Goal: Task Accomplishment & Management: Use online tool/utility

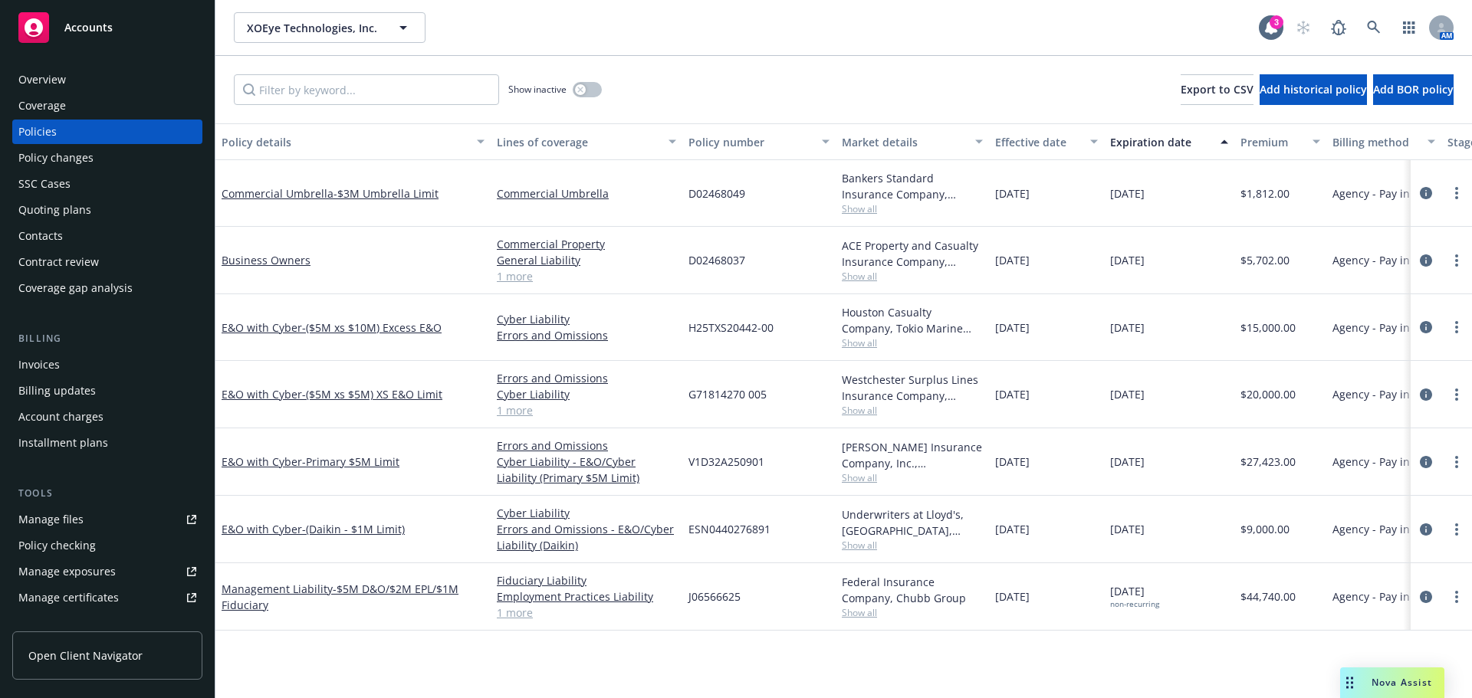
click at [974, 21] on div "XOEye Technologies, Inc. XOEye Technologies, Inc." at bounding box center [746, 27] width 1025 height 31
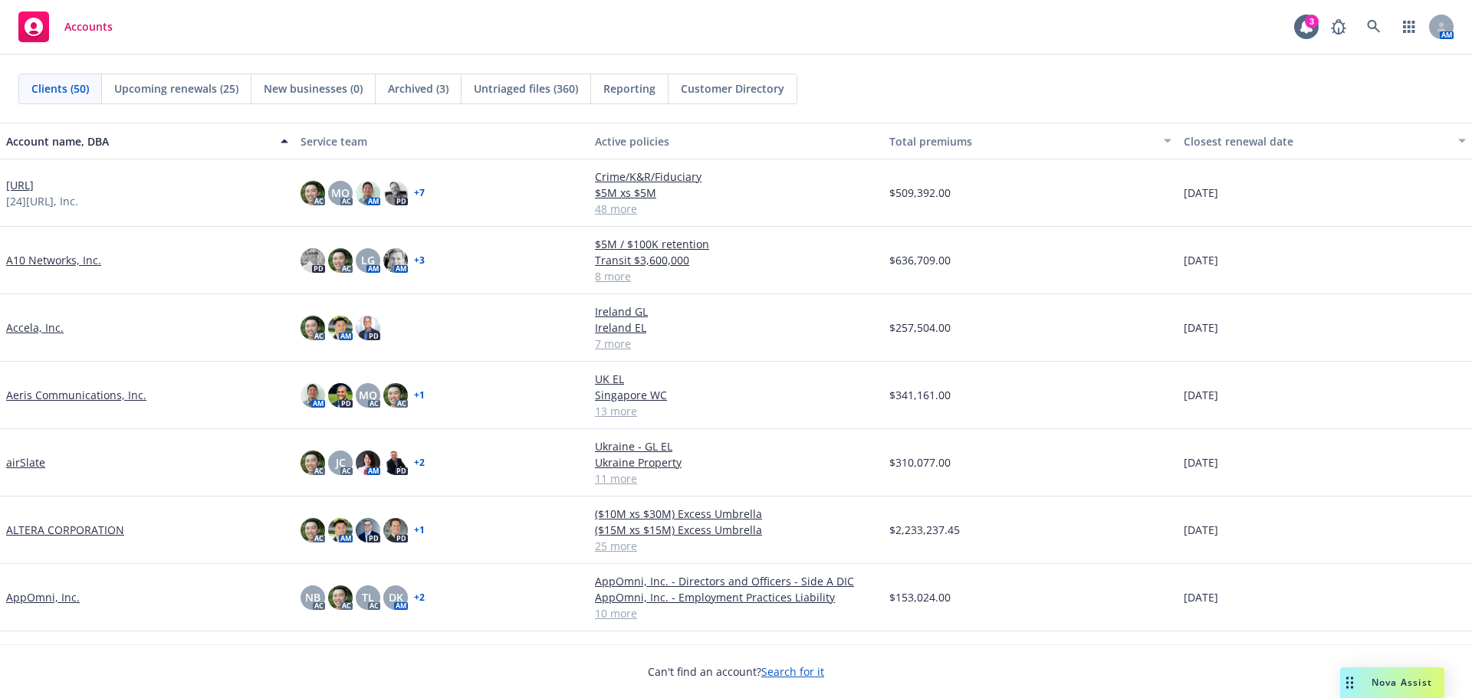
click at [29, 533] on link "ALTERA CORPORATION" at bounding box center [65, 530] width 118 height 16
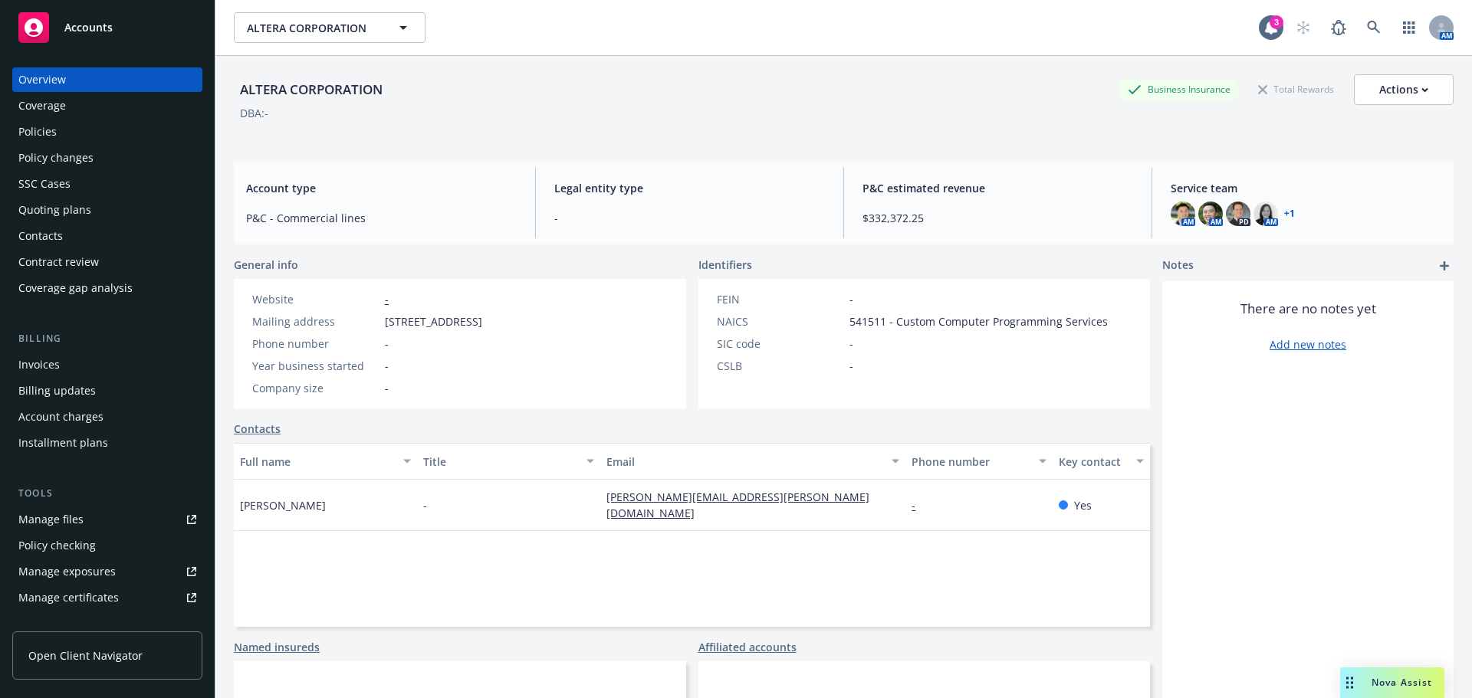
click at [138, 143] on div "Policies" at bounding box center [107, 132] width 178 height 25
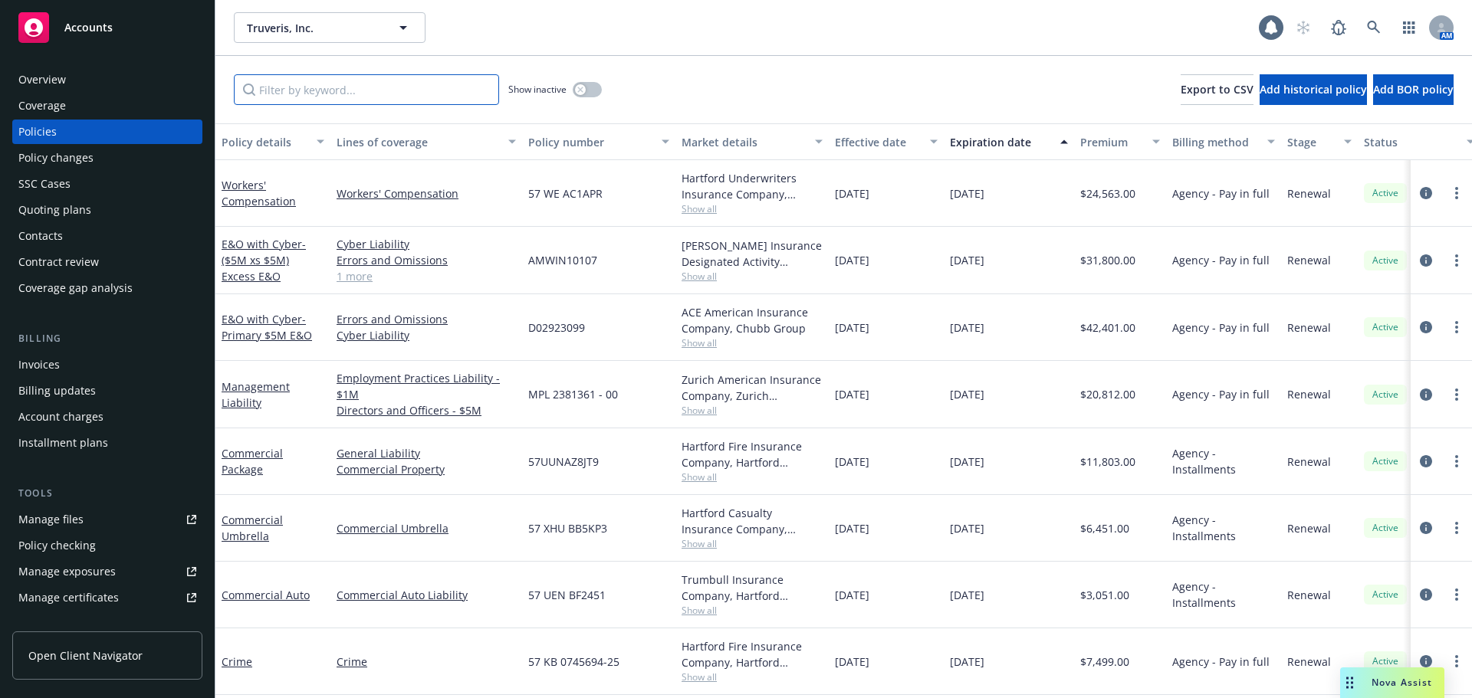
click at [327, 87] on input "Filter by keyword..." at bounding box center [366, 89] width 265 height 31
paste input "57 UUN AZ8JT9"
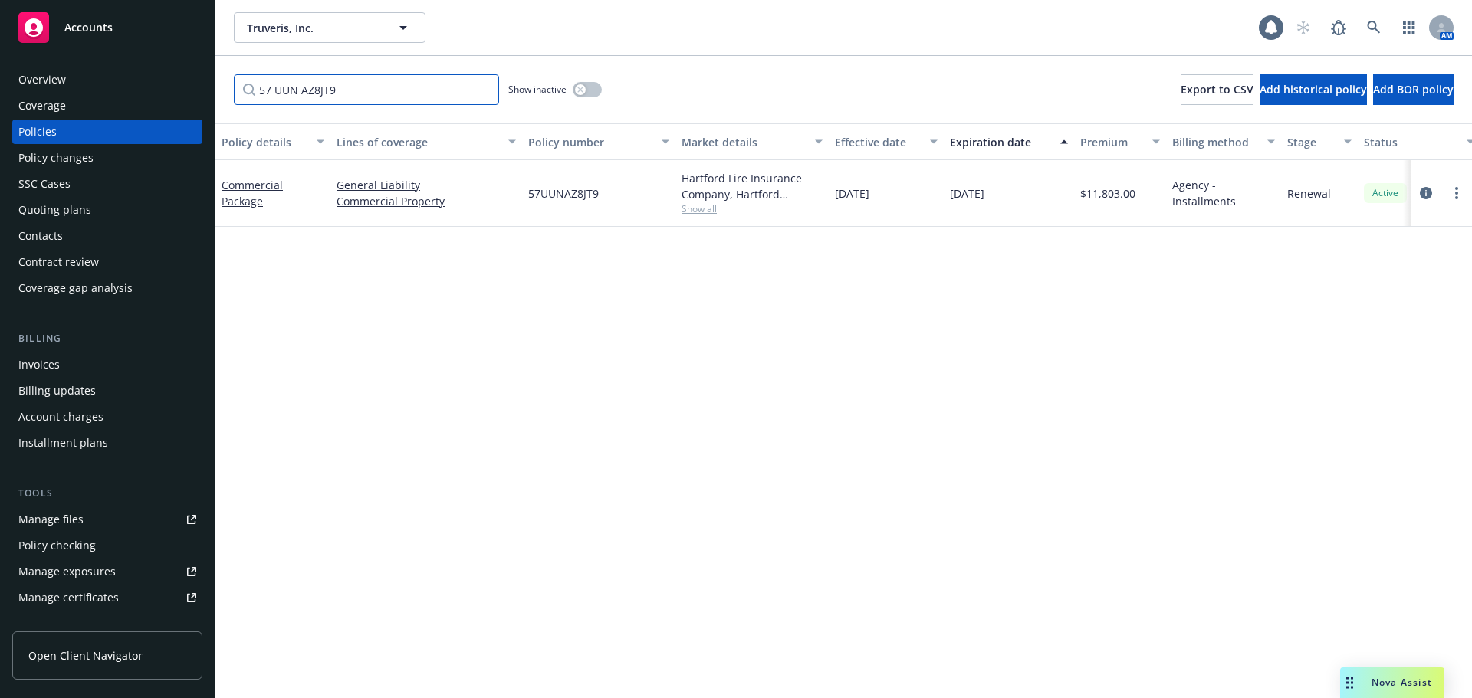
type input "57 UUN AZ8JT9"
click at [576, 94] on div "button" at bounding box center [580, 89] width 11 height 11
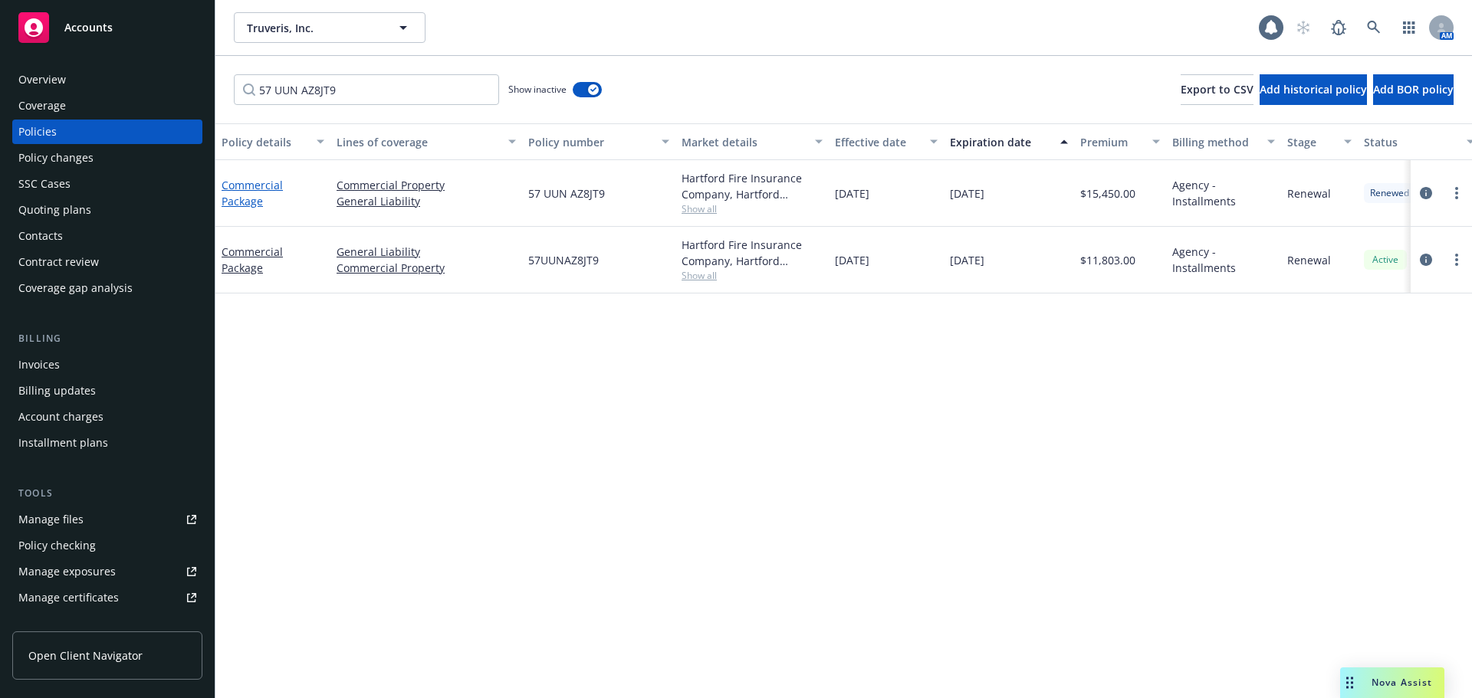
click at [230, 188] on link "Commercial Package" at bounding box center [252, 193] width 61 height 31
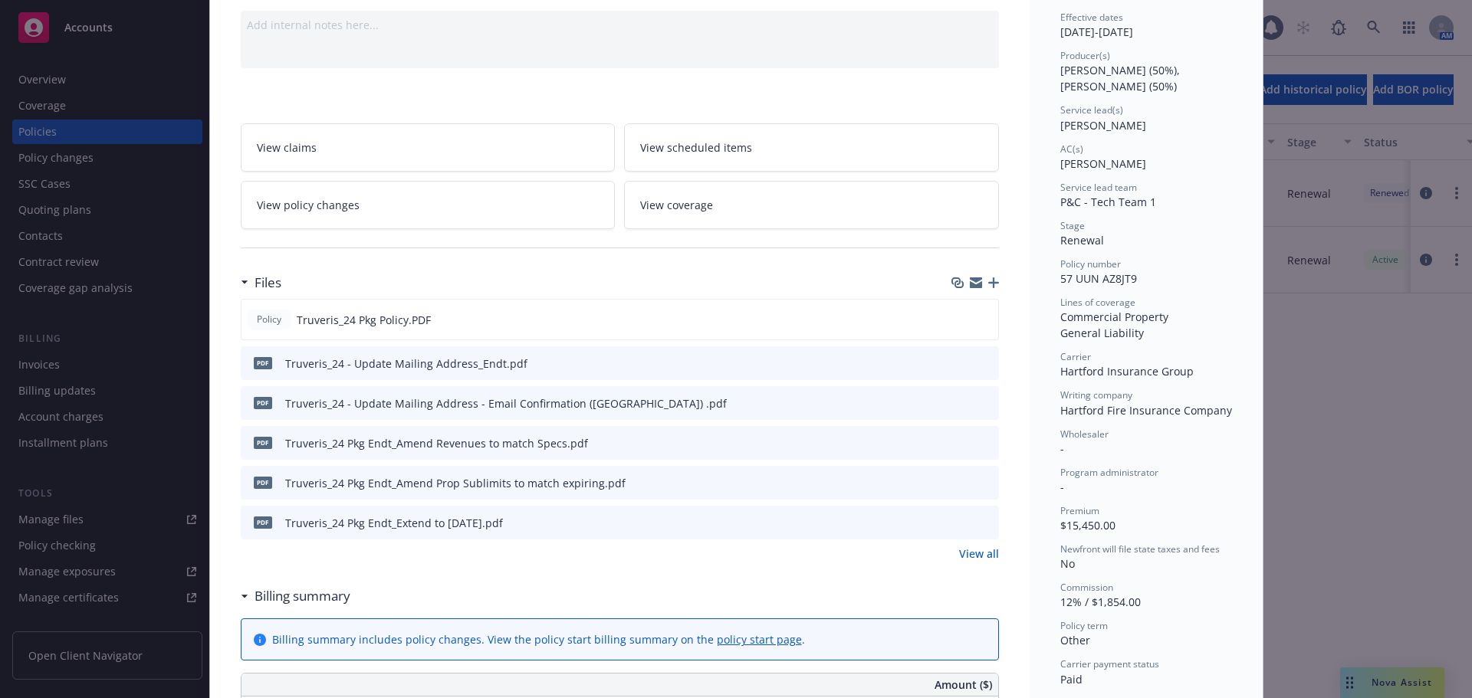
scroll to position [77, 0]
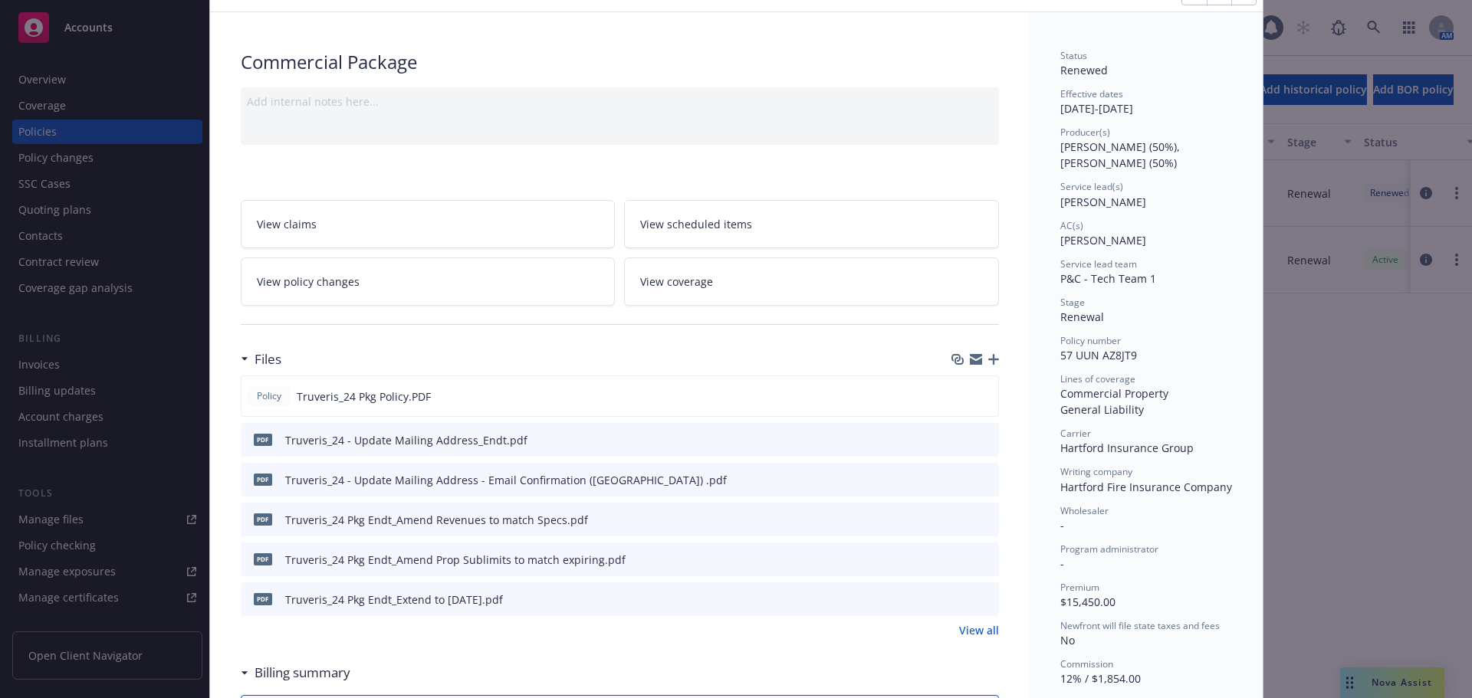
click at [461, 286] on link "View policy changes" at bounding box center [428, 282] width 375 height 48
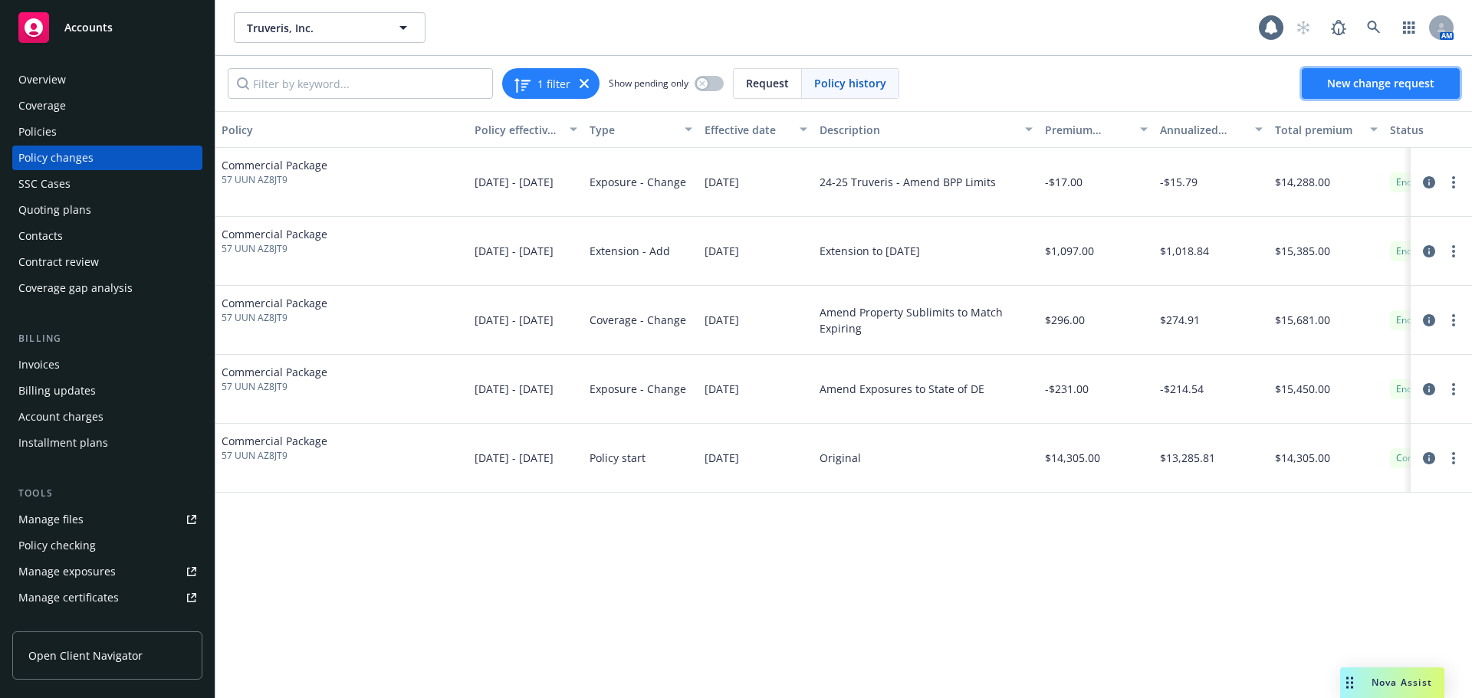
click at [1347, 78] on span "New change request" at bounding box center [1380, 83] width 107 height 15
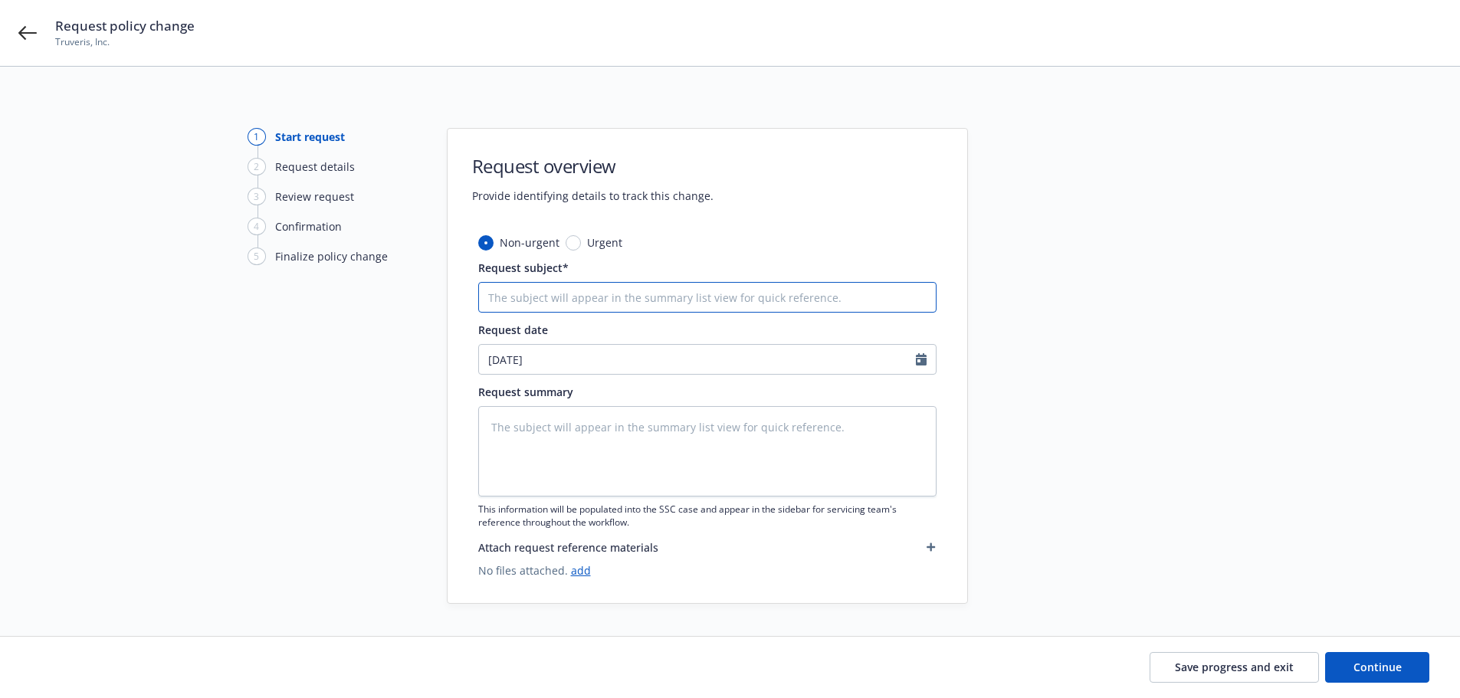
click at [623, 305] on input "Request subject*" at bounding box center [707, 297] width 458 height 31
type textarea "x"
type input "2"
type textarea "x"
type input "22"
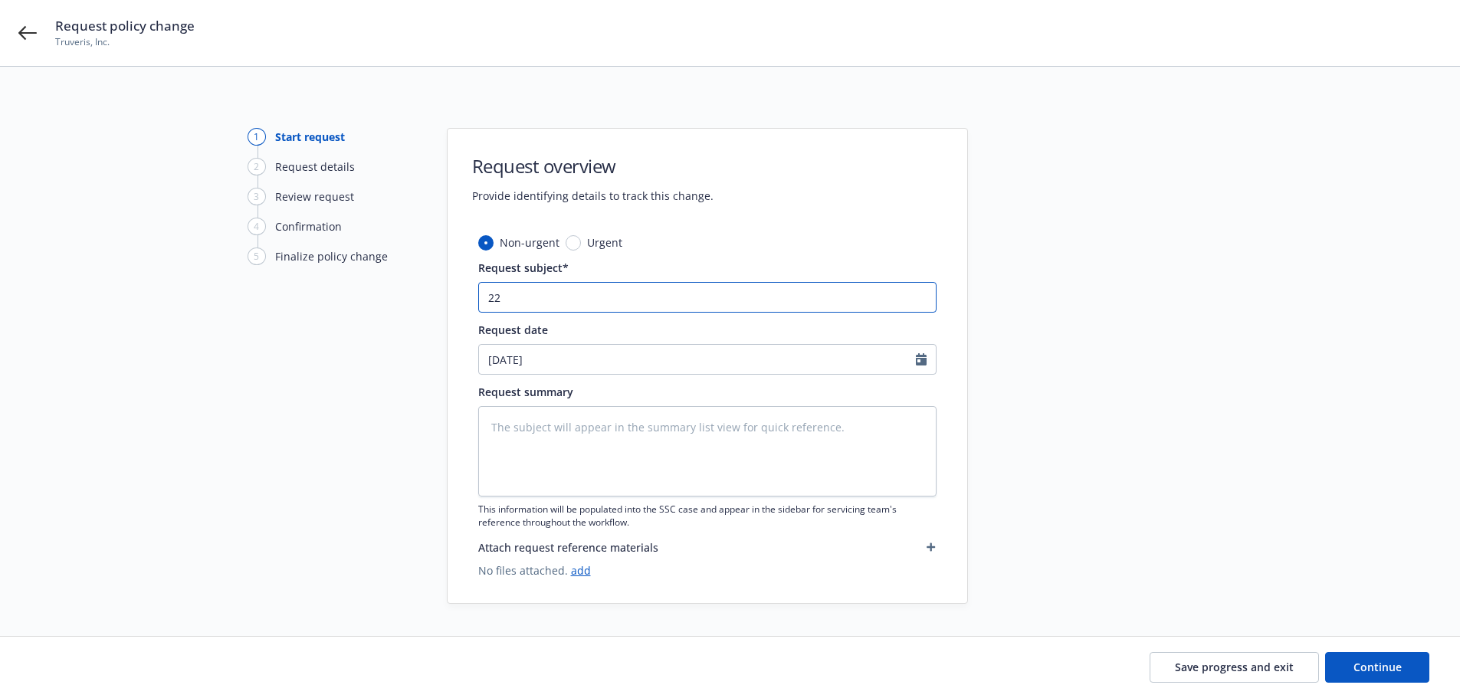
type textarea "x"
type input "2"
type textarea "x"
type input "20"
type textarea "x"
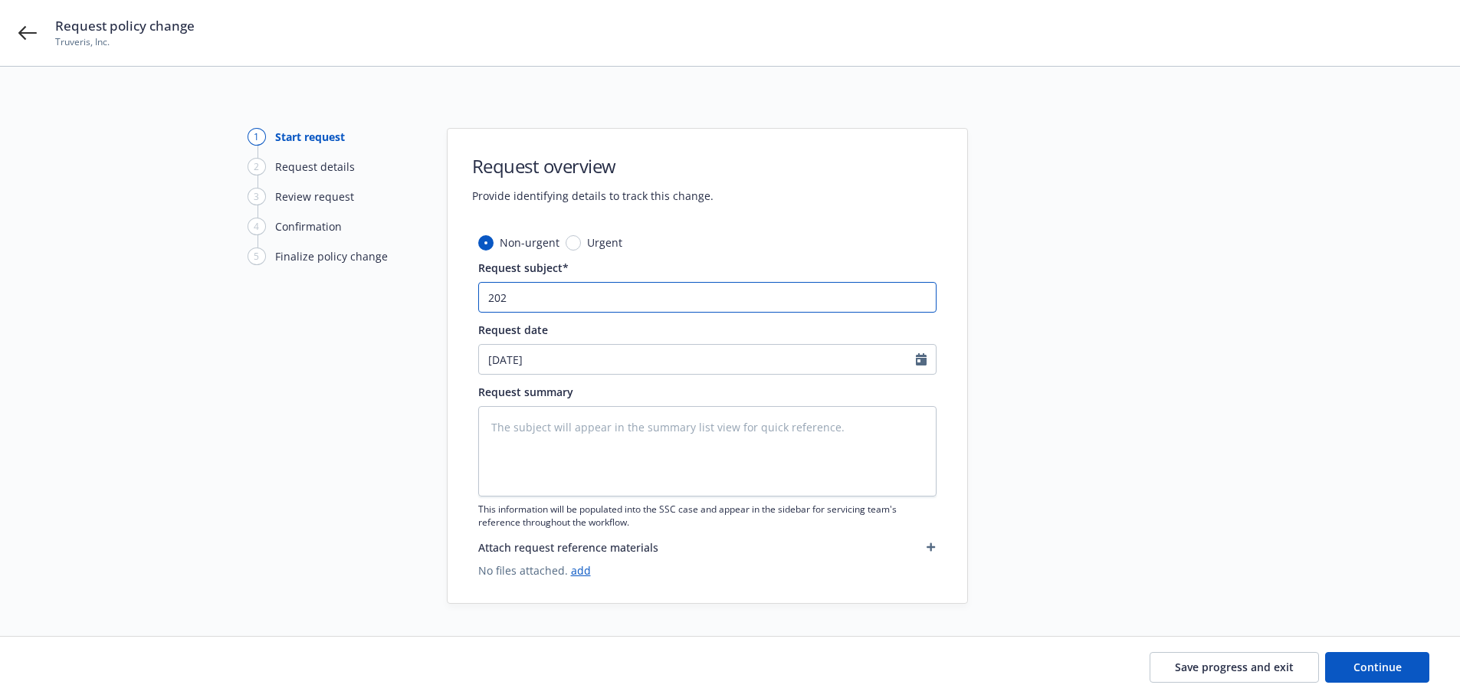
type input "2024"
type textarea "x"
type input "2024-"
type textarea "x"
type input "2024-2"
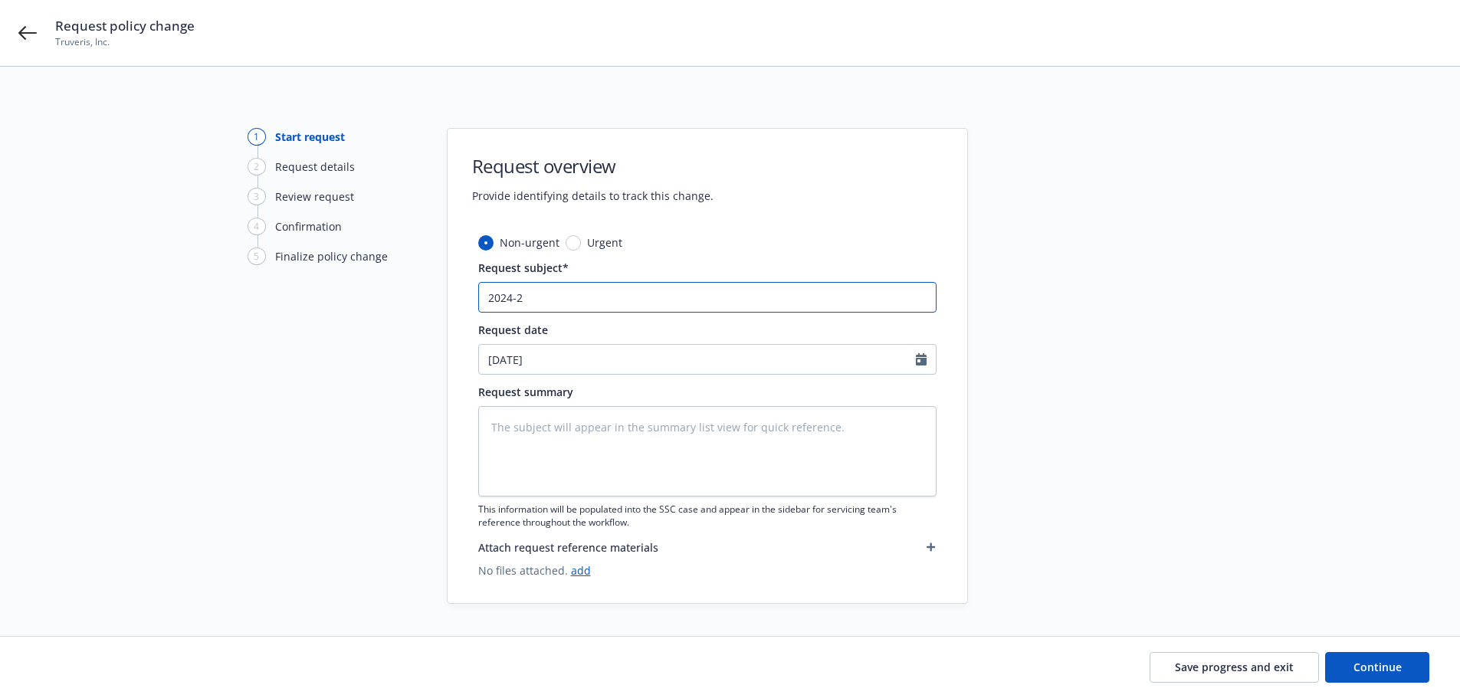
type textarea "x"
type input "2024-25"
type textarea "x"
type input "2024-25"
type textarea "x"
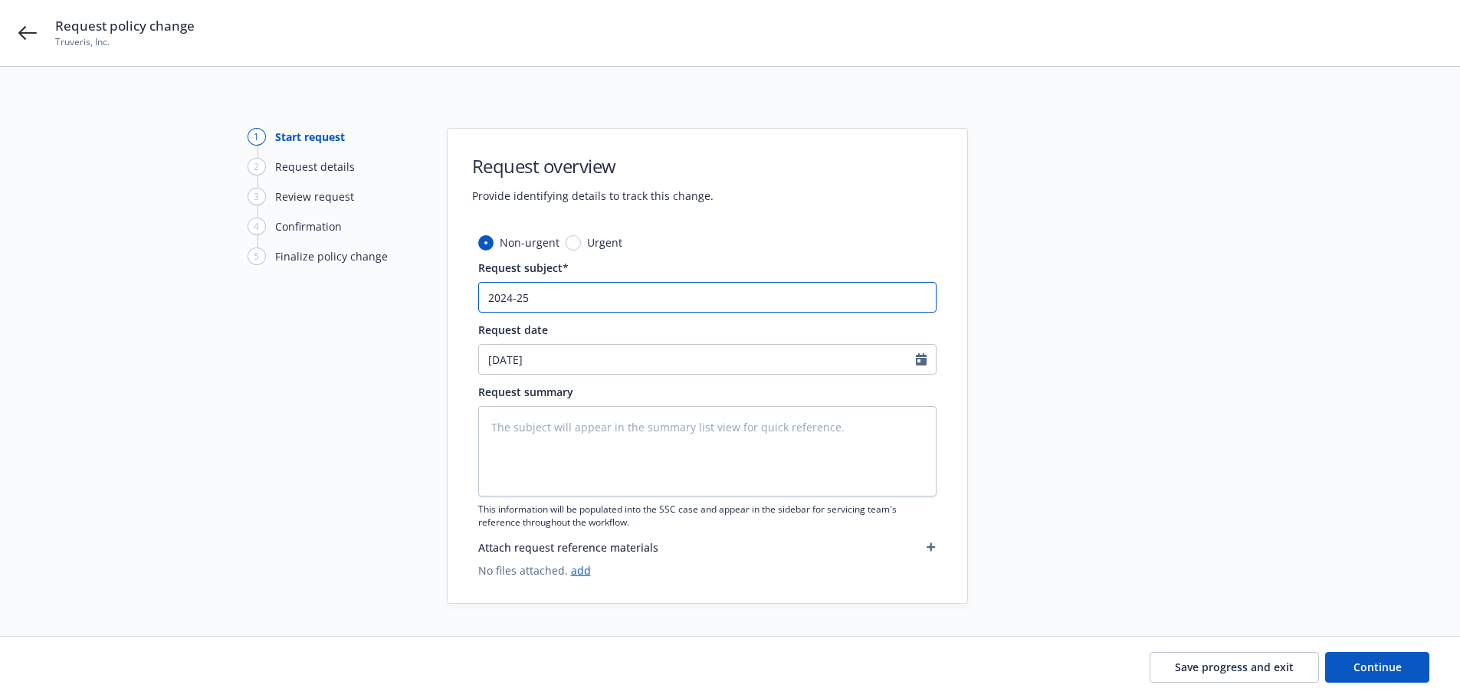
type input "2024-25 G"
type textarea "x"
type input "2024-25 Gen"
type textarea "x"
type input "2024-25 Gene"
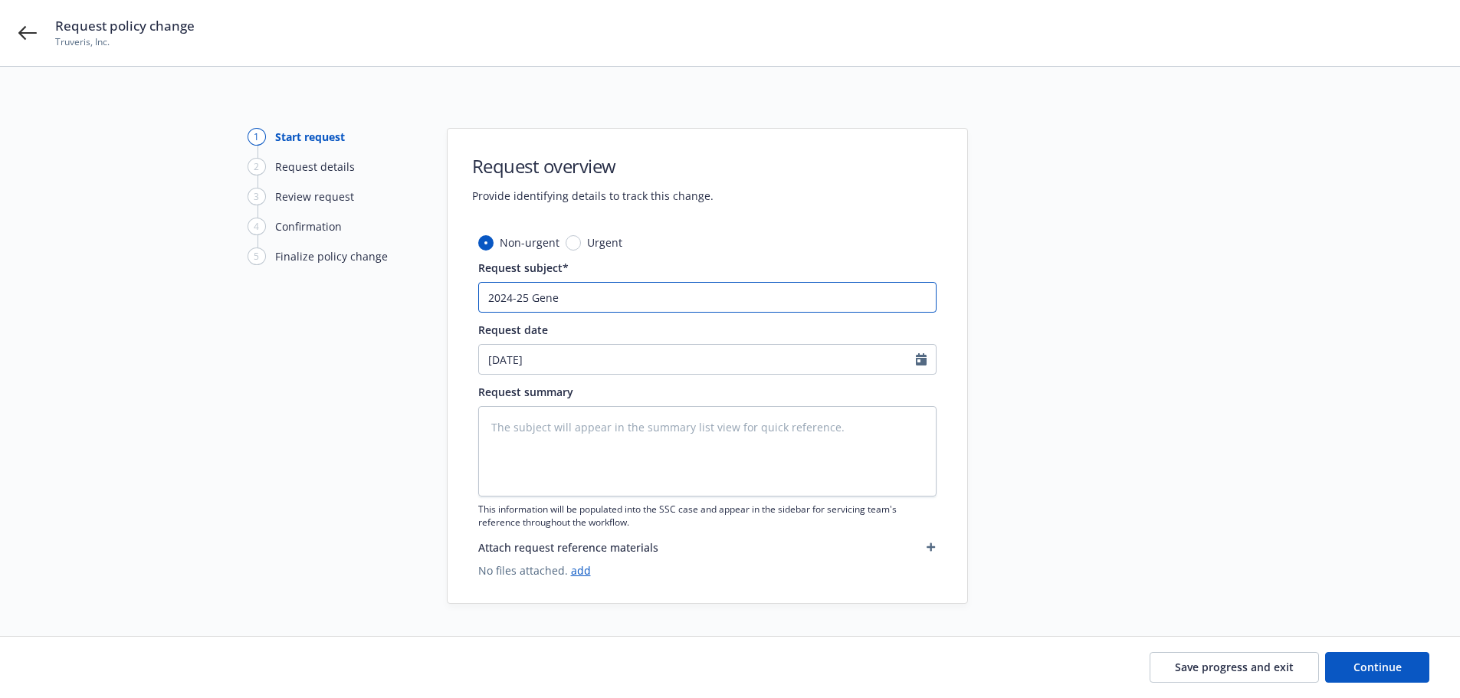
type textarea "x"
type input "2024-25 Gener"
type textarea "x"
type input "2024-25 Genera"
type textarea "x"
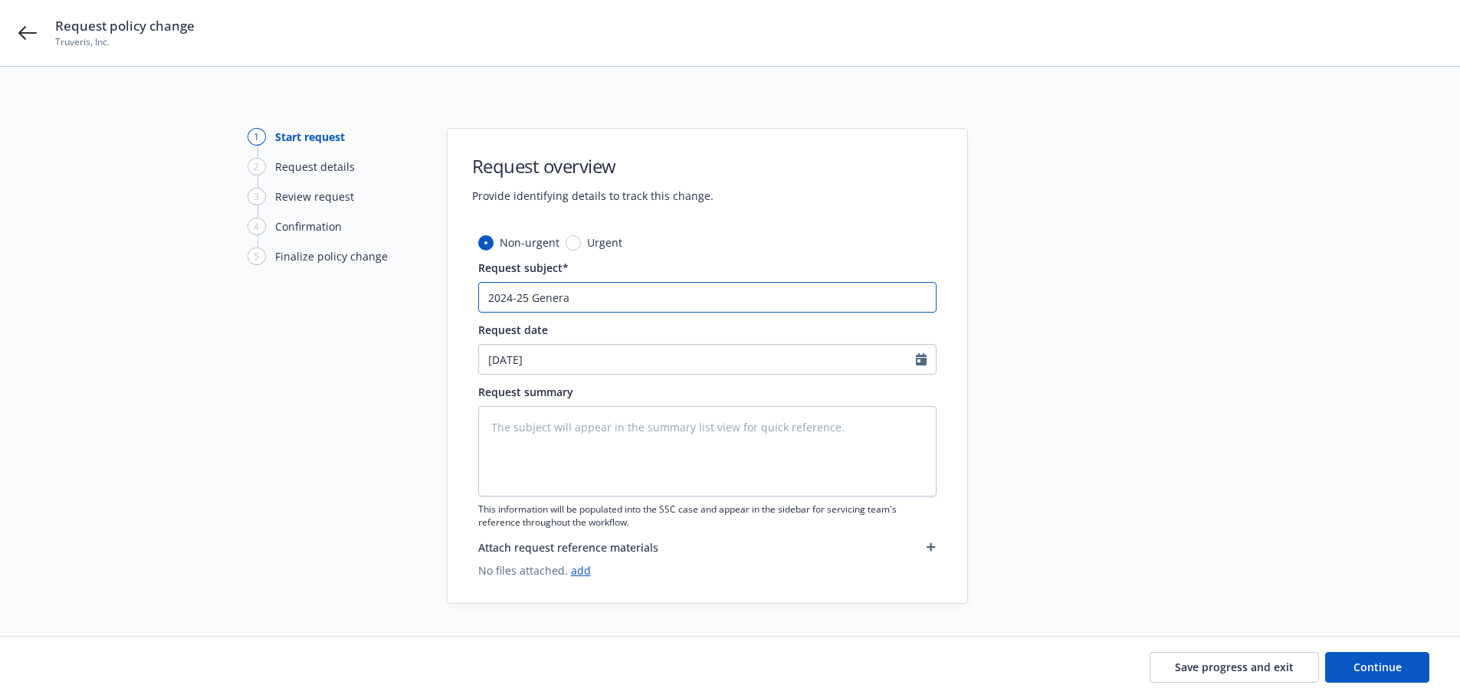
type input "2024-25 General"
type textarea "x"
type input "2024-25 General"
type textarea "x"
type input "2024-25 General L"
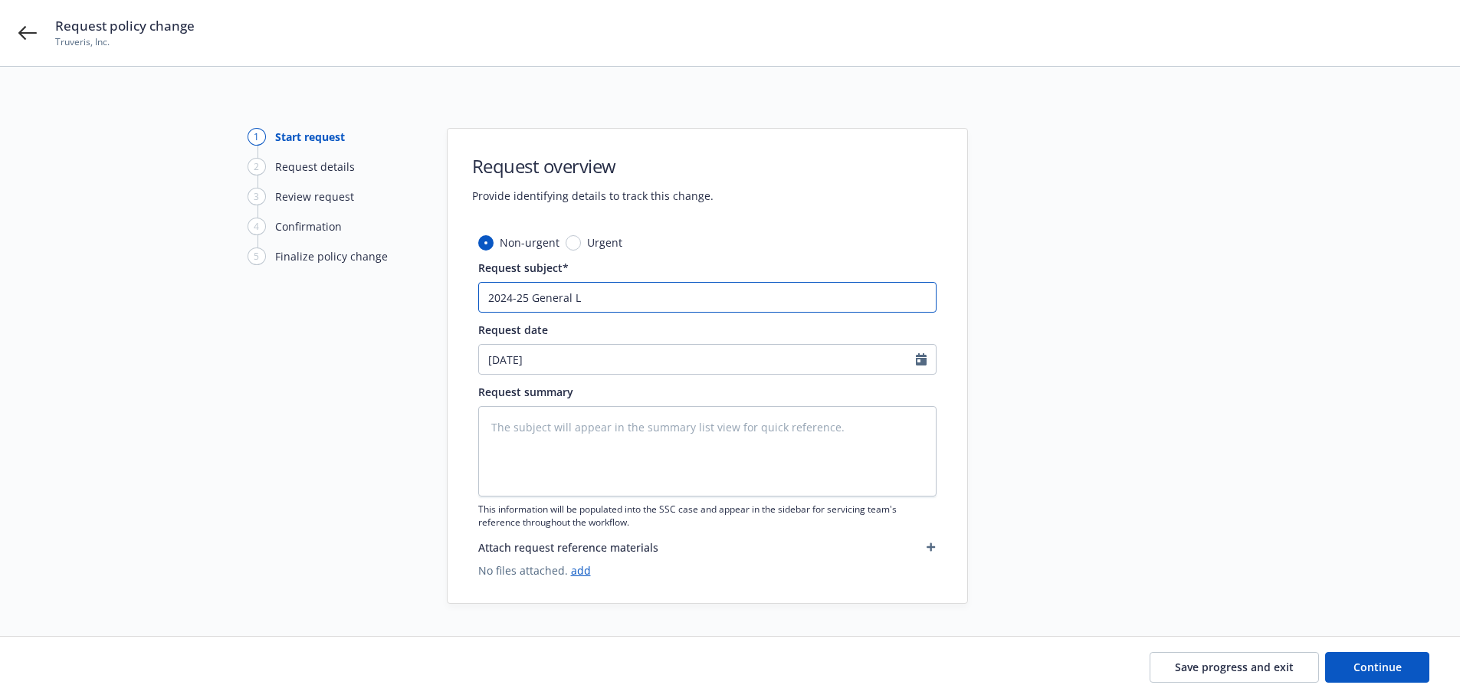
type textarea "x"
type input "2024-25 General La"
type textarea "x"
type input "2024-25 General Lai"
type textarea "x"
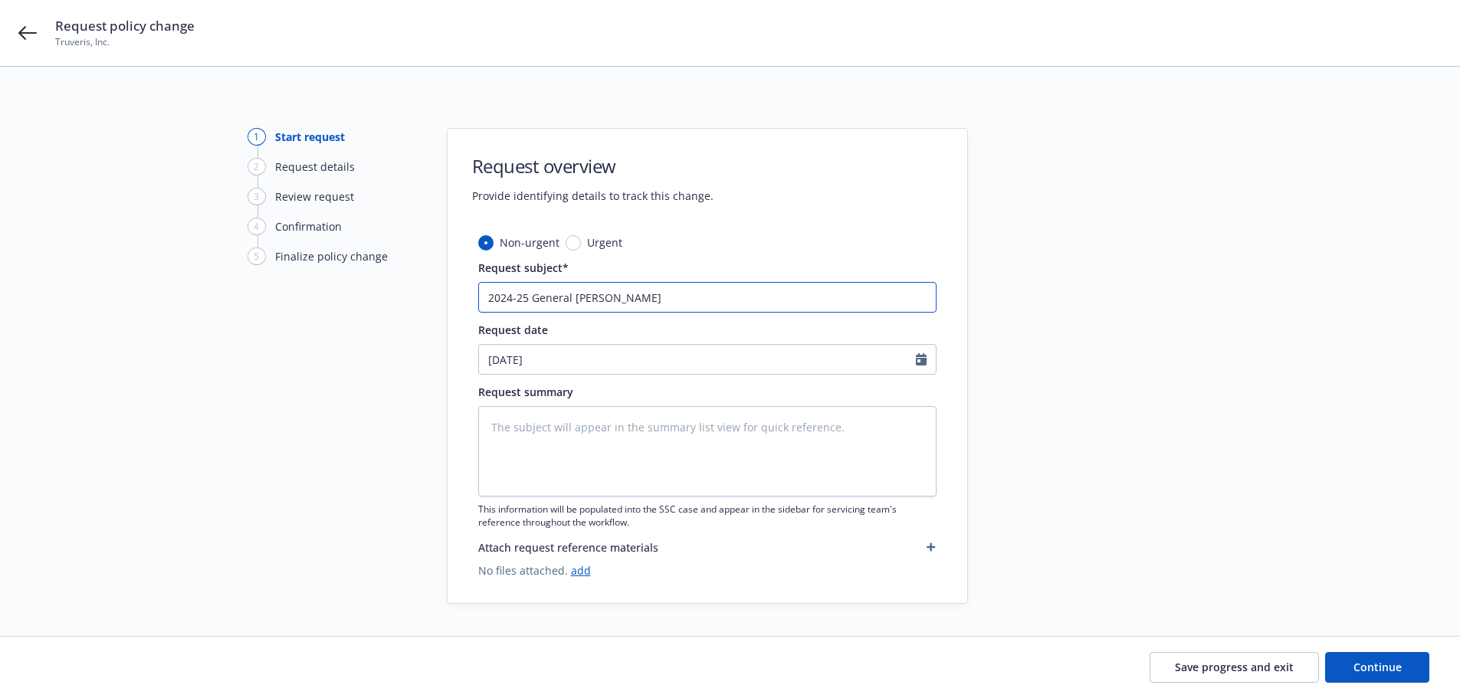
type input "2024-25 General Laib"
type textarea "x"
type input "2024-25 General Laibl"
type textarea "x"
type input "2024-25 General Laib"
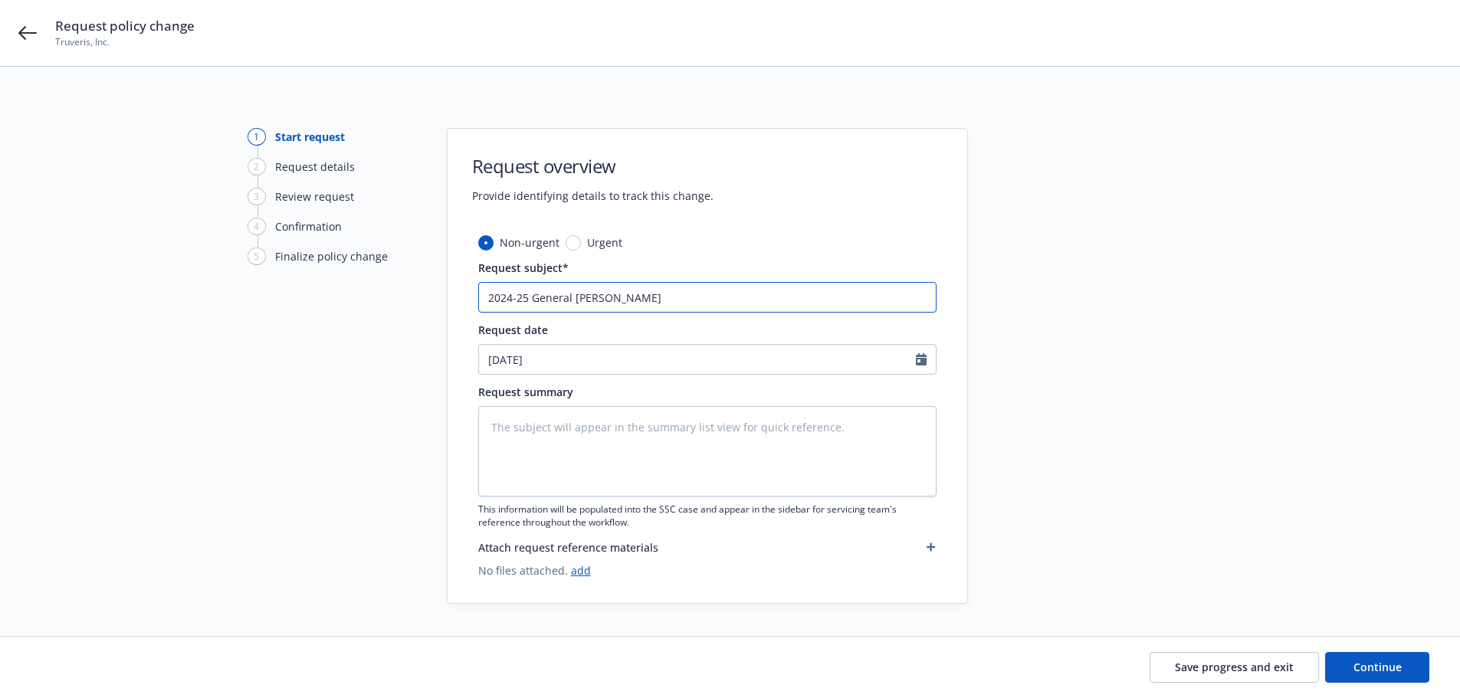
type textarea "x"
type input "2024-25 General Lai"
type textarea "x"
type input "2024-25 General La"
type textarea "x"
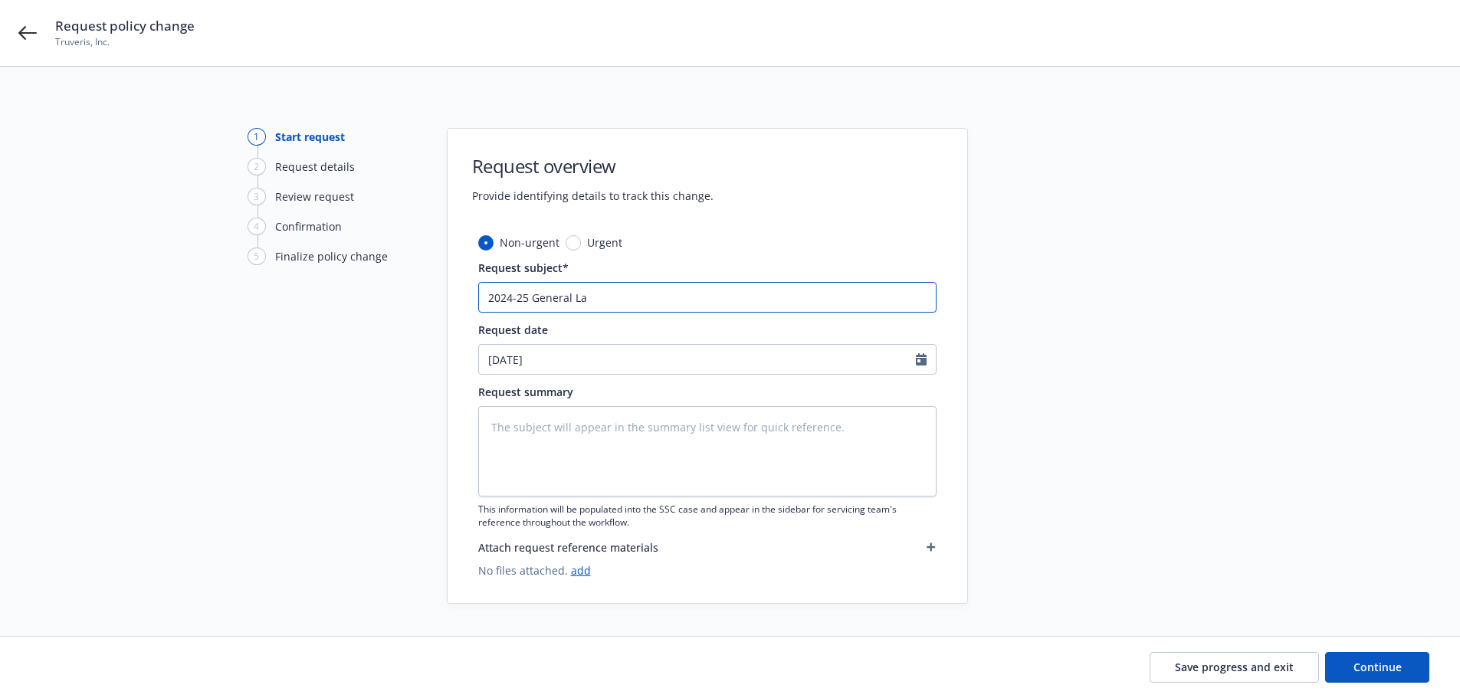
type input "2024-25 General L"
type textarea "x"
type input "2024-25 General Li"
type textarea "x"
type input "2024-25 General Lia"
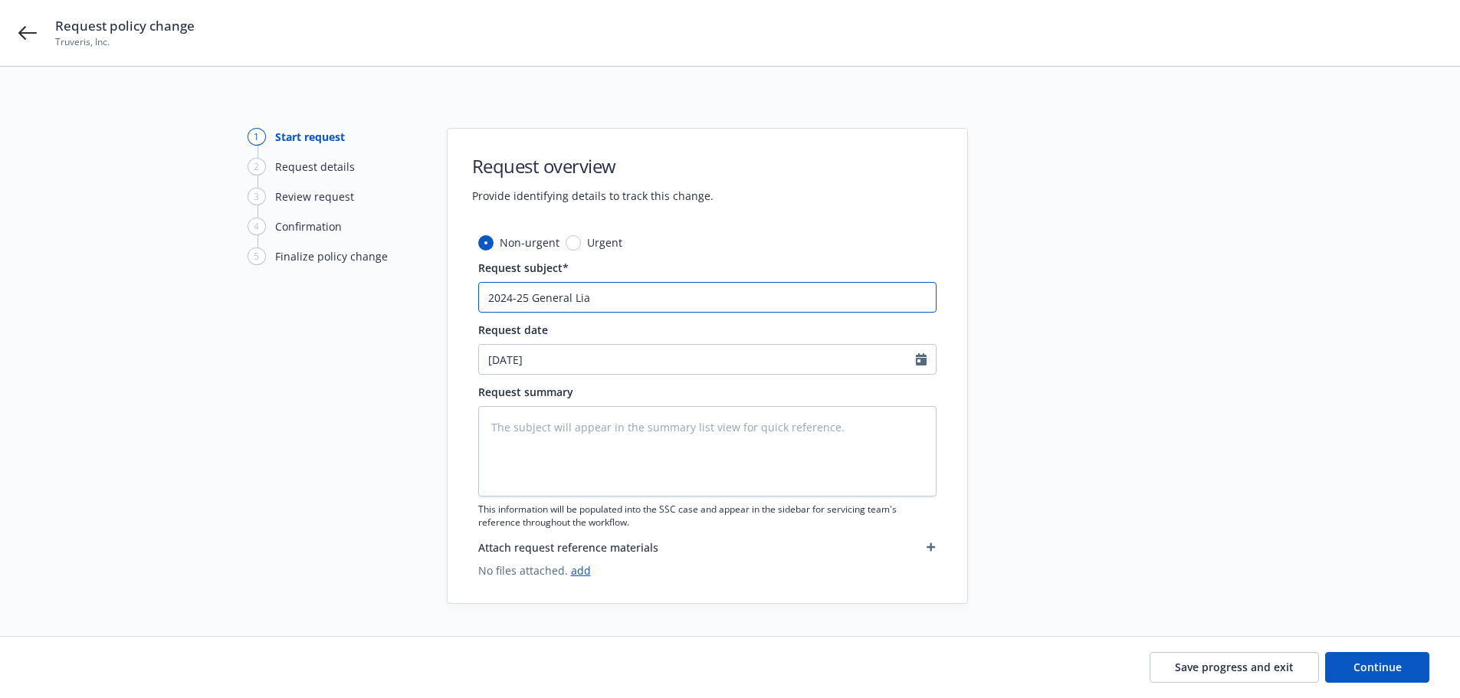
type textarea "x"
type input "2024-25 General Liab"
type textarea "x"
type input "2024-25 General Liabi"
type textarea "x"
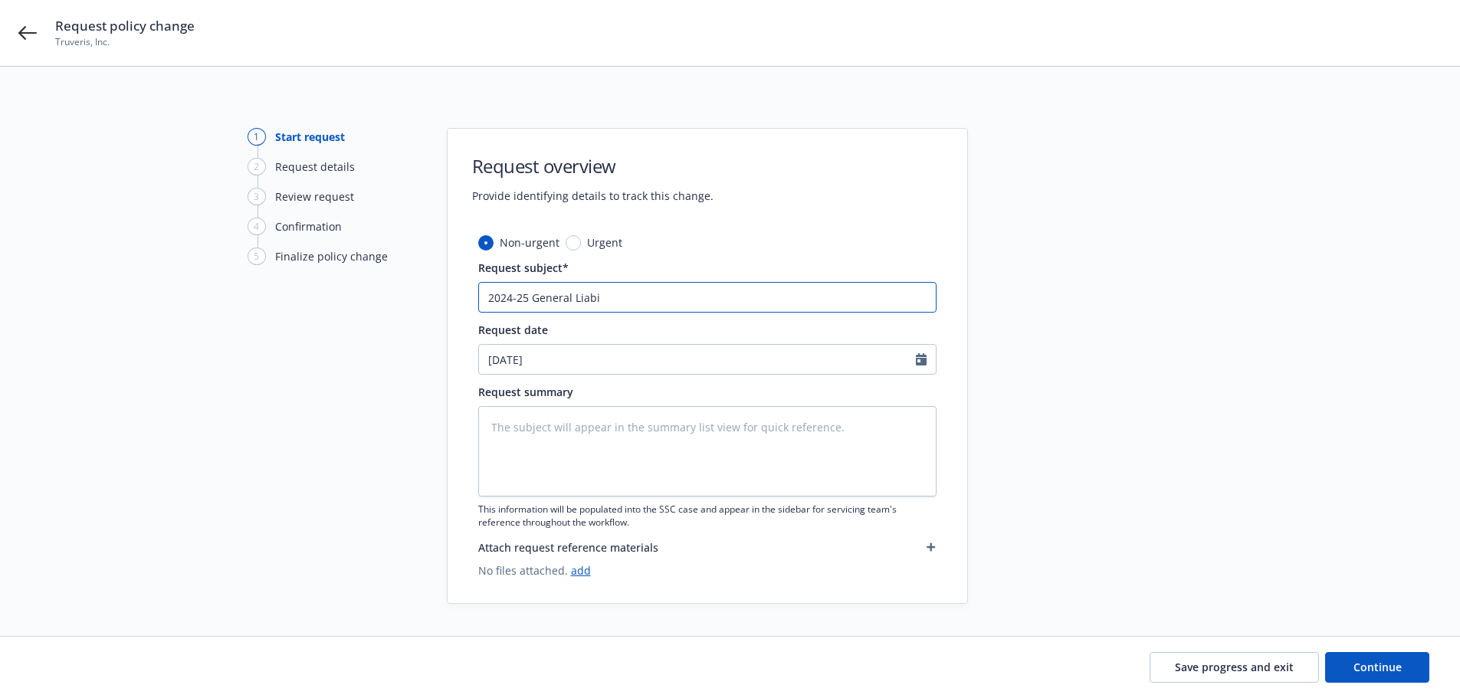
type input "2024-25 General Liabil"
type textarea "x"
type input "2024-25 General Liabili"
type textarea "x"
type input "2024-25 General Liabilit"
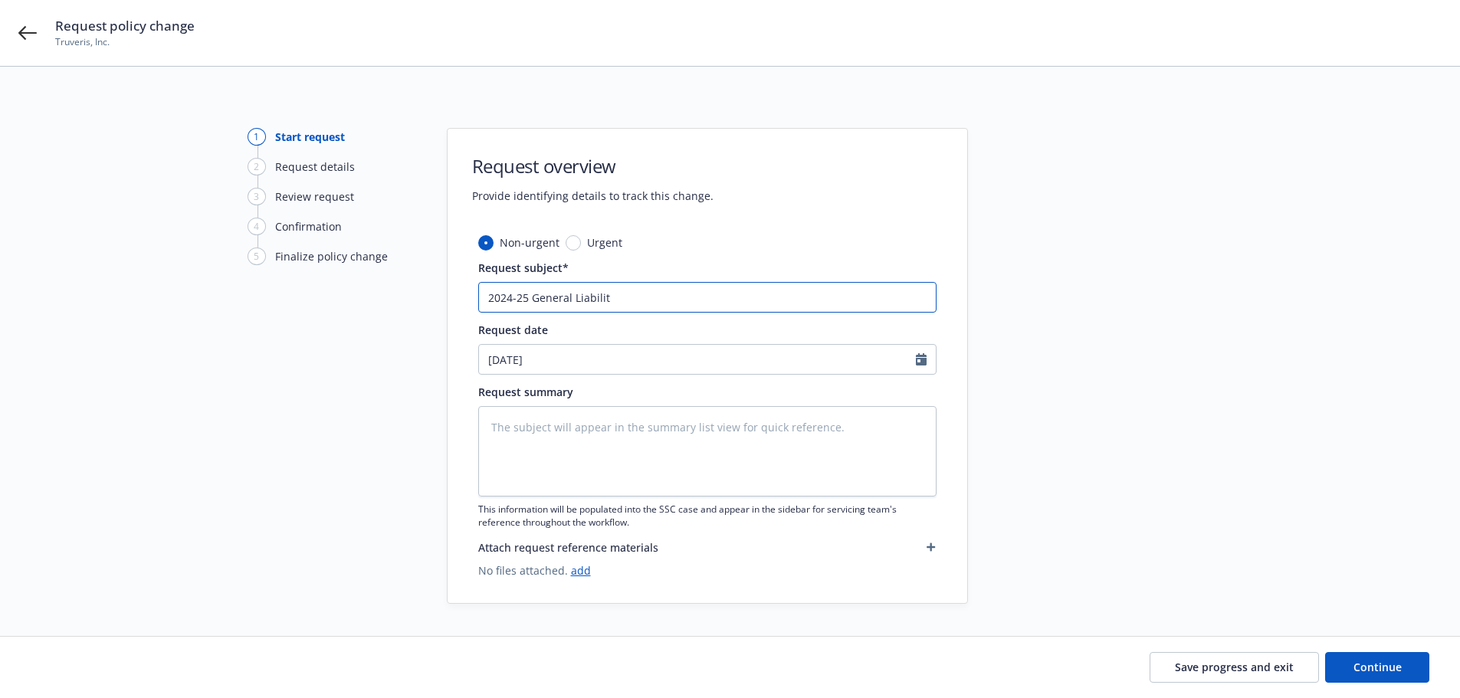
type textarea "x"
type input "2024-25 General Liability"
type textarea "x"
type input "2024-25 General Liability"
type textarea "x"
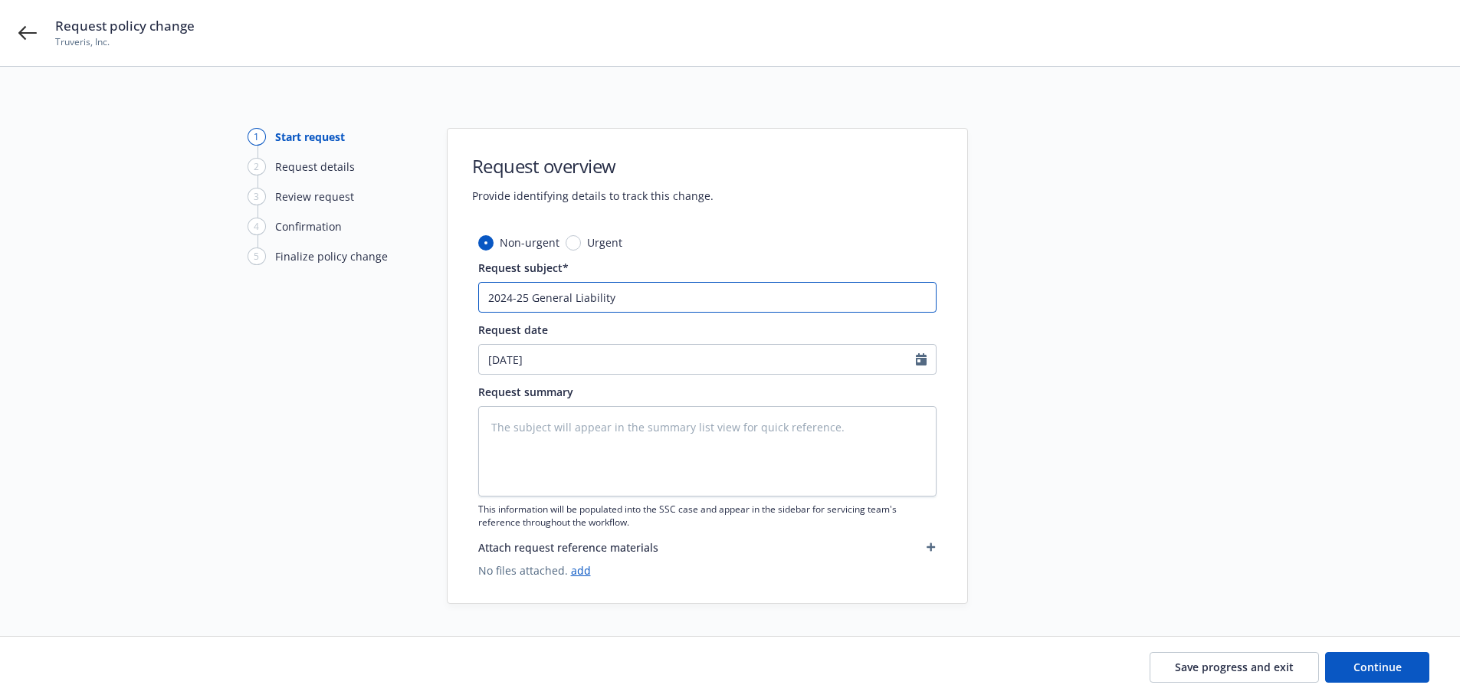
type input "2024-25 General Liability -"
type textarea "x"
type input "2024-25 General Liability -"
type textarea "x"
type input "2024-25 General Liability - F"
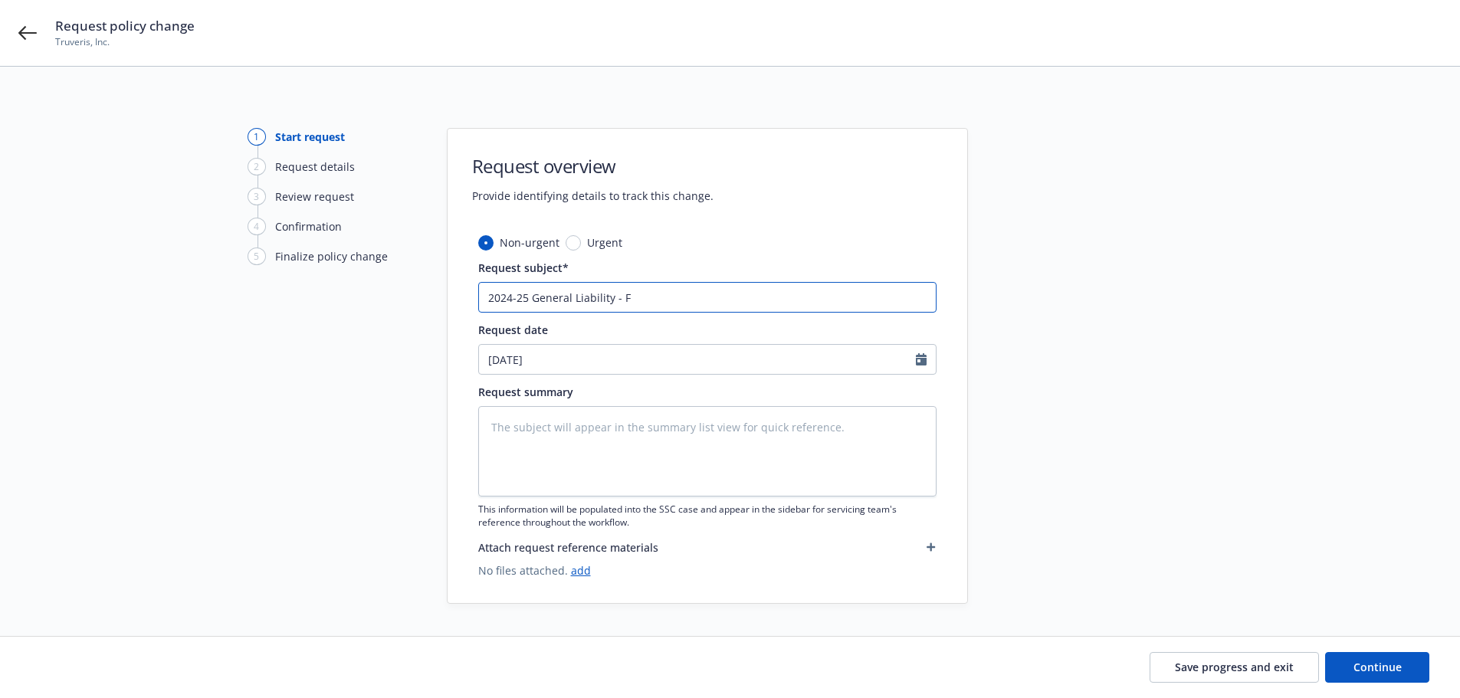
type textarea "x"
type input "2024-25 General Liability - FI"
type textarea "x"
type input "2024-25 General Liability - FIn"
type textarea "x"
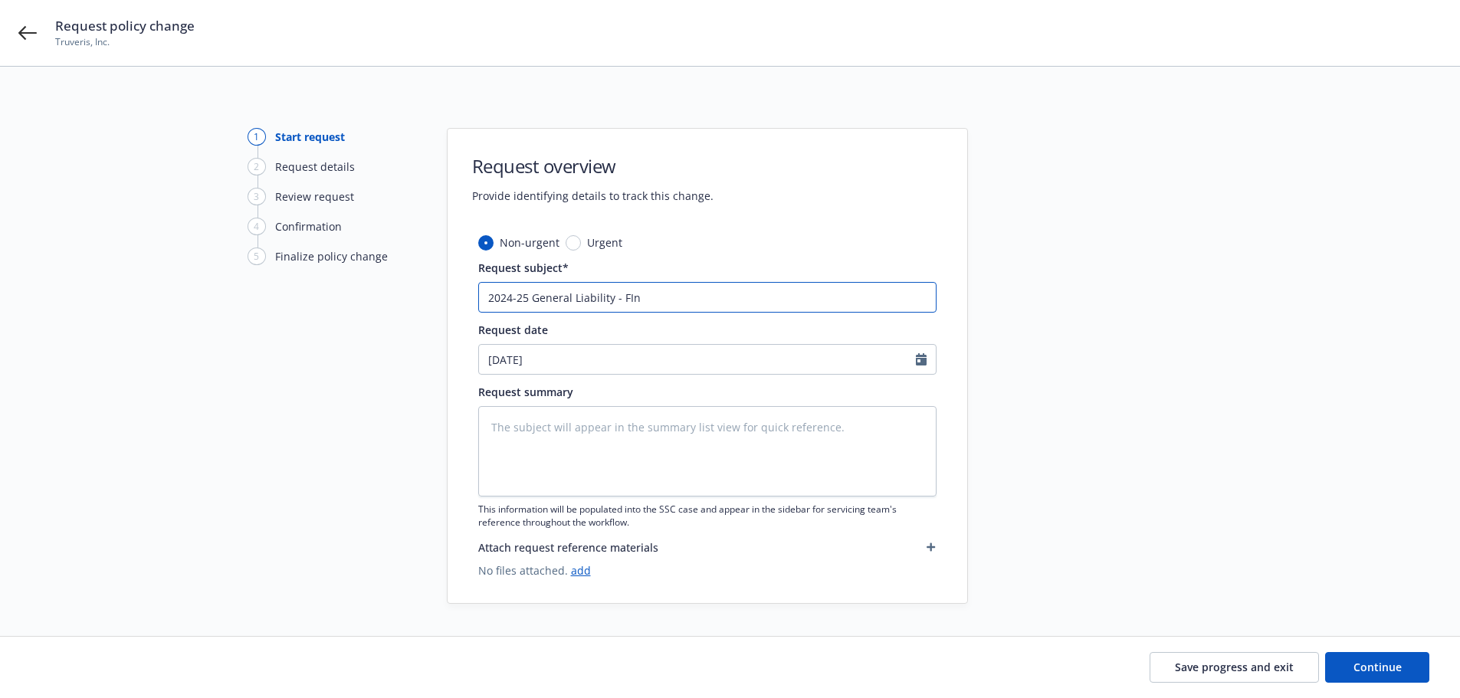
type input "2024-25 General Liability - FIna"
type textarea "x"
type input "2024-25 General Liability - FInal"
type textarea "x"
type input "2024-25 General Liability - FIna"
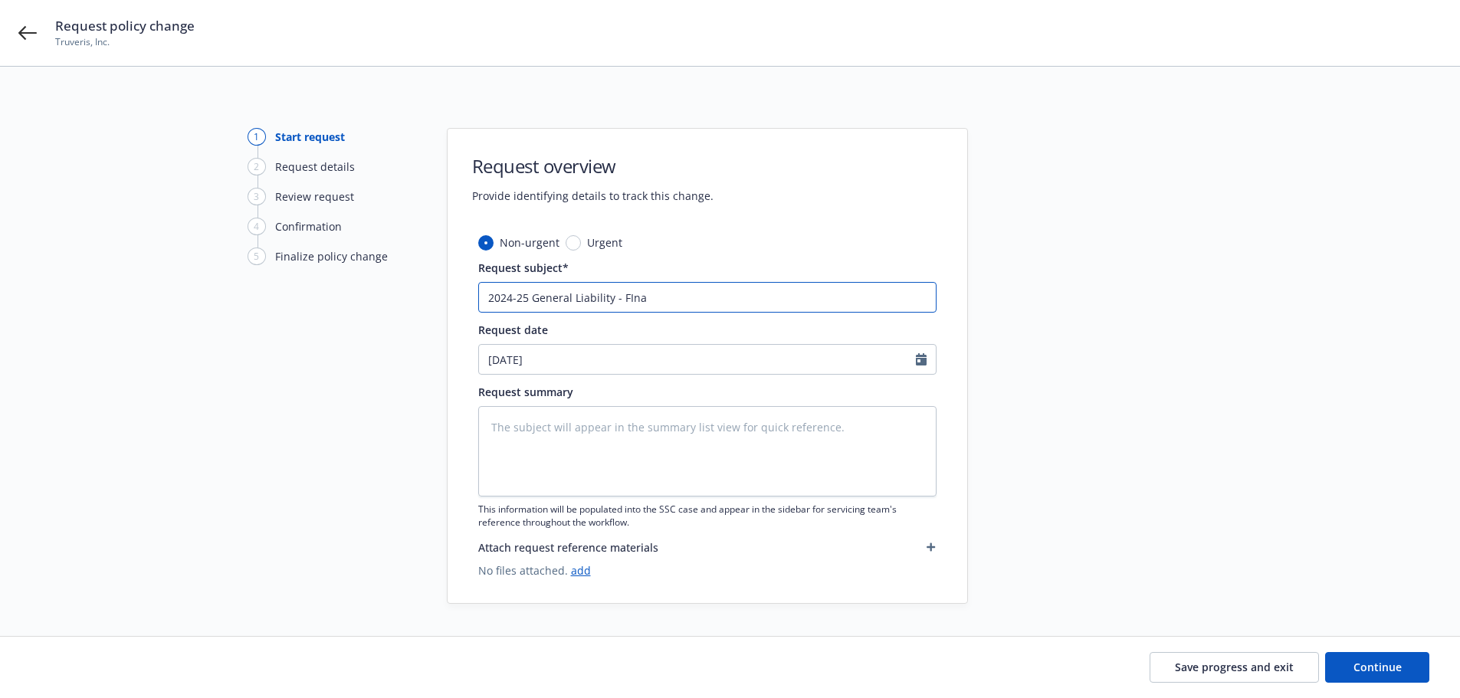
type textarea "x"
type input "2024-25 General Liability - FIn"
type textarea "x"
type input "2024-25 General Liability - FI"
type textarea "x"
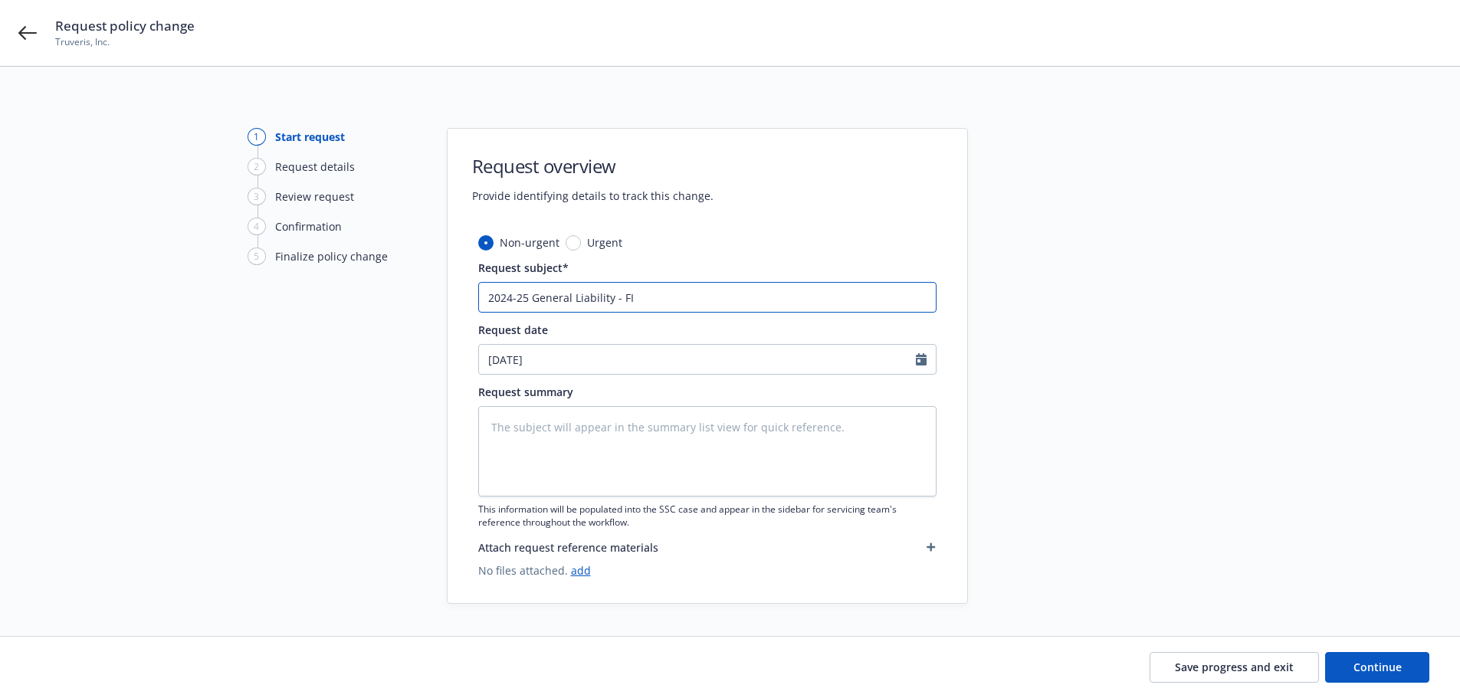
type input "2024-25 General Liability - F"
type textarea "x"
type input "2024-25 General Liability - Fi"
type textarea "x"
type input "2024-25 General Liability - Fina"
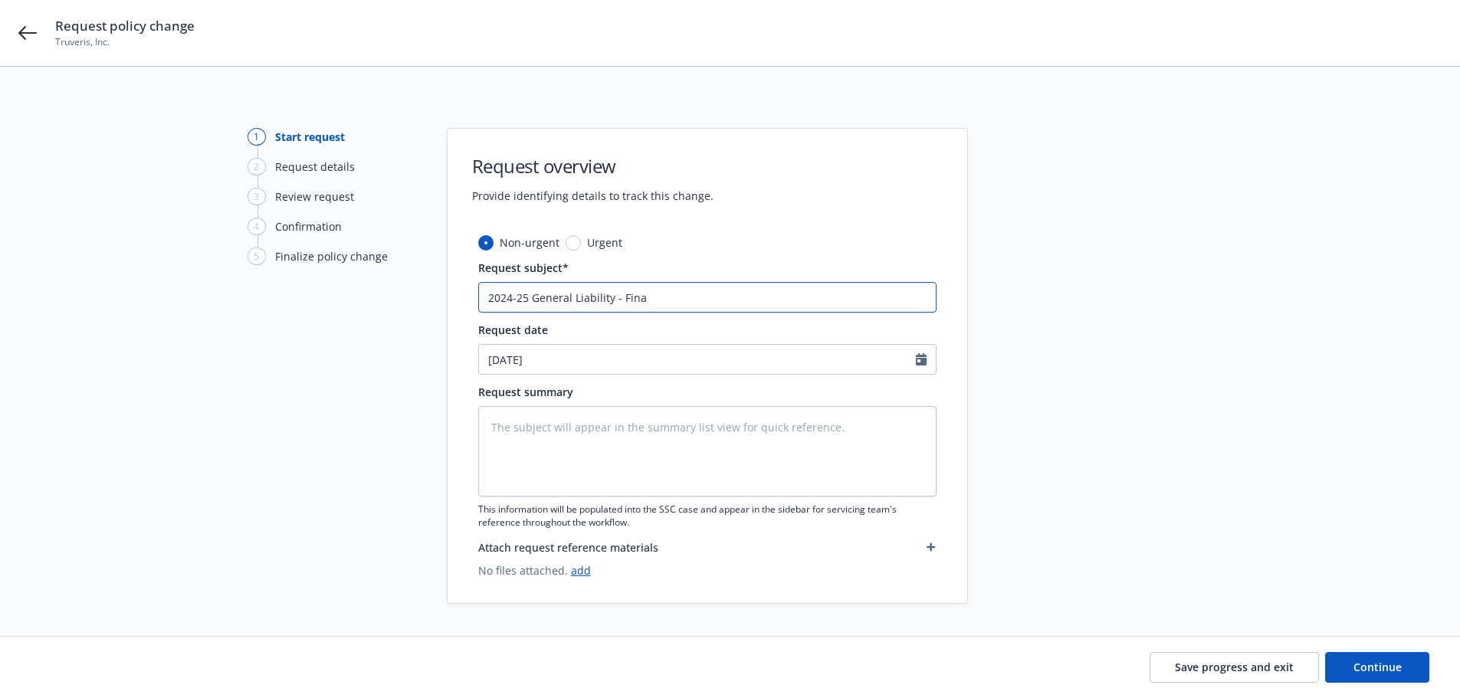
type textarea "x"
type input "2024-25 General Liability - Final"
type textarea "x"
type input "2024-25 General Liability - Final"
type textarea "x"
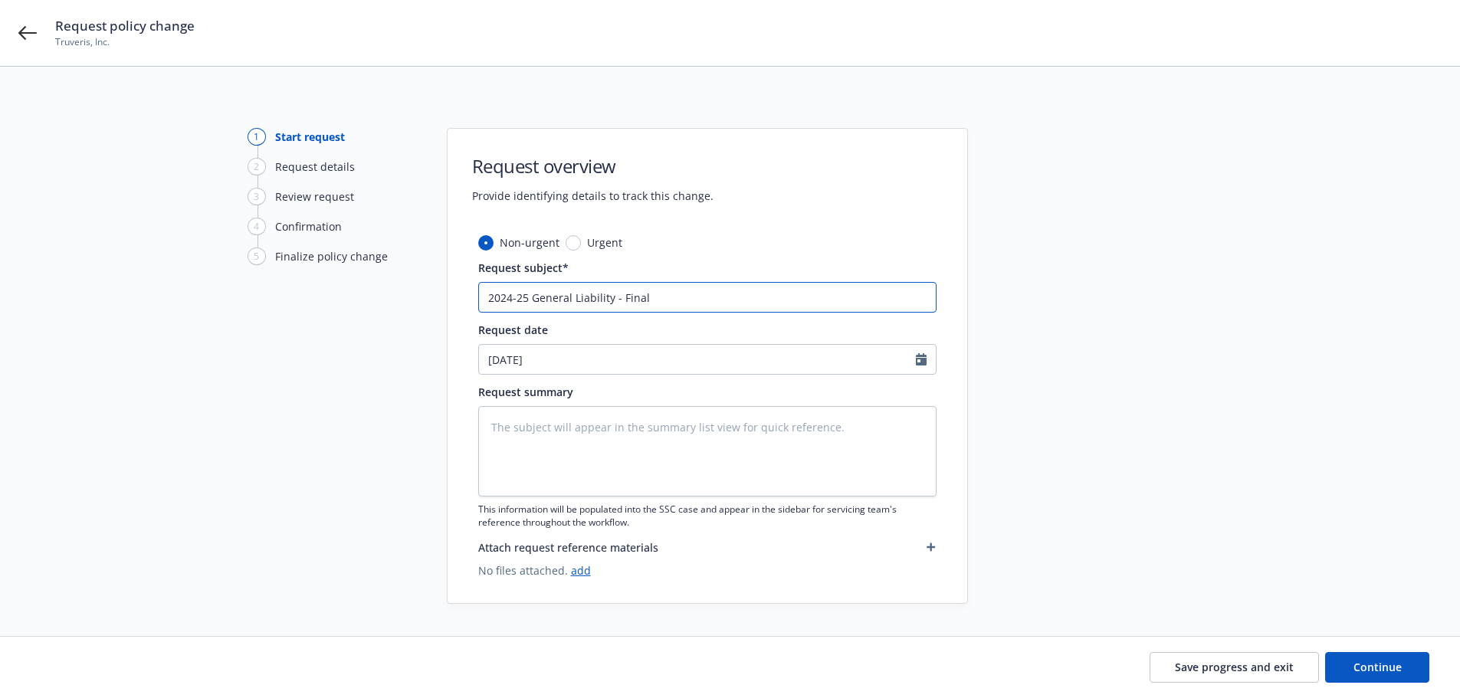
type input "2024-25 General Liability - Final A"
type textarea "x"
type input "2024-25 General Liability - Final Au"
type textarea "x"
type input "2024-25 General Liability - Final Aud"
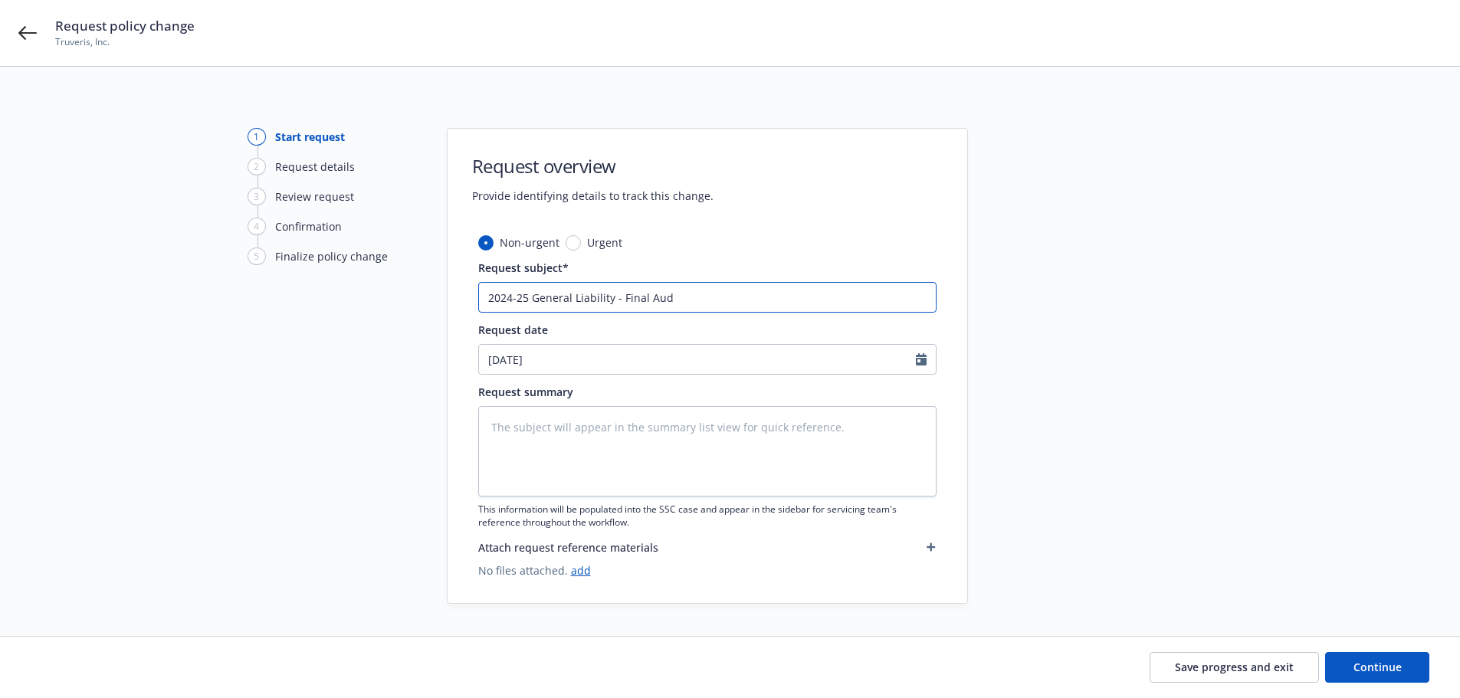
type textarea "x"
type input "2024-25 General Liability - Final Audi"
type textarea "x"
type input "2024-25 General Liability - Final Audit"
type textarea "x"
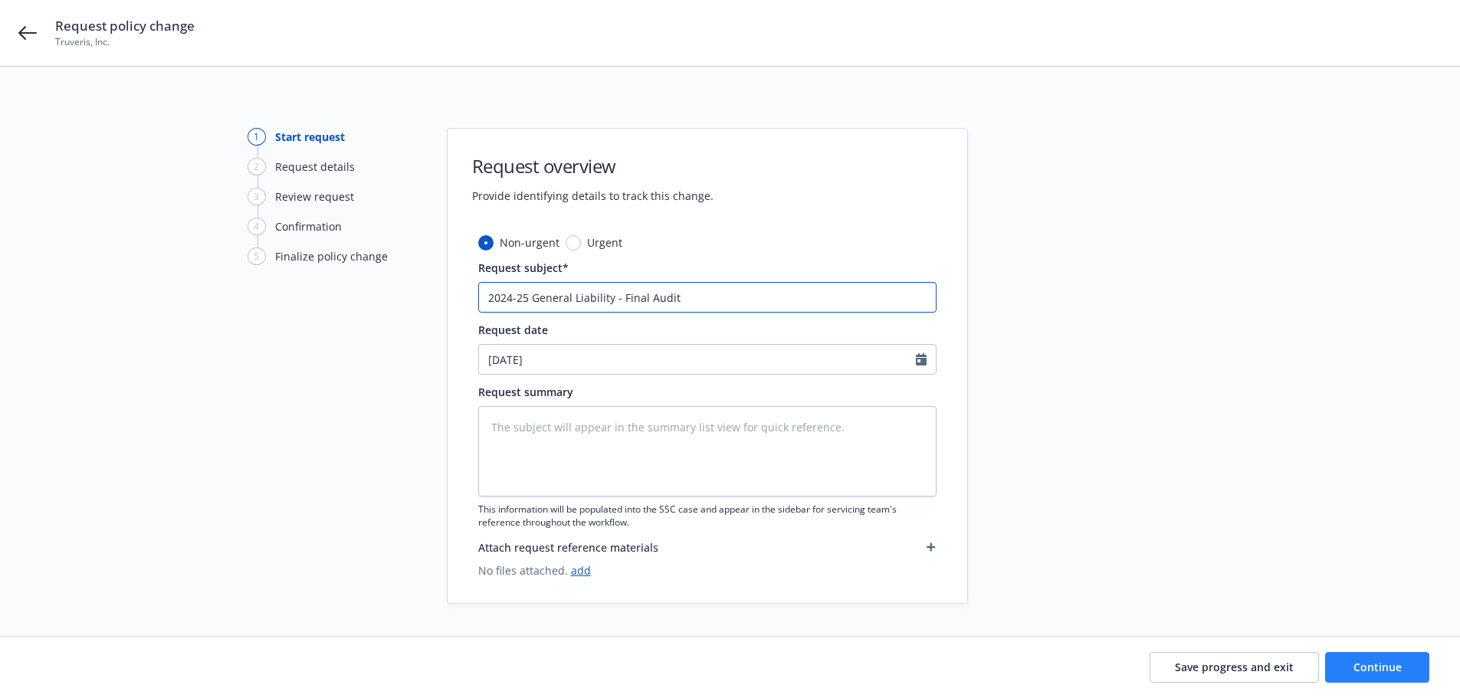
type input "2024-25 General Liability - Final Audit"
click at [1395, 678] on button "Continue" at bounding box center [1377, 667] width 104 height 31
type textarea "x"
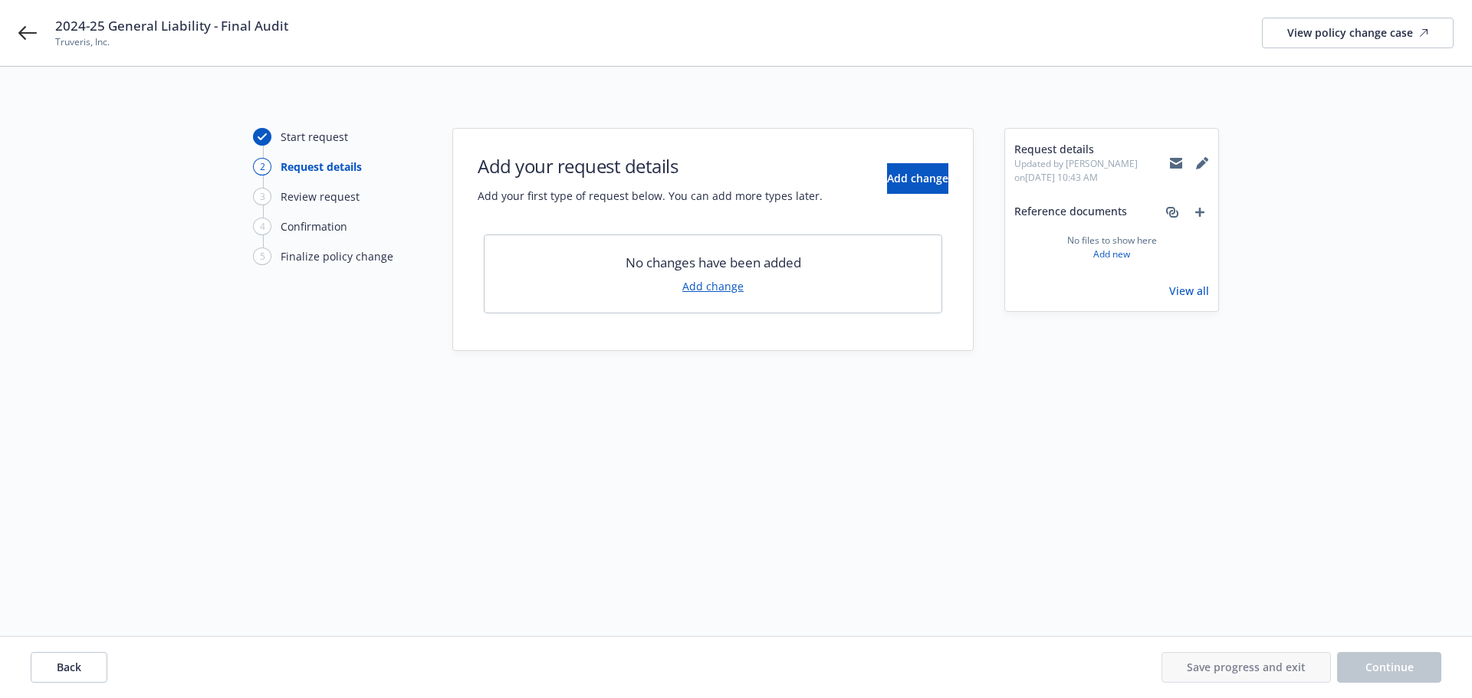
click at [711, 286] on link "Add change" at bounding box center [712, 286] width 61 height 16
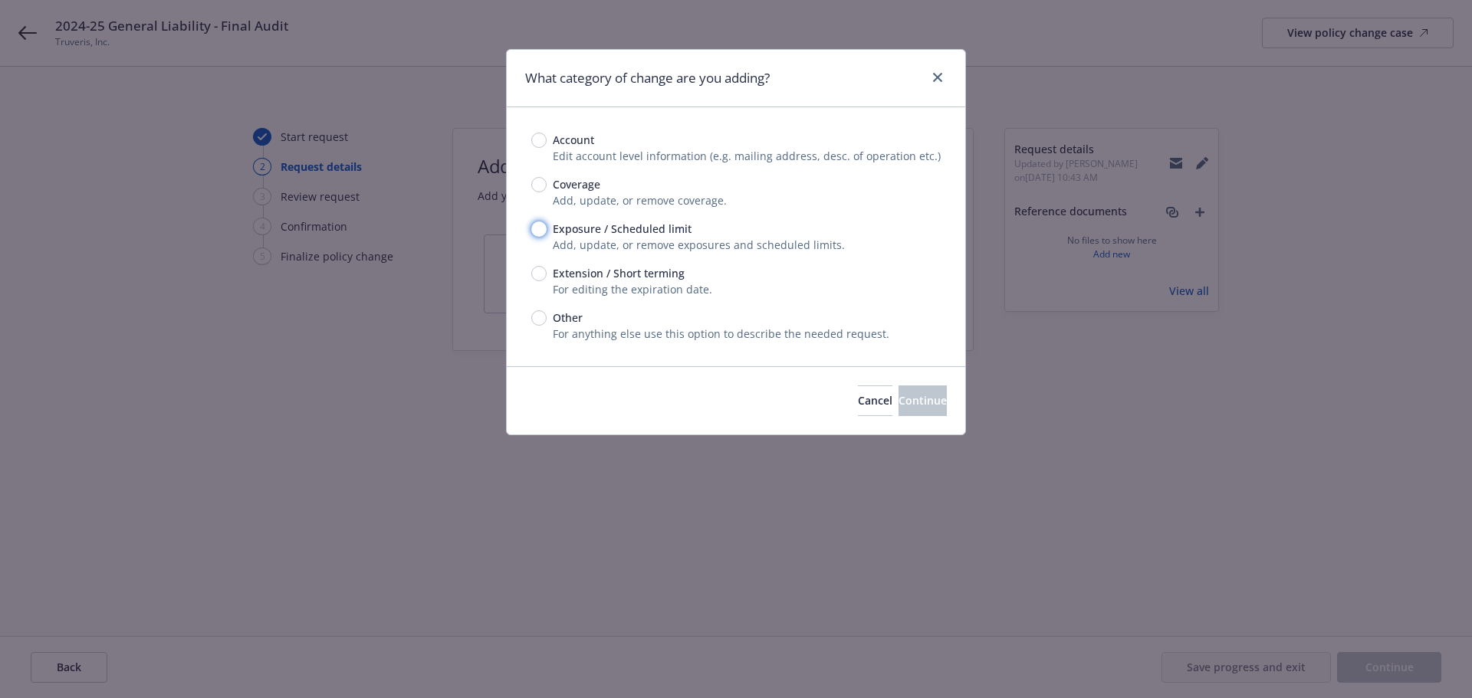
click at [537, 222] on input "Exposure / Scheduled limit" at bounding box center [538, 229] width 15 height 15
radio input "true"
click at [920, 389] on button "Continue" at bounding box center [922, 401] width 48 height 31
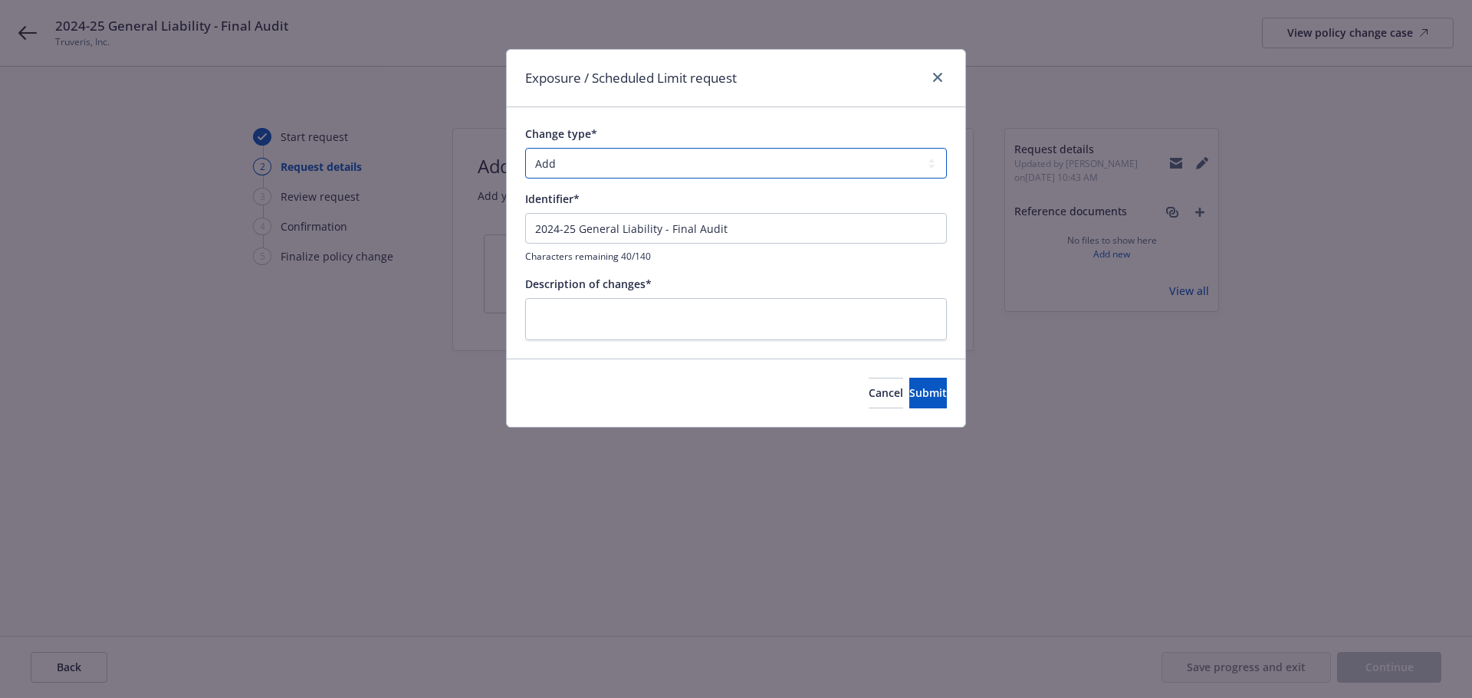
click at [713, 173] on select "Add Audit Change Remove" at bounding box center [736, 163] width 422 height 31
select select "AUDIT"
click at [525, 148] on select "Add Audit Change Remove" at bounding box center [736, 163] width 422 height 31
click at [714, 235] on input "2024-25 General Liability - Final Audit" at bounding box center [736, 228] width 422 height 31
click at [757, 313] on textarea at bounding box center [736, 319] width 422 height 42
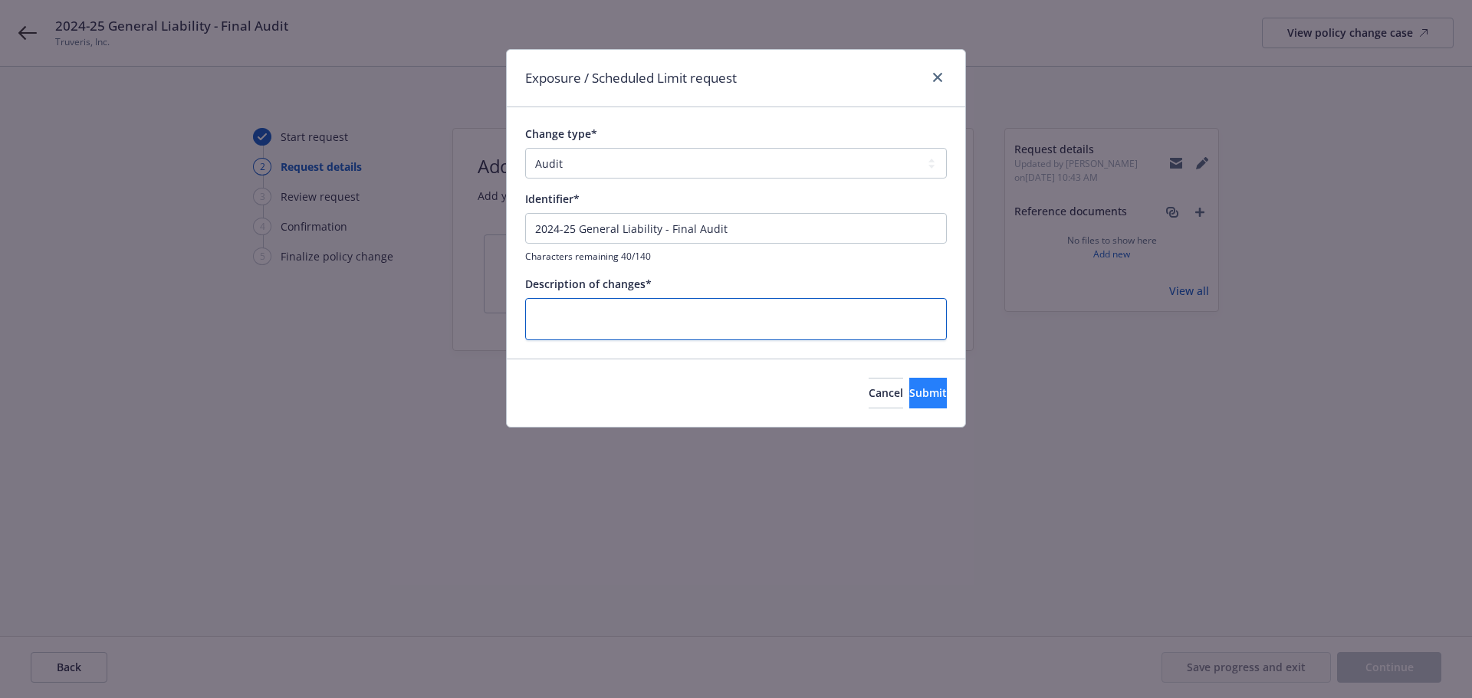
paste textarea "2024-25 General Liability - Final Audit"
type textarea "x"
type textarea "2024-25 General Liability - Final Audit"
click at [918, 386] on span "Submit" at bounding box center [928, 393] width 38 height 15
type textarea "x"
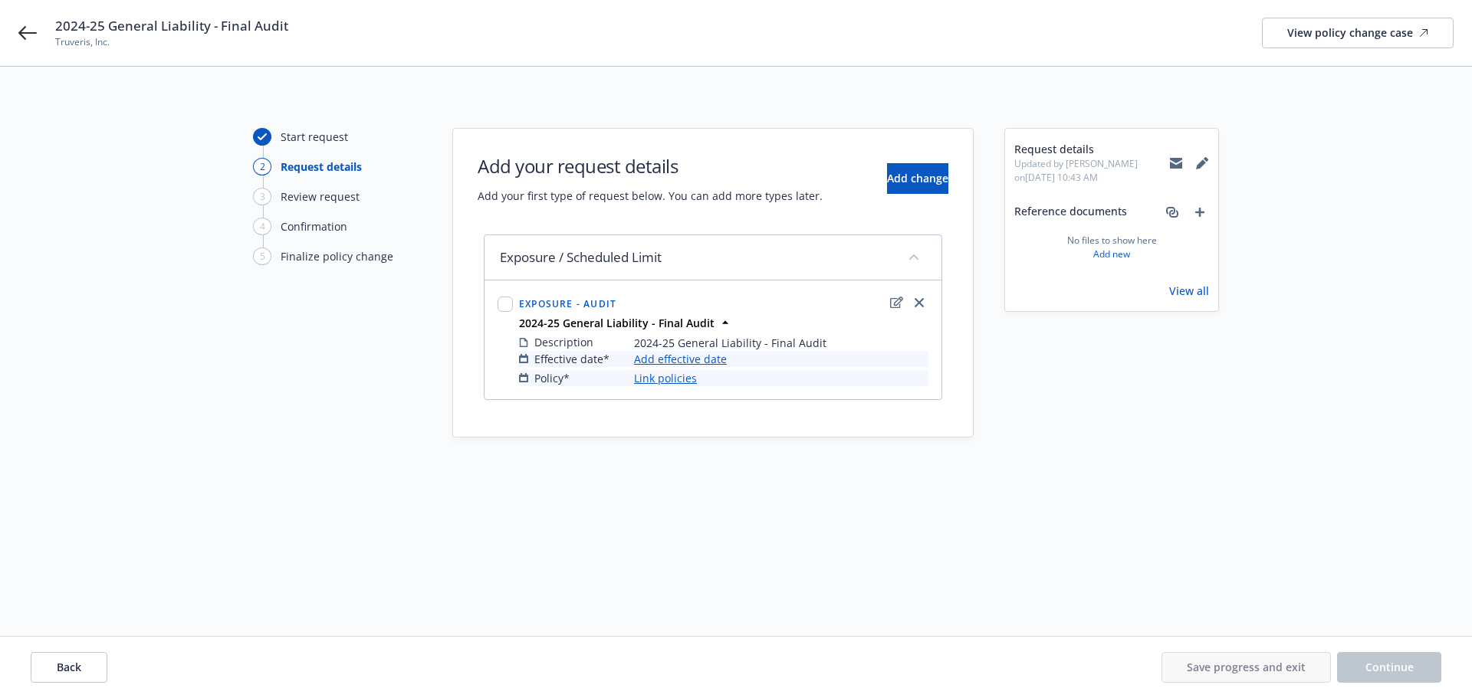
click at [710, 361] on link "Add effective date" at bounding box center [680, 359] width 93 height 16
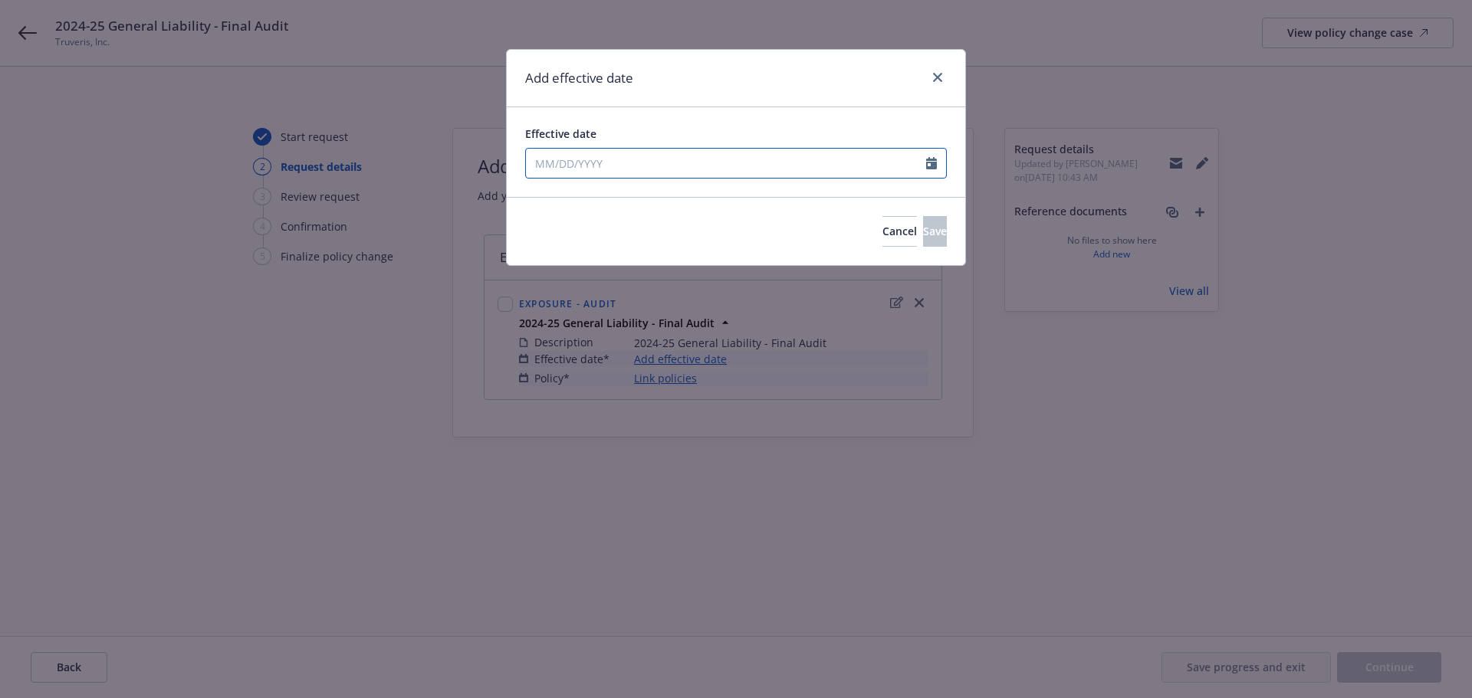
click at [576, 171] on input "Effective date" at bounding box center [726, 163] width 400 height 29
select select "9"
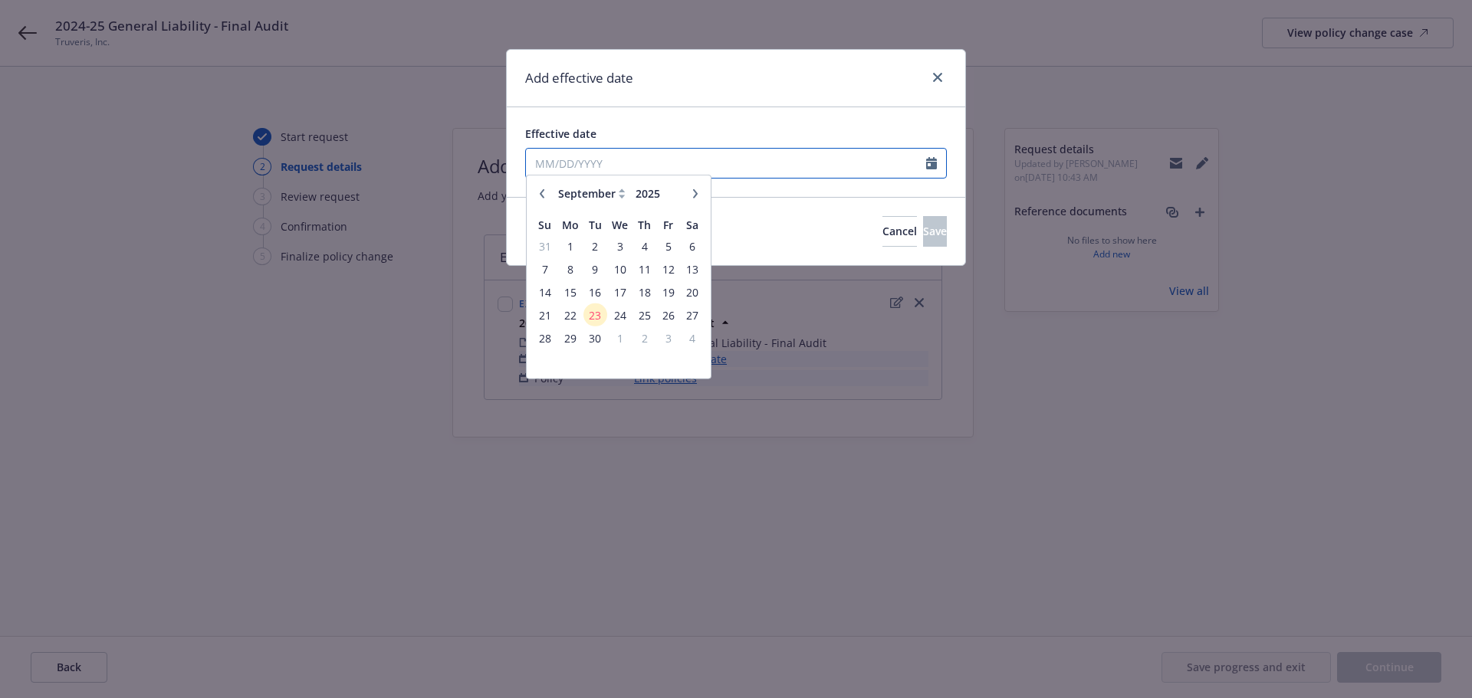
paste input "03/04/2024"
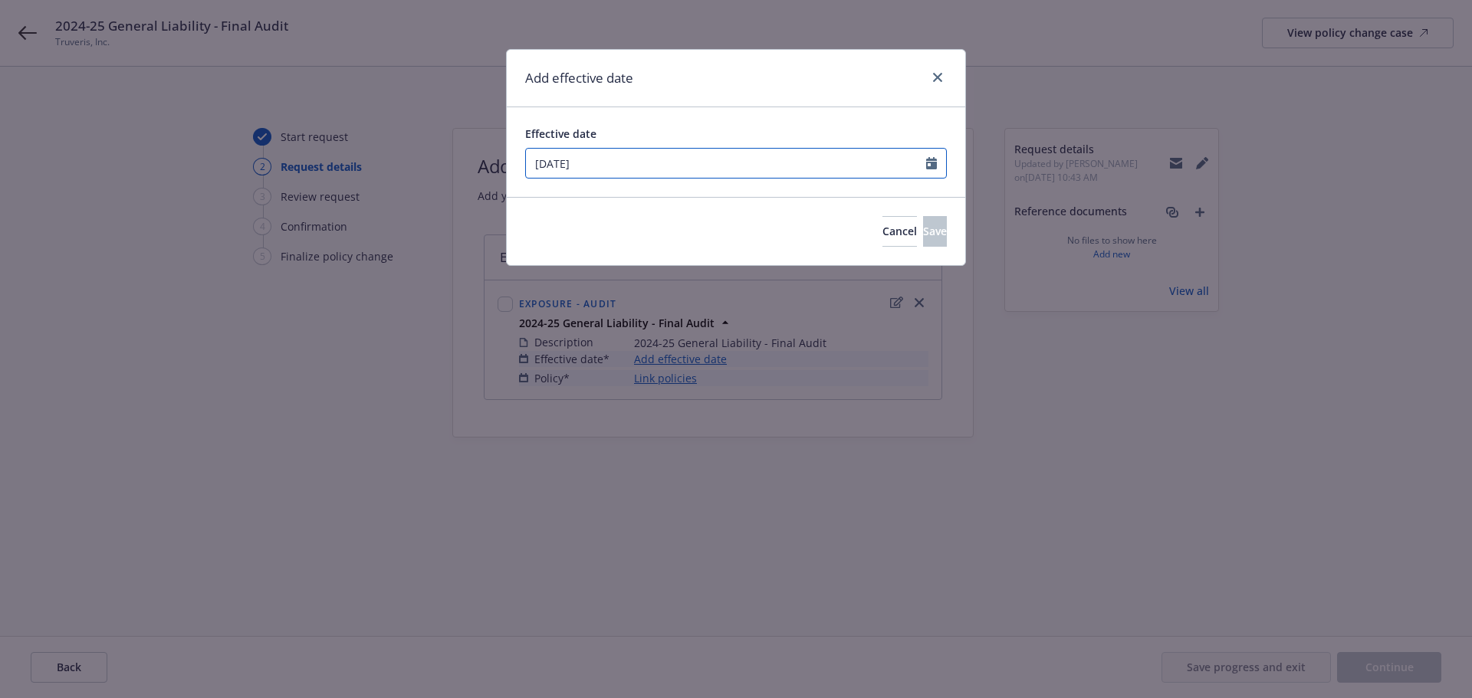
type input "03/04/2024"
click at [646, 122] on div "Effective date 03/04/2024 January February March April May June July August Sep…" at bounding box center [736, 152] width 458 height 90
click at [923, 228] on span "Save" at bounding box center [935, 231] width 24 height 15
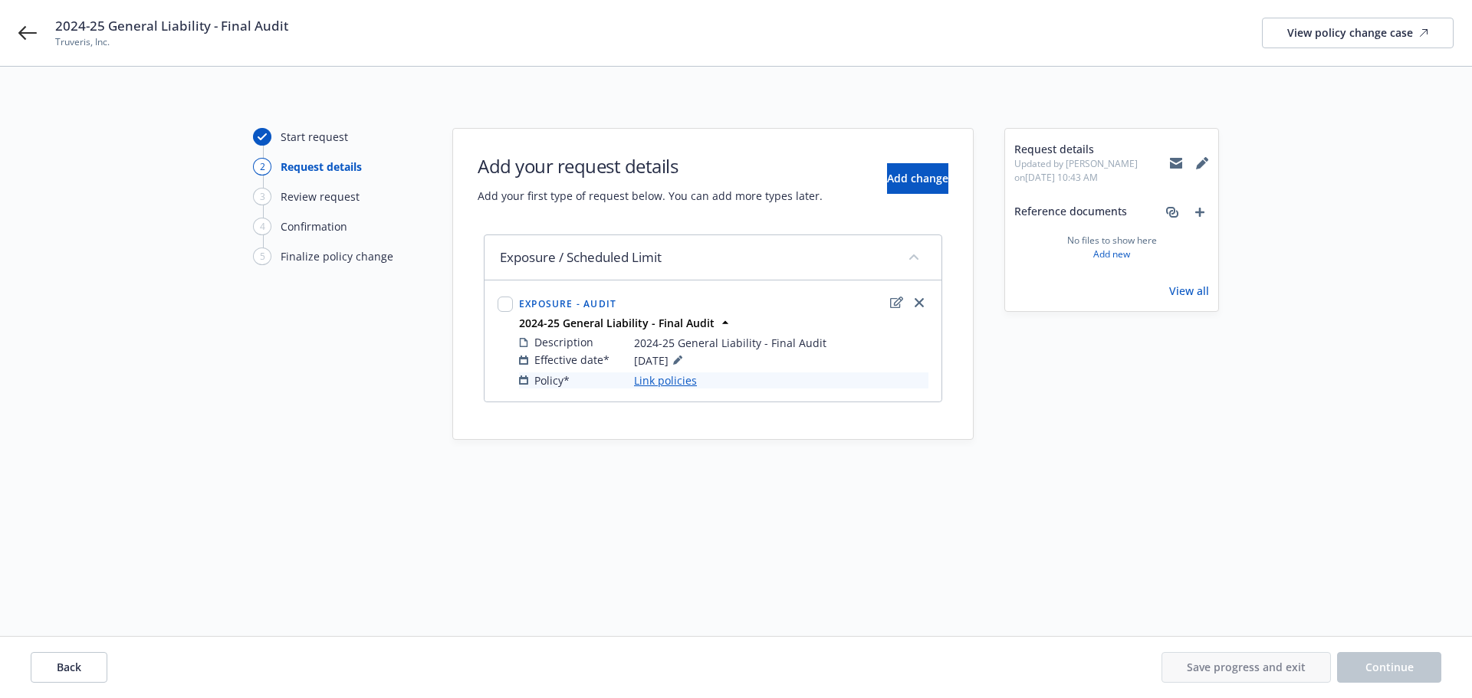
click at [657, 383] on link "Link policies" at bounding box center [665, 381] width 63 height 16
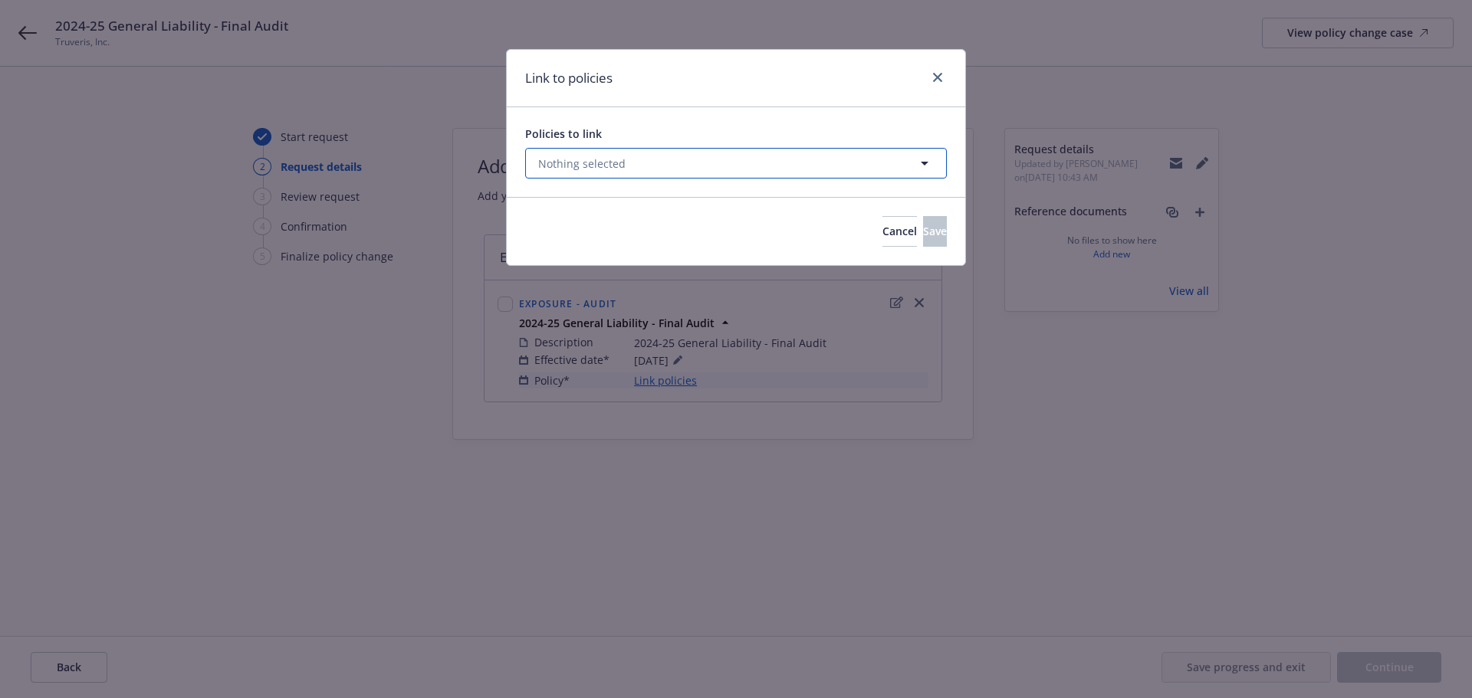
click at [593, 156] on span "Nothing selected" at bounding box center [581, 164] width 87 height 16
select select "ACTIVE"
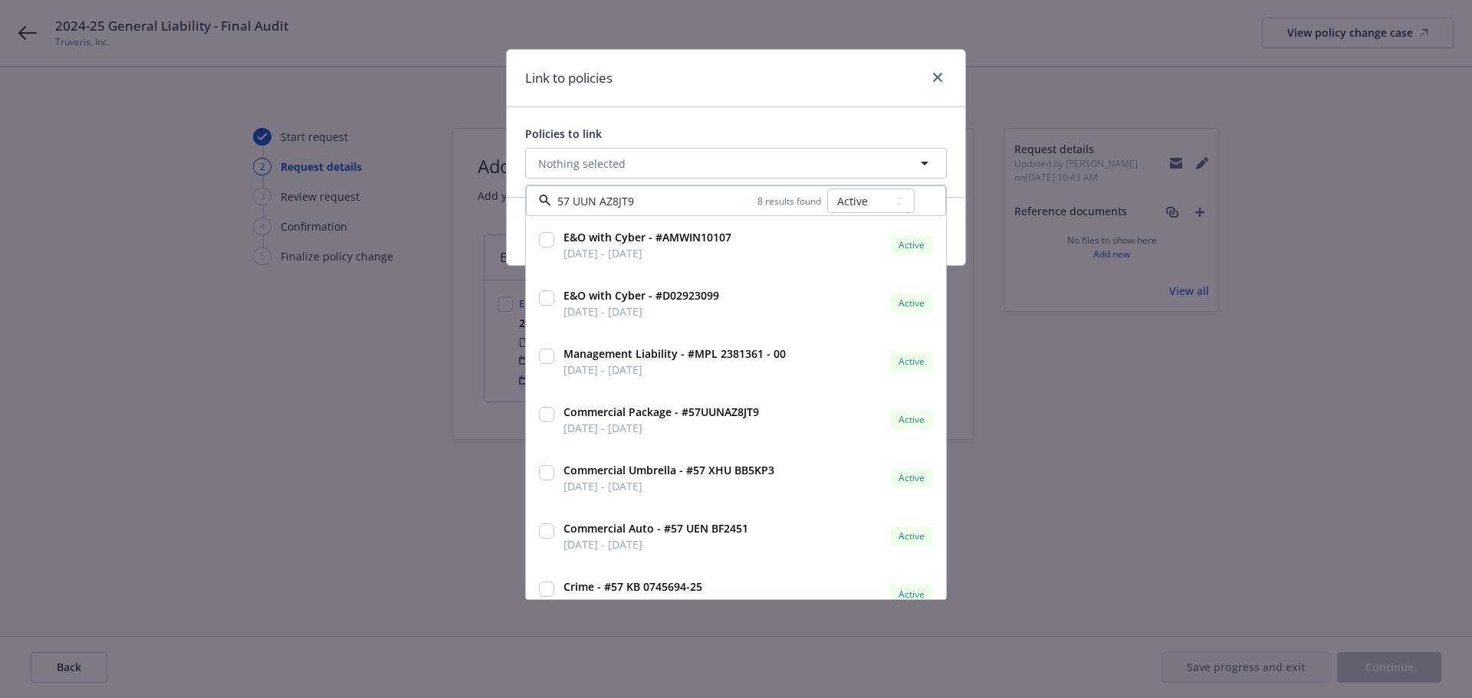
type input "57 UUN AZ8JT9"
click at [883, 204] on select "All Active Upcoming Expired Cancelled" at bounding box center [870, 201] width 87 height 25
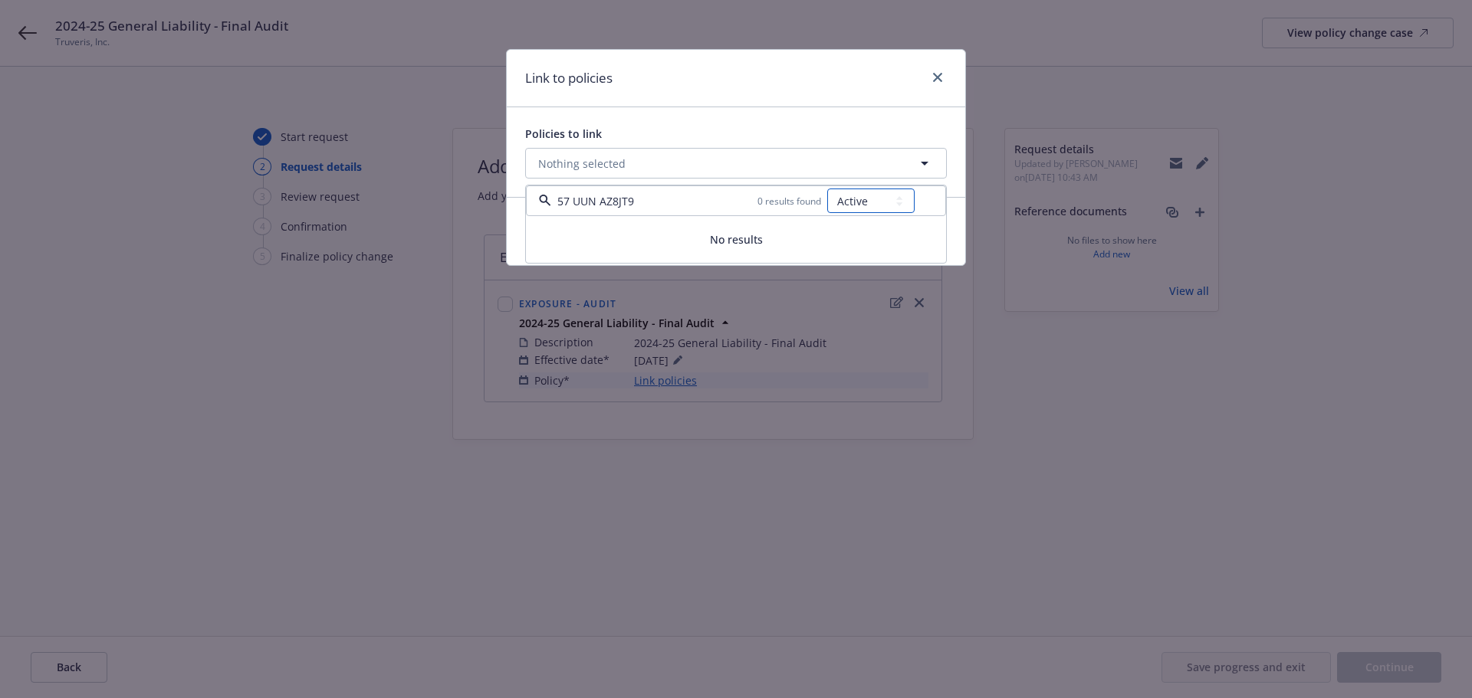
select select "EXPIRED"
click at [828, 189] on select "All Active Upcoming Expired Cancelled" at bounding box center [870, 201] width 87 height 25
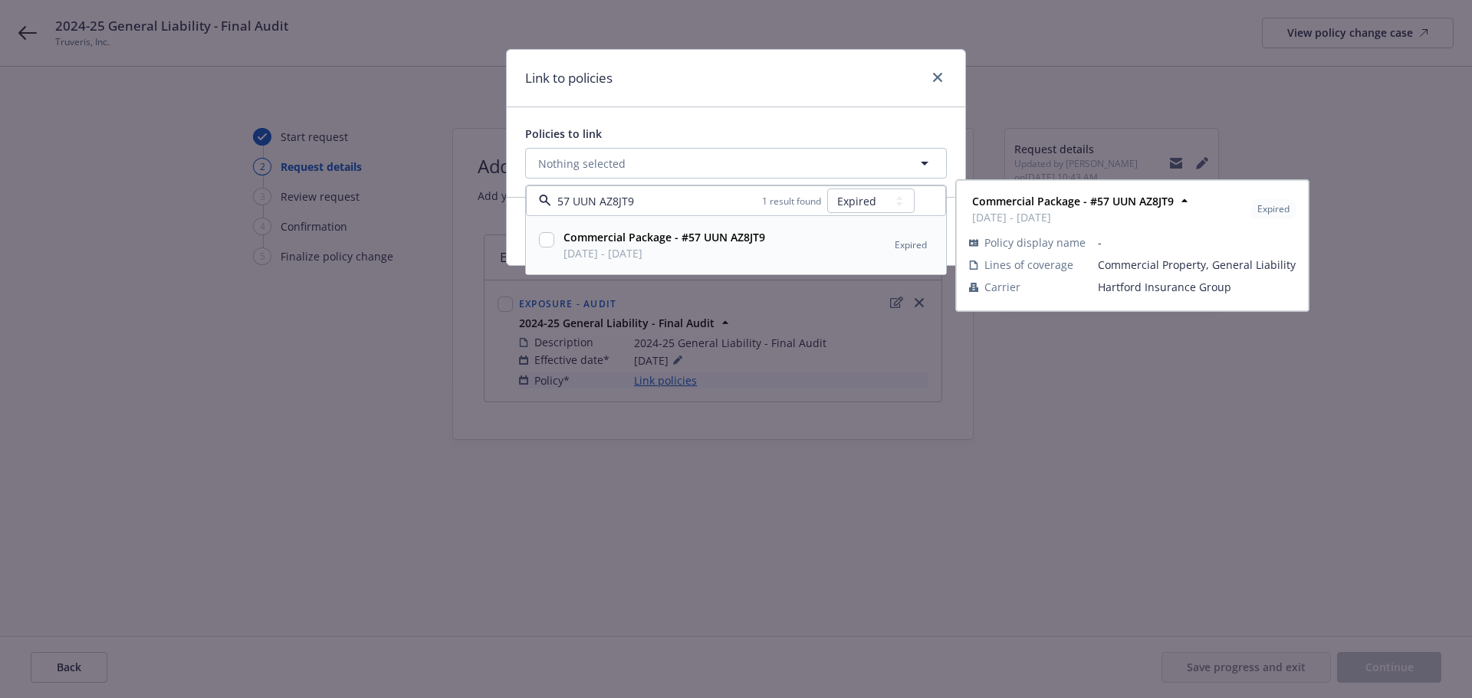
click at [550, 243] on input "checkbox" at bounding box center [546, 239] width 15 height 15
checkbox input "true"
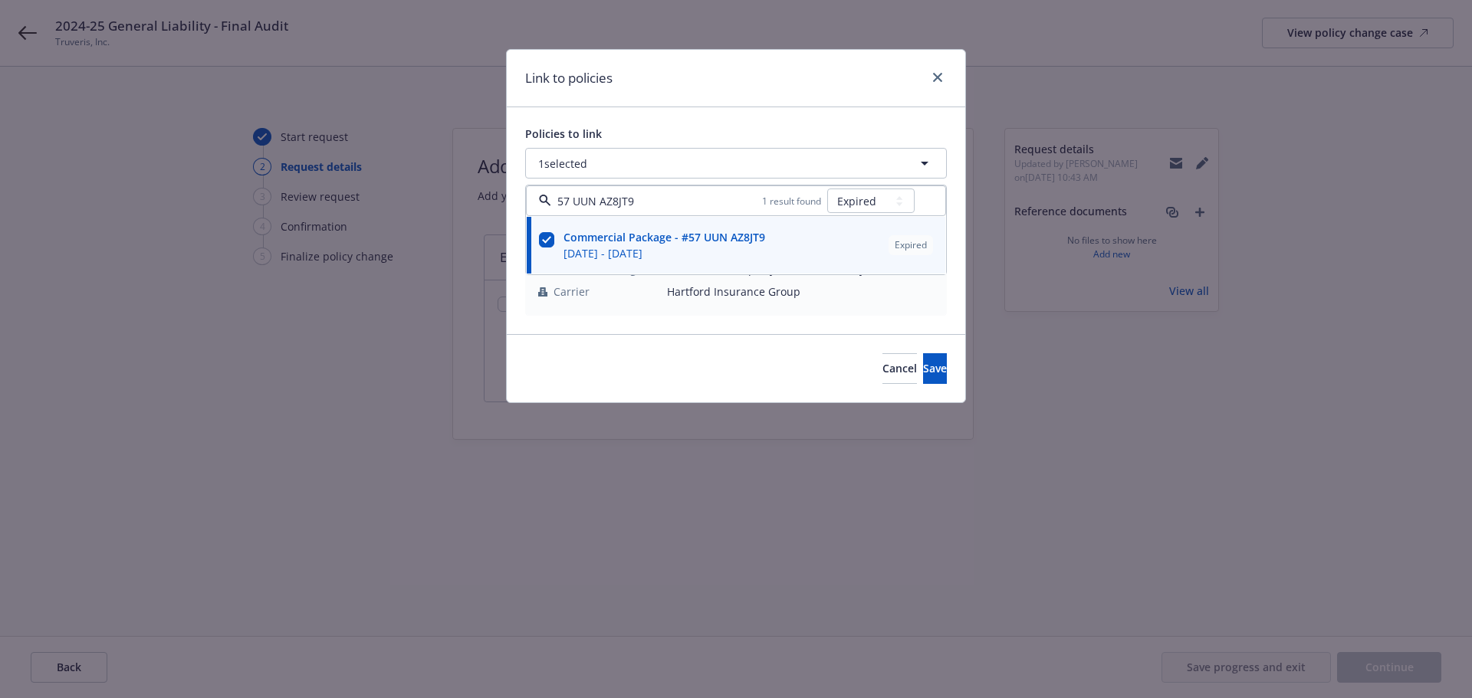
click at [790, 103] on div "Link to policies" at bounding box center [736, 78] width 458 height 57
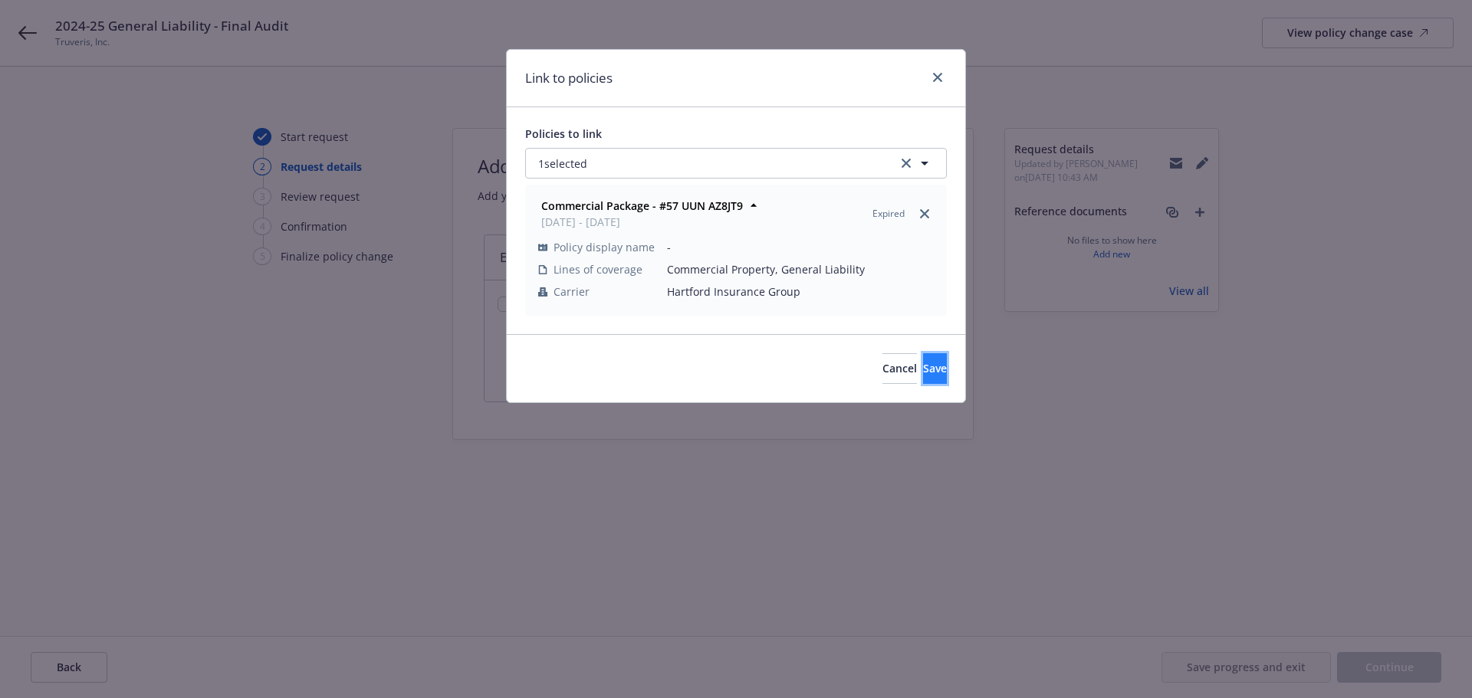
click at [923, 361] on span "Save" at bounding box center [935, 368] width 24 height 15
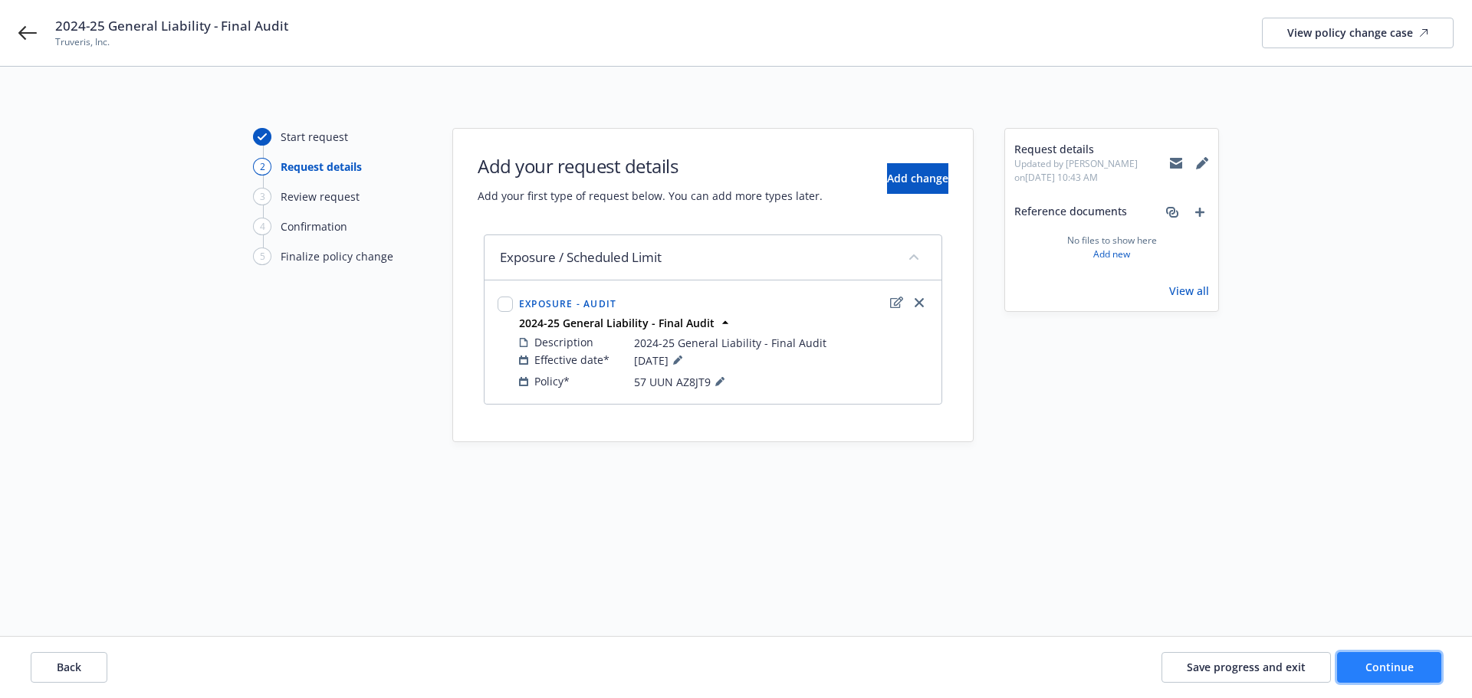
click at [1378, 661] on span "Continue" at bounding box center [1389, 667] width 48 height 15
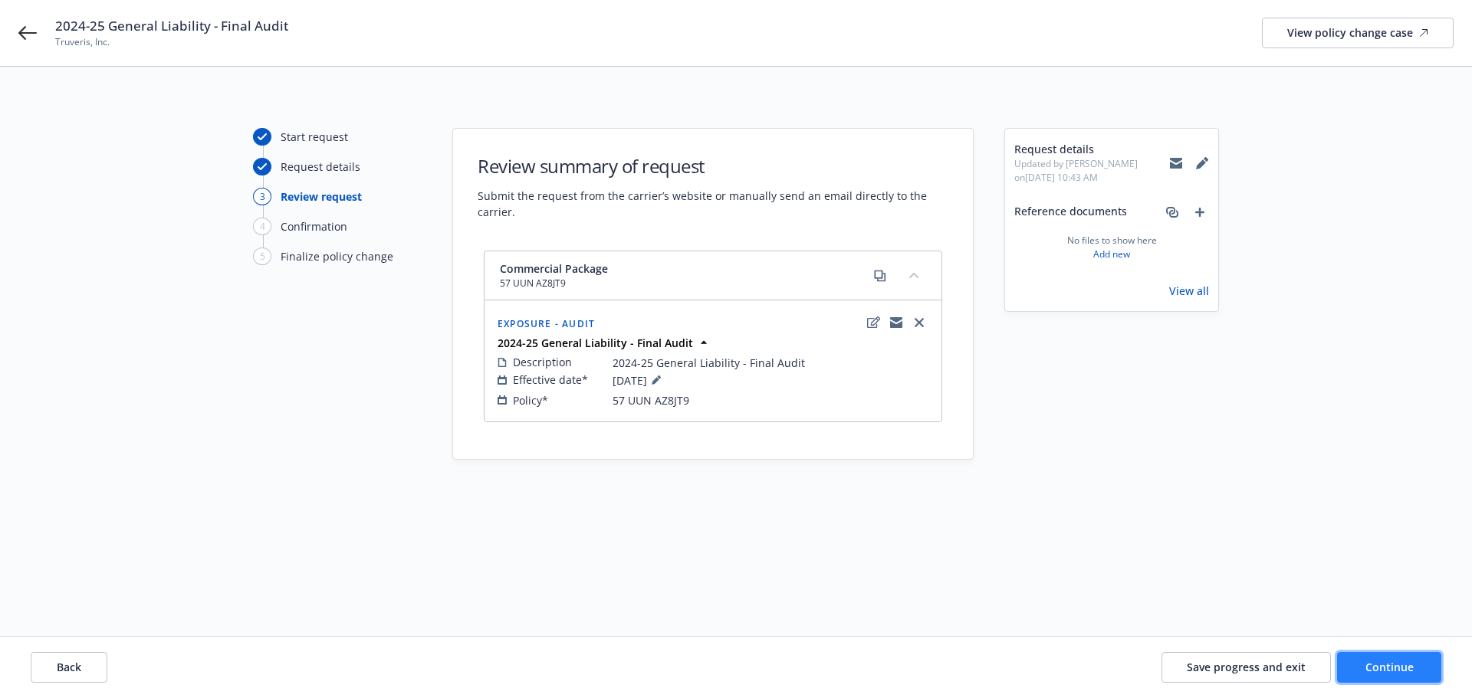
click at [1390, 659] on button "Continue" at bounding box center [1389, 667] width 104 height 31
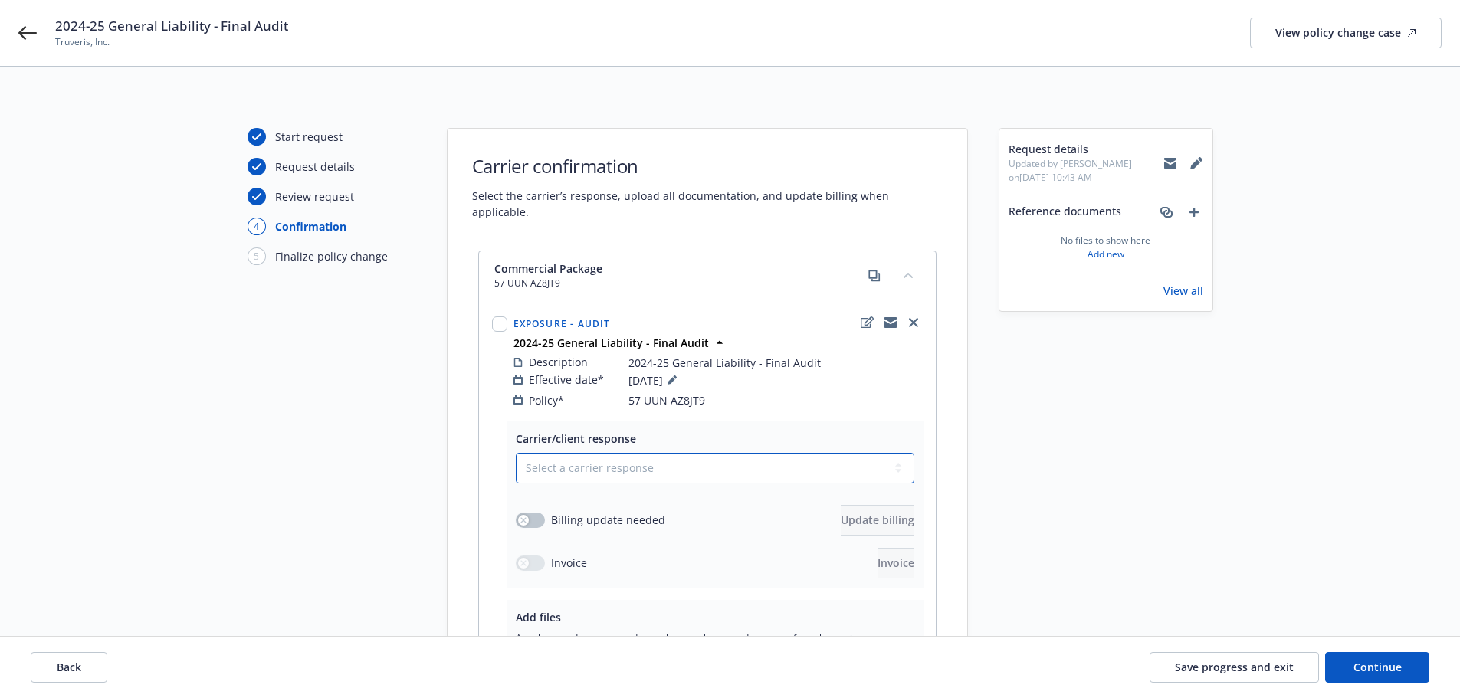
click at [589, 453] on select "Select a carrier response Accepted Accepted with revision No endorsement needed…" at bounding box center [715, 468] width 399 height 31
select select "ACCEPTED"
click at [516, 453] on select "Select a carrier response Accepted Accepted with revision No endorsement needed…" at bounding box center [715, 468] width 399 height 31
click at [533, 513] on button "button" at bounding box center [530, 520] width 29 height 15
click at [841, 513] on span "Update billing" at bounding box center [878, 520] width 74 height 15
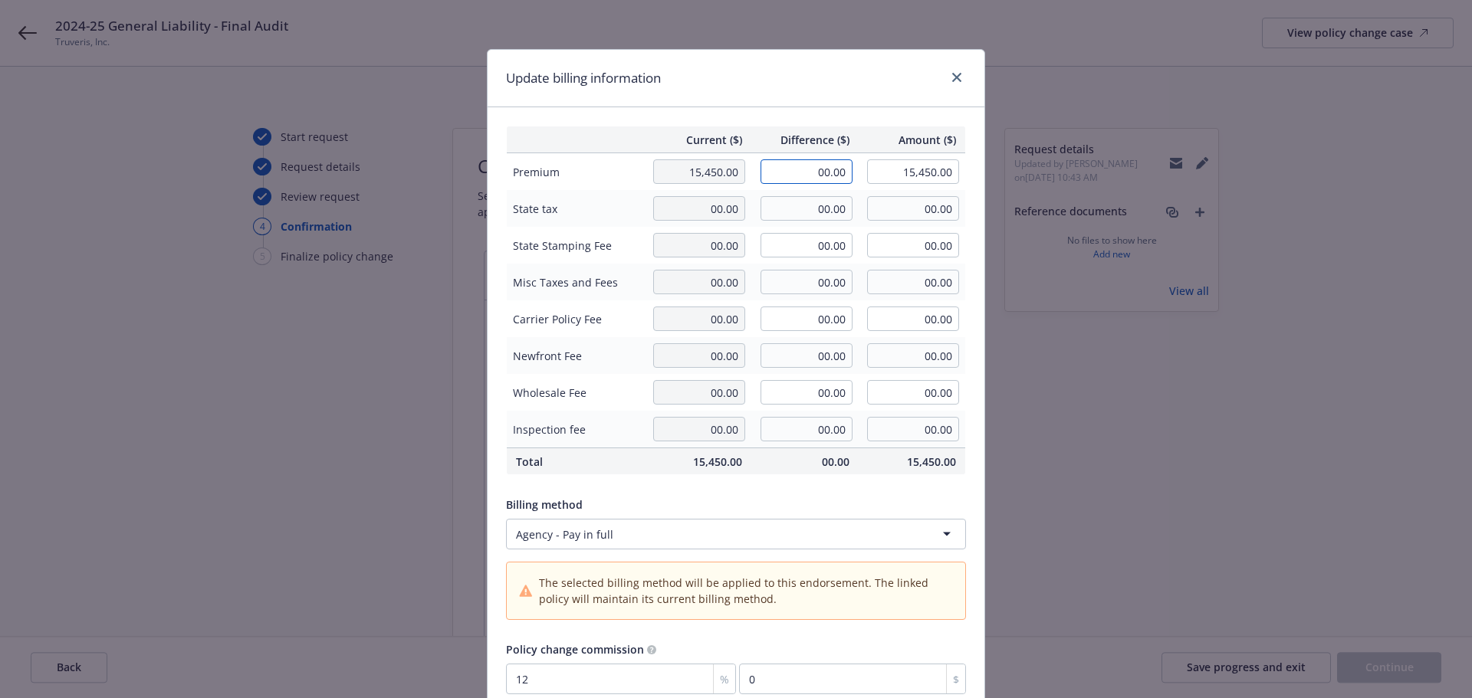
click at [821, 176] on input "00.00" at bounding box center [806, 171] width 92 height 25
click at [822, 167] on input "00.00" at bounding box center [806, 171] width 92 height 25
type input "680.00"
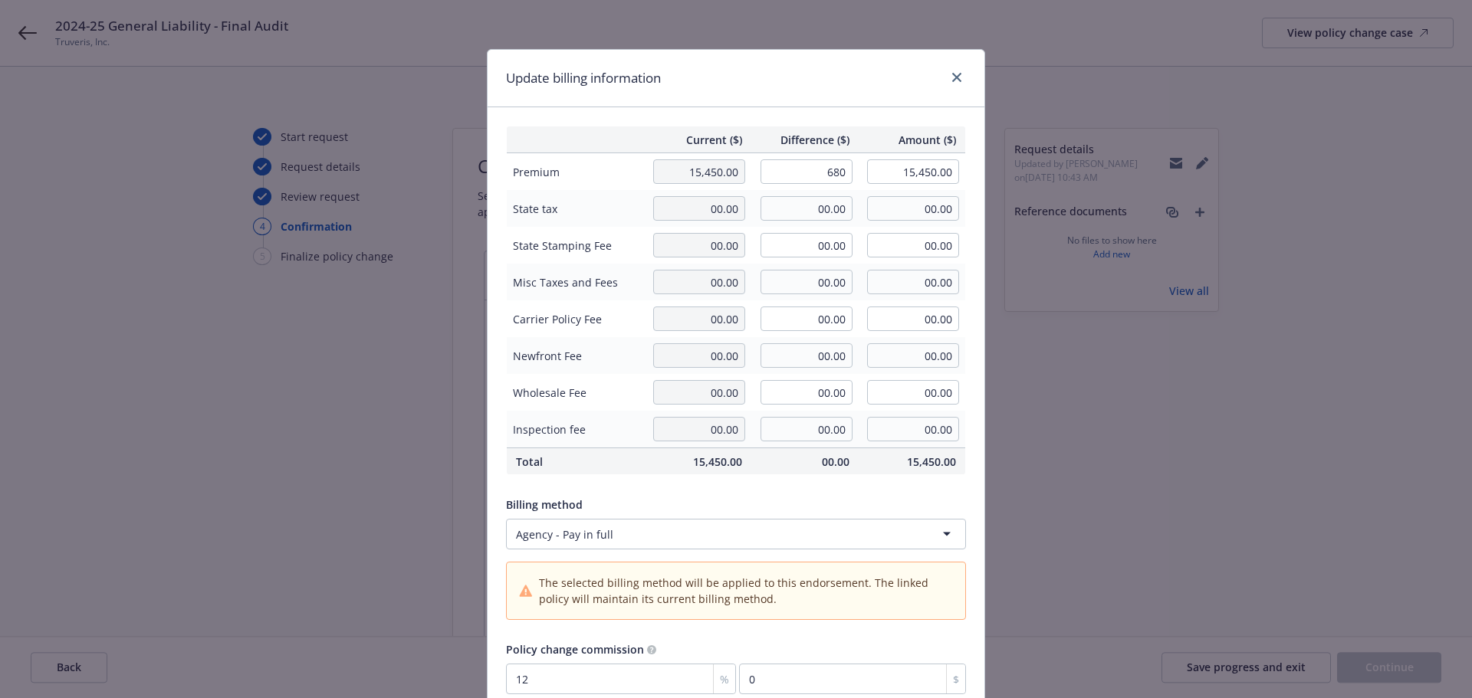
type input "16,130.00"
type input "81.6"
click at [842, 94] on div "Update billing information" at bounding box center [736, 78] width 497 height 57
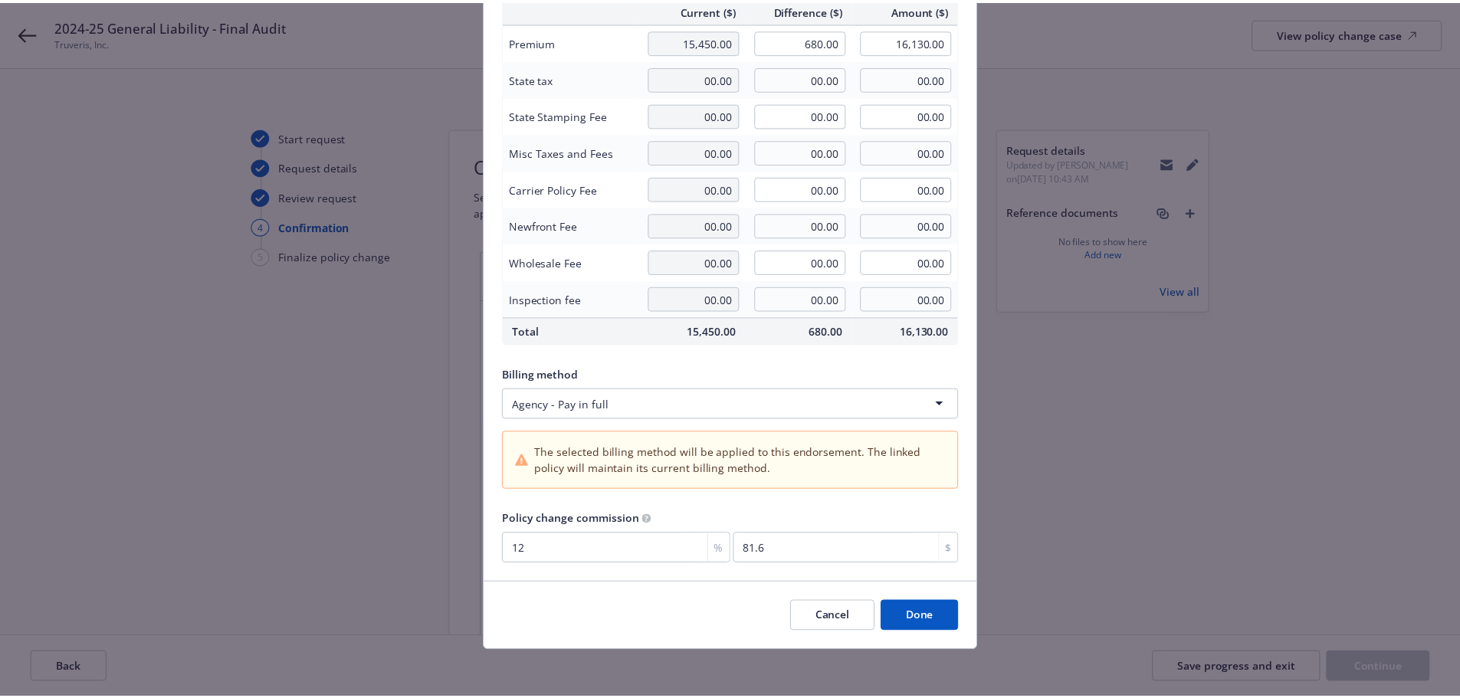
scroll to position [133, 0]
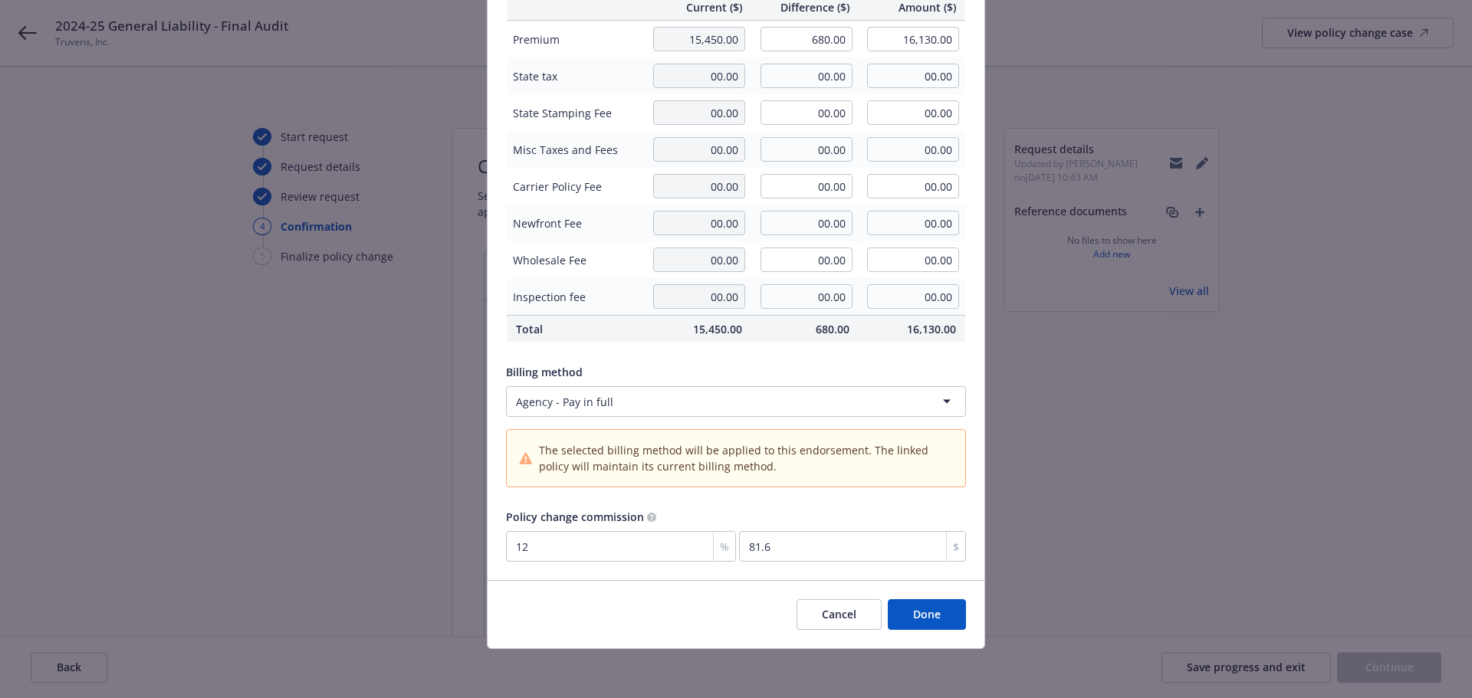
click at [908, 622] on button "Done" at bounding box center [927, 614] width 78 height 31
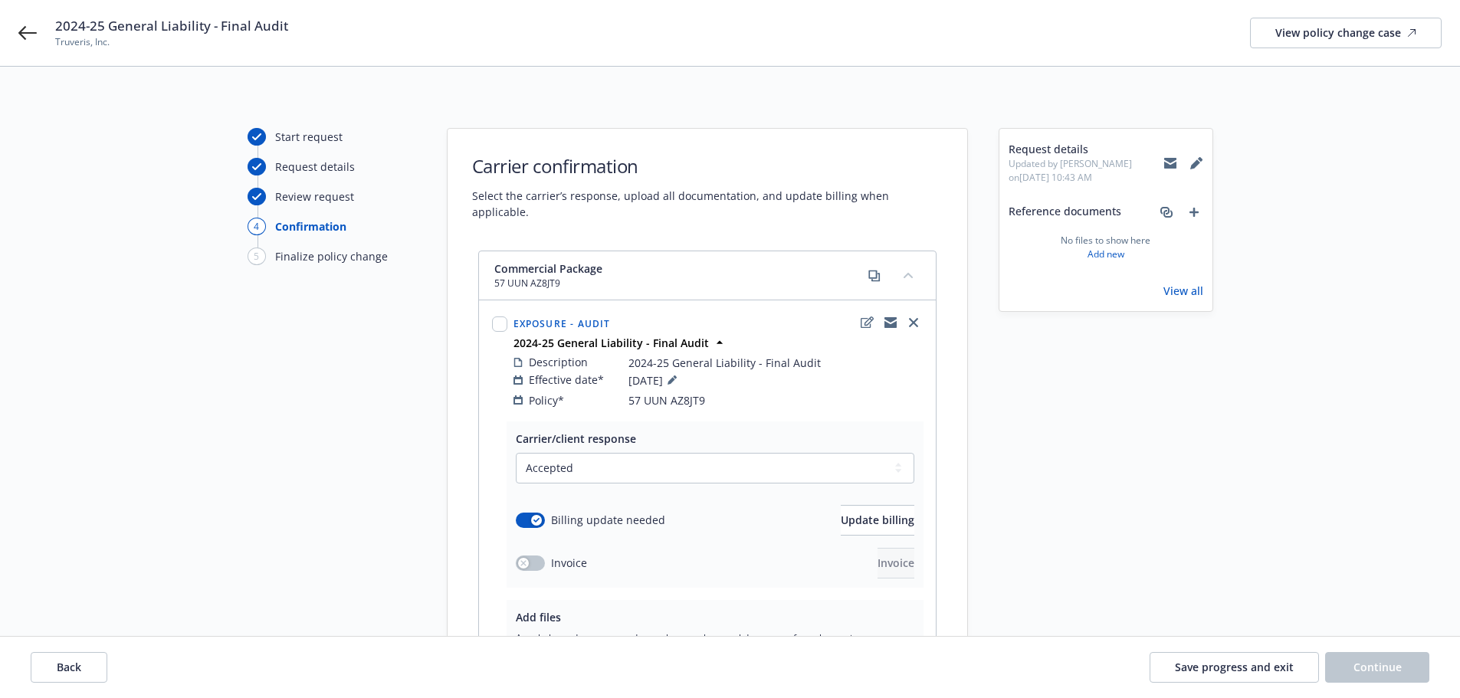
scroll to position [153, 0]
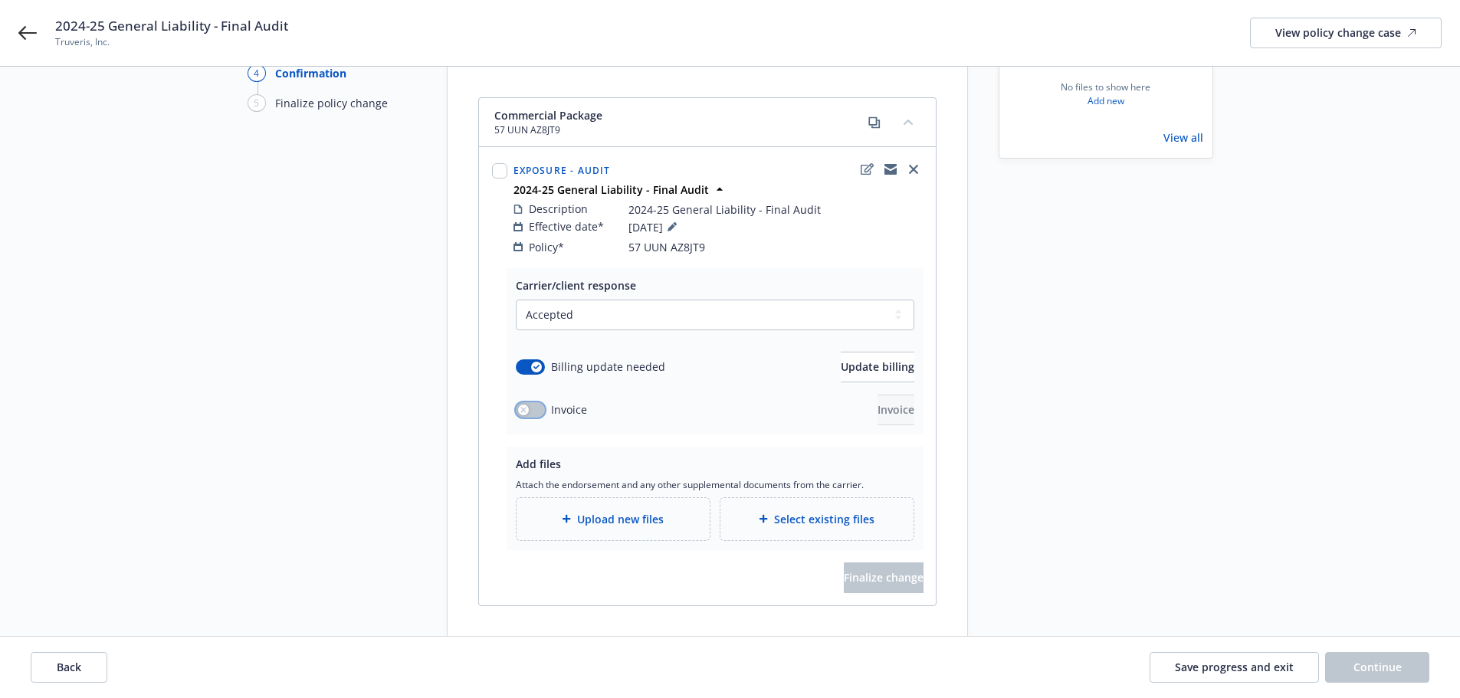
click at [530, 402] on button "button" at bounding box center [530, 409] width 29 height 15
click at [878, 402] on span "Invoice" at bounding box center [896, 409] width 37 height 15
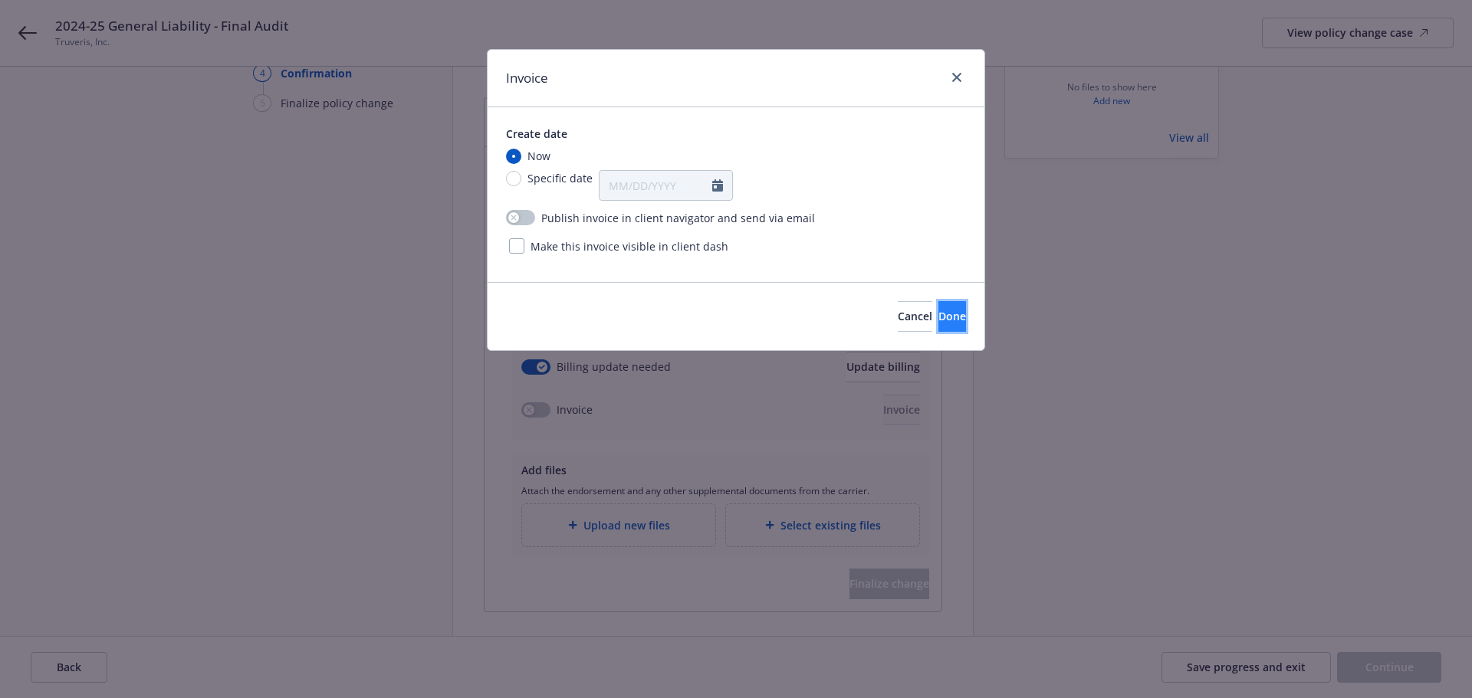
click at [946, 319] on button "Done" at bounding box center [952, 316] width 28 height 31
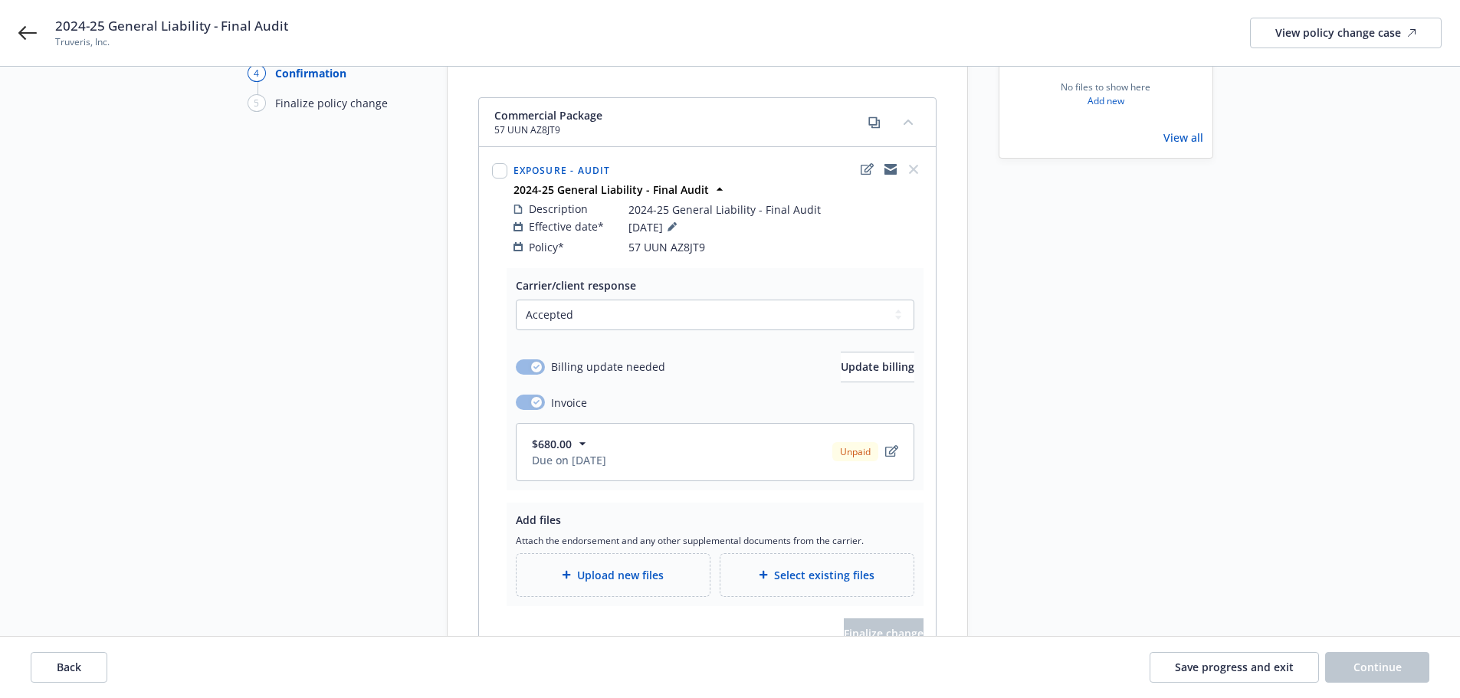
click at [625, 567] on span "Upload new files" at bounding box center [620, 575] width 87 height 16
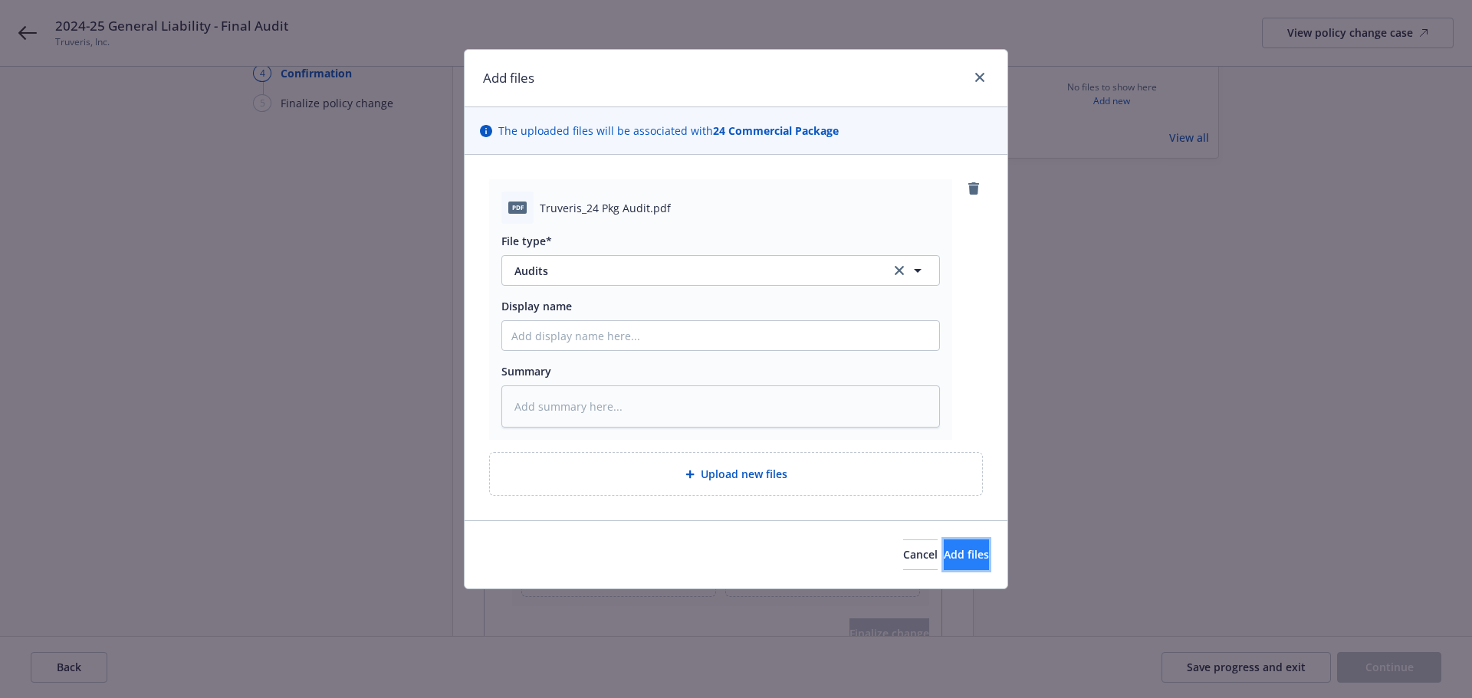
click at [966, 561] on button "Add files" at bounding box center [966, 555] width 45 height 31
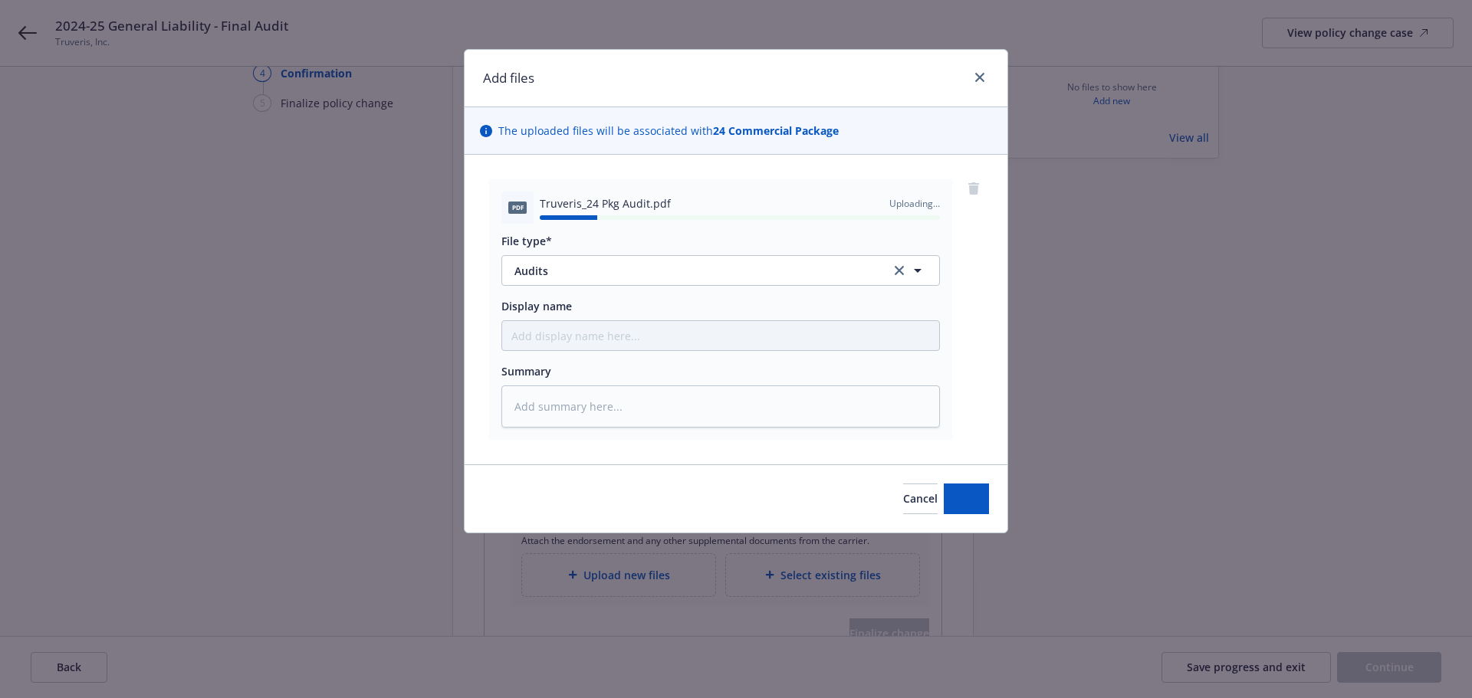
type textarea "x"
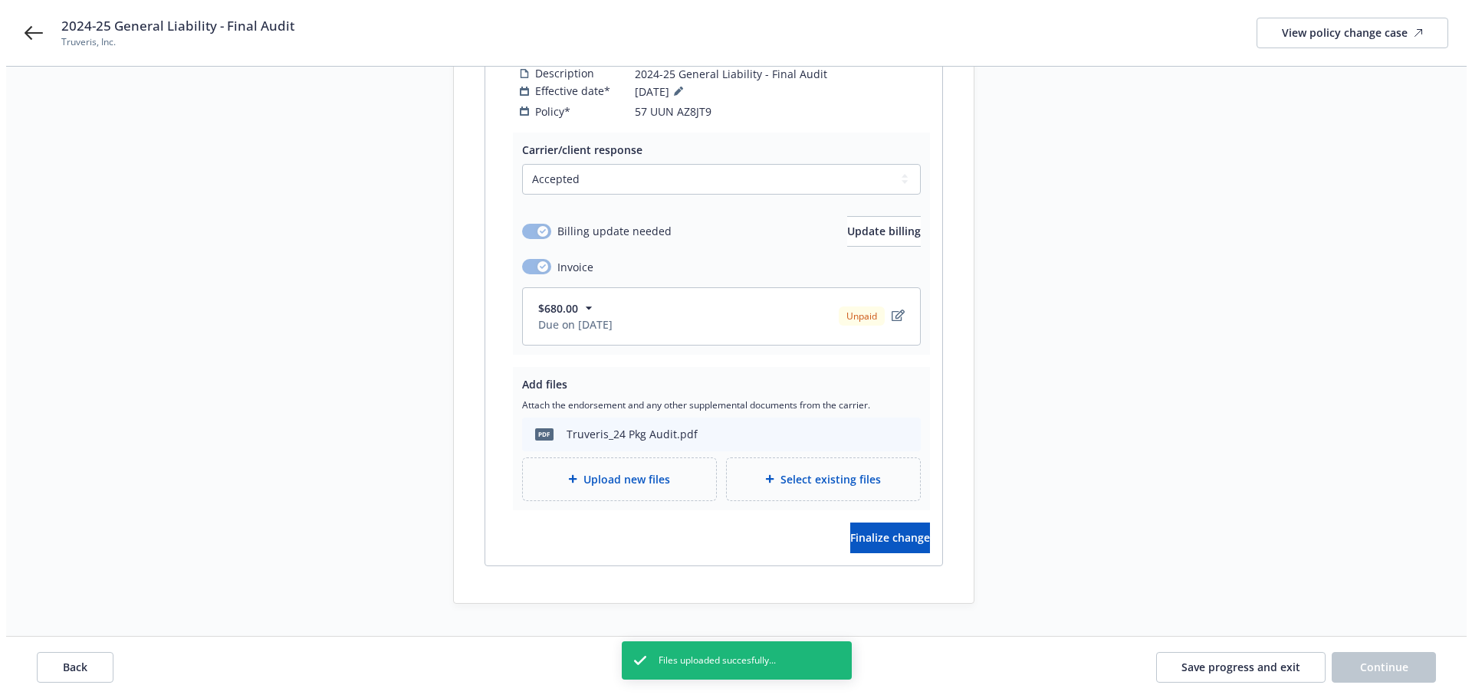
scroll to position [302, 0]
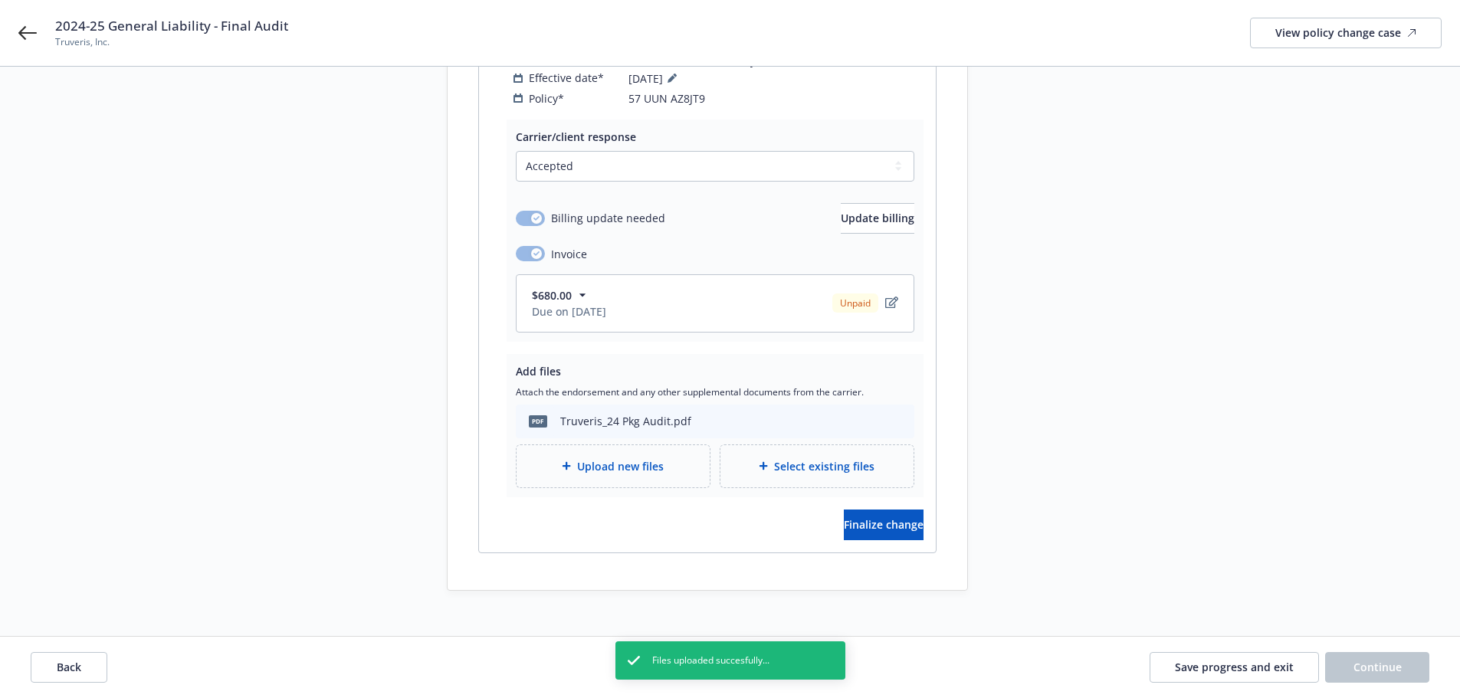
click at [860, 490] on div "Carrier/client response Select a carrier response Accepted Accepted with revisi…" at bounding box center [707, 336] width 457 height 433
click at [848, 510] on button "Finalize change" at bounding box center [884, 525] width 80 height 31
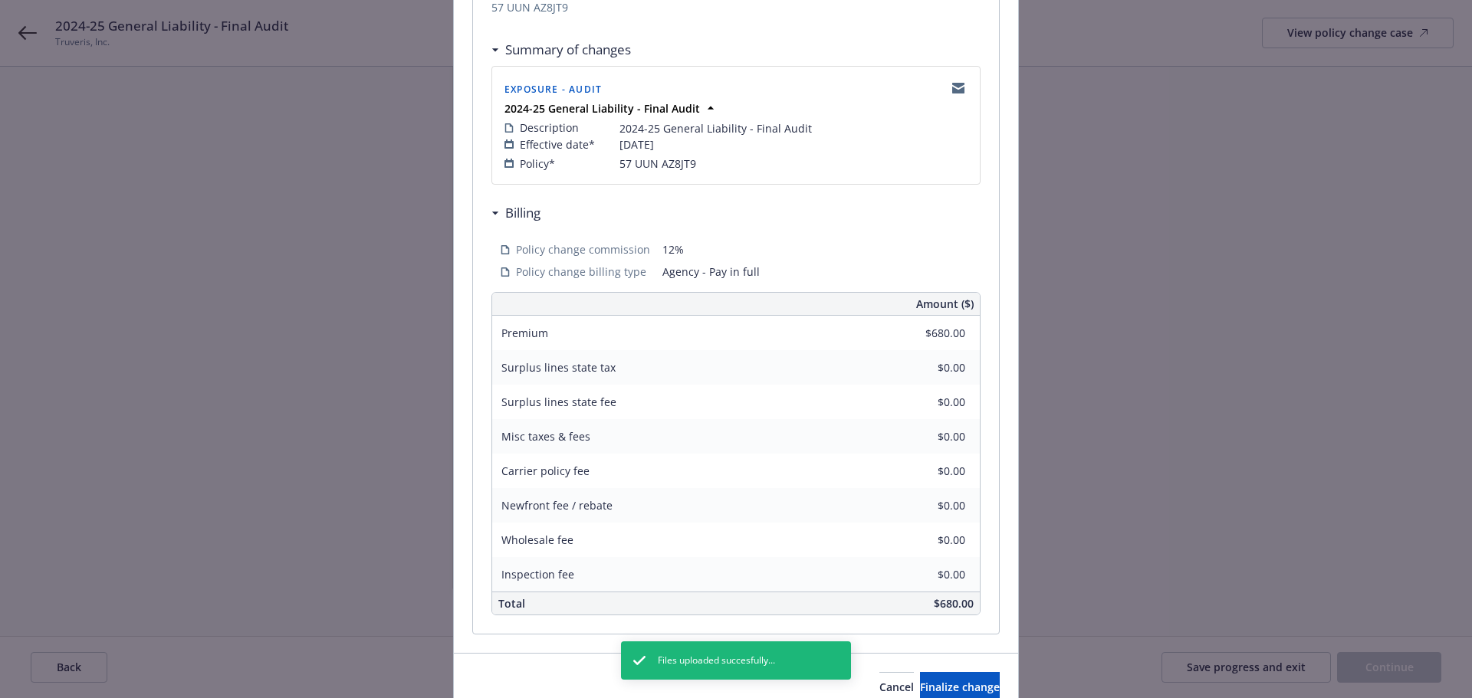
scroll to position [307, 0]
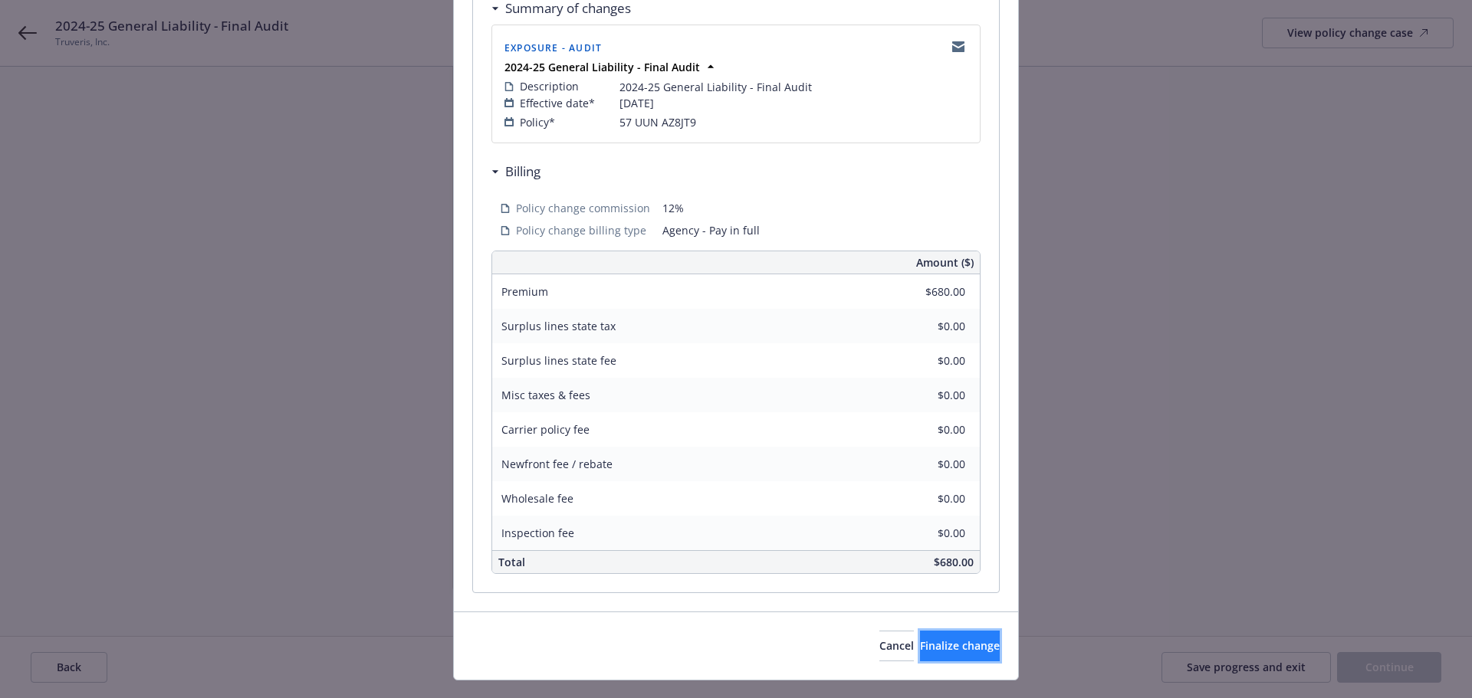
click at [959, 653] on span "Finalize change" at bounding box center [960, 646] width 80 height 15
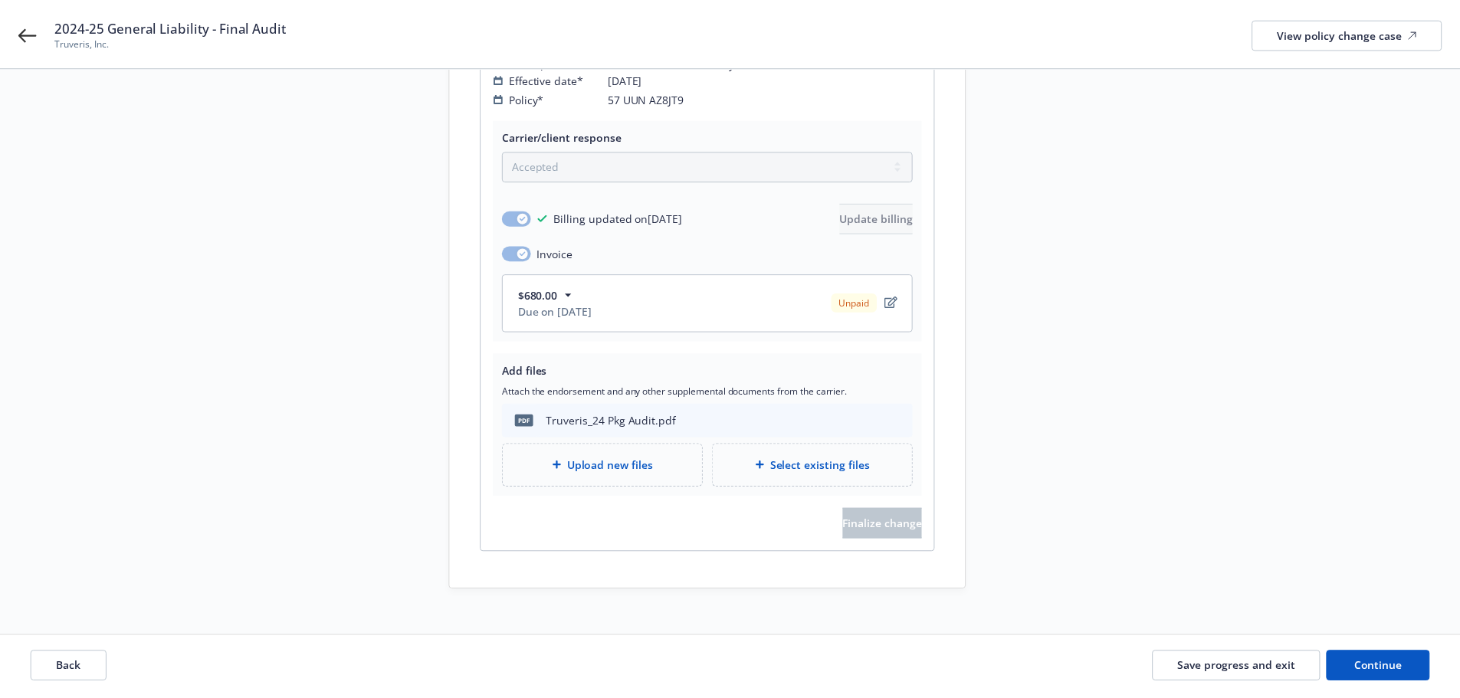
scroll to position [301, 0]
click at [1374, 658] on button "Continue" at bounding box center [1377, 667] width 104 height 31
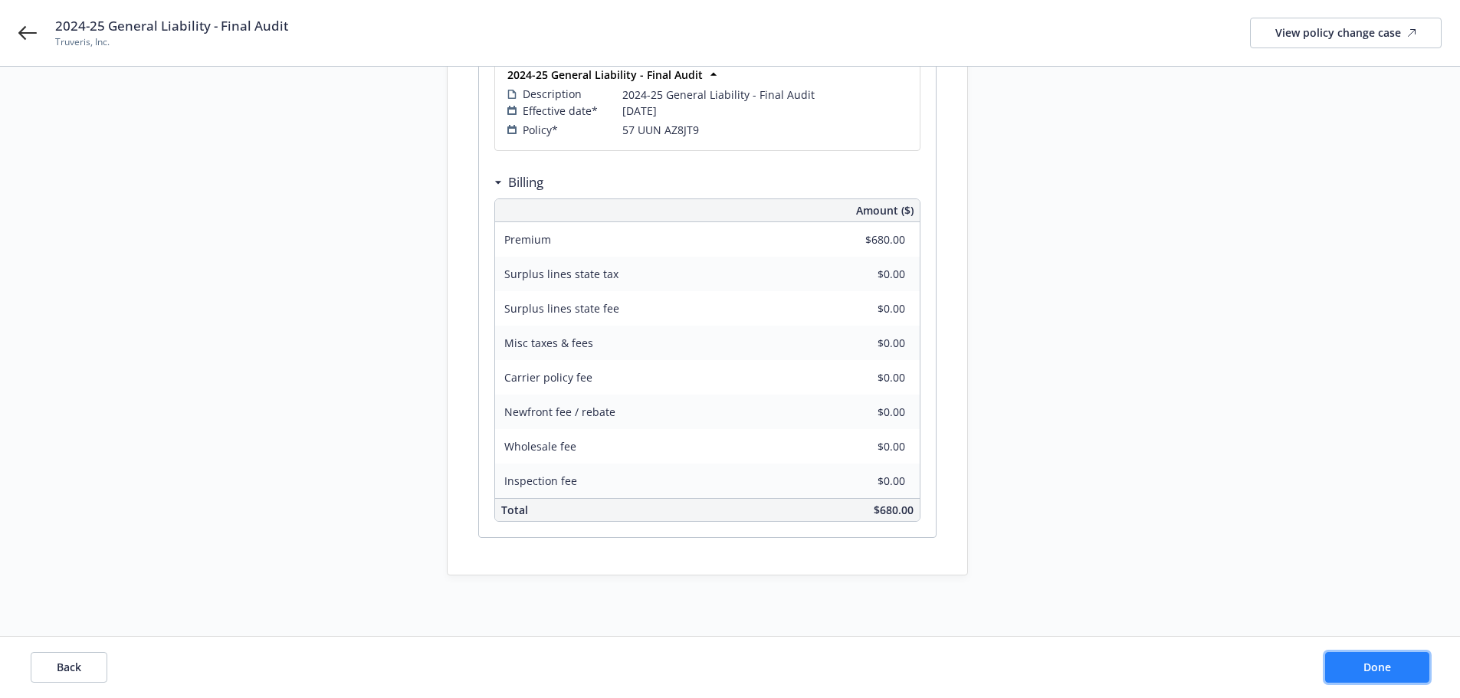
click at [1374, 658] on button "Done" at bounding box center [1377, 667] width 104 height 31
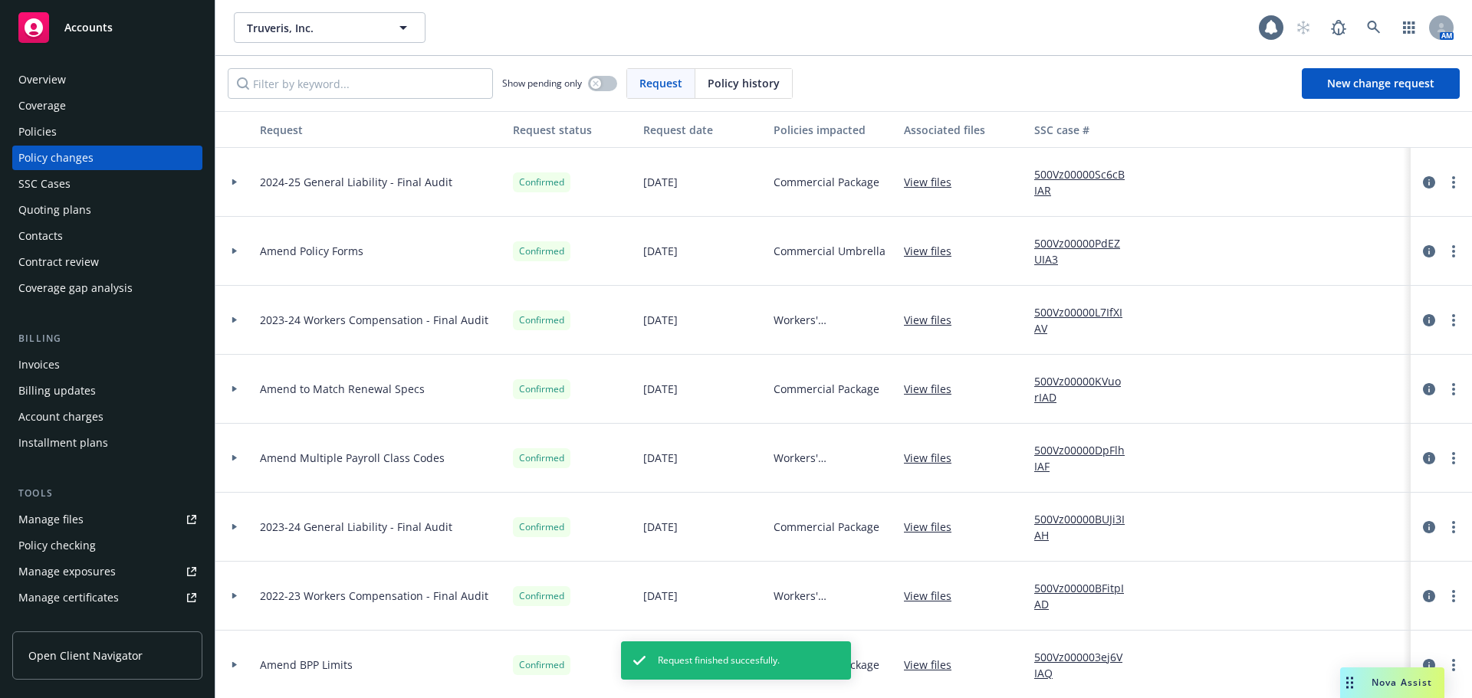
click at [81, 373] on div "Invoices" at bounding box center [107, 365] width 178 height 25
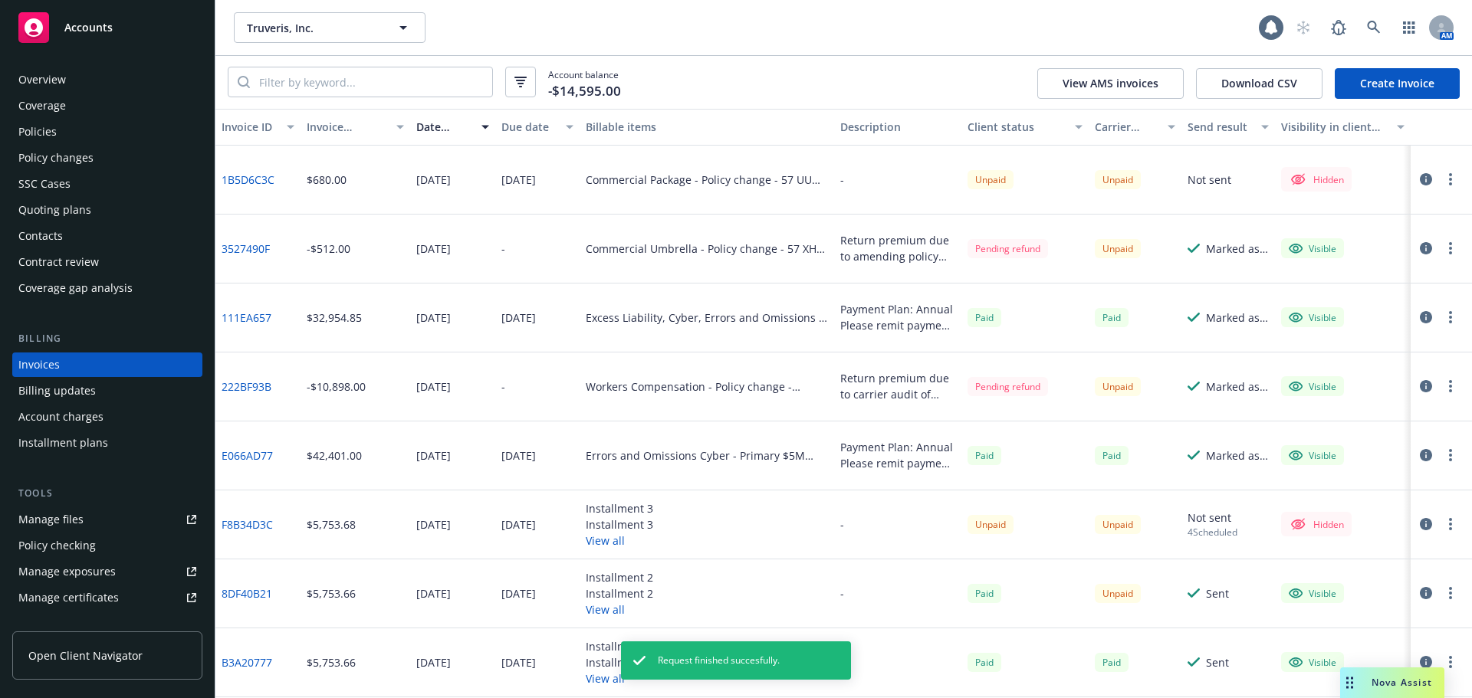
click at [1441, 182] on button "button" at bounding box center [1450, 179] width 18 height 18
click at [1441, 202] on link "Edit invoice" at bounding box center [1349, 210] width 195 height 31
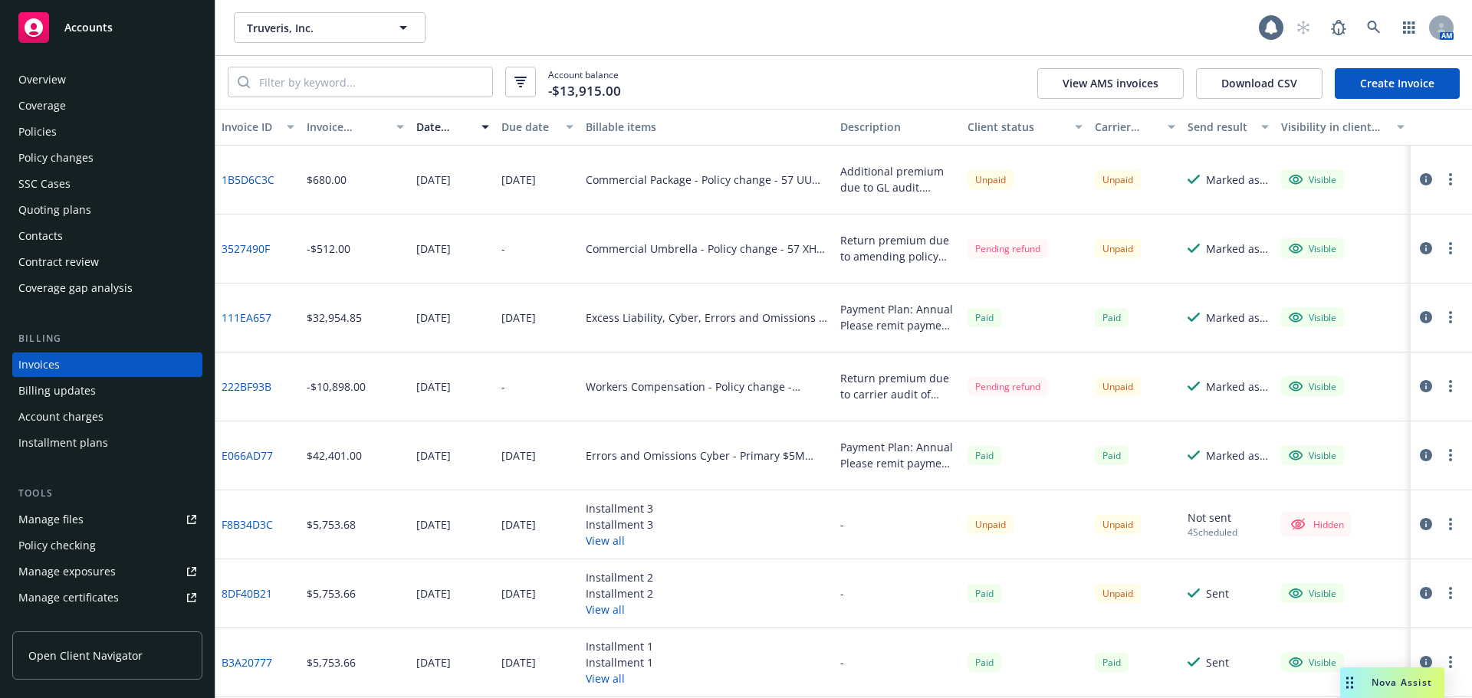
click at [110, 85] on div "Overview" at bounding box center [107, 79] width 178 height 25
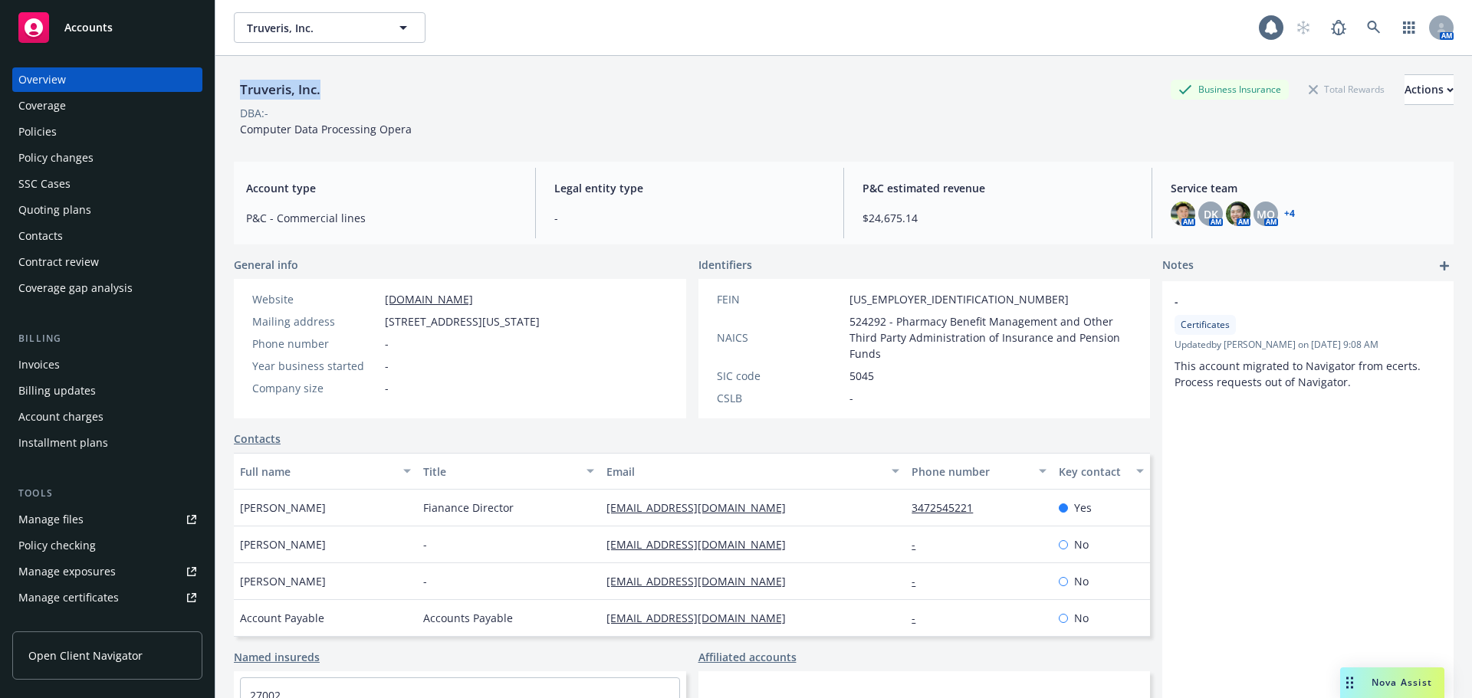
drag, startPoint x: 289, startPoint y: 90, endPoint x: 220, endPoint y: 90, distance: 69.0
click at [220, 90] on div "Truveris, Inc. Business Insurance Total Rewards Actions DBA: - Computer Data Pr…" at bounding box center [843, 405] width 1256 height 698
click at [113, 157] on div "Policy changes" at bounding box center [107, 158] width 178 height 25
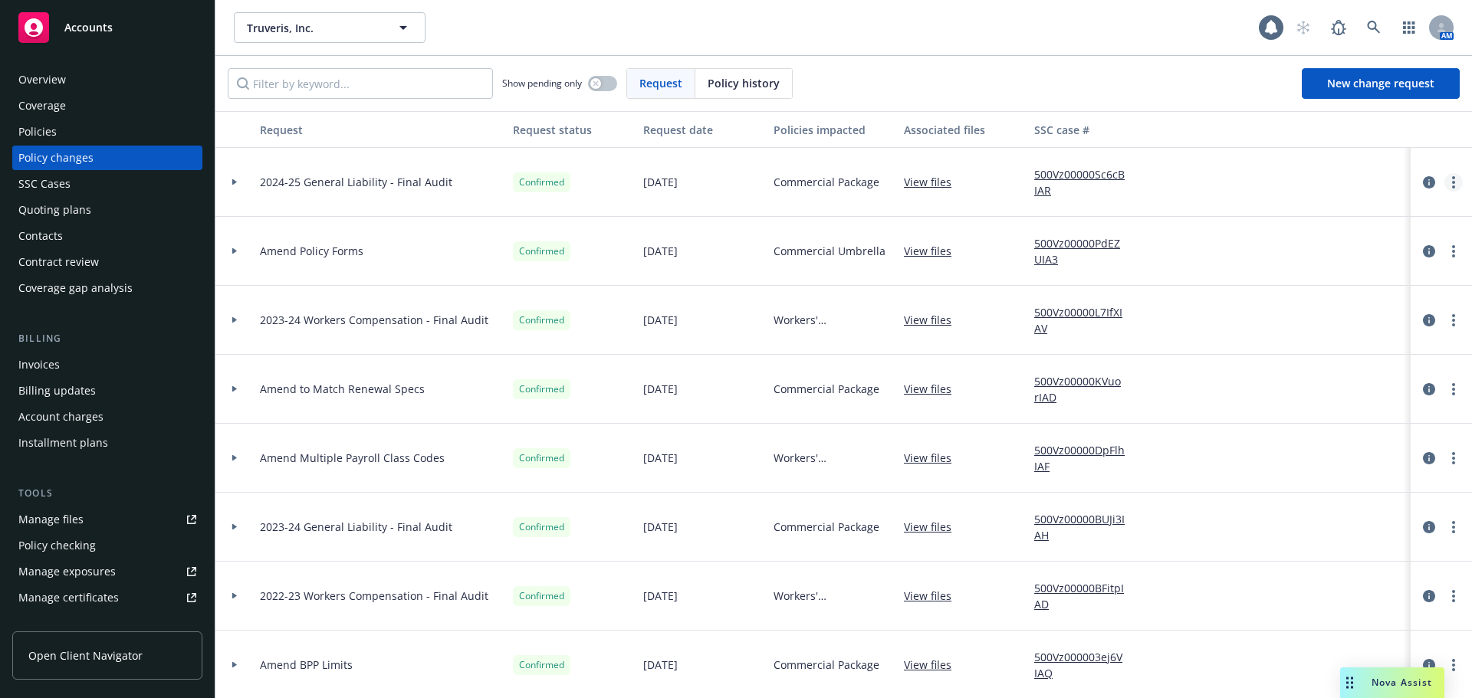
click at [1452, 181] on icon "more" at bounding box center [1453, 182] width 3 height 12
click at [1403, 209] on link "Copy logging email" at bounding box center [1318, 214] width 263 height 31
click at [118, 234] on div "Contacts" at bounding box center [107, 236] width 178 height 25
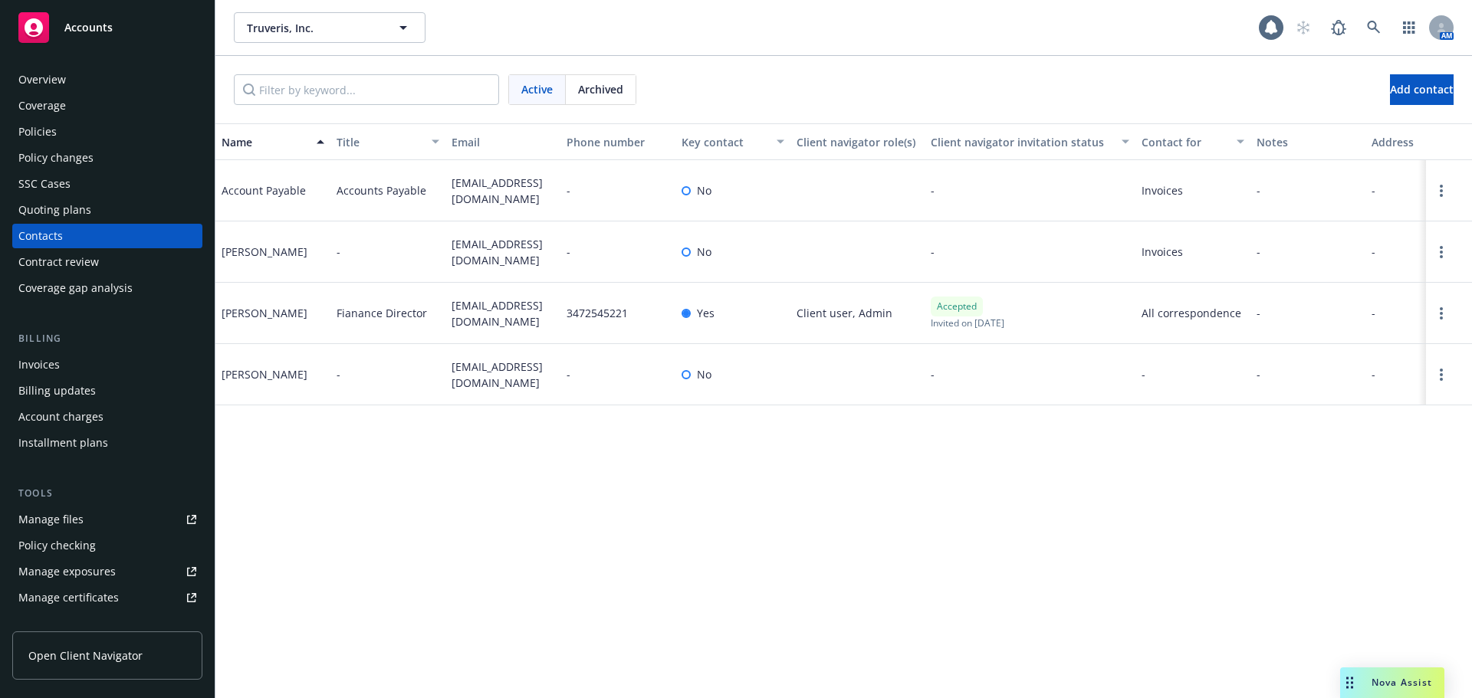
drag, startPoint x: 524, startPoint y: 215, endPoint x: 451, endPoint y: 185, distance: 78.0
click at [451, 185] on div "accounts_payable@truveris.com" at bounding box center [502, 190] width 115 height 61
copy span "accounts_payable@truveris.com"
drag, startPoint x: 471, startPoint y: 257, endPoint x: 452, endPoint y: 250, distance: 20.4
click at [452, 250] on span "gfienberg@truveris.com" at bounding box center [502, 252] width 103 height 32
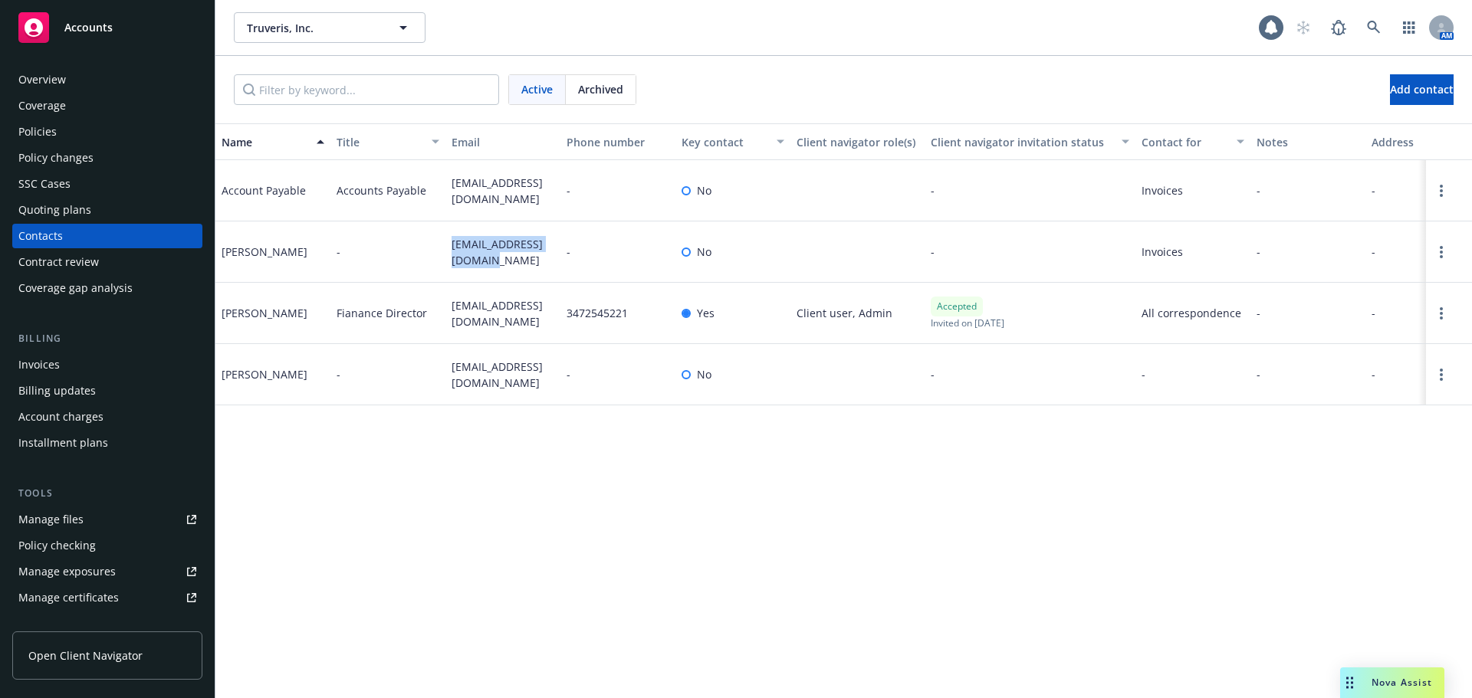
copy span "gfienberg@truveris.com"
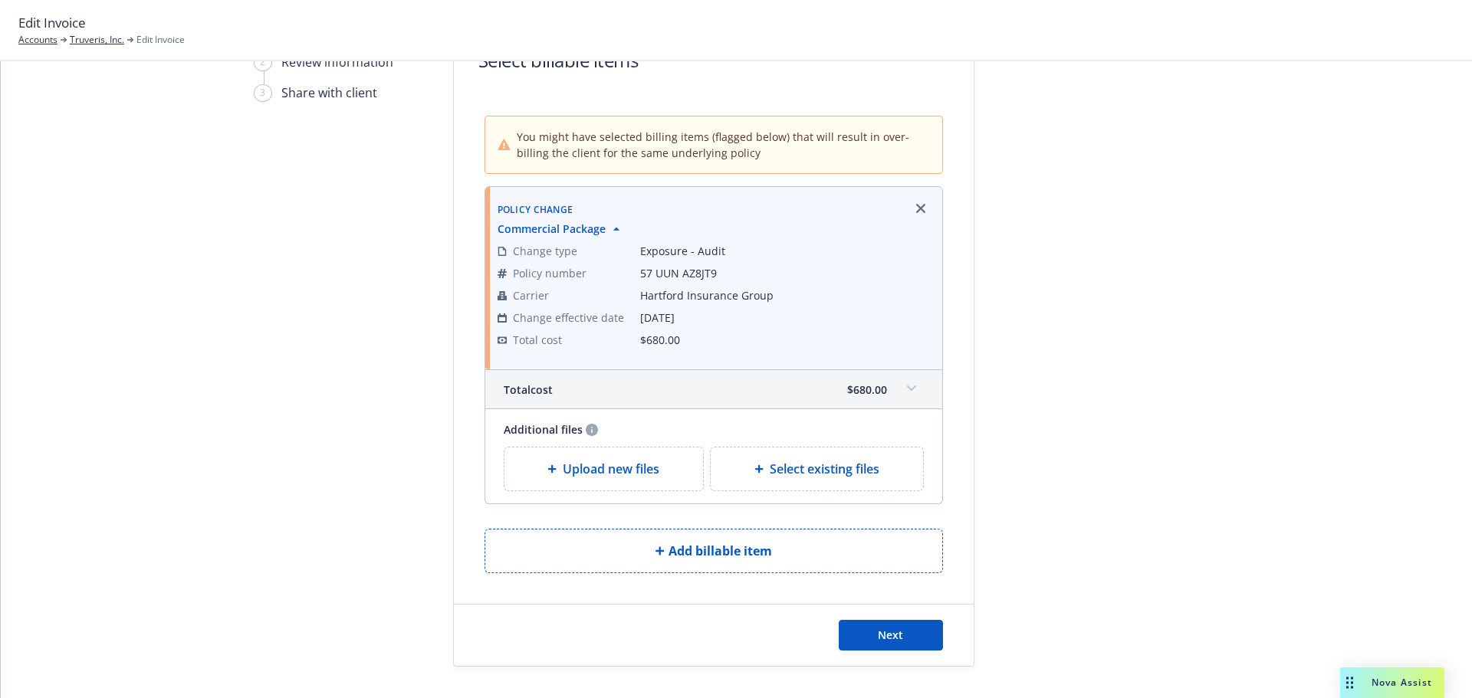
scroll to position [130, 0]
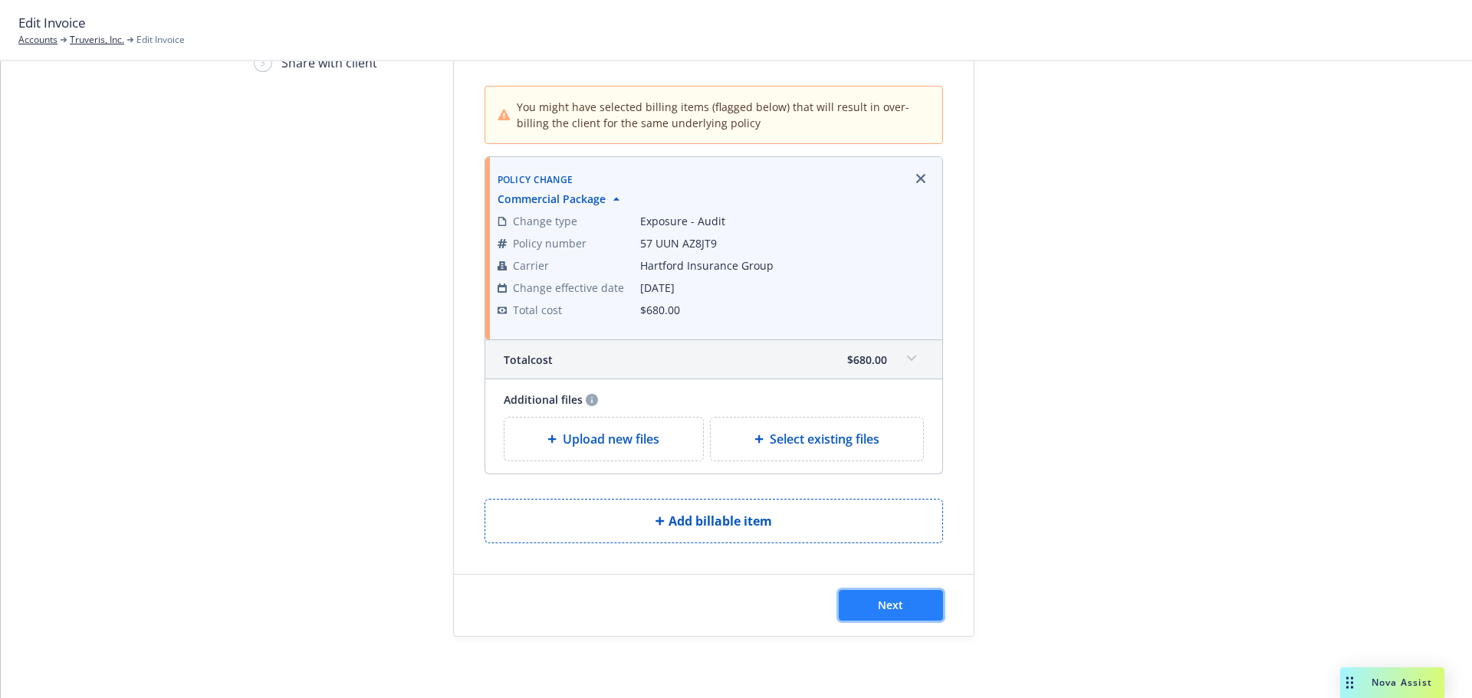
click at [895, 600] on span "Next" at bounding box center [890, 605] width 25 height 15
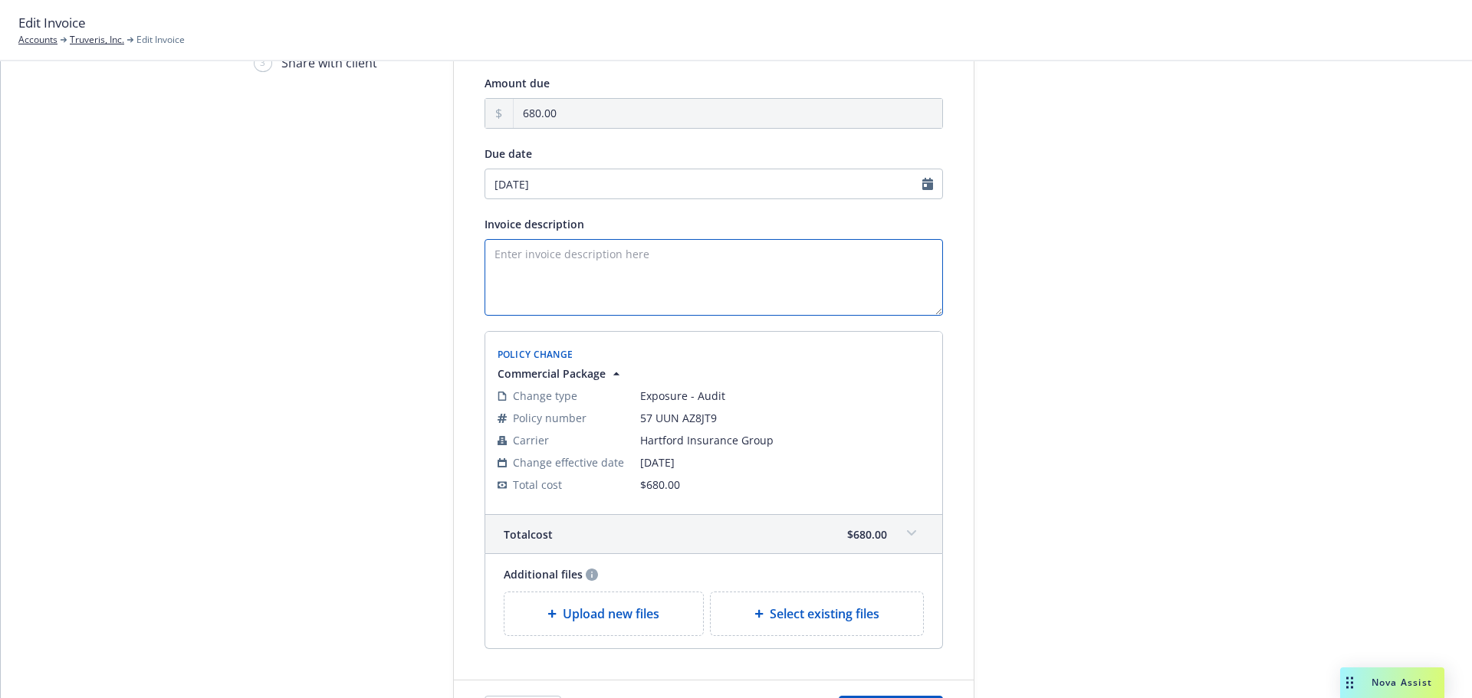
click at [692, 272] on textarea "Invoice description" at bounding box center [713, 277] width 458 height 77
paste textarea "Return premium due to REASON. Payment will be remitted upon receipt from the ca…"
type textarea "Return premium due to REASON. Payment will be remitted upon receipt from the ca…"
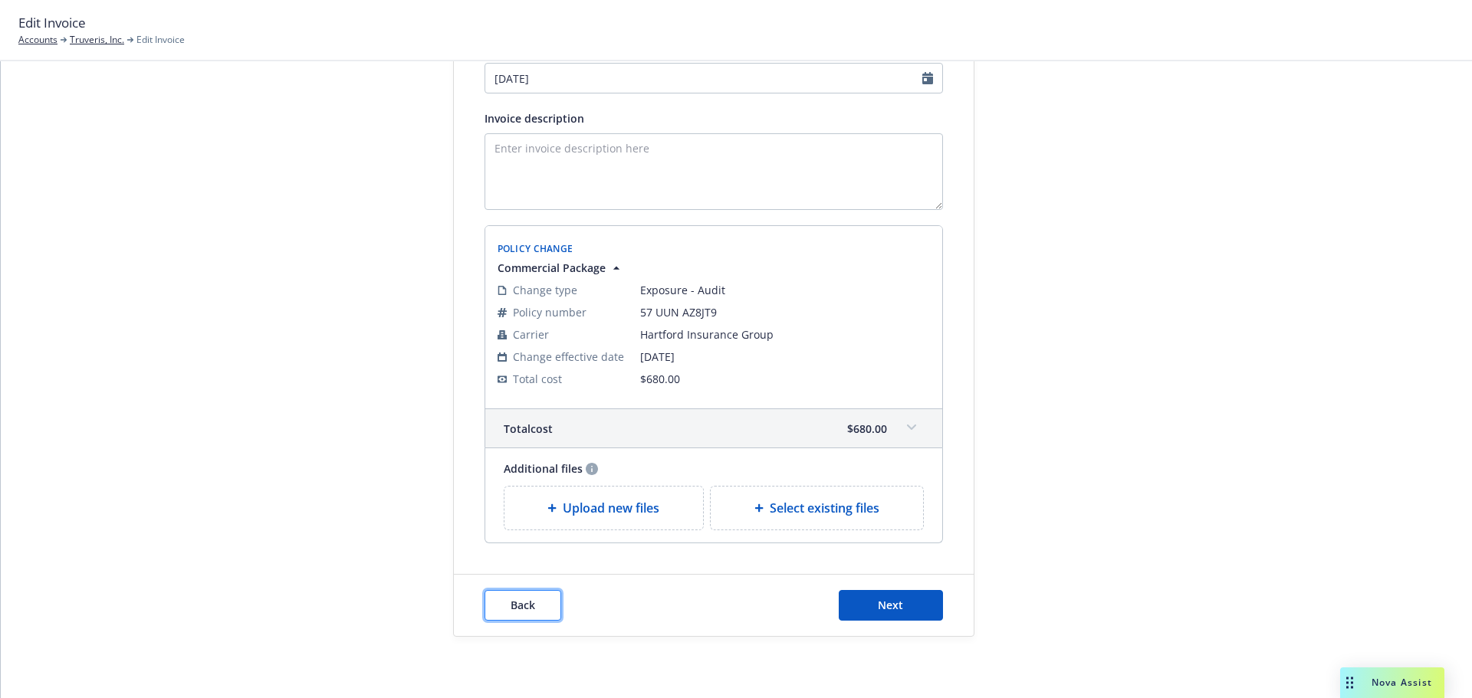
click at [527, 598] on span "Back" at bounding box center [522, 605] width 25 height 15
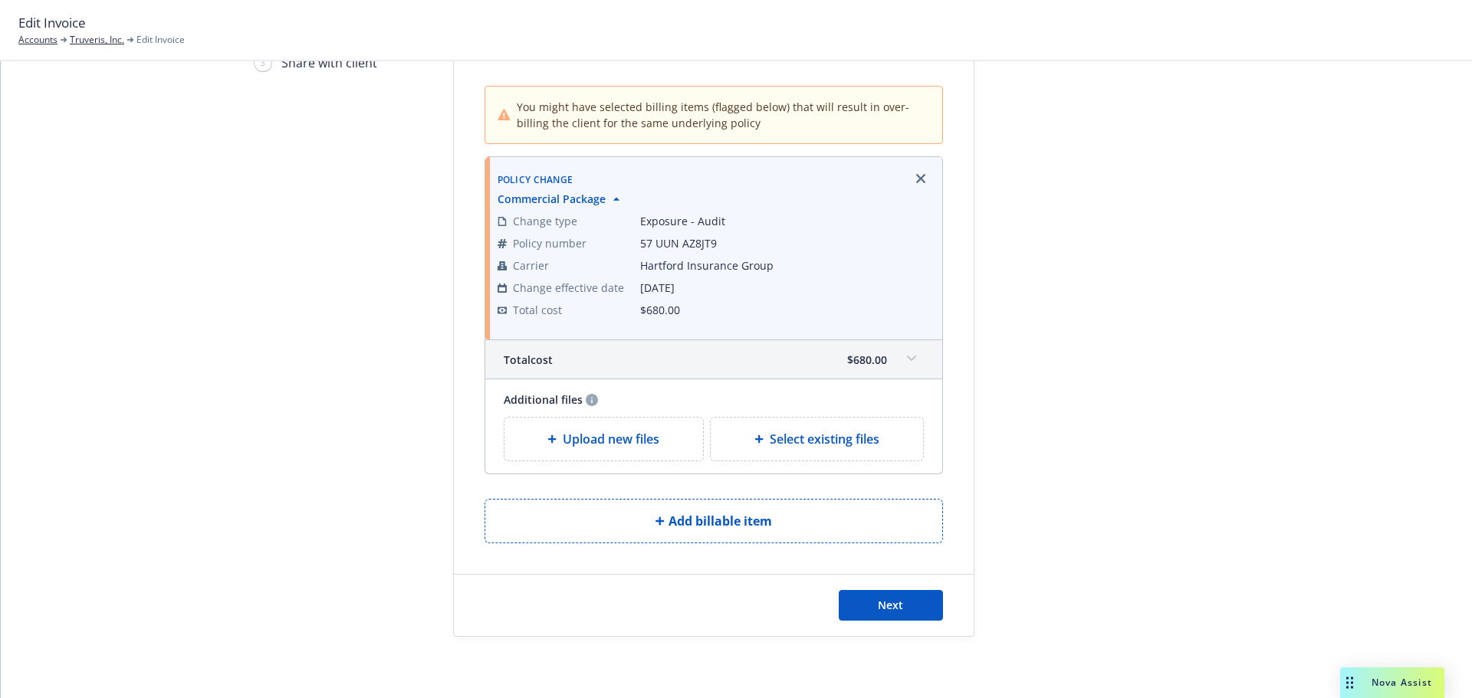
scroll to position [0, 0]
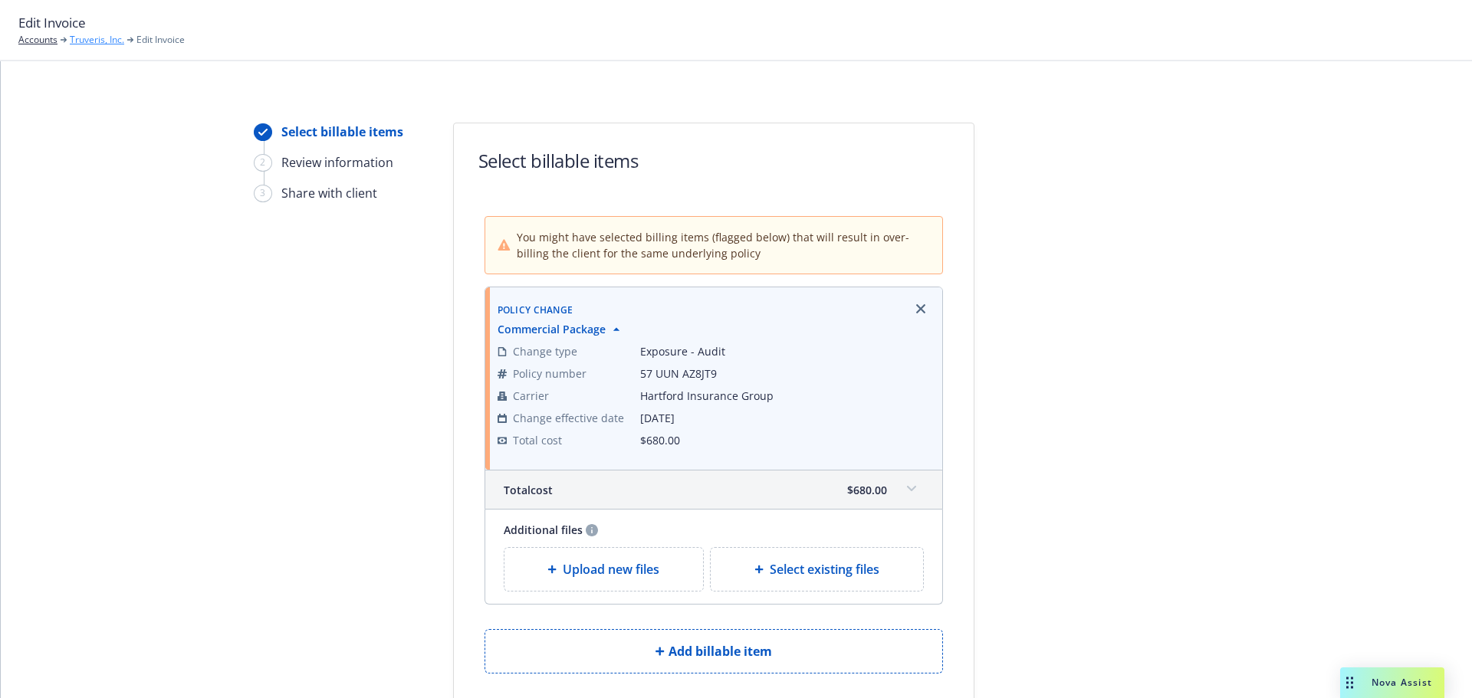
click at [97, 38] on link "Truveris, Inc." at bounding box center [97, 40] width 54 height 14
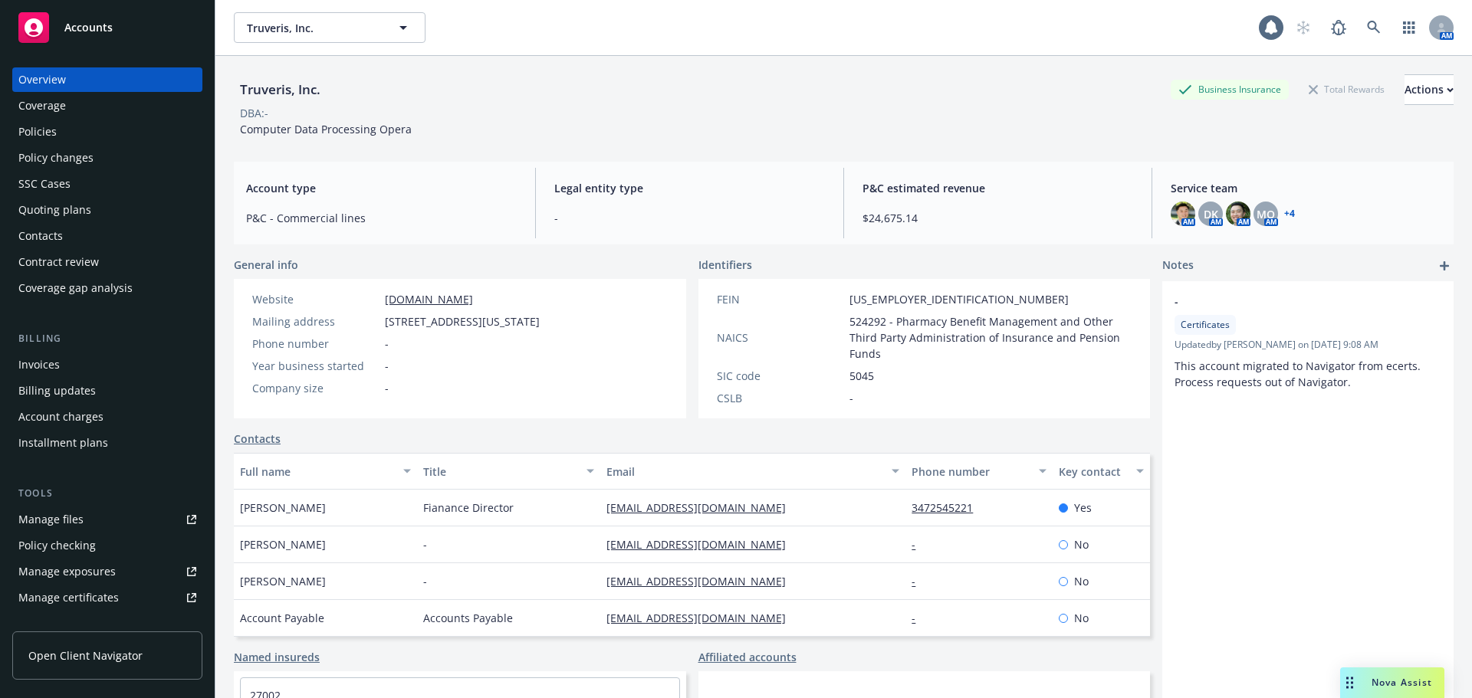
click at [87, 371] on div "Invoices" at bounding box center [107, 365] width 178 height 25
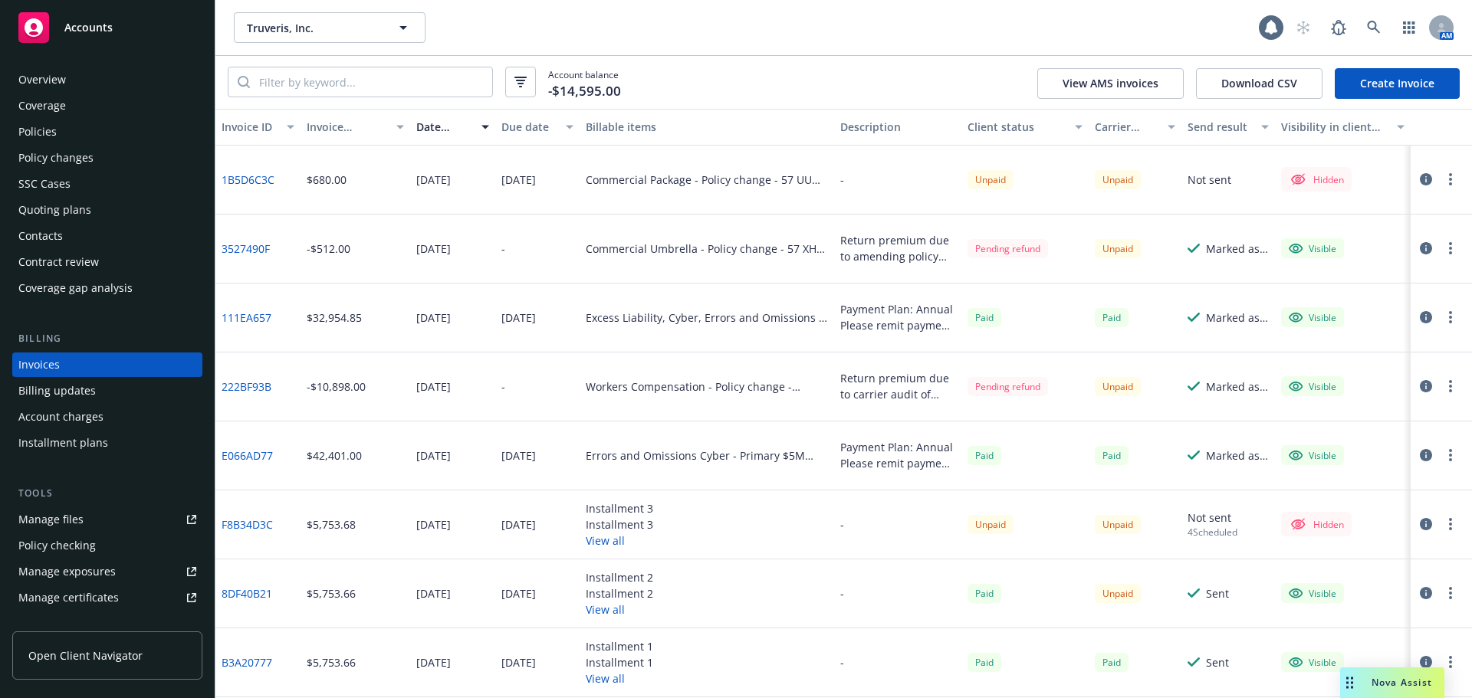
click at [1449, 179] on div at bounding box center [1440, 180] width 61 height 69
click at [1442, 179] on button "button" at bounding box center [1450, 179] width 18 height 18
click at [1414, 207] on link "Edit invoice" at bounding box center [1349, 210] width 195 height 31
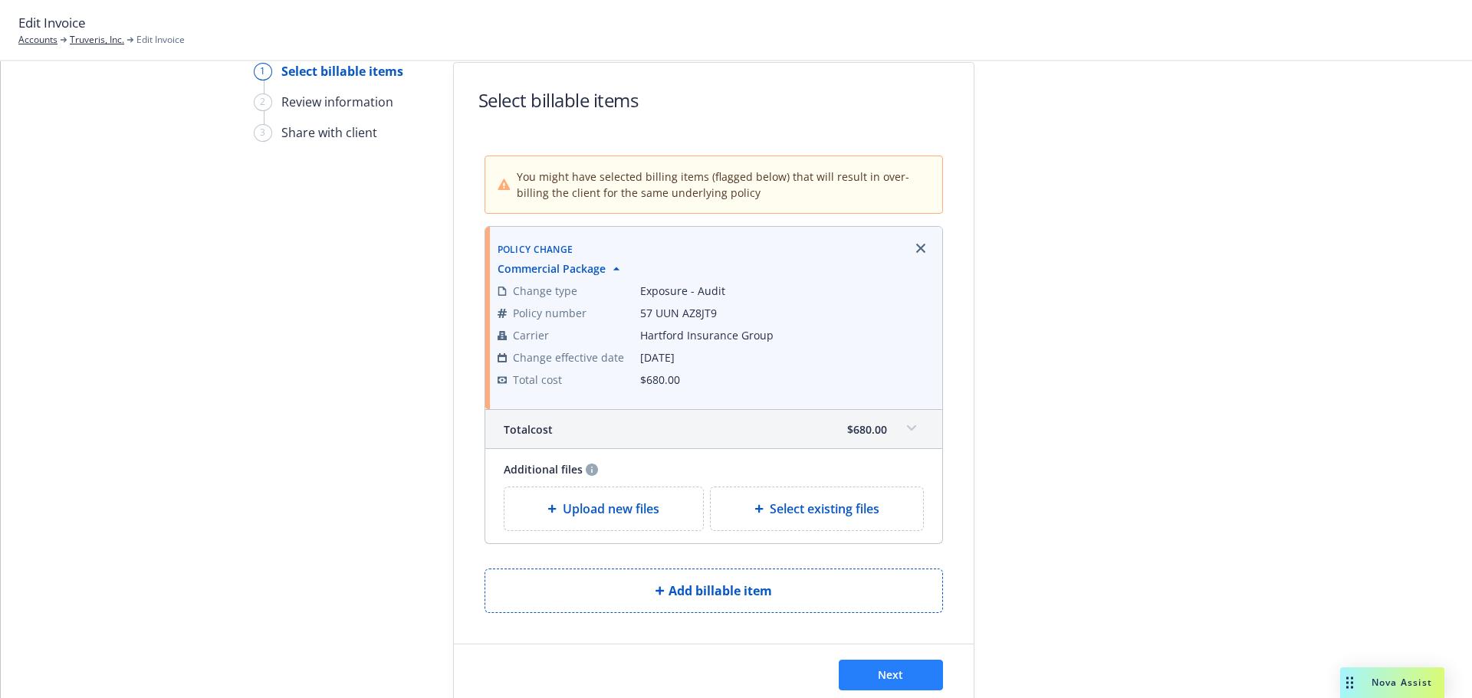
scroll to position [130, 0]
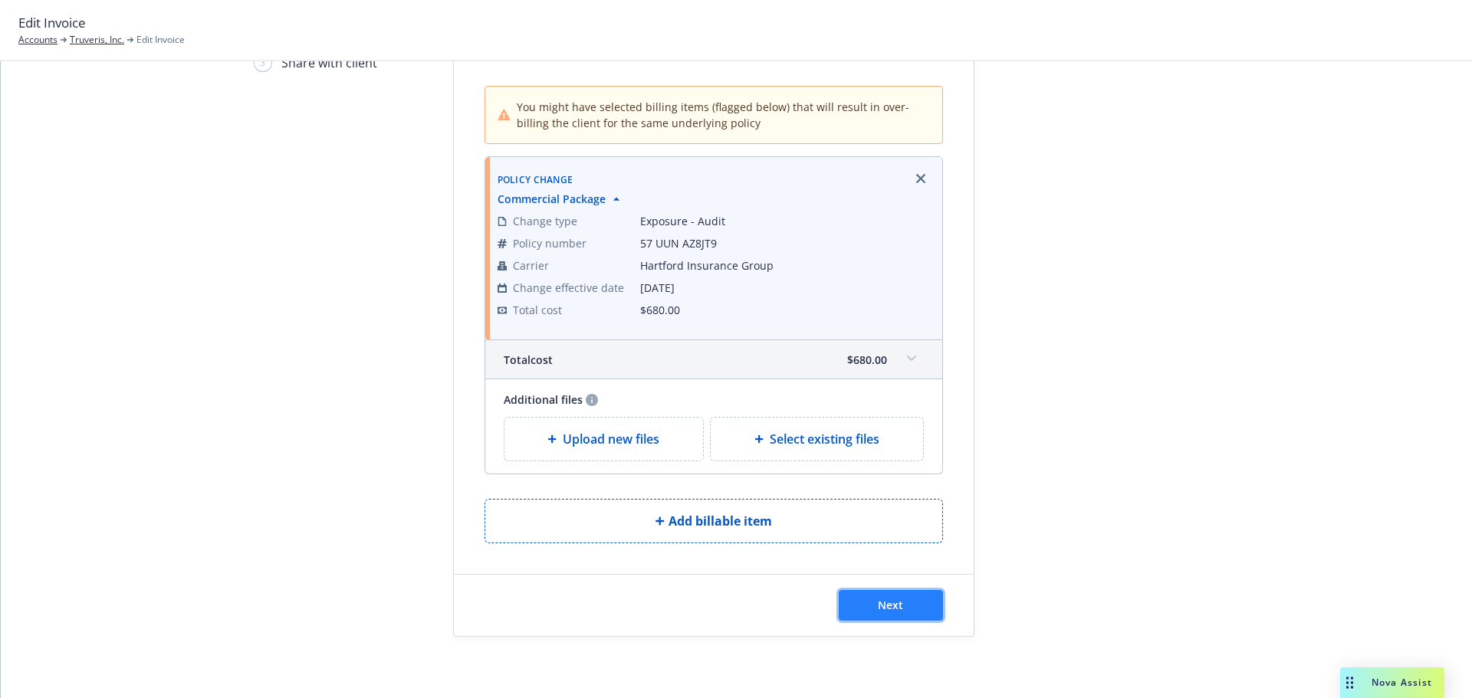
click at [895, 619] on button "Next" at bounding box center [891, 605] width 104 height 31
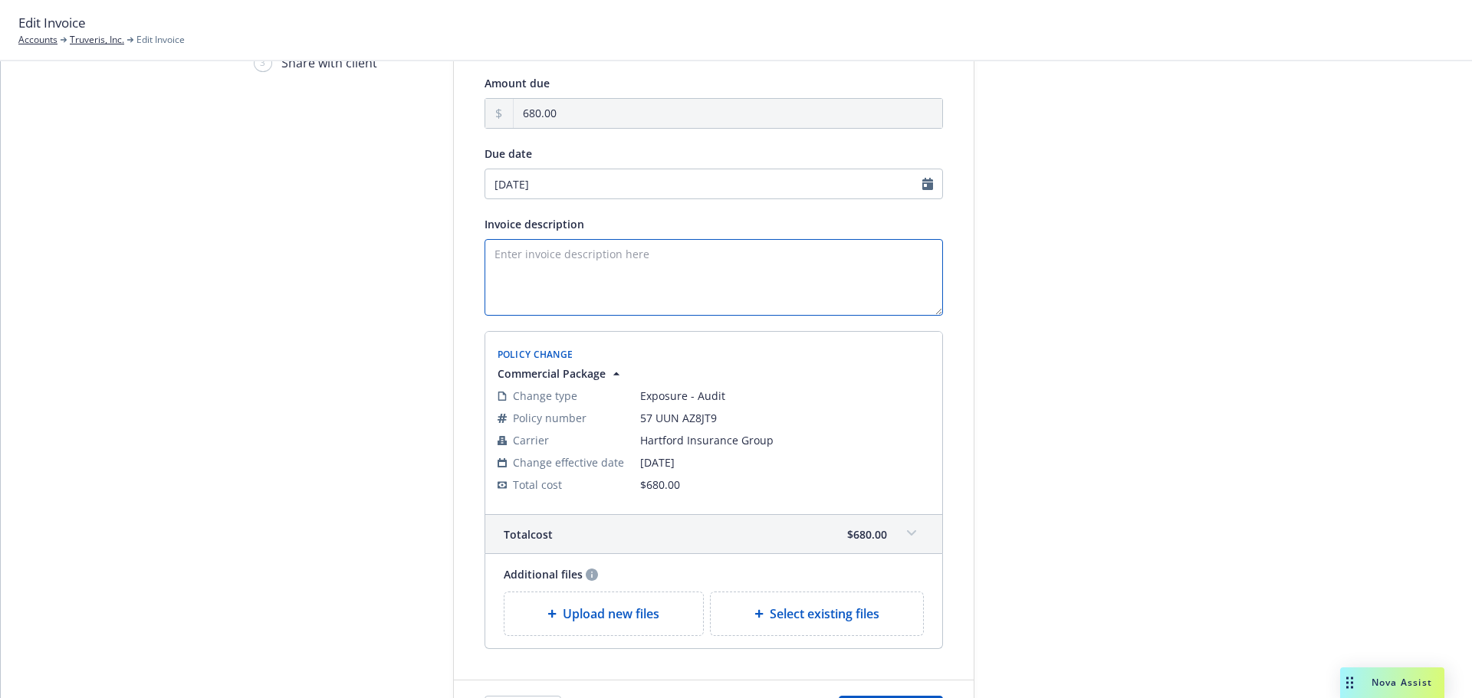
click at [697, 299] on textarea "Invoice description" at bounding box center [713, 277] width 458 height 77
paste textarea "Additional premium due to REASON Please remit payment upon receipt. Thank you!"
click at [653, 251] on textarea "Additional premium due to REASON Please remit payment upon receipt. Thank you!" at bounding box center [713, 277] width 458 height 77
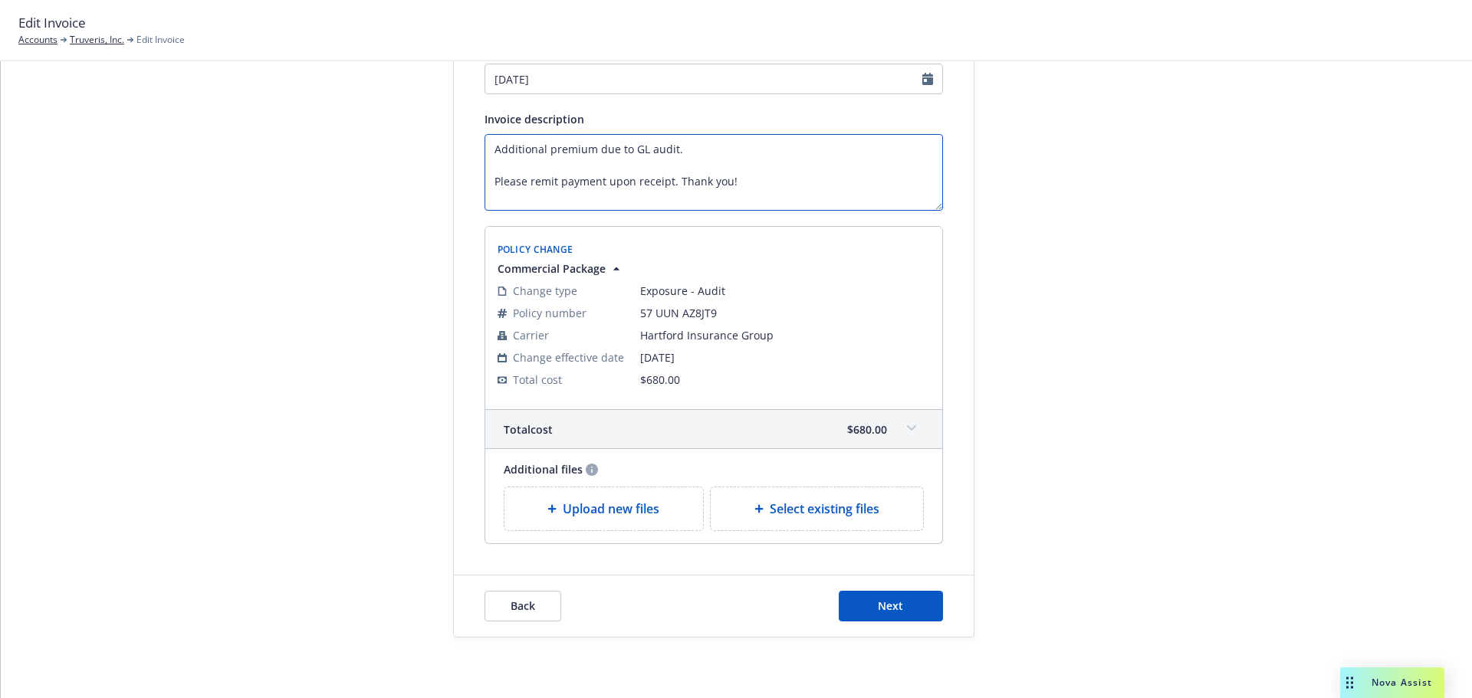
scroll to position [236, 0]
type textarea "Additional premium due to GL audit. Please remit payment upon receipt. Thank yo…"
click at [917, 609] on button "Next" at bounding box center [891, 605] width 104 height 31
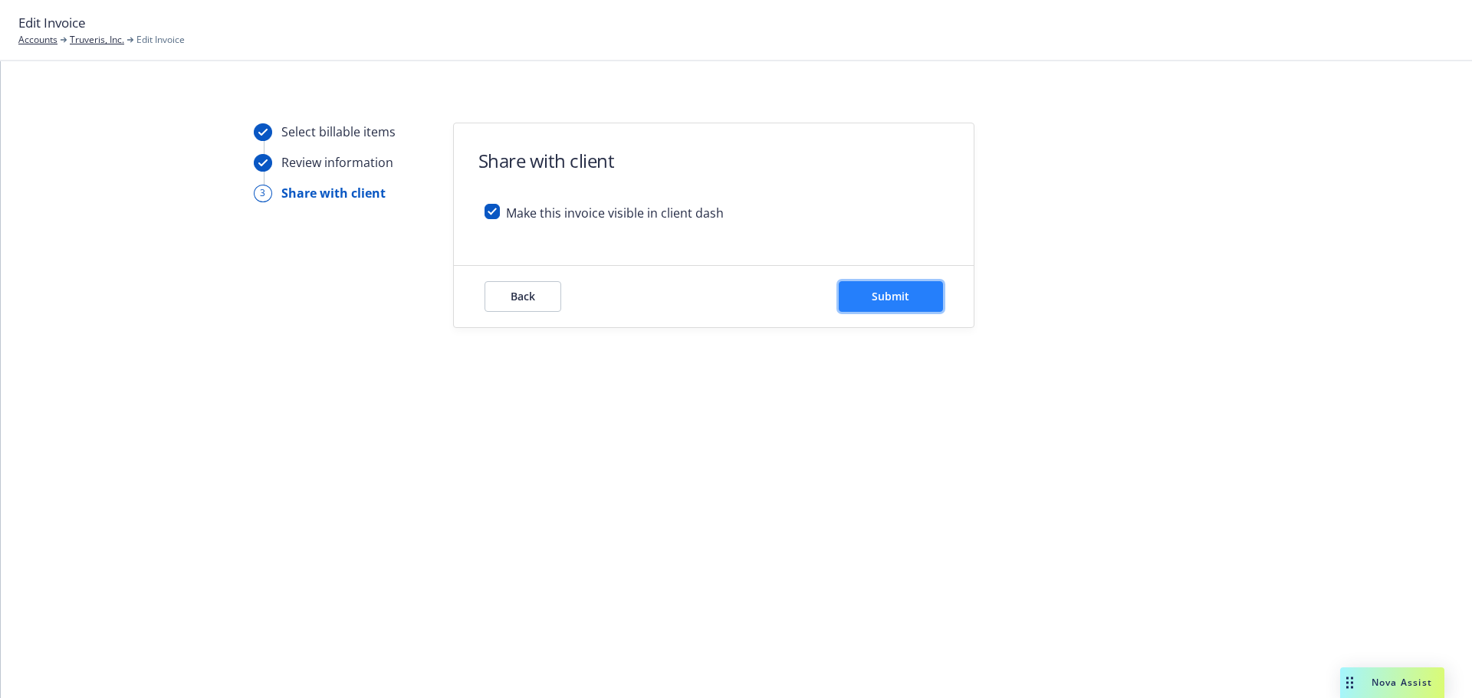
click at [881, 293] on span "Submit" at bounding box center [891, 296] width 38 height 15
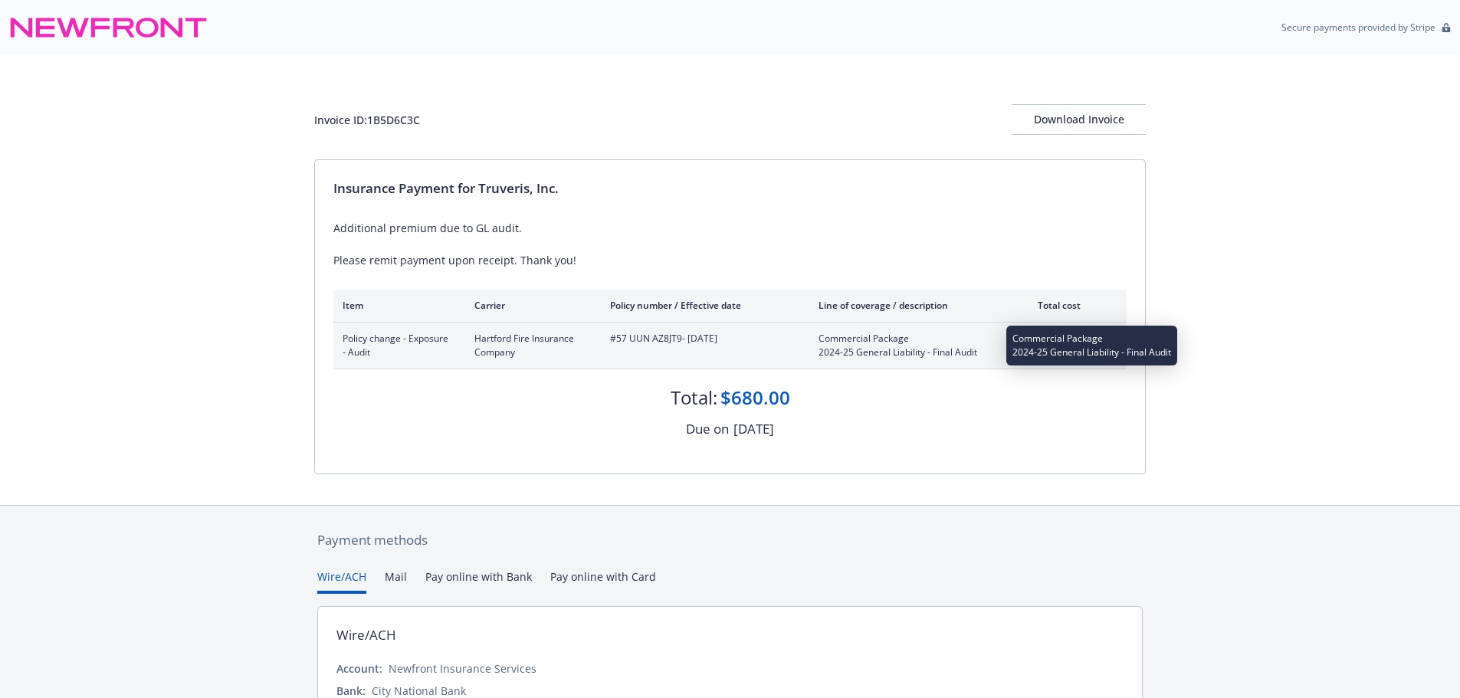
drag, startPoint x: 979, startPoint y: 356, endPoint x: 820, endPoint y: 356, distance: 158.7
click at [820, 356] on span "2024-25 General Liability - Final Audit" at bounding box center [909, 353] width 180 height 14
copy span "2024-25 General Liability - Final Audit"
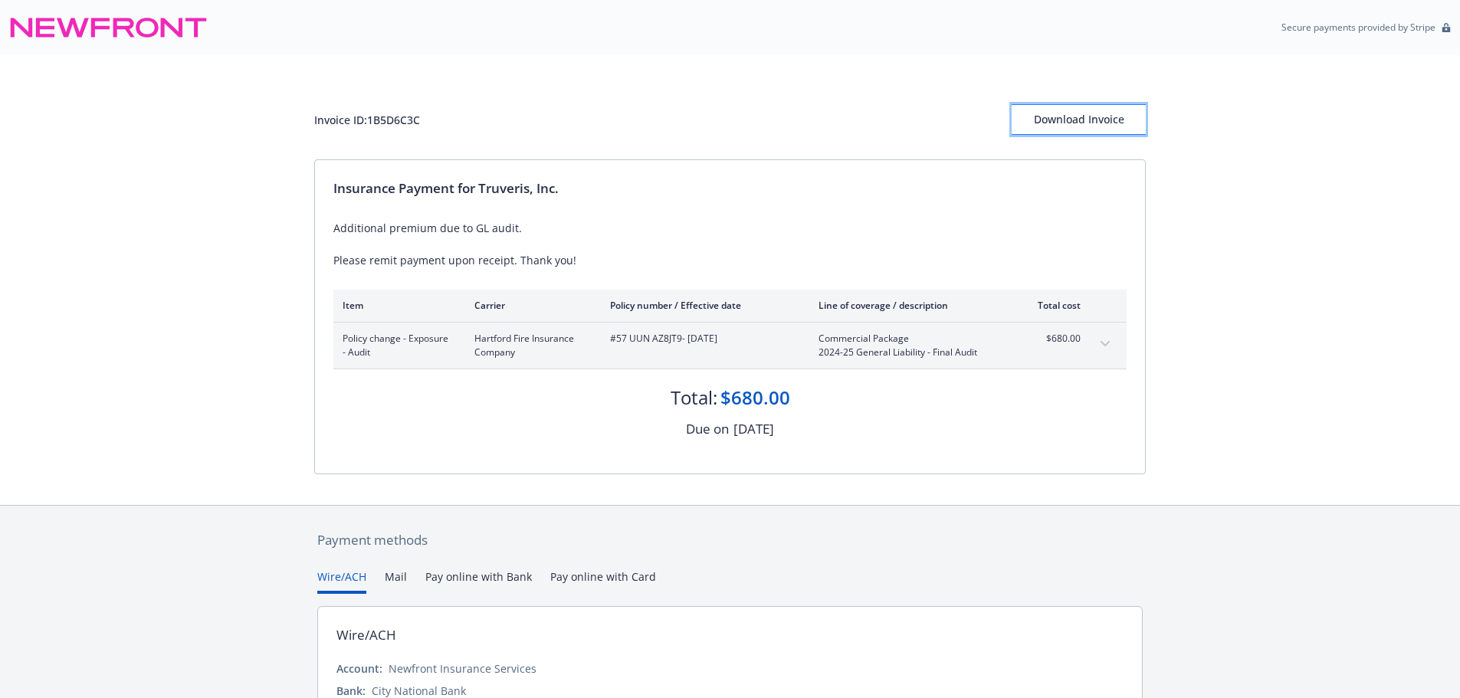
click at [1051, 120] on div "Download Invoice" at bounding box center [1079, 119] width 134 height 29
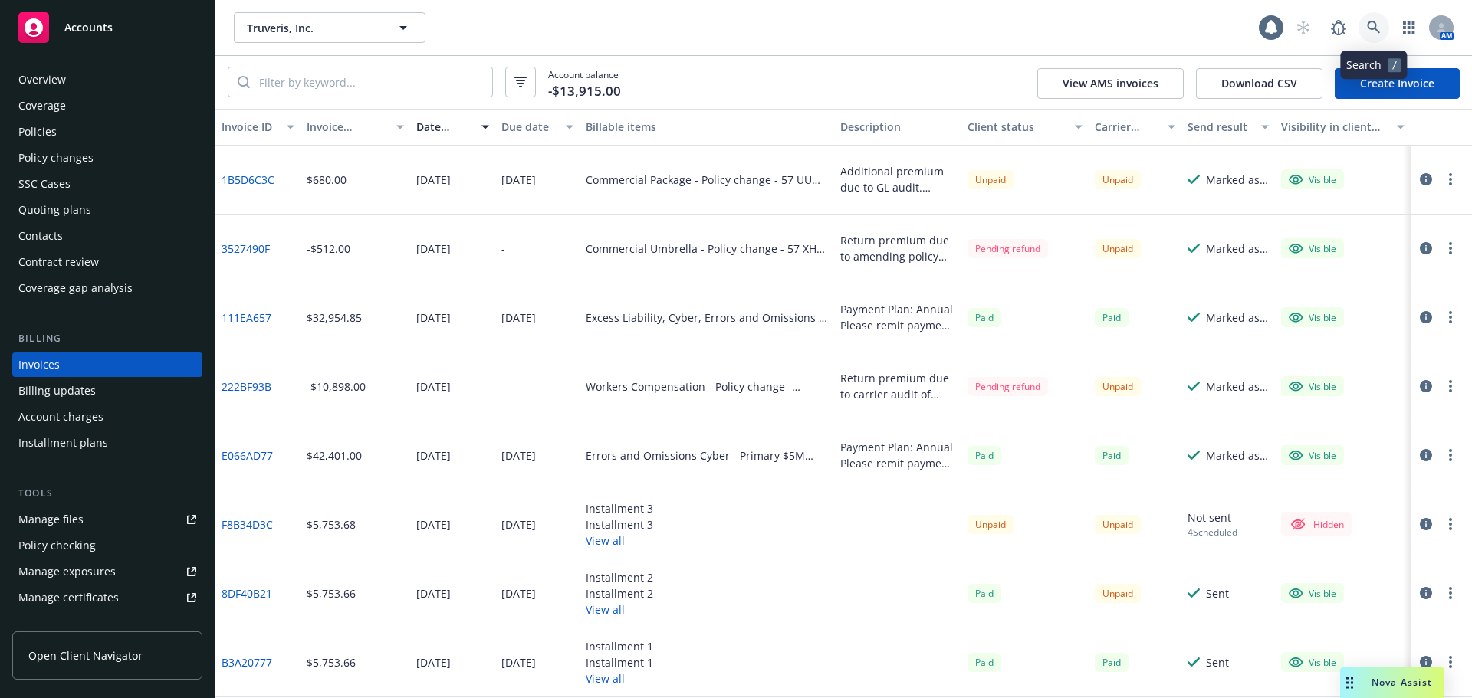
click at [1387, 28] on link at bounding box center [1373, 27] width 31 height 31
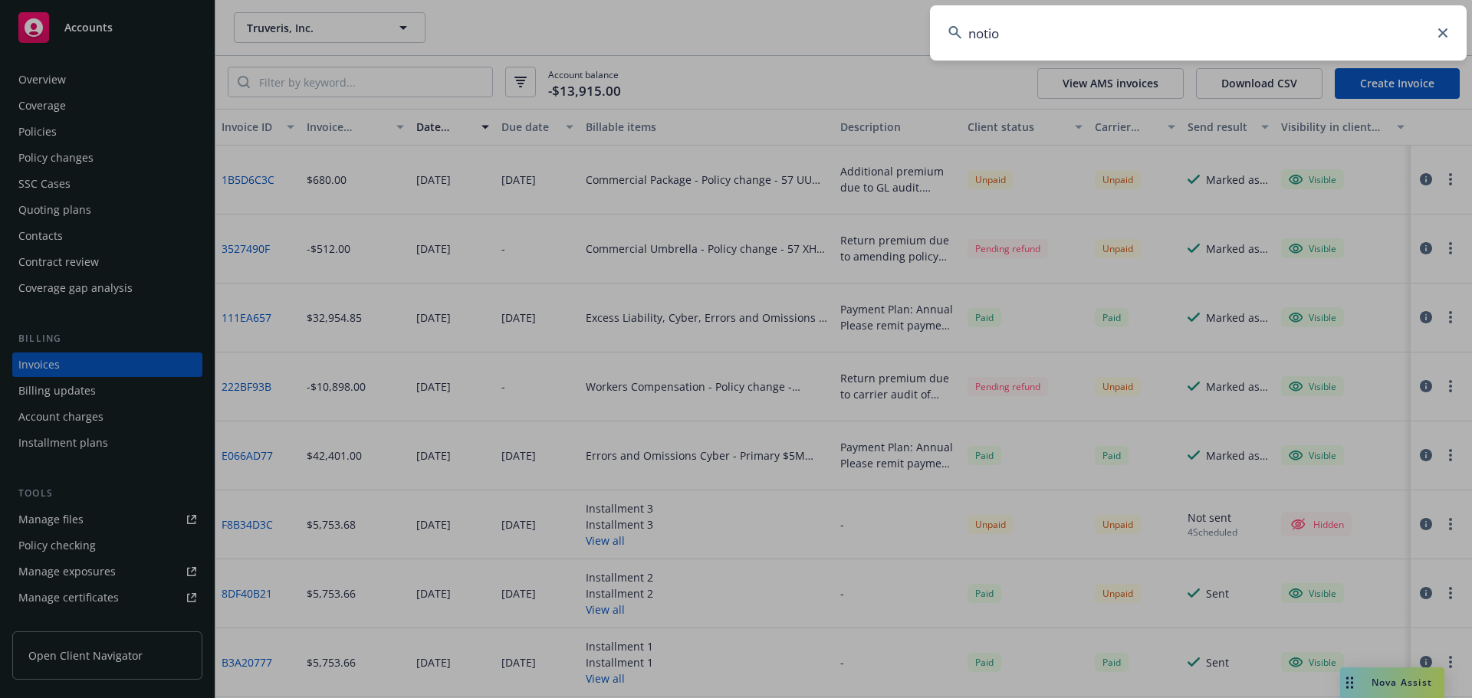
type input "notion"
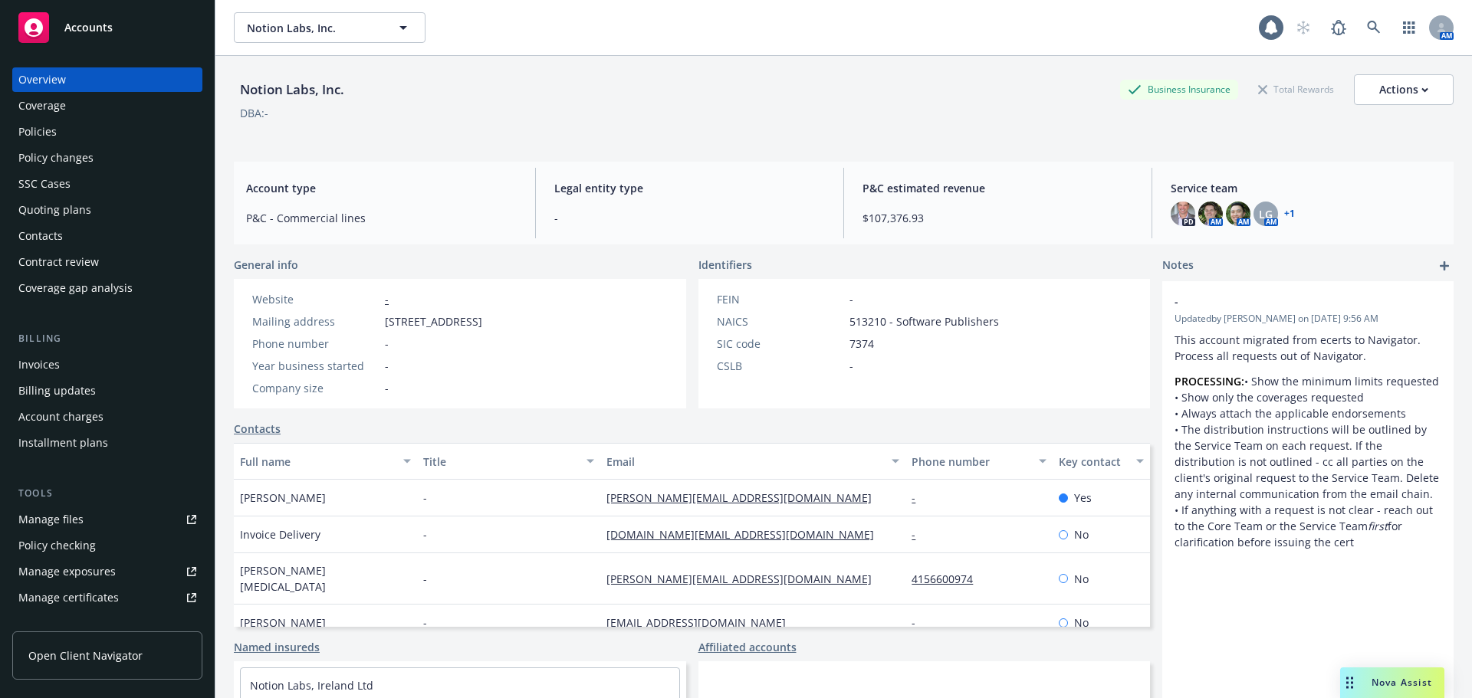
click at [133, 140] on div "Policies" at bounding box center [107, 132] width 178 height 25
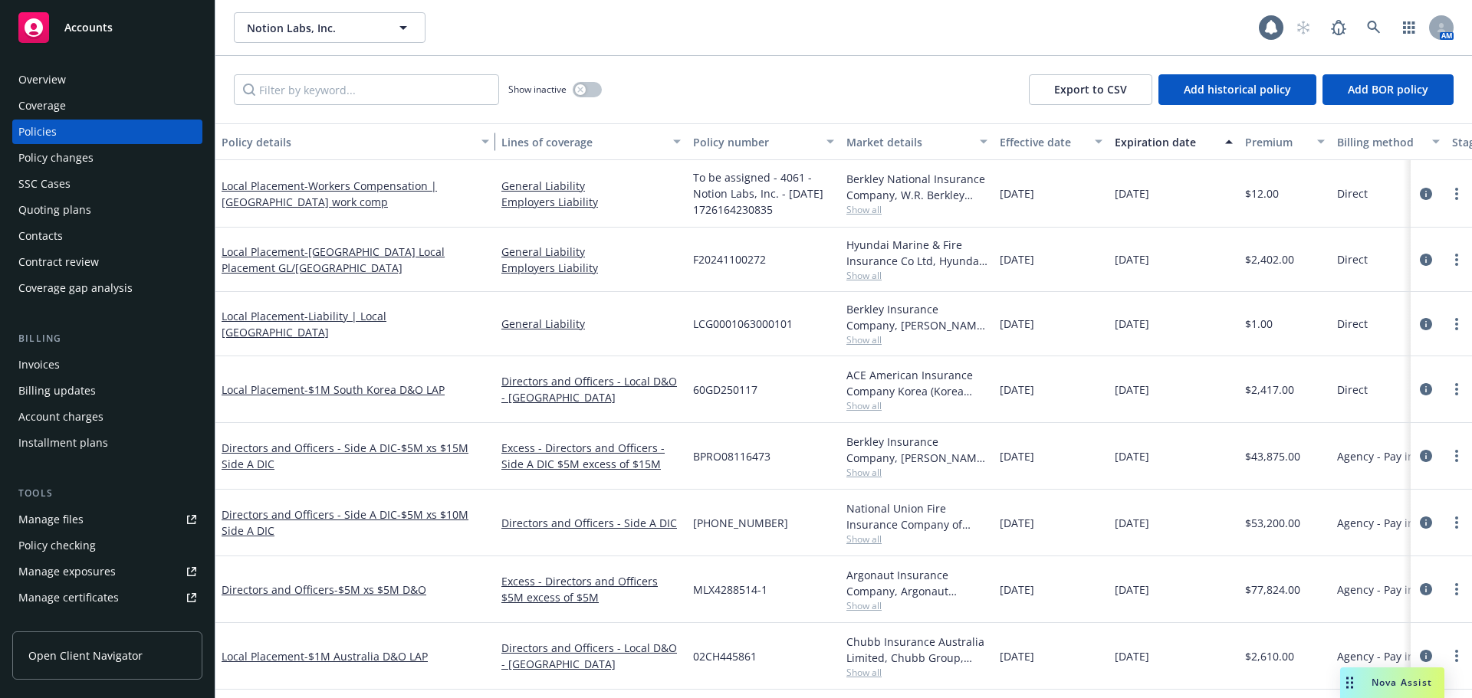
drag, startPoint x: 327, startPoint y: 138, endPoint x: 492, endPoint y: 142, distance: 164.8
click at [491, 142] on div "button" at bounding box center [488, 141] width 8 height 35
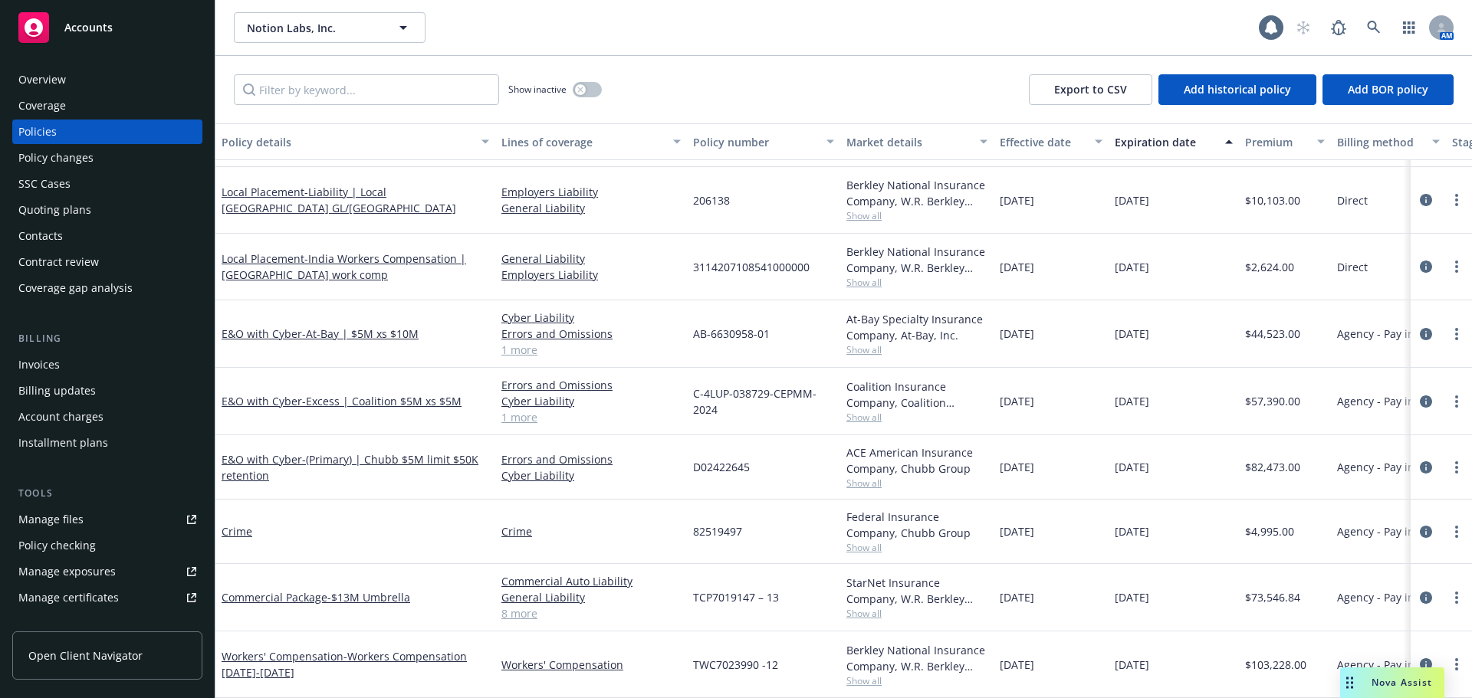
scroll to position [623, 0]
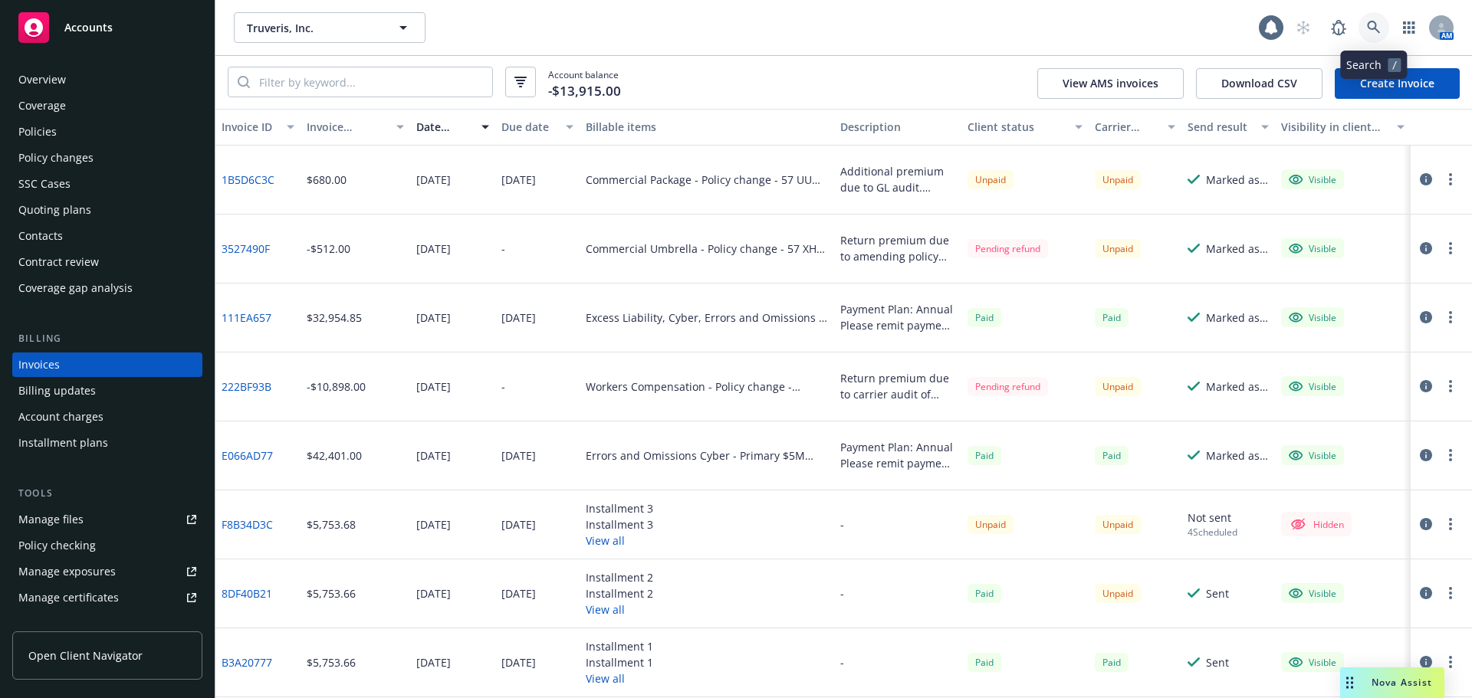
click at [1367, 21] on icon at bounding box center [1374, 28] width 14 height 14
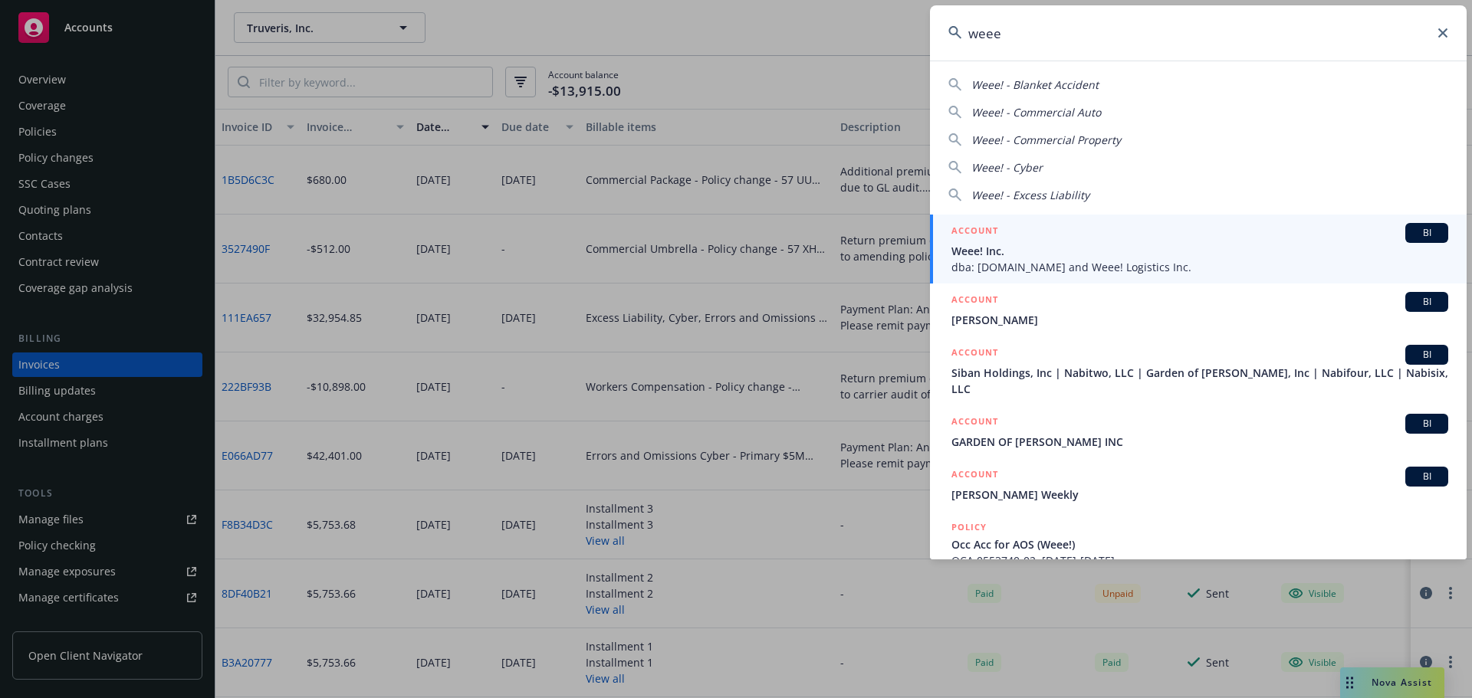
type input "weee"
click at [1019, 238] on div "ACCOUNT BI" at bounding box center [1199, 233] width 497 height 20
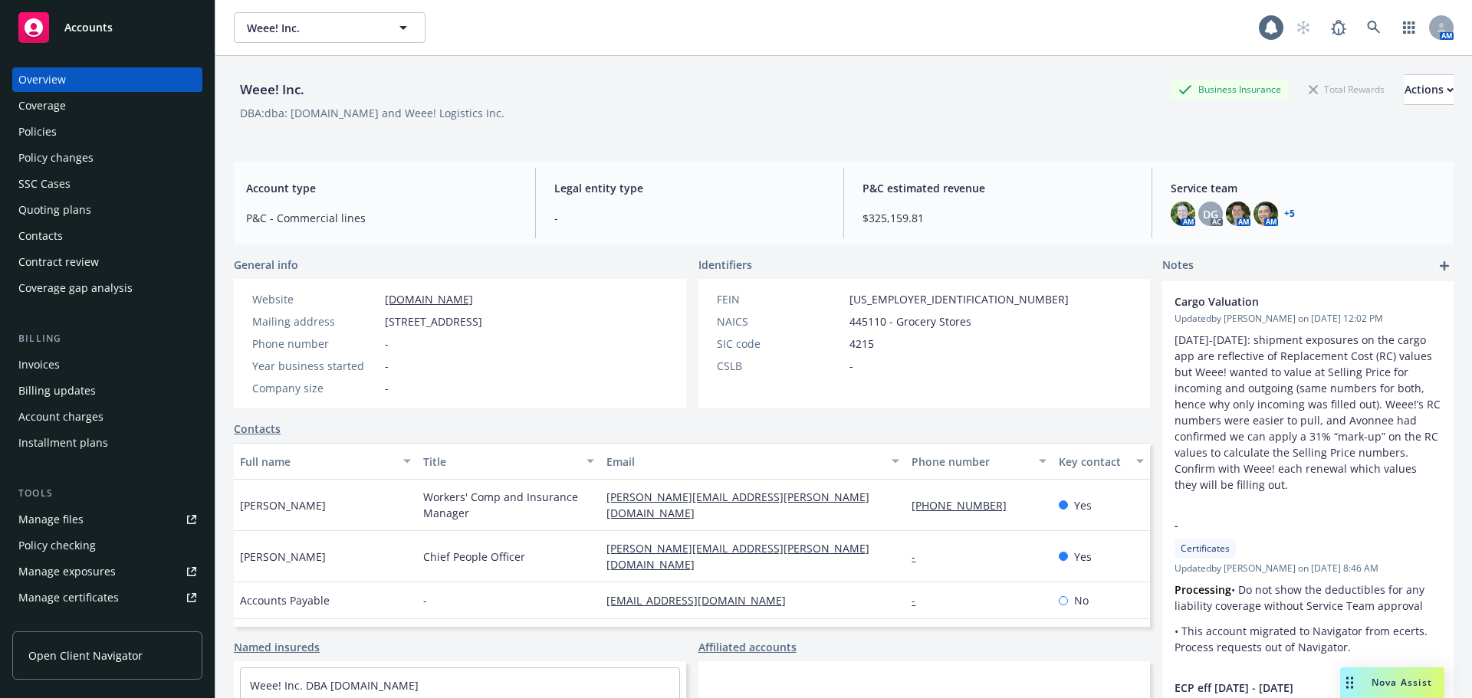
click at [139, 123] on div "Policies" at bounding box center [107, 132] width 178 height 25
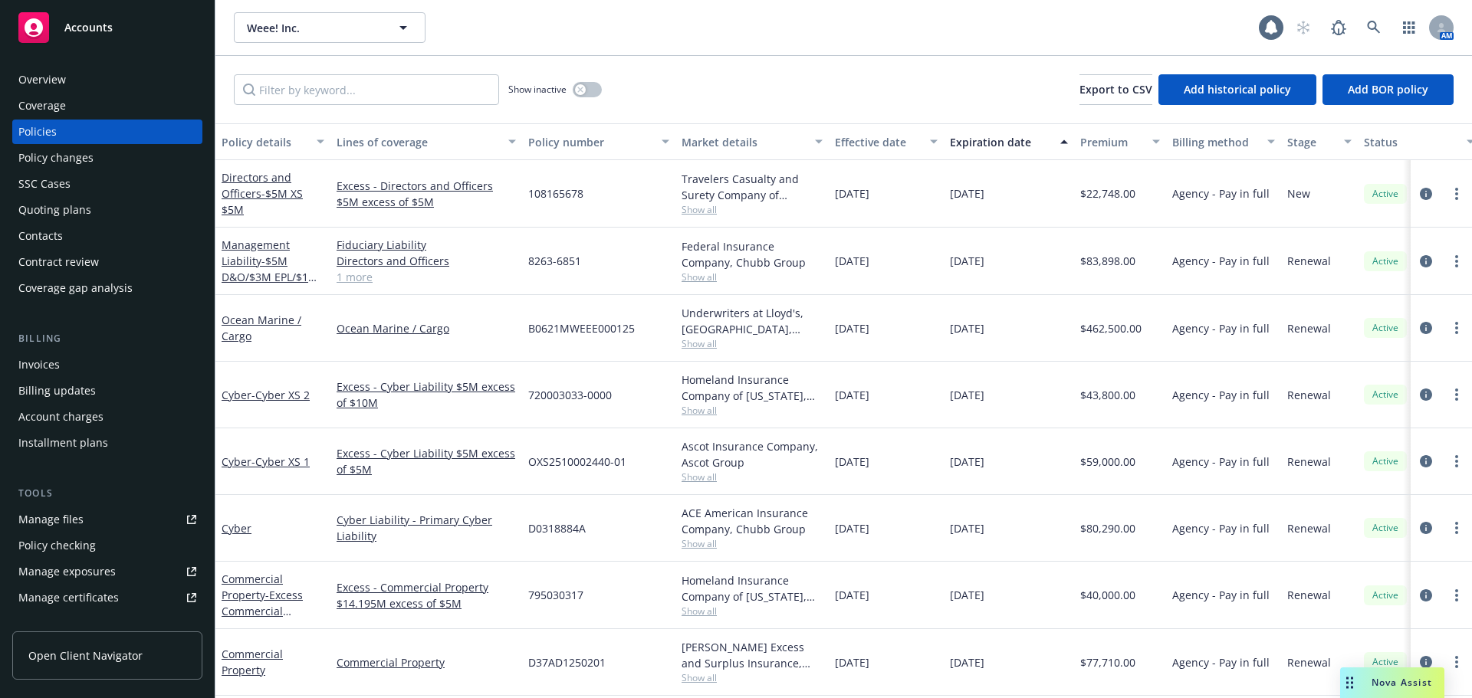
click at [367, 105] on div "Show inactive Export to CSV Add historical policy Add BOR policy" at bounding box center [843, 89] width 1256 height 67
click at [376, 97] on input "Filter by keyword..." at bounding box center [366, 89] width 265 height 31
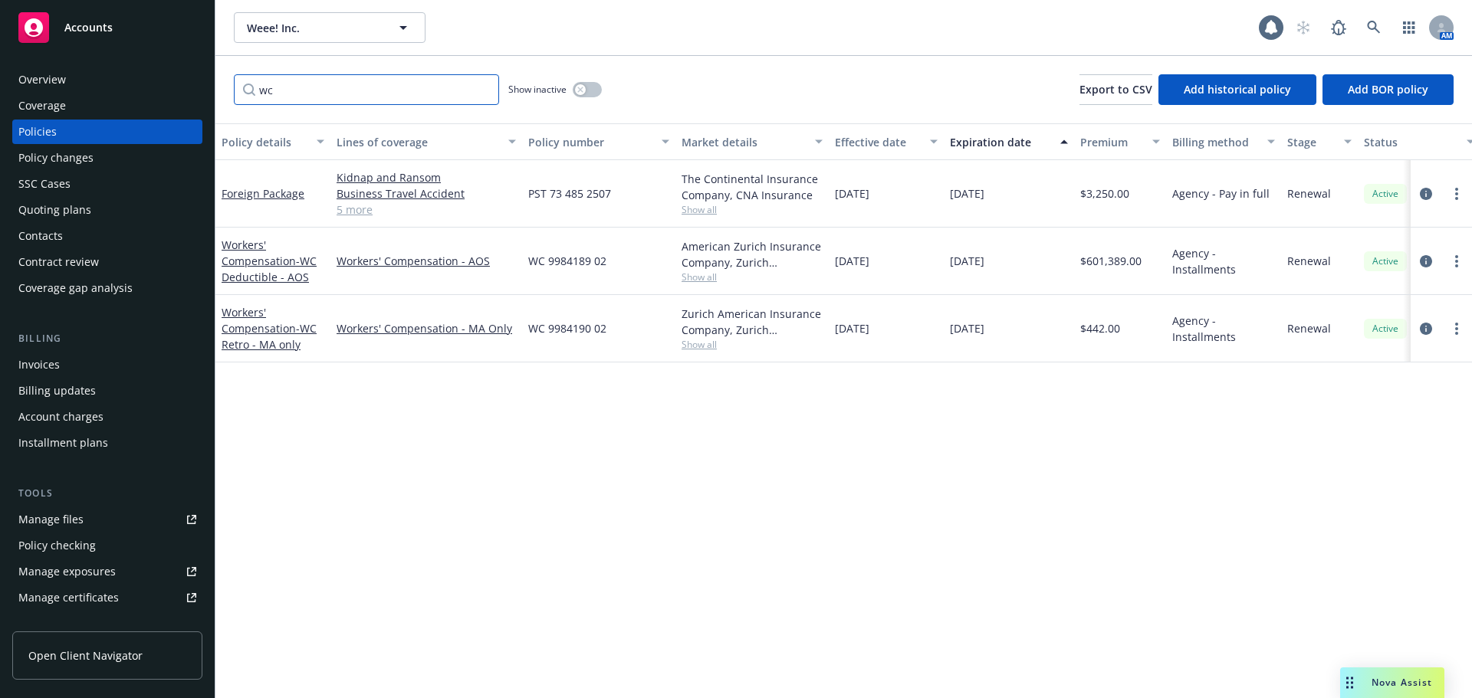
type input "wc"
click at [290, 327] on link "Workers' Compensation - WC Retro - MA only" at bounding box center [269, 328] width 95 height 47
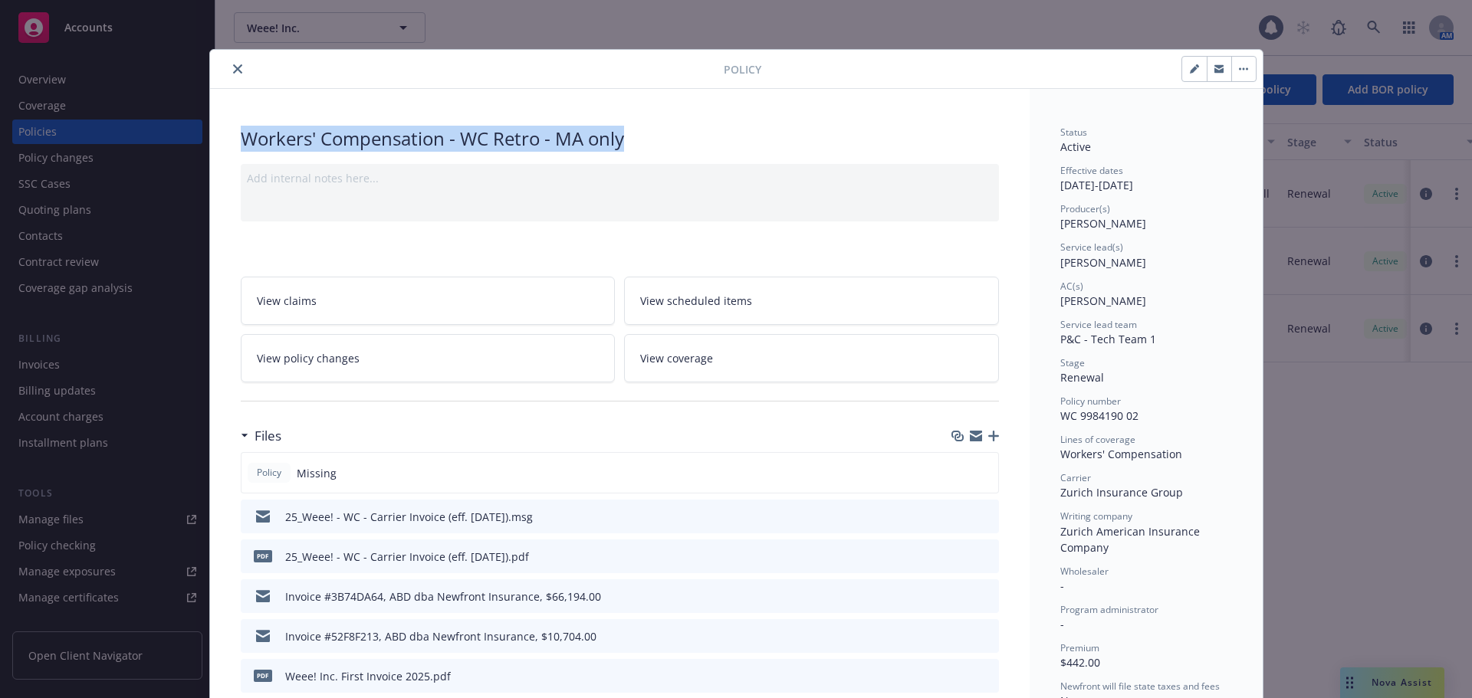
drag, startPoint x: 630, startPoint y: 134, endPoint x: 217, endPoint y: 139, distance: 413.2
copy div "Workers' Compensation - WC Retro - MA only"
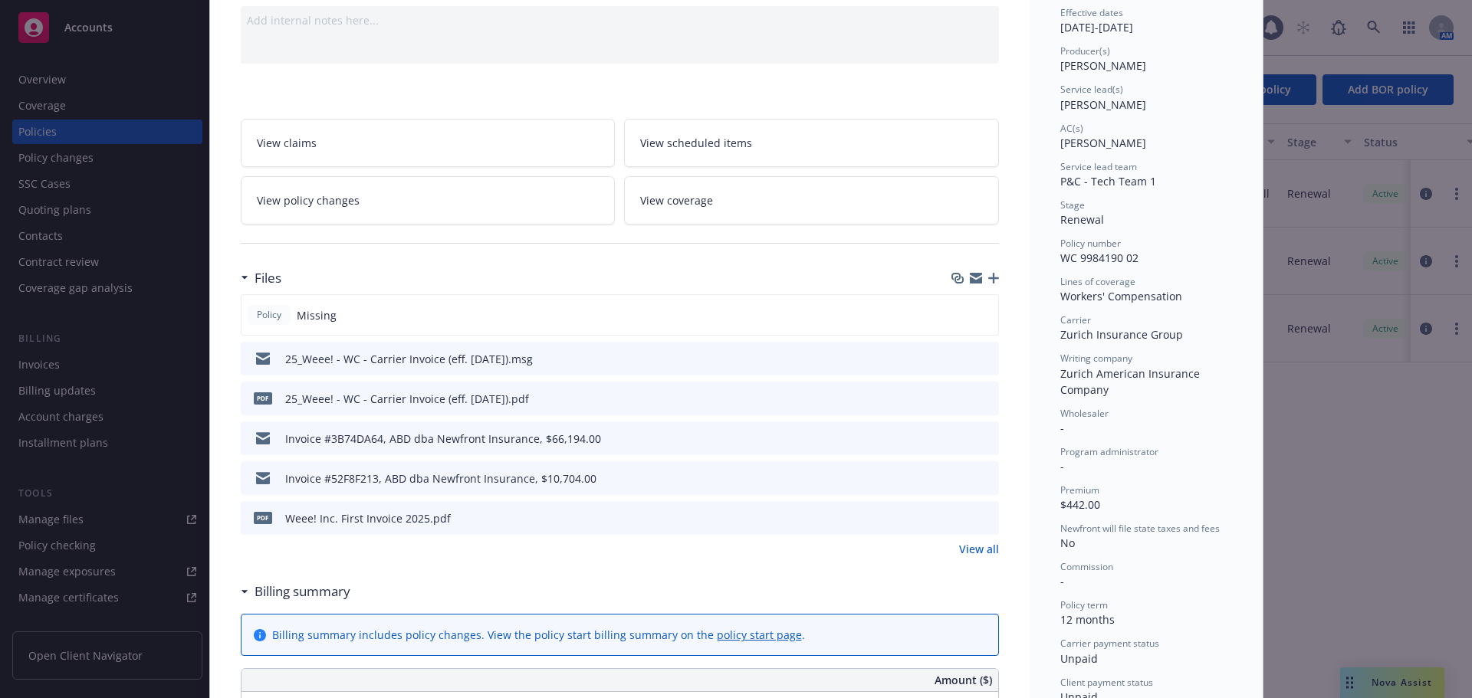
scroll to position [153, 0]
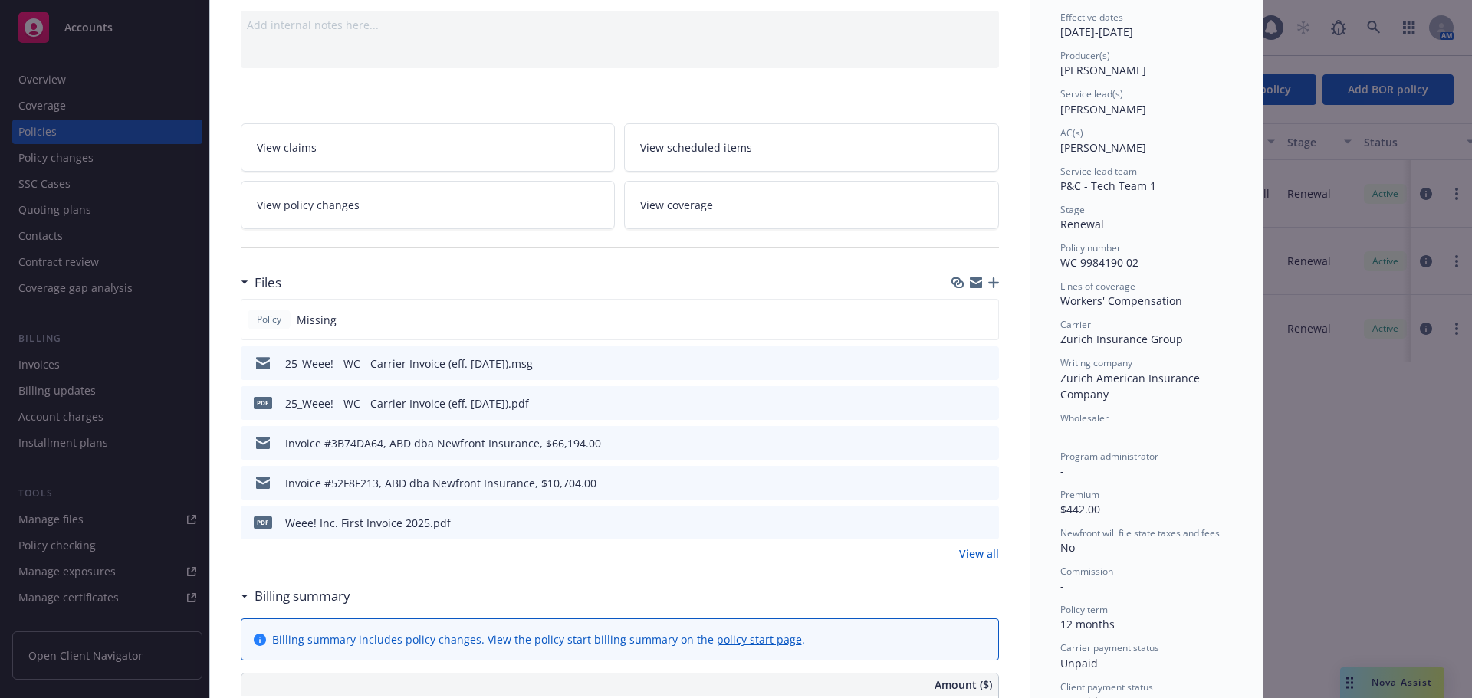
click at [988, 279] on icon "button" at bounding box center [993, 282] width 11 height 11
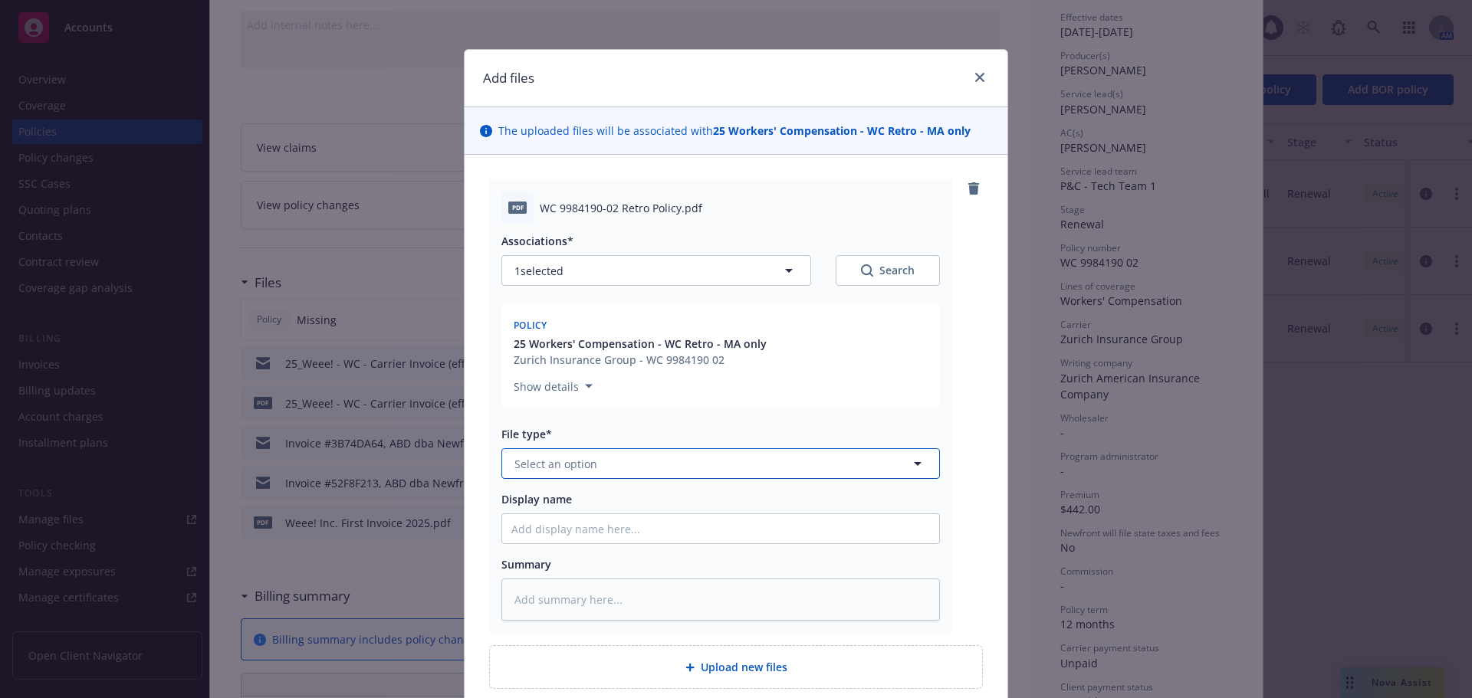
click at [643, 463] on button "Select an option" at bounding box center [720, 463] width 438 height 31
type input "poli"
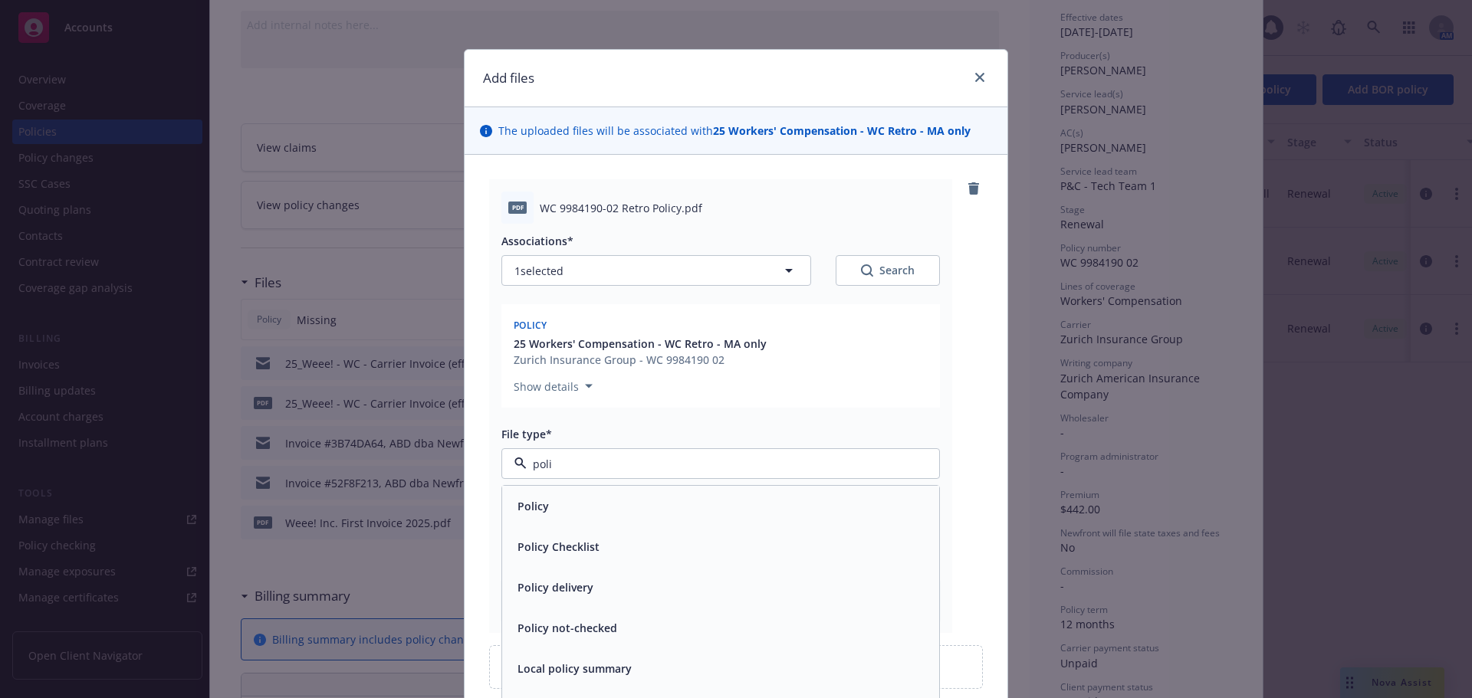
click at [585, 514] on div "Policy" at bounding box center [720, 506] width 419 height 22
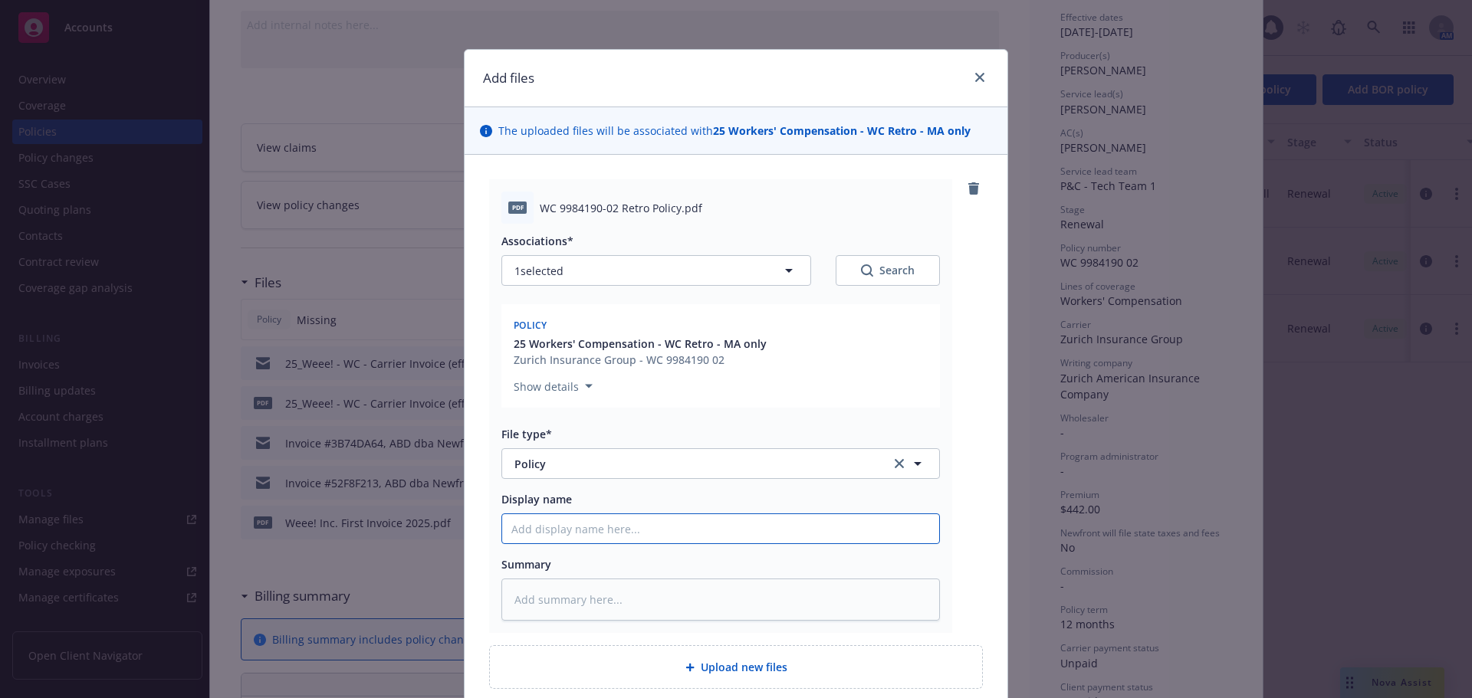
click at [579, 529] on input "Display name" at bounding box center [720, 528] width 437 height 29
paste input "Workers' Compensation - WC Retro - MA only"
type textarea "x"
type input "Workers' Compensation - WC Retro - MA only"
click at [504, 530] on input "Workers' Compensation - WC Retro - MA only" at bounding box center [720, 528] width 437 height 29
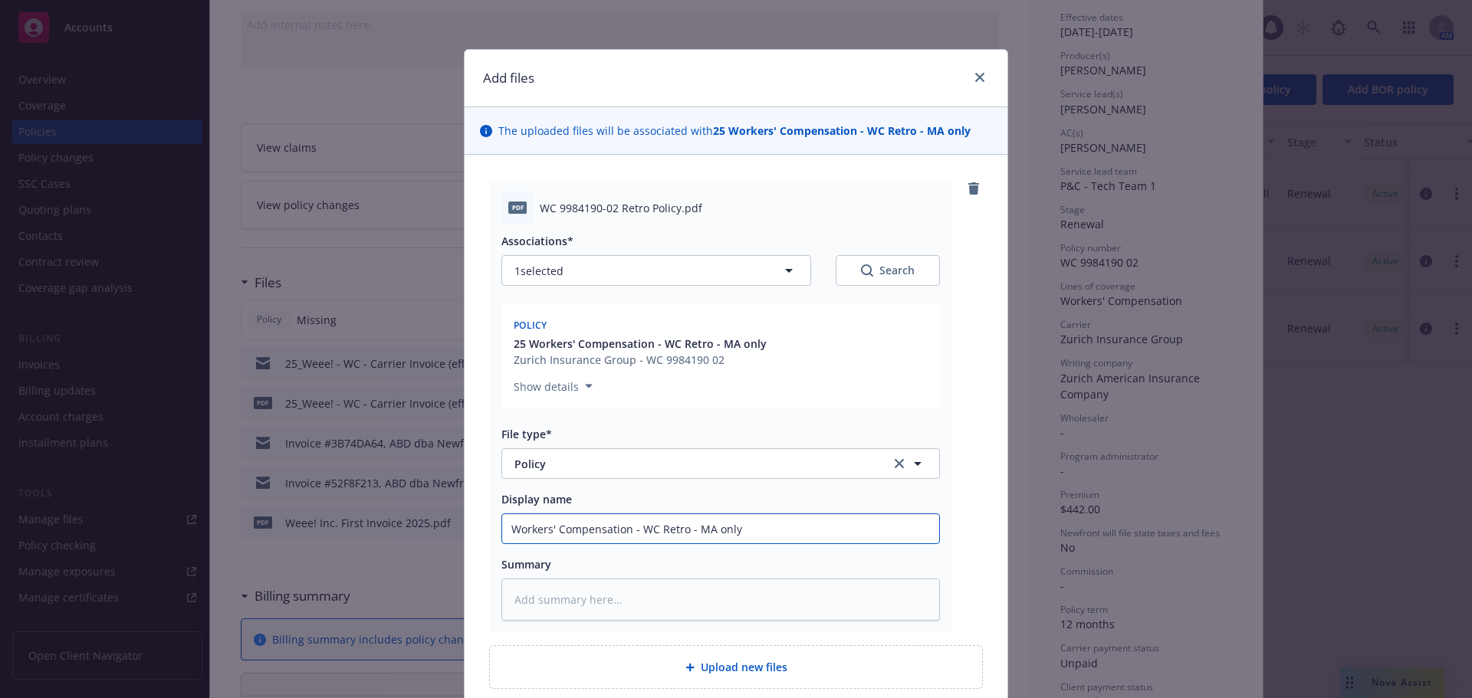
type textarea "x"
type input "2Workers' Compensation - WC Retro - MA only"
type textarea "x"
type input "202Workers' Compensation - WC Retro - MA only"
type textarea "x"
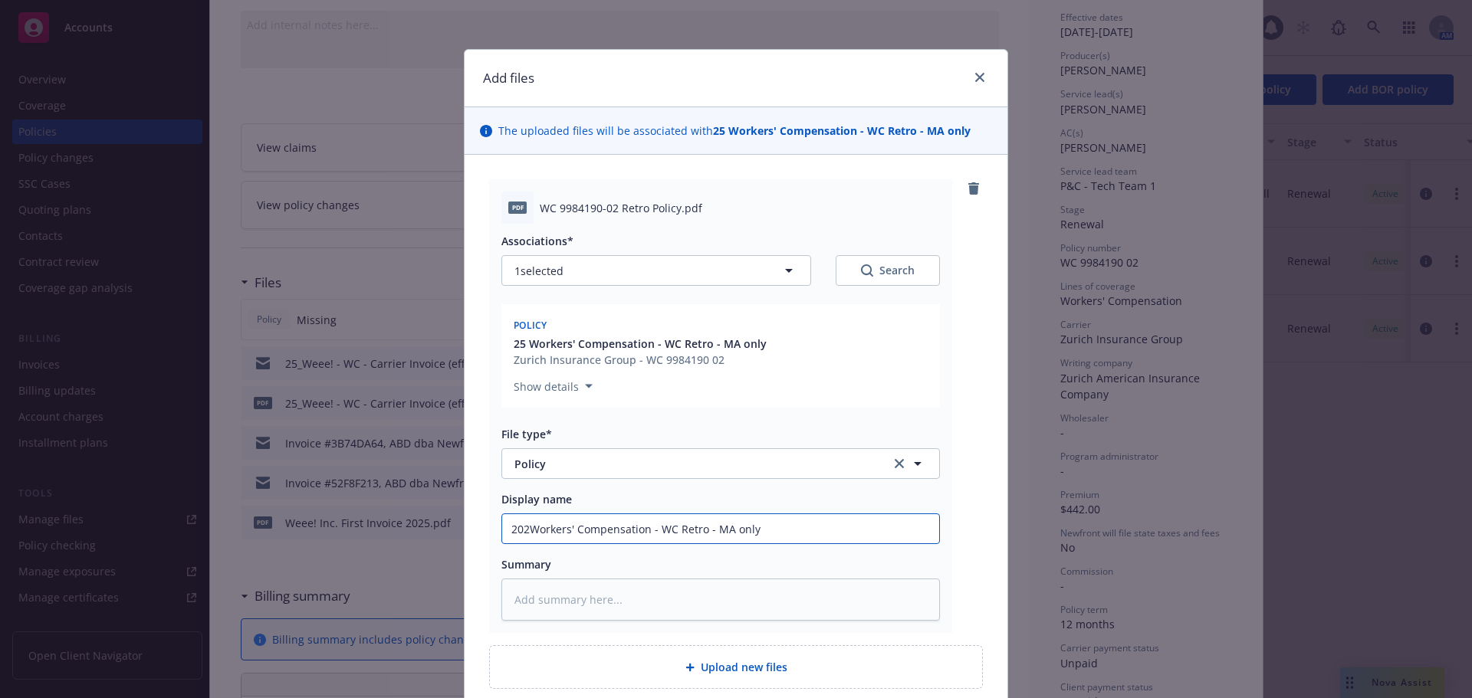
type input "2025Workers' Compensation - WC Retro - MA only"
type textarea "x"
type input "2025-Workers' Compensation - WC Retro - MA only"
type textarea "x"
type input "2025-26Workers' Compensation - WC Retro - MA only"
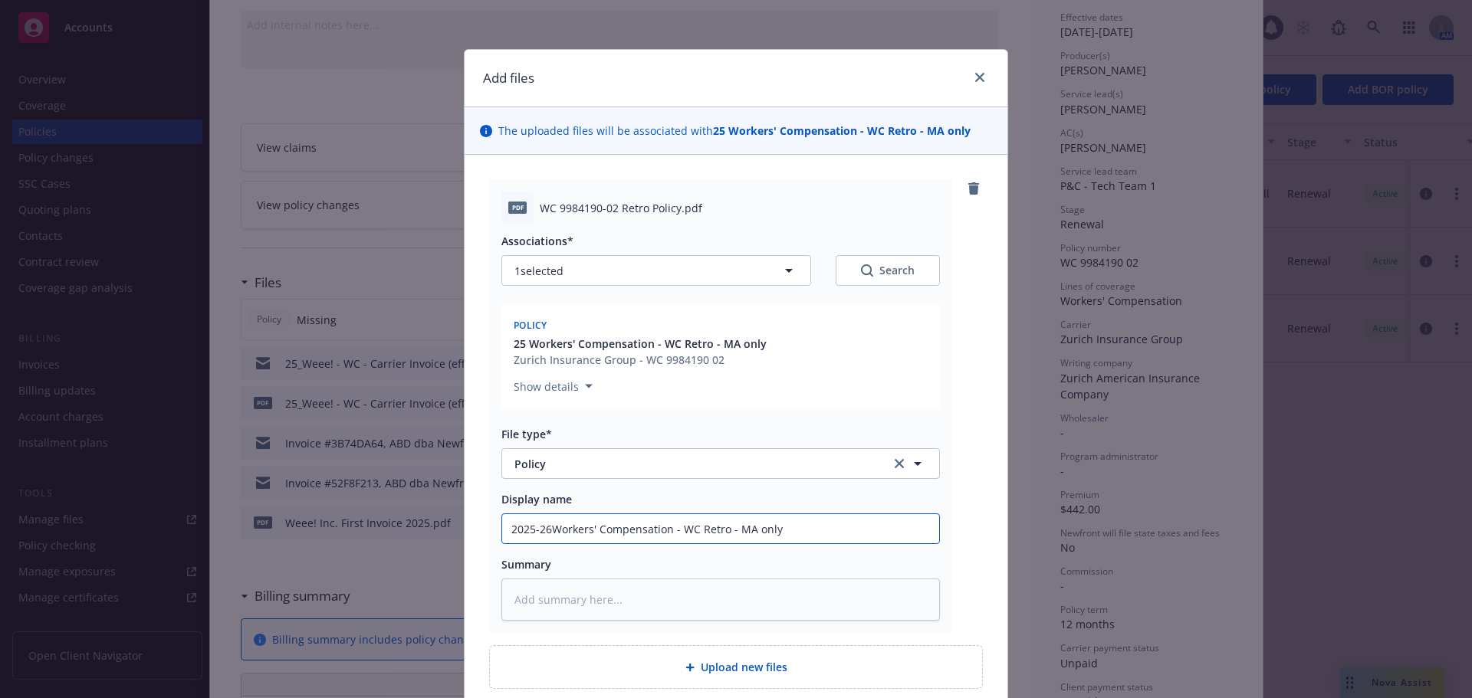
type textarea "x"
type input "2025-26 Workers' Compensation - WC Retro - MA only"
type textarea "x"
type input "2025-26 WWorkers' Compensation - WC Retro - MA only"
type textarea "x"
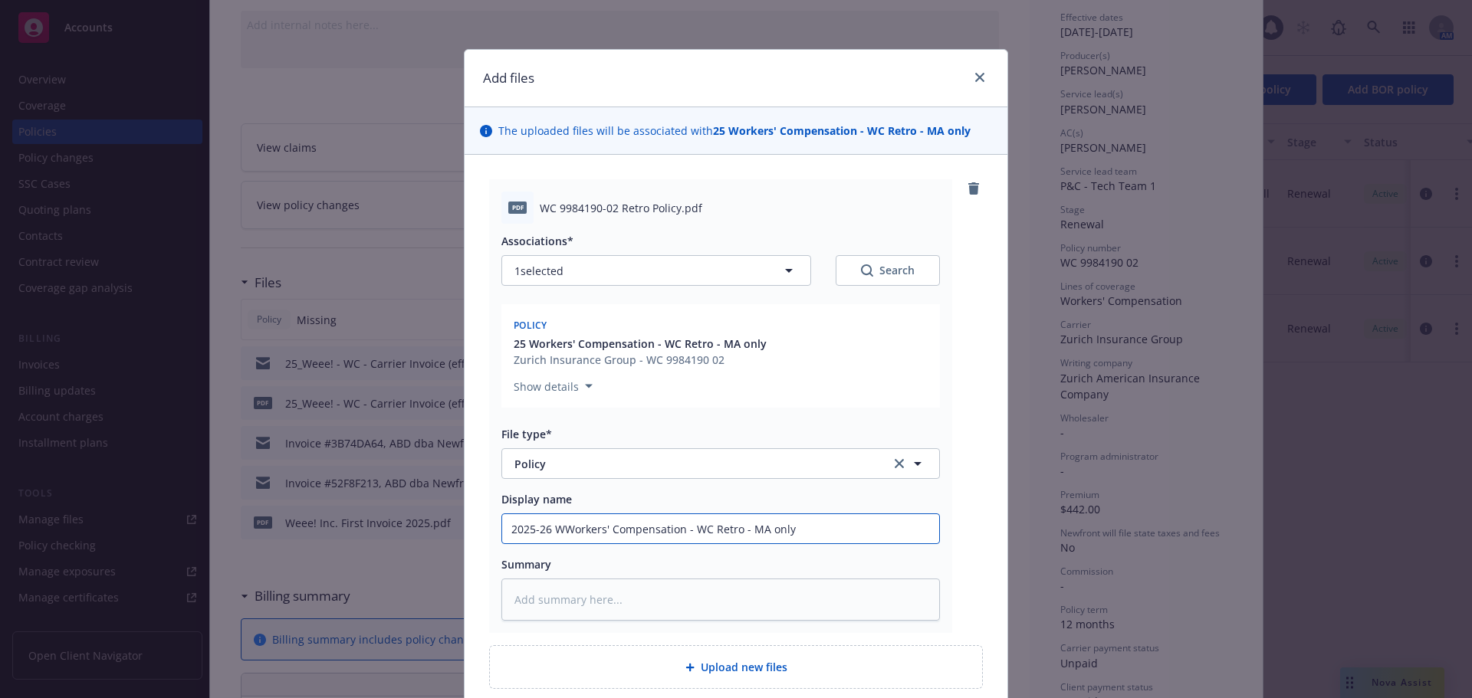
type input "2025-26 WeWorkers' Compensation - WC Retro - MA only"
type textarea "x"
type input "2025-26 WeeWorkers' Compensation - WC Retro - MA only"
type textarea "x"
type input "2025-26 WeeeWorkers' Compensation - WC Retro - MA only"
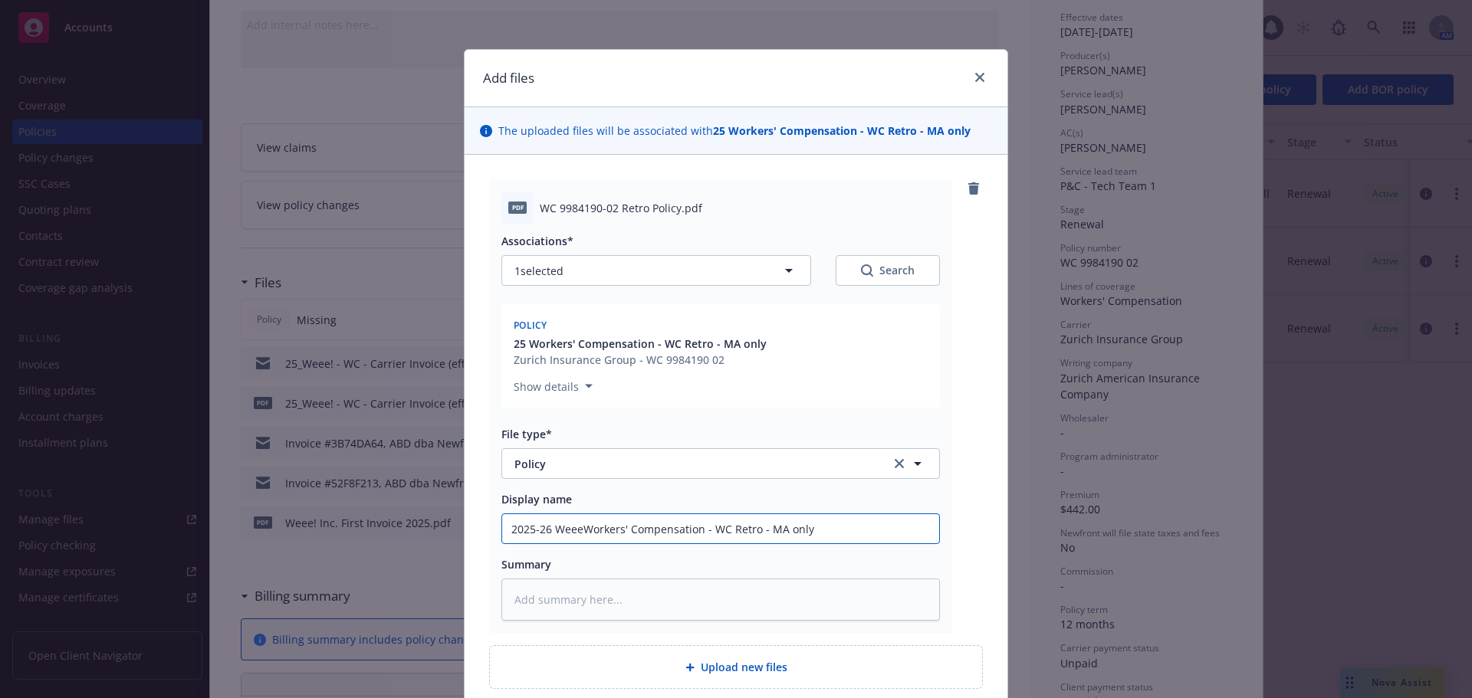
type textarea "x"
type input "2025-26 WeeeeWorkers' Compensation - WC Retro - MA only"
type textarea "x"
type input "2025-26 WeeeWorkers' Compensation - WC Retro - MA only"
type textarea "x"
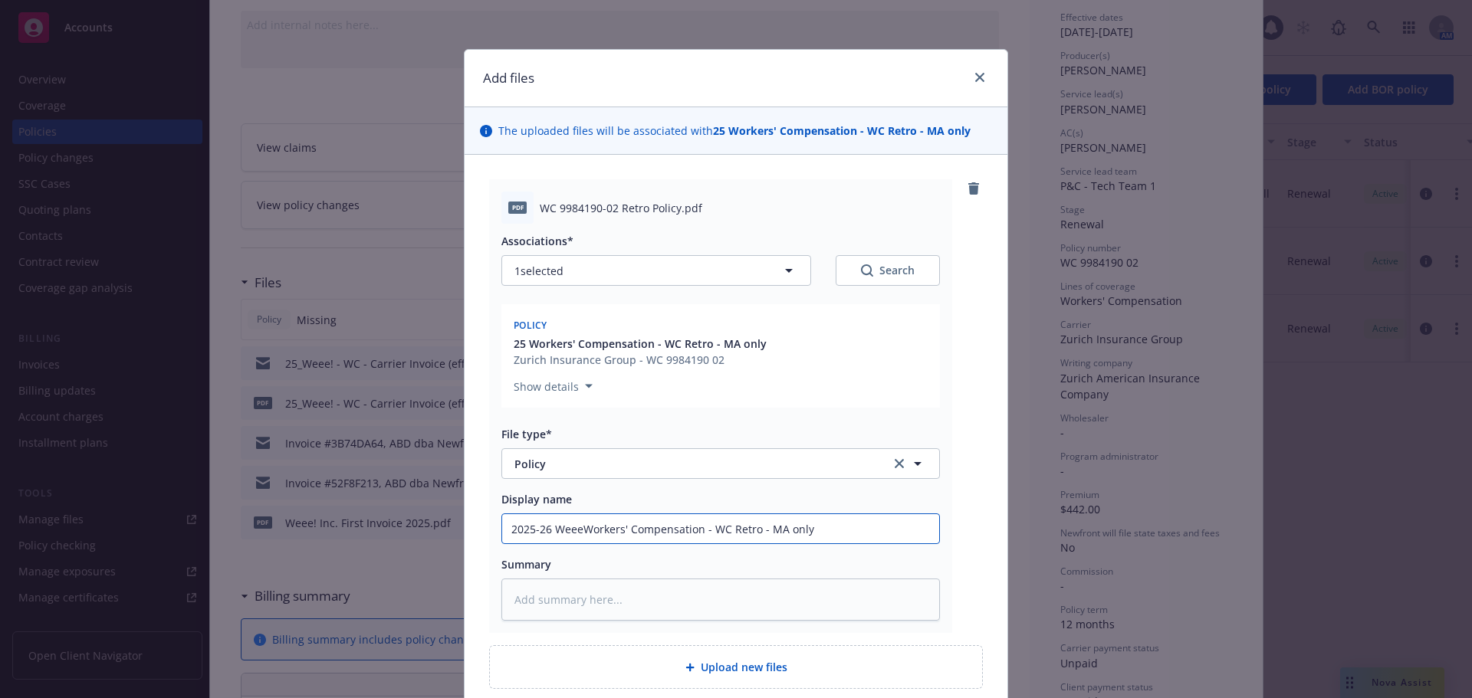
type input "2025-26 Weee!Workers' Compensation - WC Retro - MA only"
type textarea "x"
type input "2025-26 Weee! Workers' Compensation - WC Retro - MA only"
type textarea "x"
type input "2025-26 Weee! -Workers' Compensation - WC Retro - MA only"
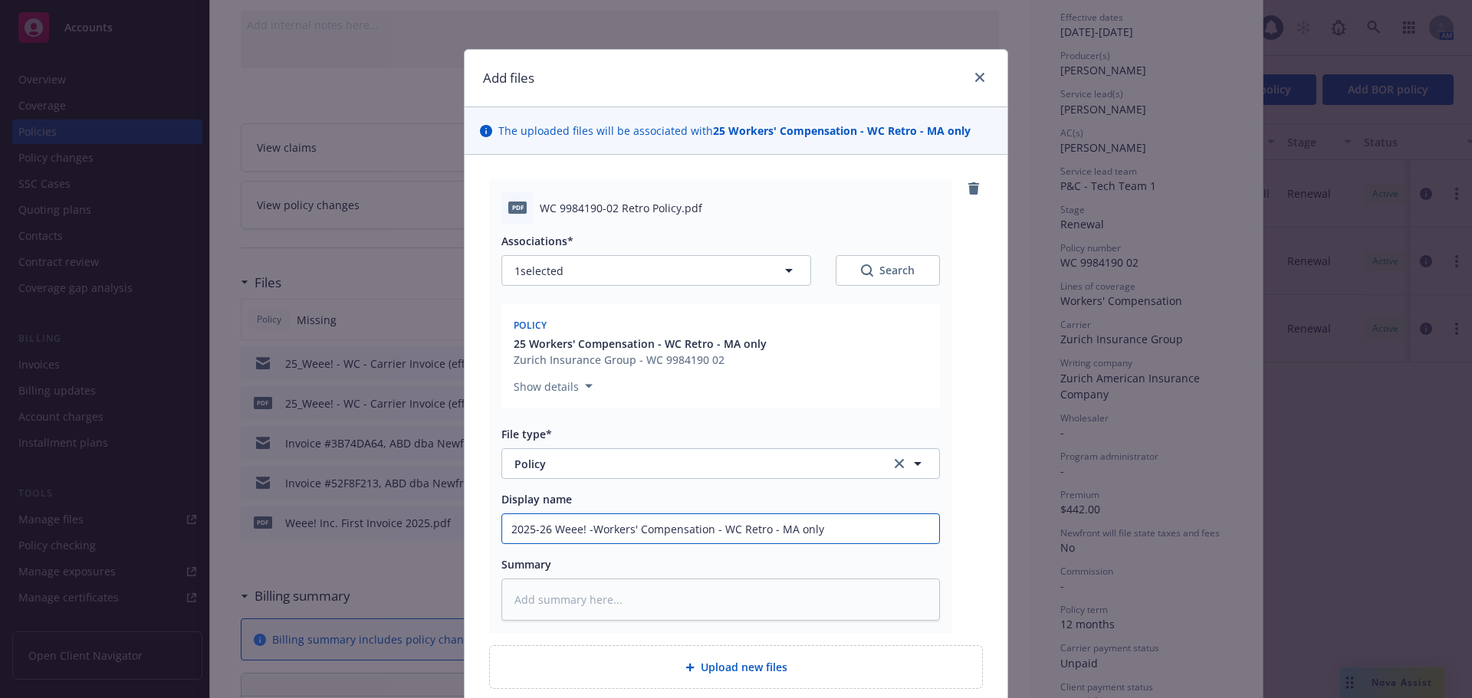
type textarea "x"
type input "2025-26 Weee! - Workers' Compensation - WC Retro - MA only"
click at [844, 531] on input "2025-26 Weee! - Workers' Compensation - WC Retro - MA only" at bounding box center [720, 528] width 437 height 29
type textarea "x"
type input "2025-26 Weee! - Workers' Compensation - WC Retro - MA only"
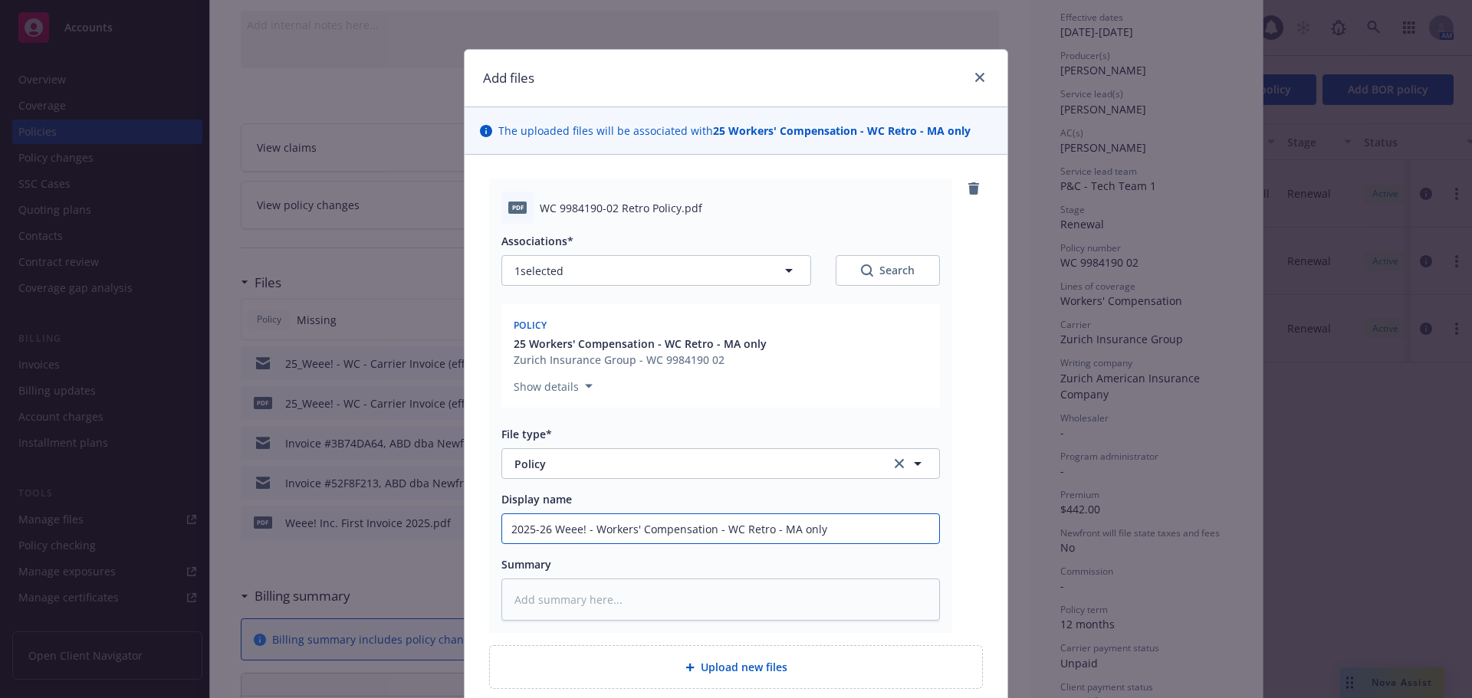
type textarea "x"
type input "2025-26 Weee! - Workers' Compensation - WC Retro - MA only -"
type textarea "x"
type input "2025-26 Weee! - Workers' Compensation - WC Retro - MA only -"
type textarea "x"
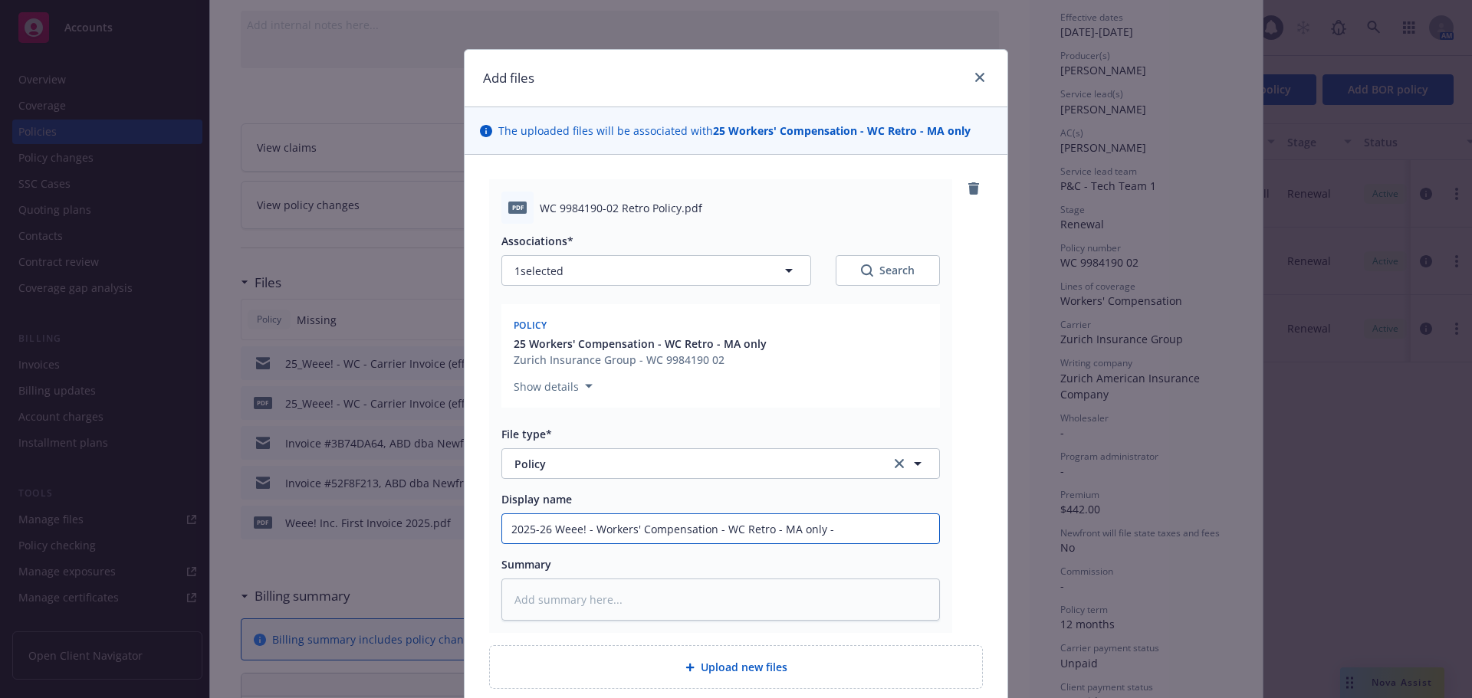
type input "2025-26 Weee! - Workers' Compensation - WC Retro - MA only - P"
type textarea "x"
type input "2025-26 Weee! - Workers' Compensation - WC Retro - MA only - Po"
type textarea "x"
type input "2025-26 Weee! - Workers' Compensation - WC Retro - MA only - Pol"
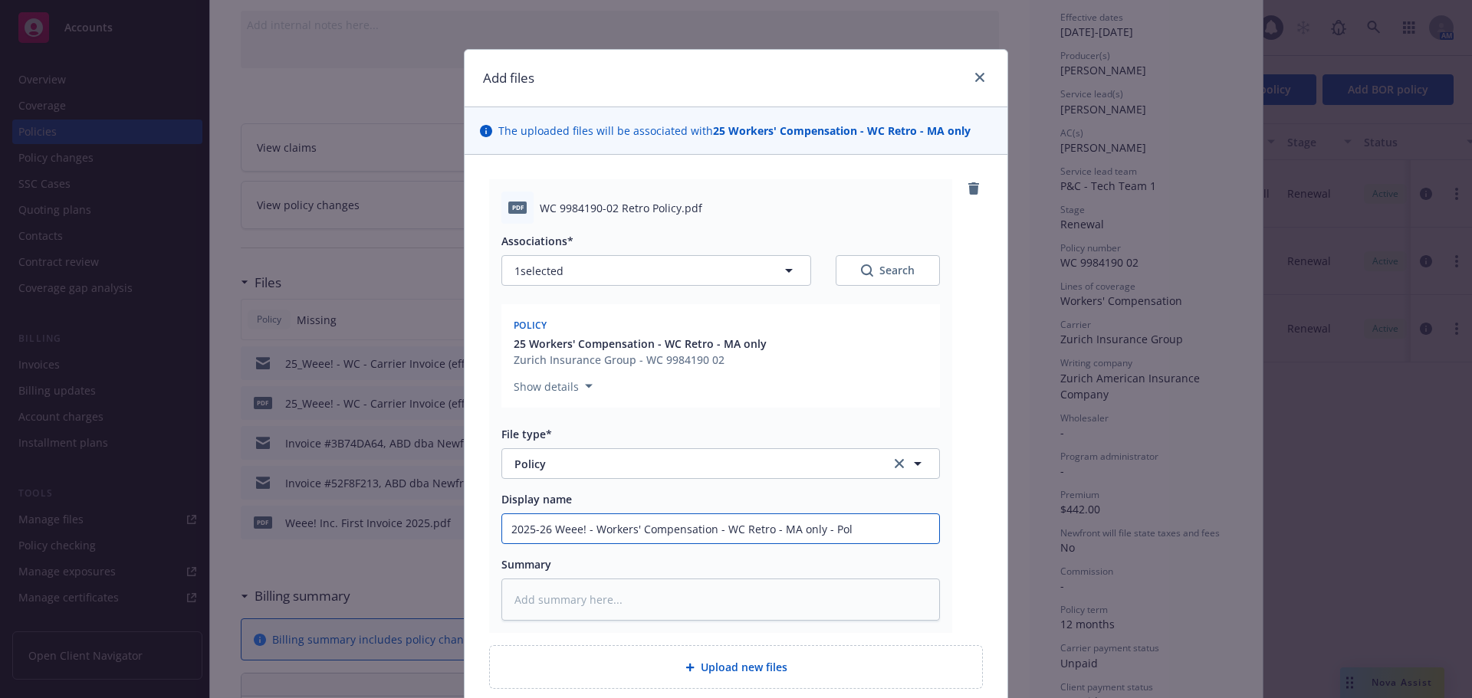
type textarea "x"
type input "2025-26 Weee! - Workers' Compensation - WC Retro - MA only - Polic"
type textarea "x"
type input "2025-26 Weee! - Workers' Compensation - WC Retro - MA only - Policy"
click at [807, 527] on input "2025-26 Weee! - Workers' Compensation - WC Retro - MA only - Policy" at bounding box center [720, 528] width 437 height 29
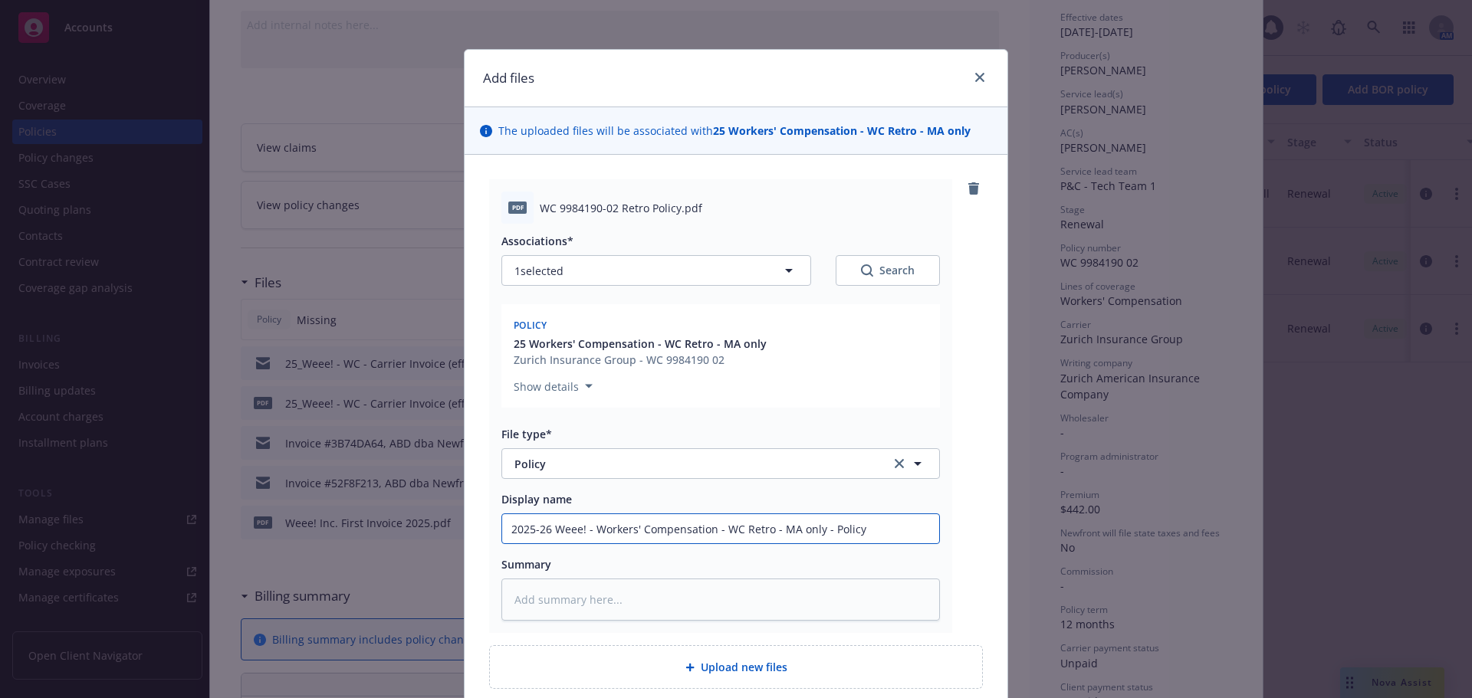
drag, startPoint x: 813, startPoint y: 527, endPoint x: 772, endPoint y: 524, distance: 41.6
click at [772, 524] on input "2025-26 Weee! - Workers' Compensation - WC Retro - MA only - Policy" at bounding box center [720, 528] width 437 height 29
type textarea "x"
type input "2025-26 Weee! - Workers' Compensation - WC Retro - - Policy"
type textarea "x"
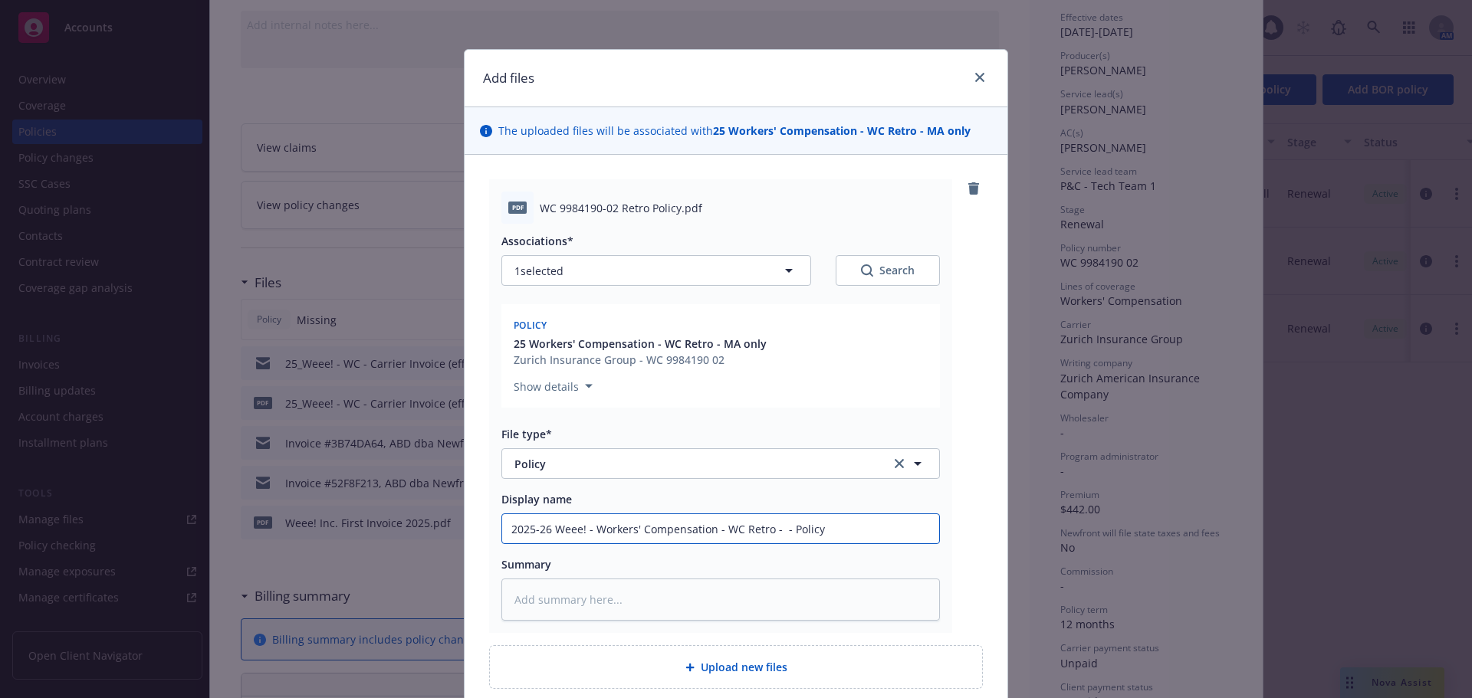
type input "2025-26 Weee! - Workers' Compensation - WC Retro - - Policy"
type textarea "x"
click at [835, 524] on input "2025-26 Weee! - Workers' Compensation - WC Retro - Policy" at bounding box center [720, 528] width 437 height 29
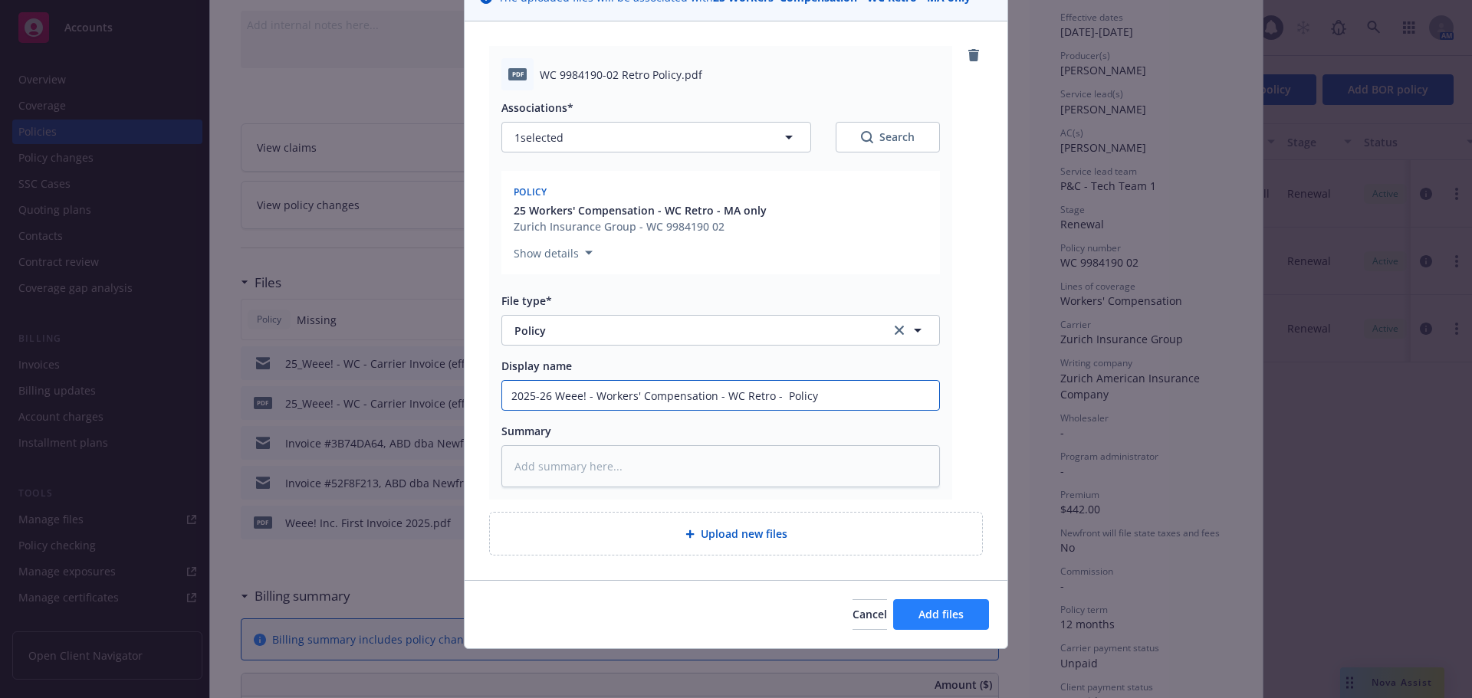
type input "2025-26 Weee! - Workers' Compensation - WC Retro - Policy"
click at [953, 619] on span "Add files" at bounding box center [940, 614] width 45 height 15
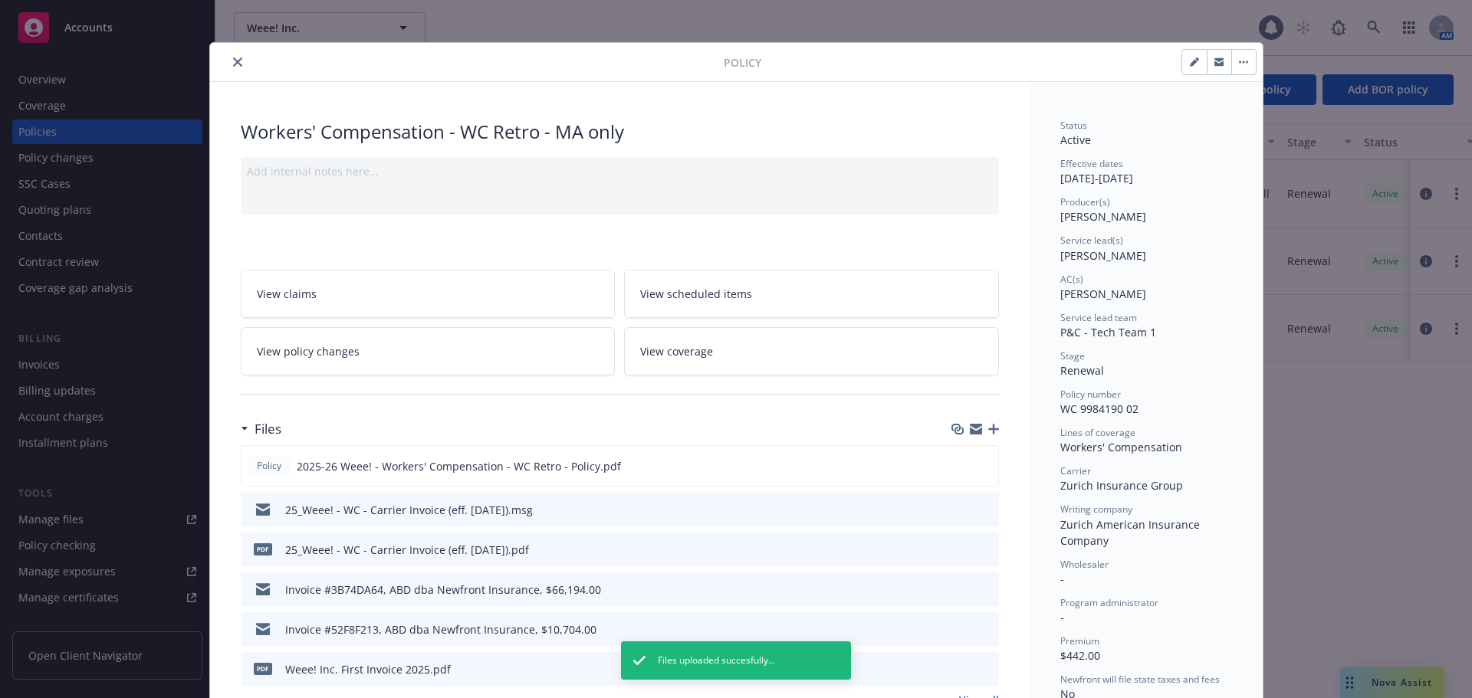
scroll to position [0, 0]
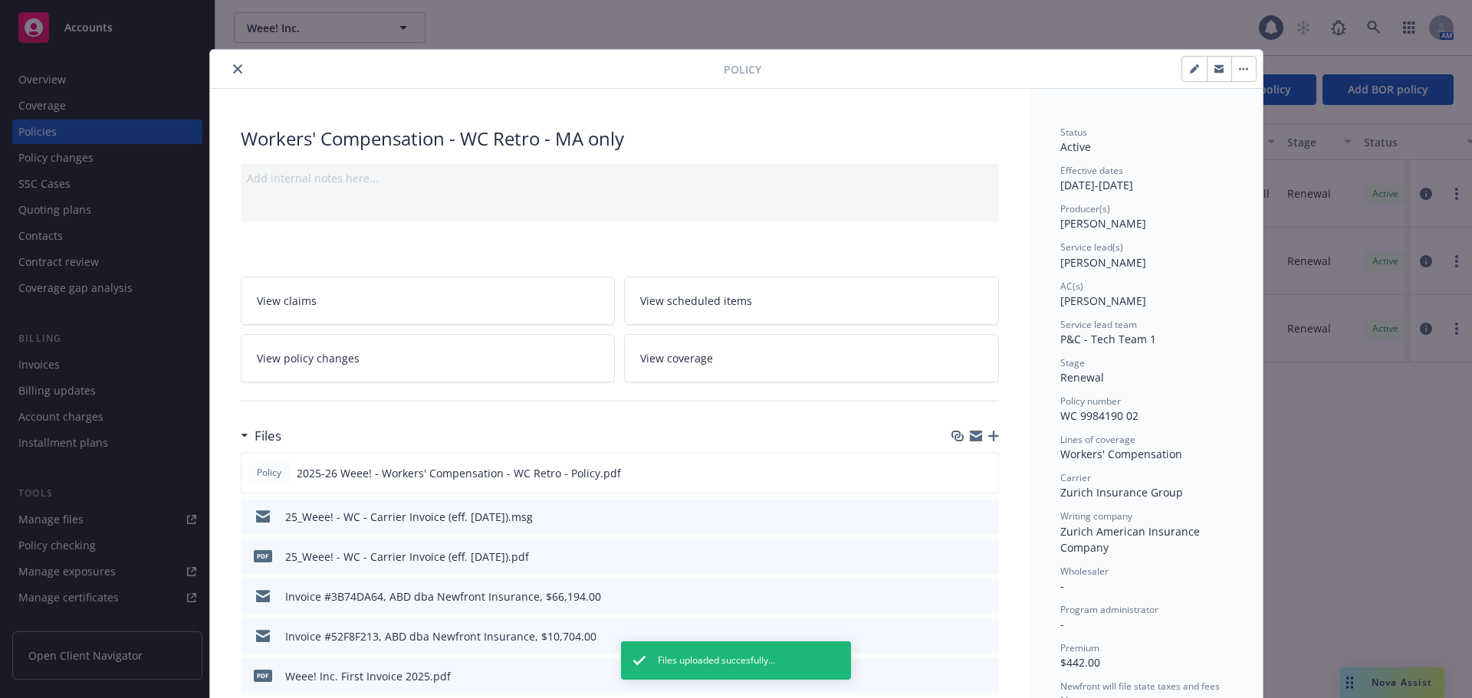
click at [233, 64] on icon "close" at bounding box center [237, 68] width 9 height 9
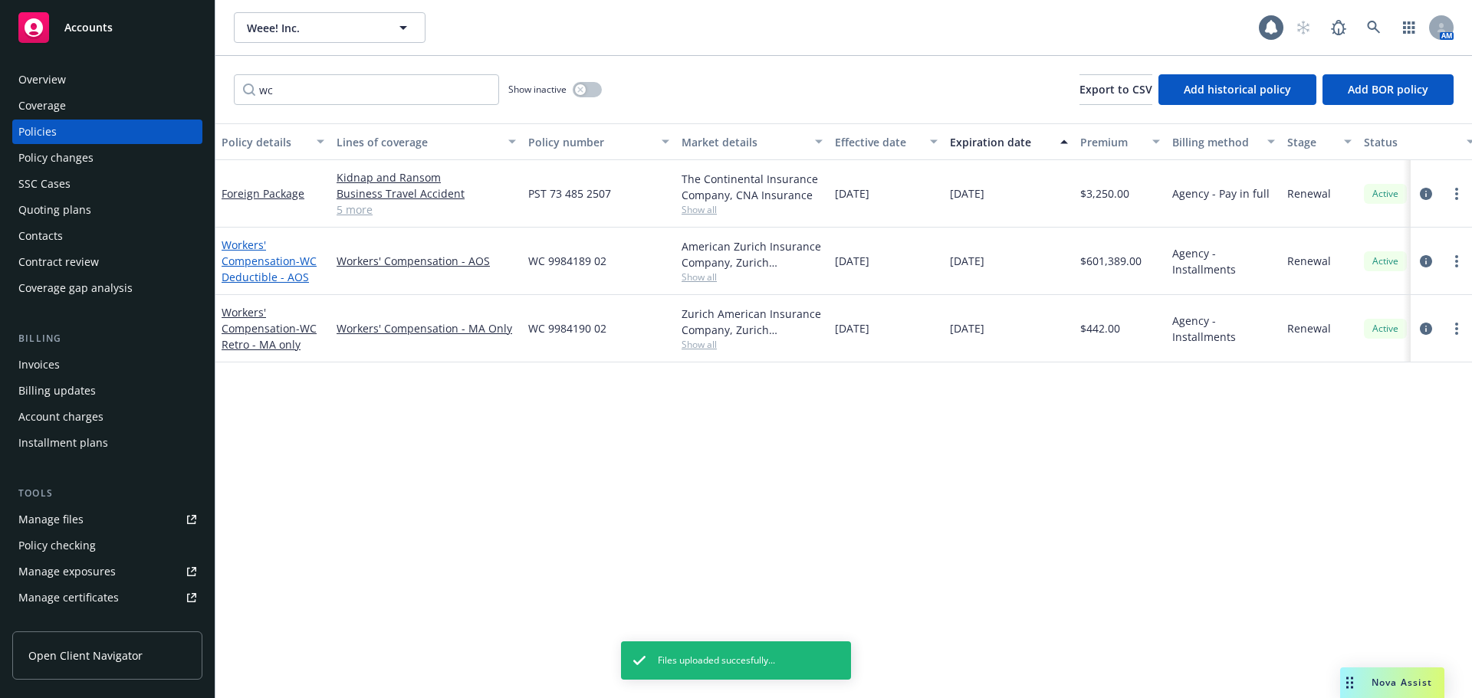
click at [276, 281] on span "- WC Deductible - AOS" at bounding box center [269, 269] width 95 height 31
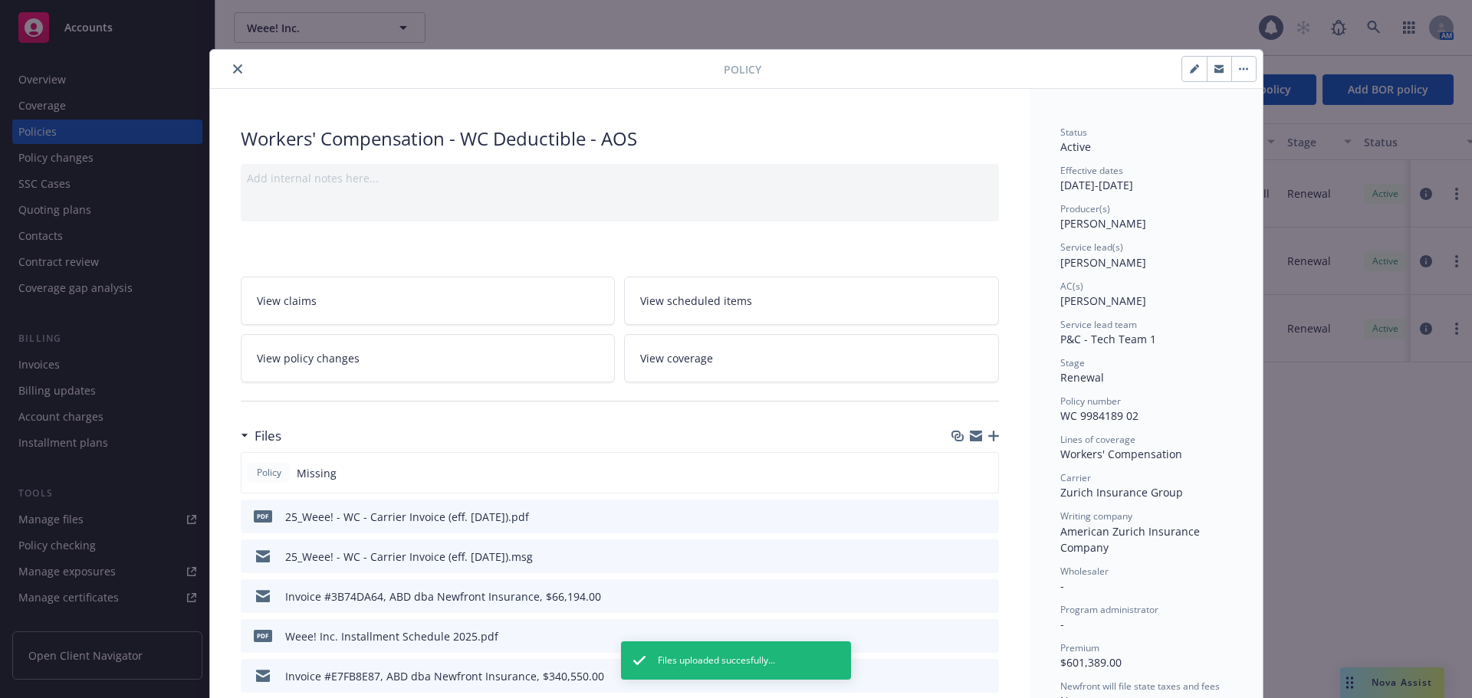
click at [988, 432] on icon "button" at bounding box center [993, 436] width 11 height 11
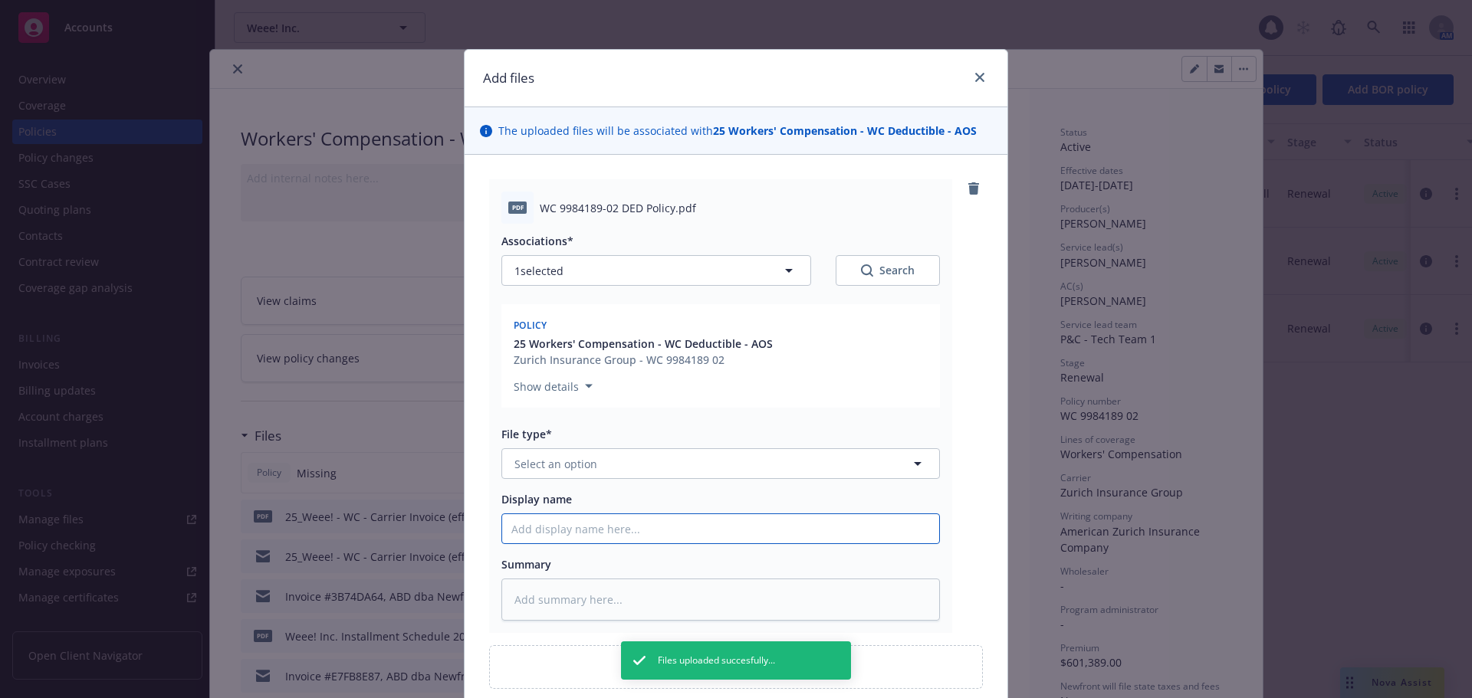
click at [554, 527] on input "Display name" at bounding box center [720, 528] width 437 height 29
paste input "2025-26 Weee! - Workers' Compensation - WC Retro - Policy"
type textarea "x"
type input "2025-26 Weee! - Workers' Compensation - WC Retro - Policy"
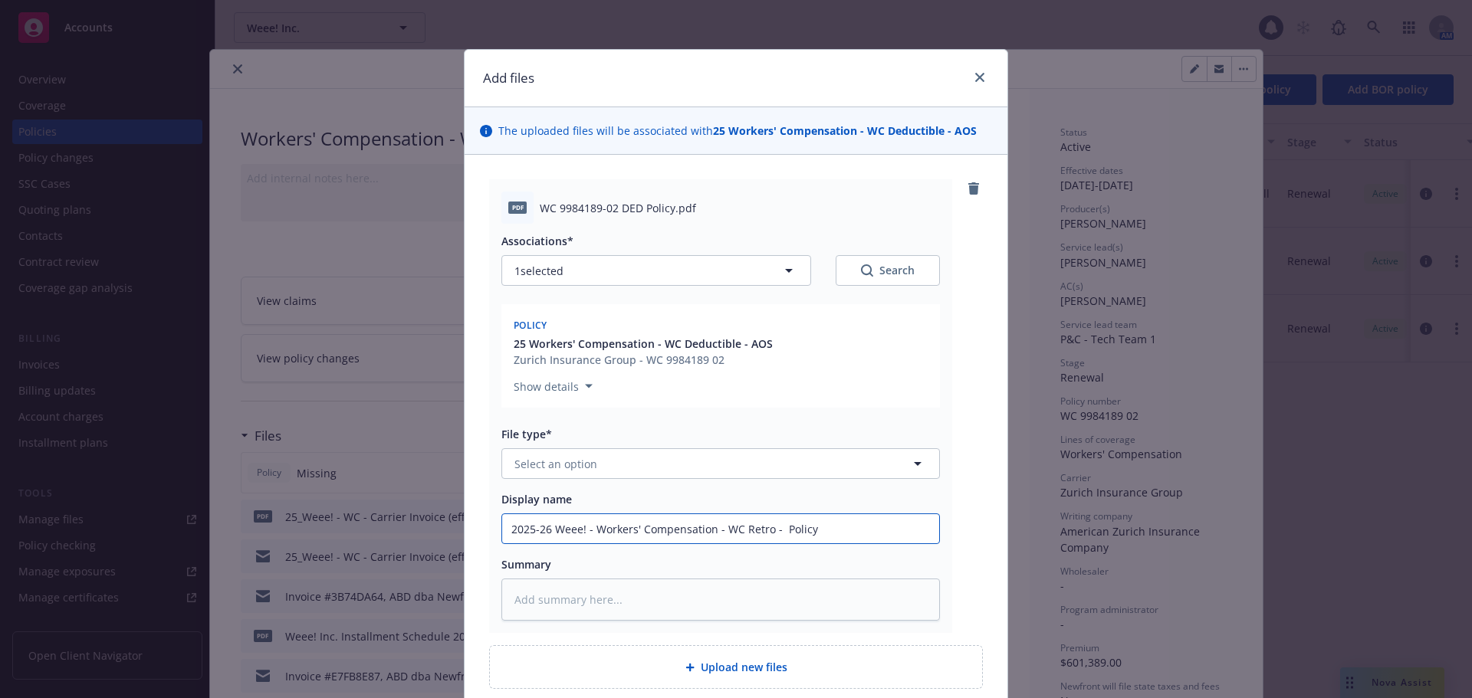
type textarea "x"
type input "2025-26 Weee! - Workers' Compensation - WC Retro - Policy"
click at [593, 468] on button "Select an option" at bounding box center [720, 463] width 438 height 31
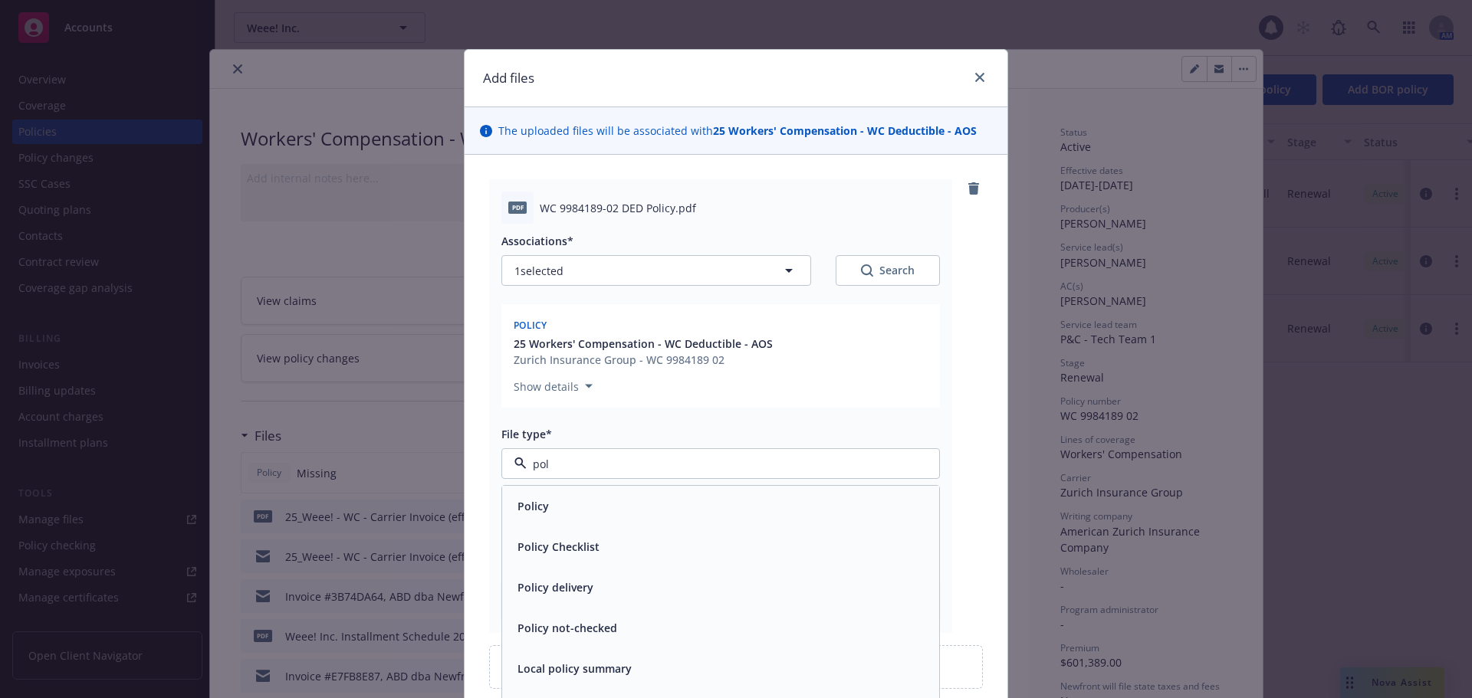
type input "poli"
click at [576, 501] on div "Policy" at bounding box center [720, 506] width 419 height 22
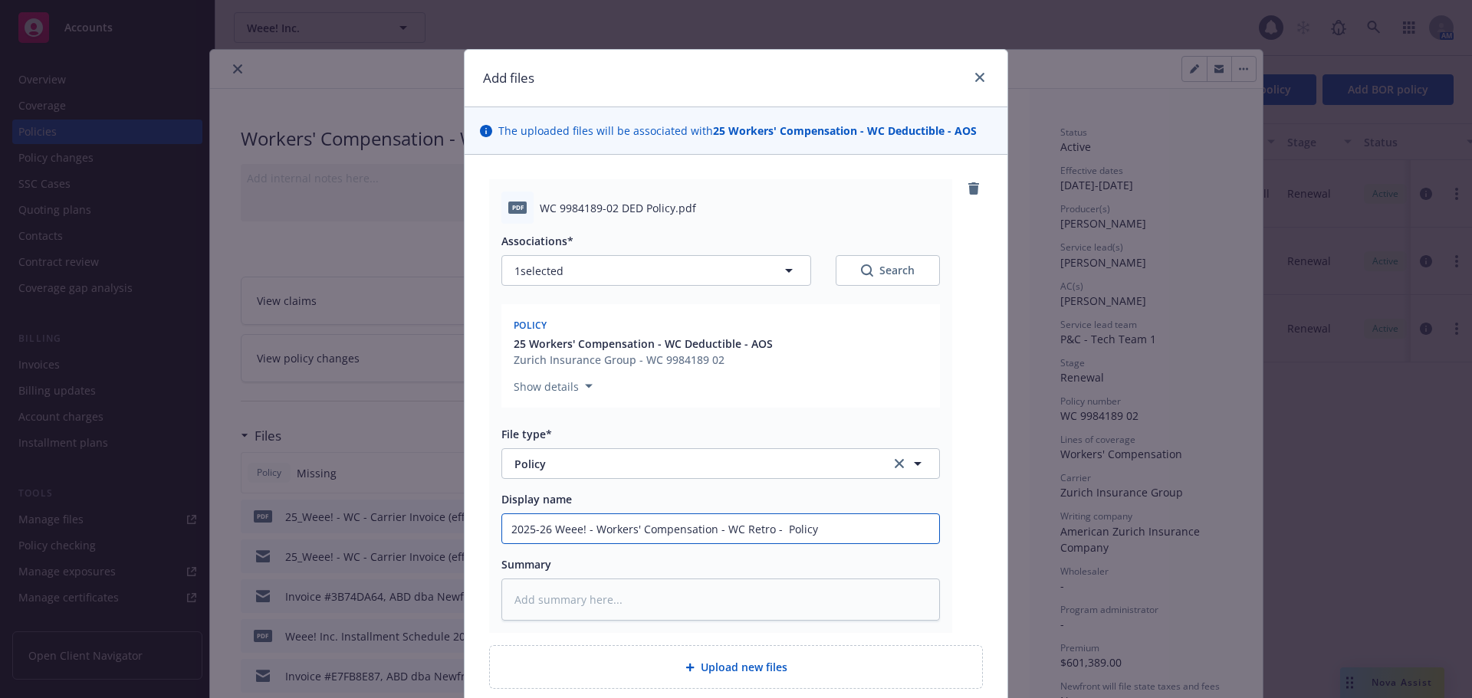
click at [744, 533] on input "2025-26 Weee! - Workers' Compensation - WC Retro - Policy" at bounding box center [720, 528] width 437 height 29
type textarea "x"
type input "2025-26 Weee! - Workers' Compensation - WC D- Policy"
type textarea "x"
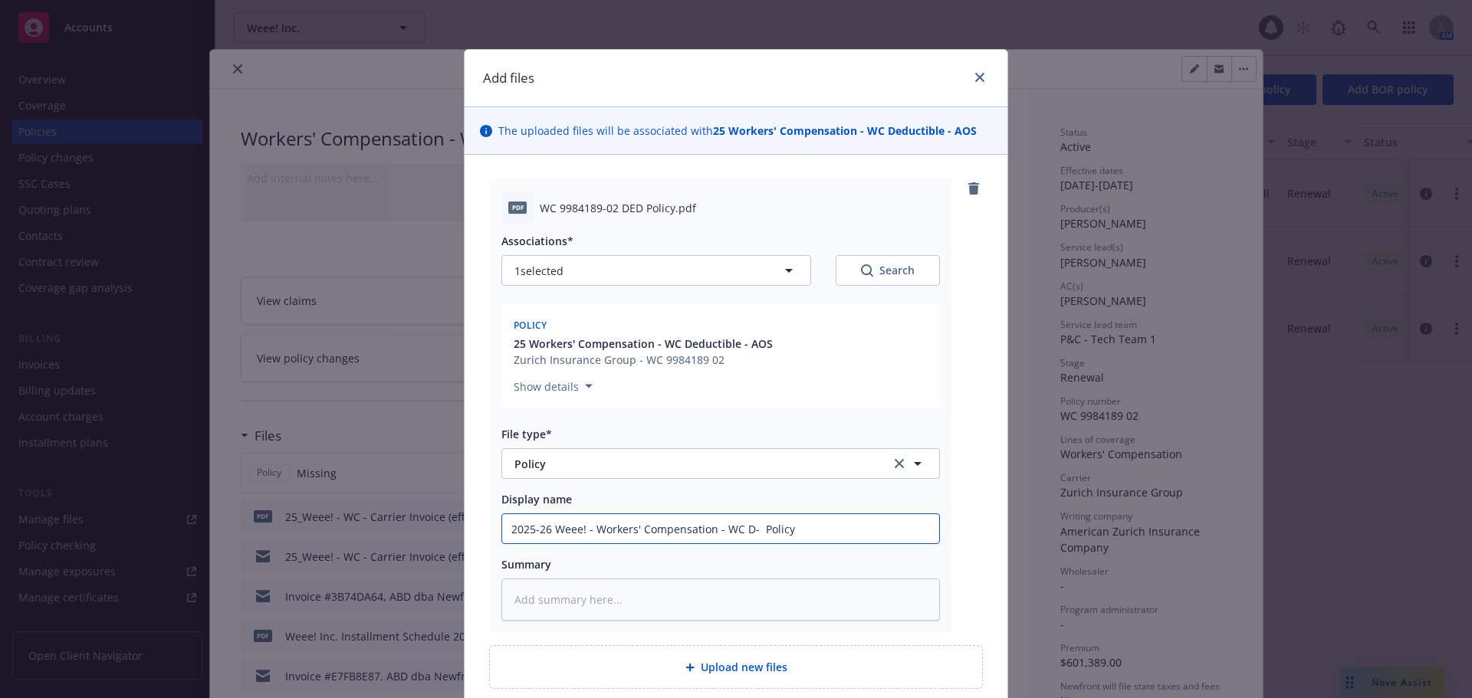
type input "2025-26 Weee! - Workers' Compensation - WC De- Policy"
type textarea "x"
type input "2025-26 Weee! - Workers' Compensation - WC Ded- Policy"
type textarea "x"
type input "2025-26 Weee! - Workers' Compensation - WC Dedu- Policy"
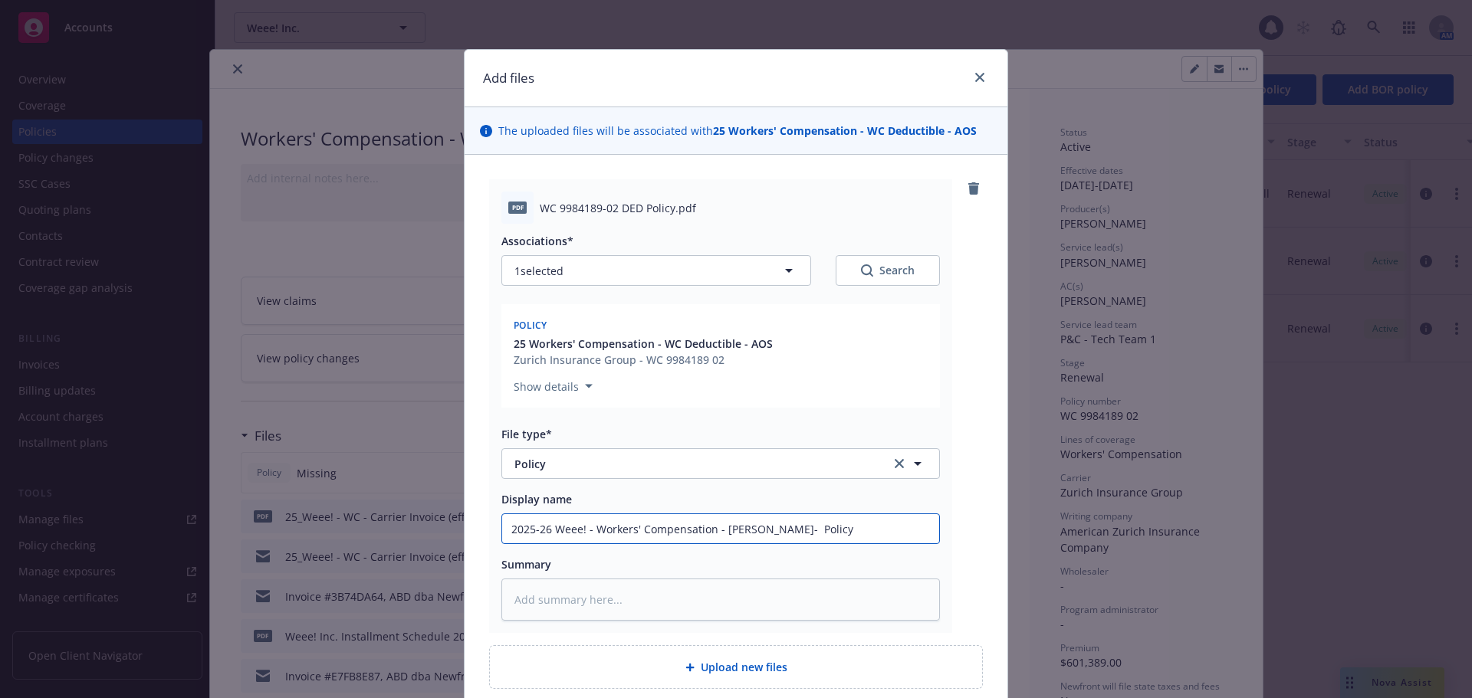
type textarea "x"
type input "2025-26 Weee! - Workers' Compensation - WC Deduc- Policy"
type textarea "x"
type input "2025-26 Weee! - Workers' Compensation - WC Deduct- Policy"
type textarea "x"
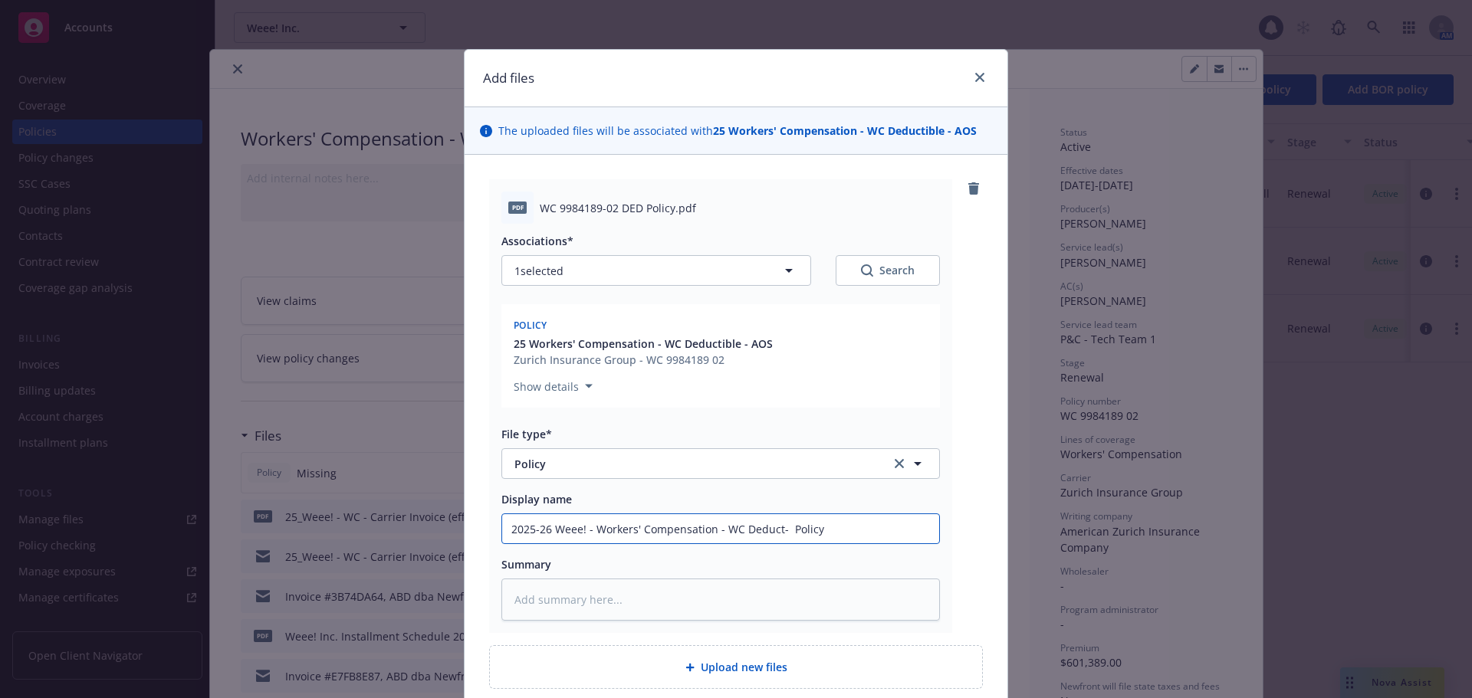
type input "2025-26 Weee! - Workers' Compensation - WC Deducti- Policy"
type textarea "x"
type input "2025-26 Weee! - Workers' Compensation - WC Deductib- Policy"
type textarea "x"
type input "2025-26 Weee! - Workers' Compensation - WC Deductibl- Policy"
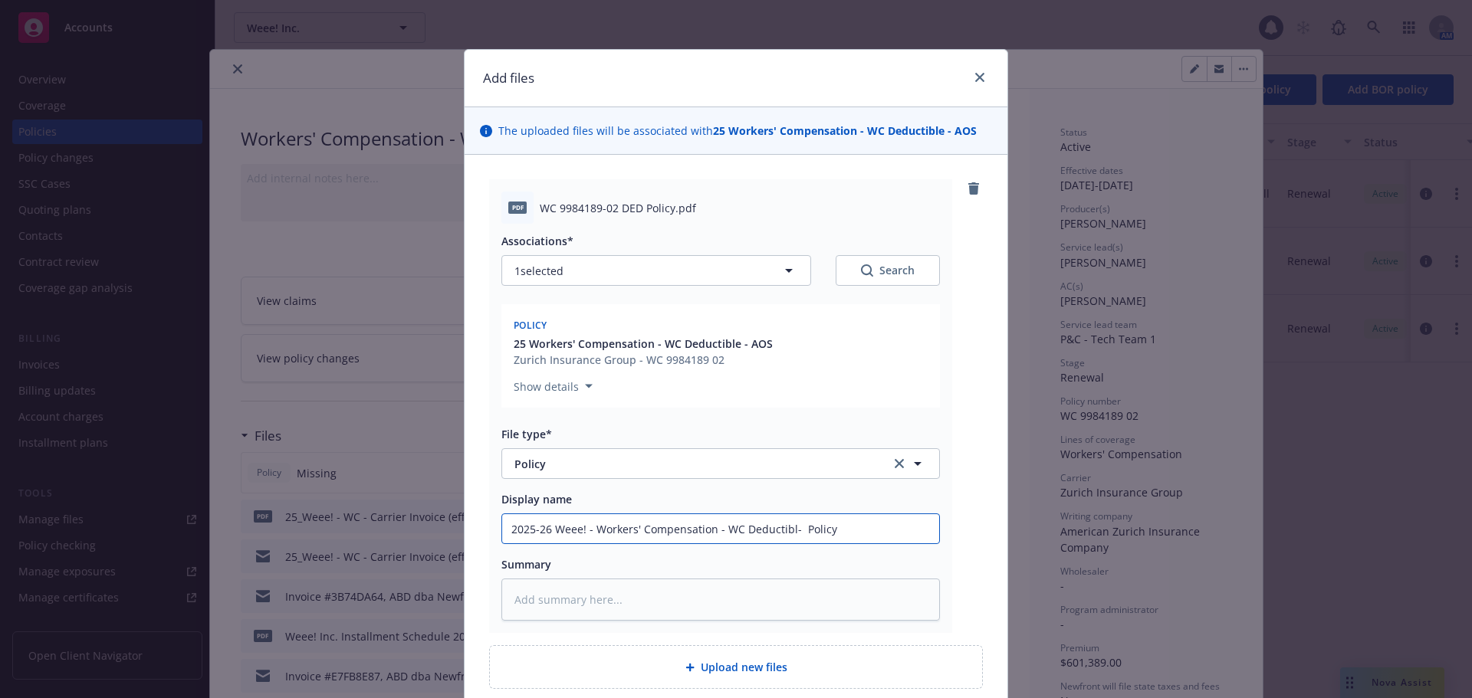
type textarea "x"
type input "2025-26 Weee! - Workers' Compensation - WC Deductible- Policy"
type textarea "x"
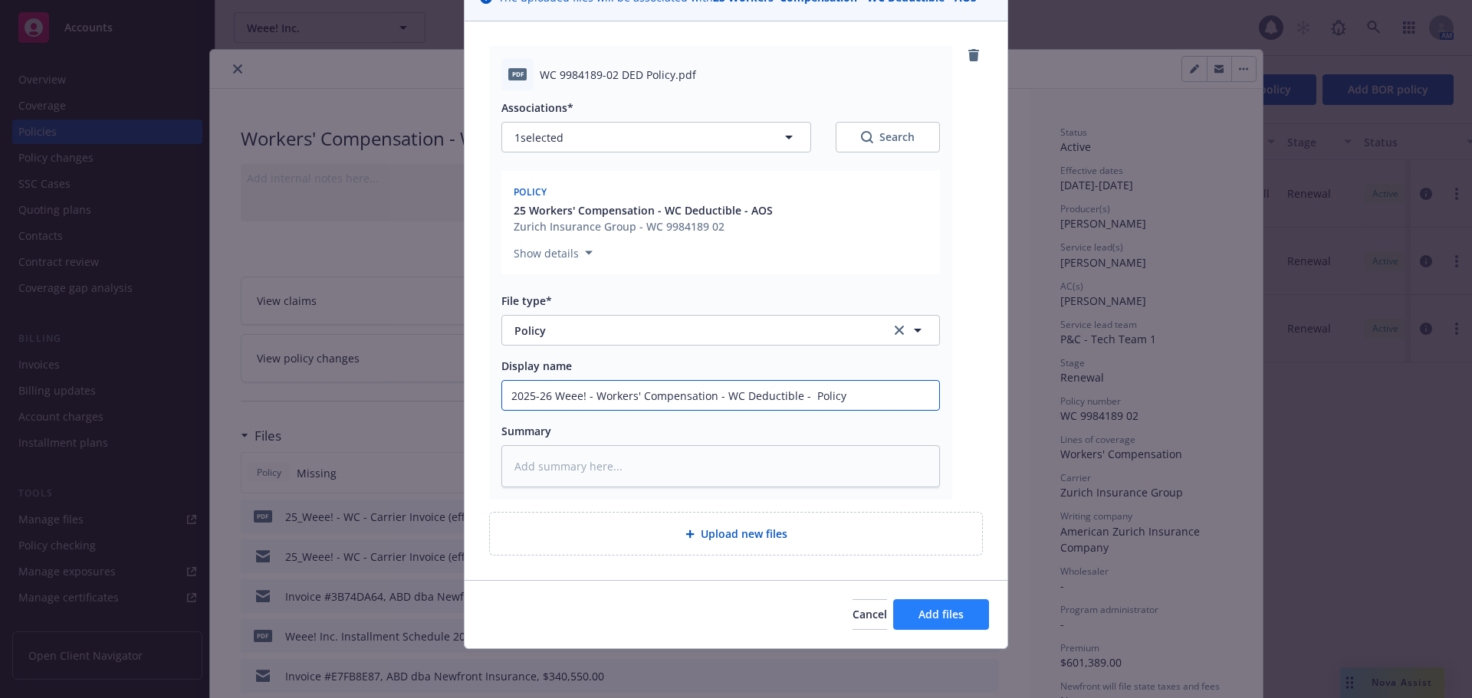
type input "2025-26 Weee! - Workers' Compensation - WC Deductible - Policy"
click at [948, 613] on span "Add files" at bounding box center [940, 614] width 45 height 15
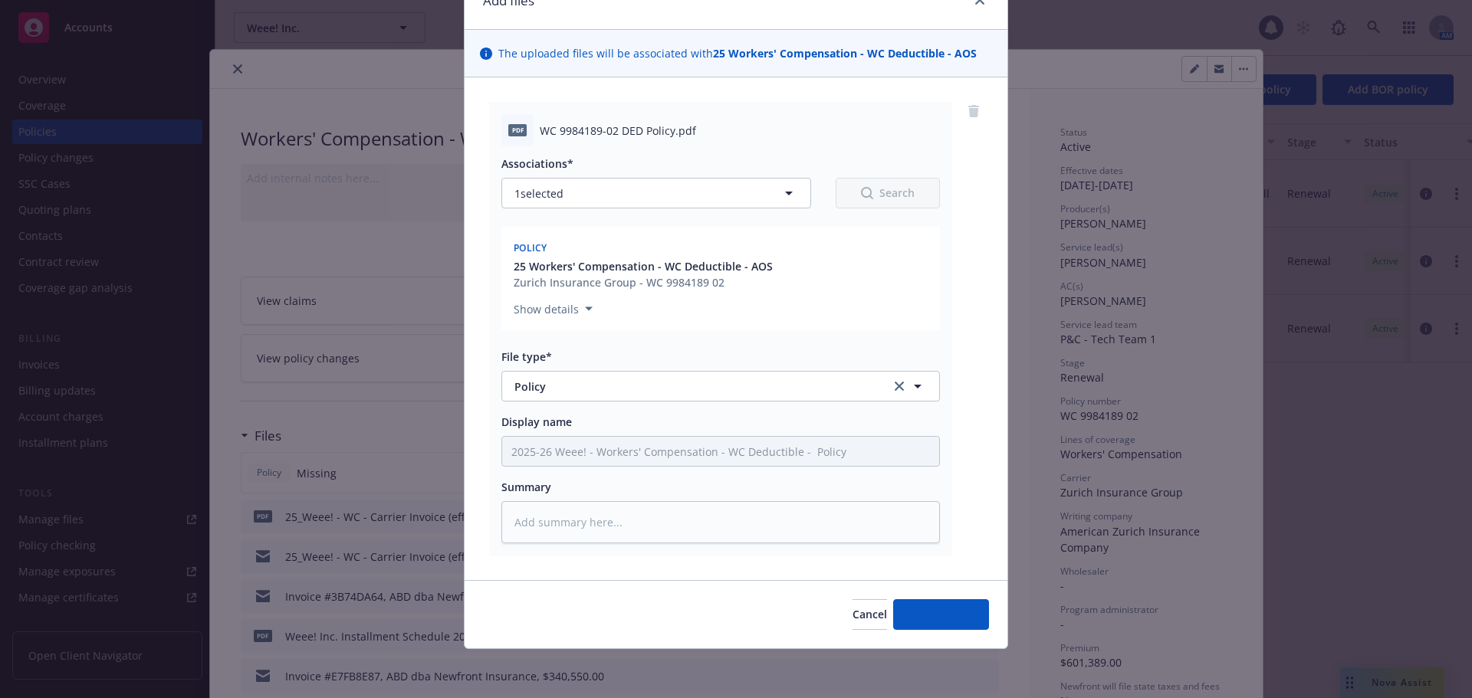
scroll to position [77, 0]
type textarea "x"
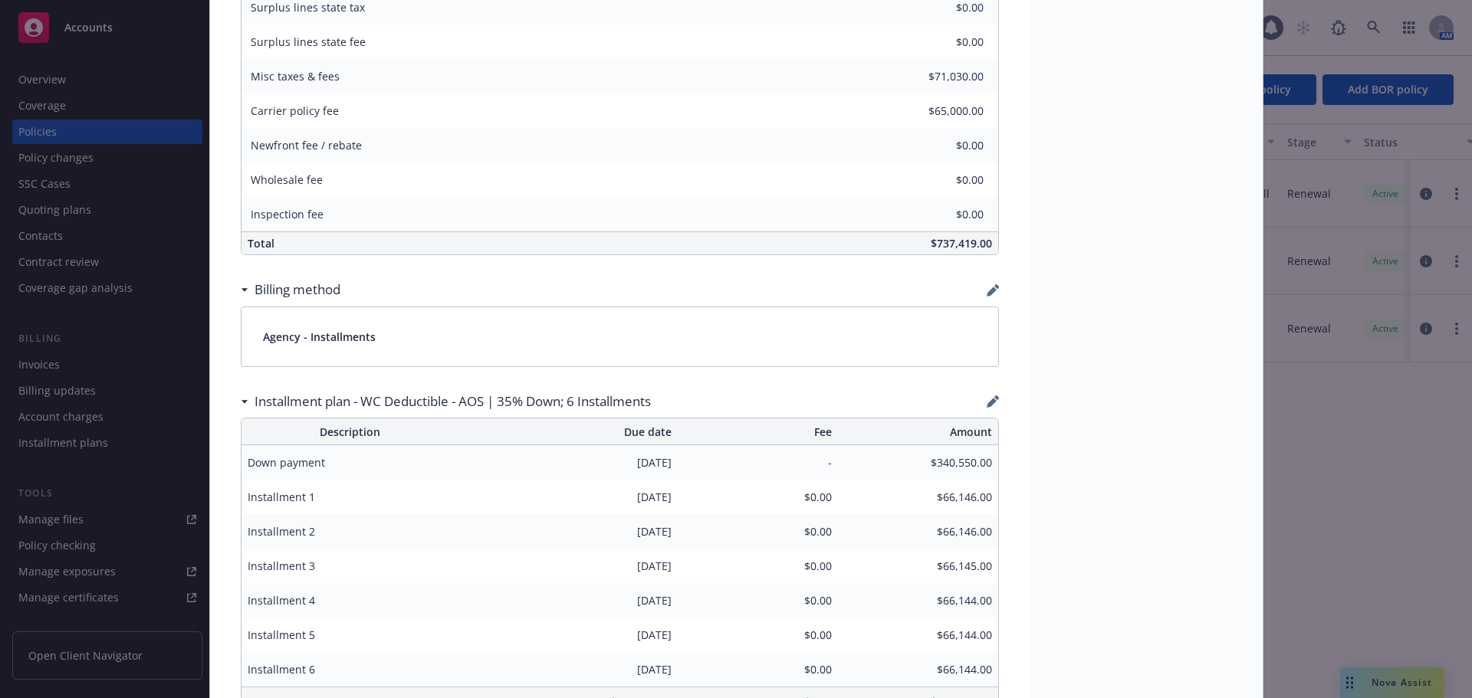
scroll to position [1150, 0]
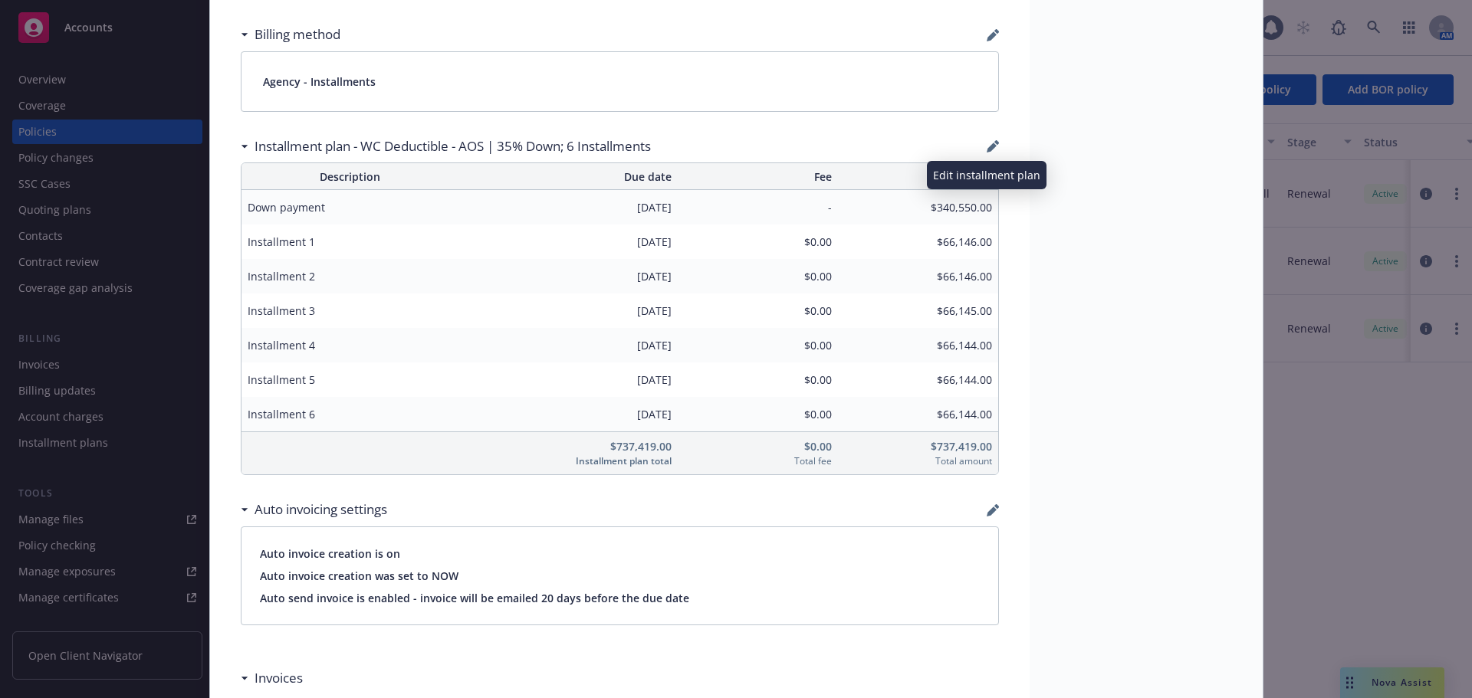
click at [986, 145] on icon "button" at bounding box center [992, 146] width 12 height 12
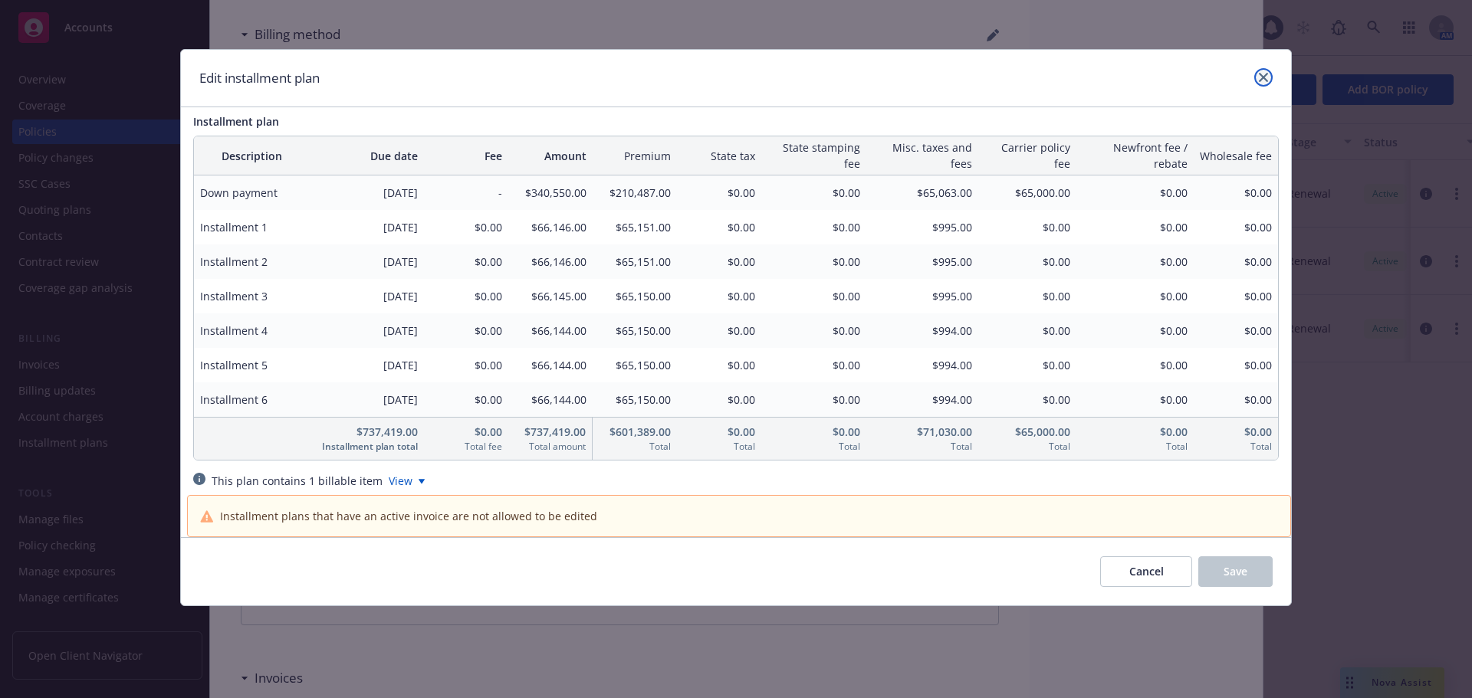
click at [1269, 81] on link "close" at bounding box center [1263, 77] width 18 height 18
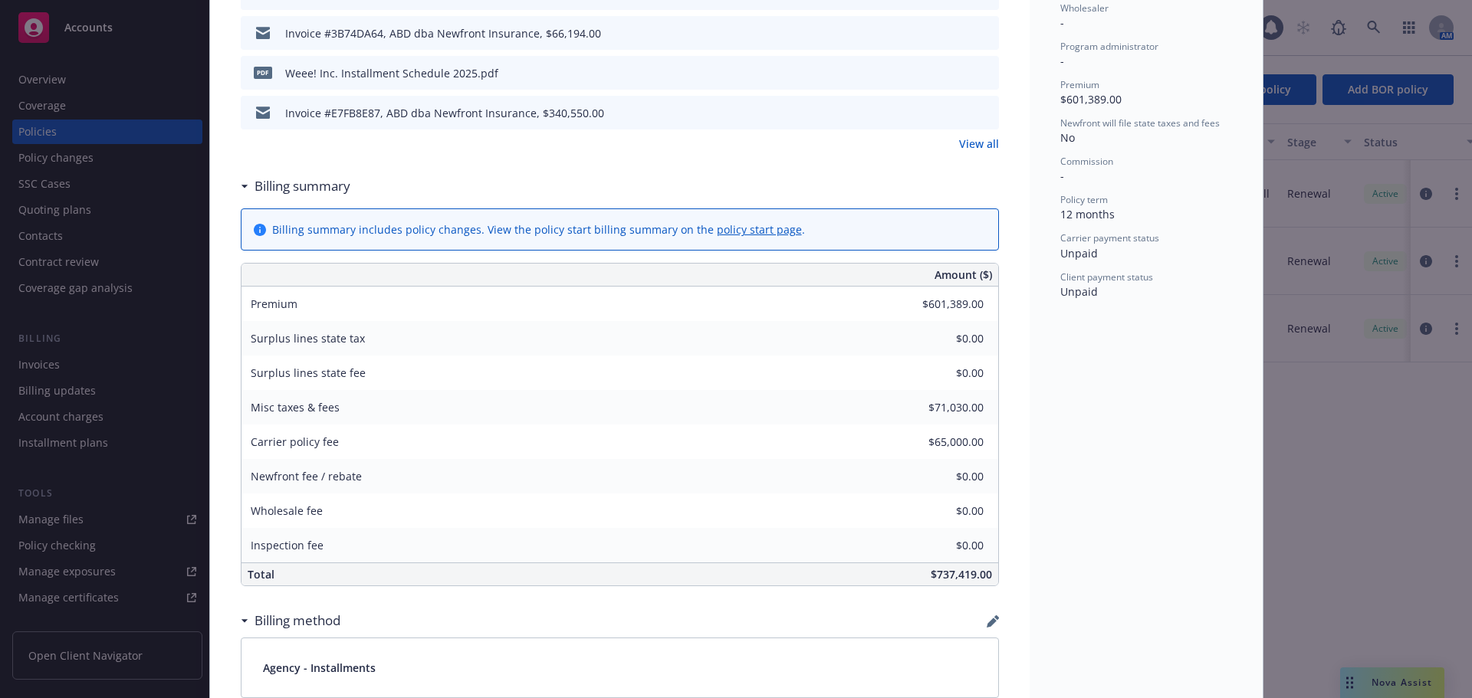
scroll to position [460, 0]
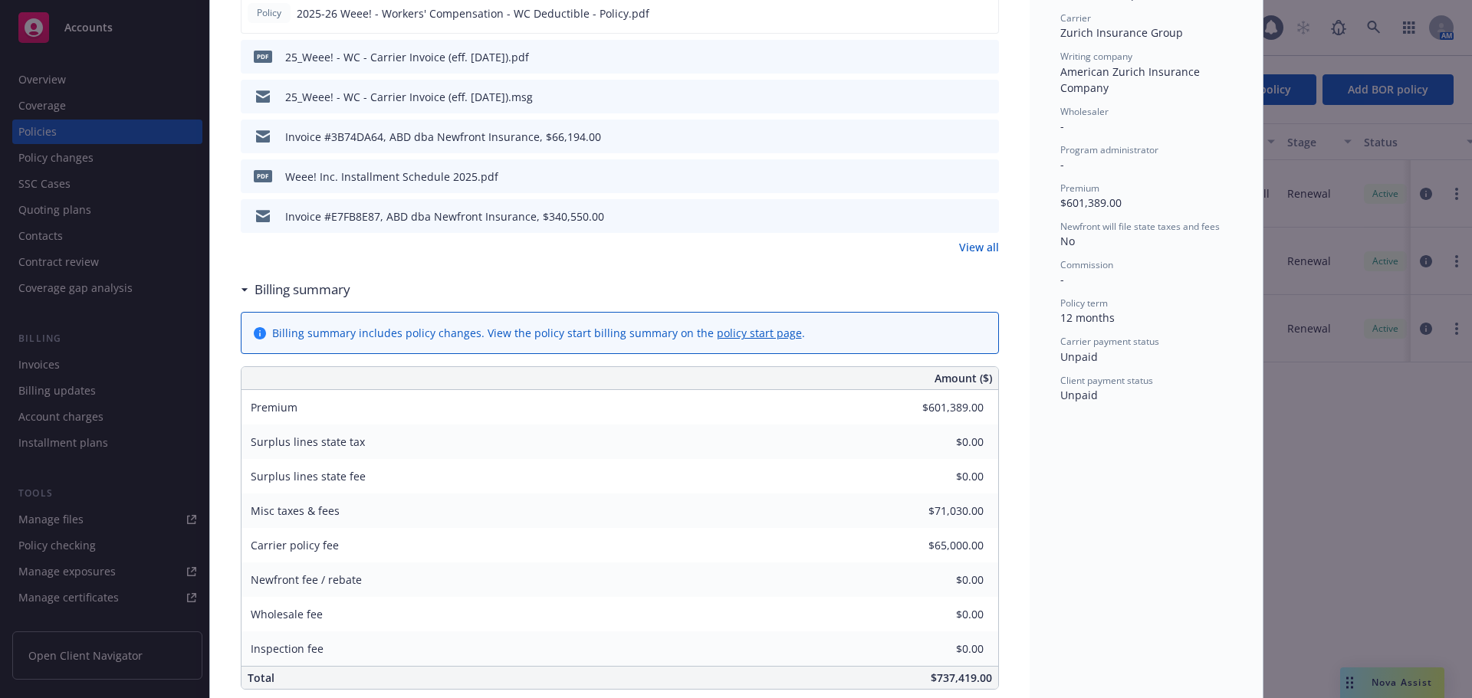
click at [978, 179] on icon "preview file" at bounding box center [984, 175] width 14 height 11
click at [960, 244] on link "View all" at bounding box center [979, 247] width 40 height 16
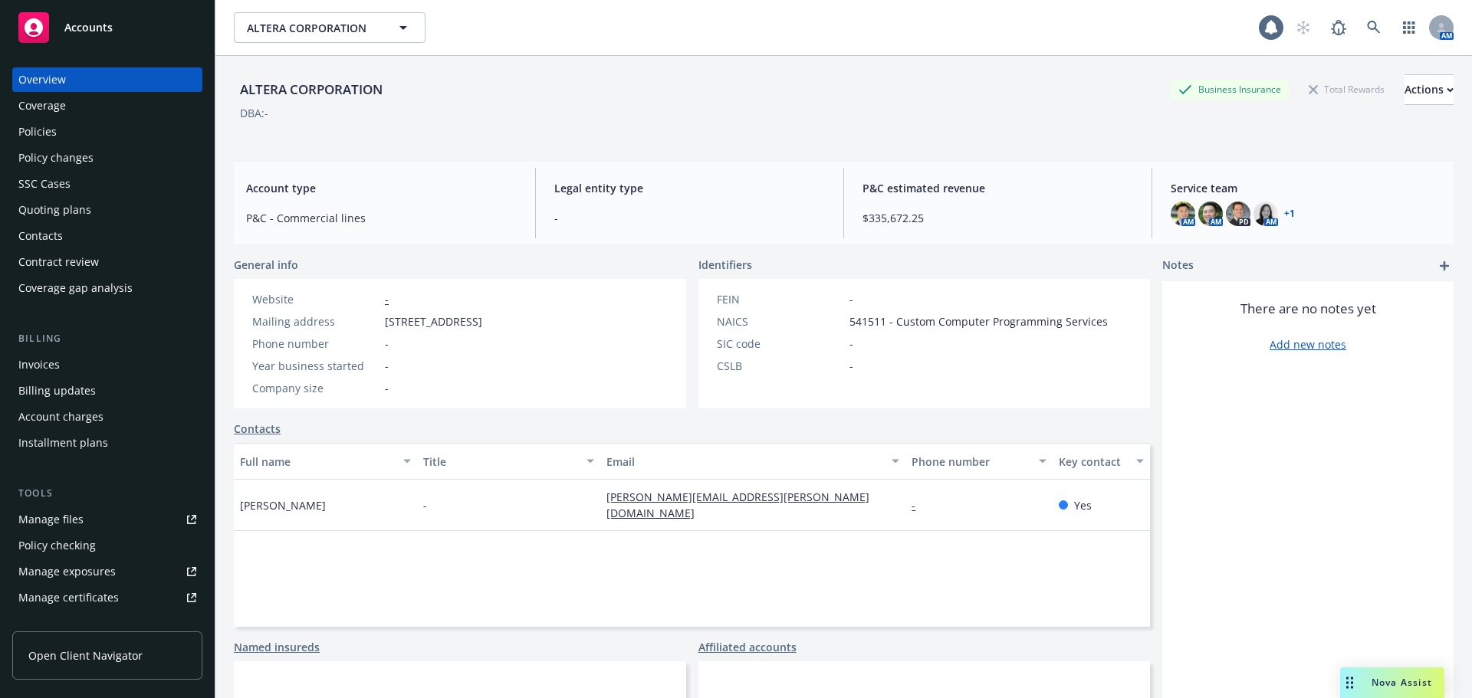
click at [107, 142] on div "Policies" at bounding box center [107, 132] width 178 height 25
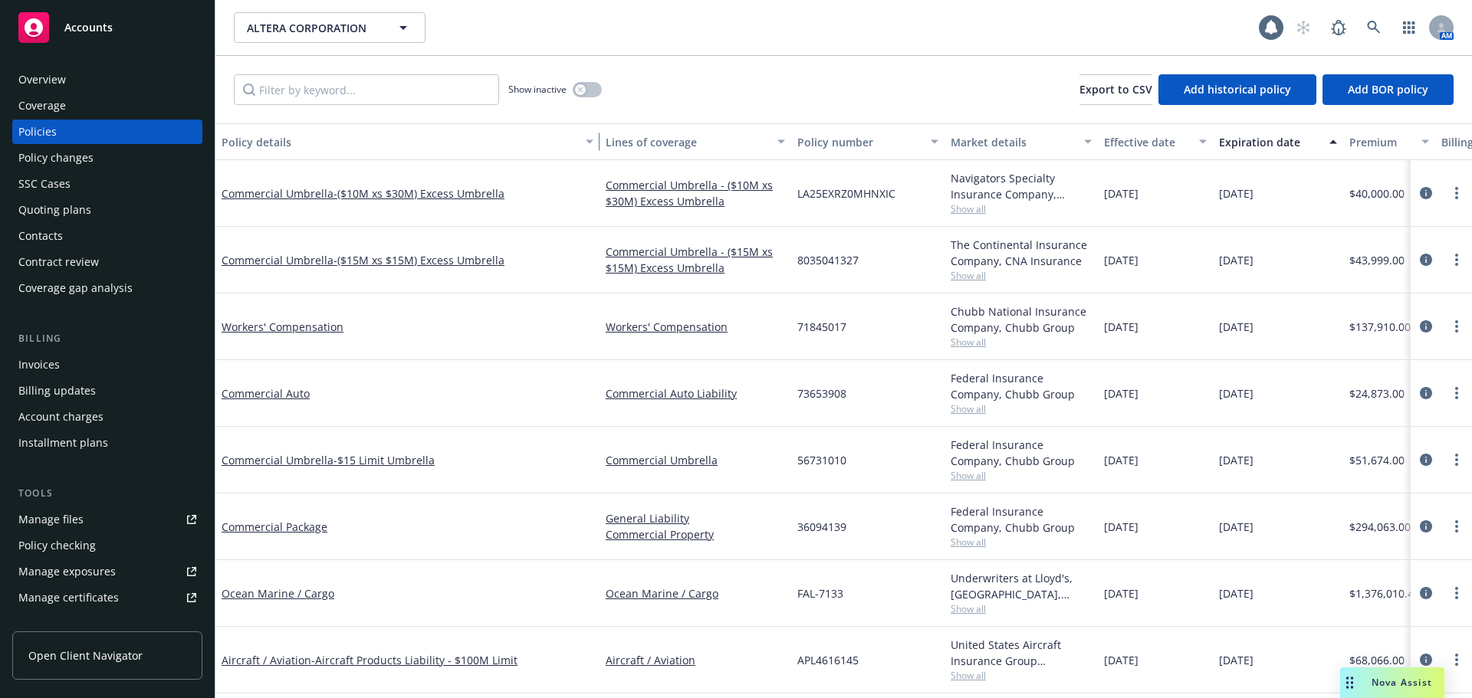
drag, startPoint x: 324, startPoint y: 146, endPoint x: 593, endPoint y: 159, distance: 269.3
click at [593, 159] on div "button" at bounding box center [592, 141] width 8 height 35
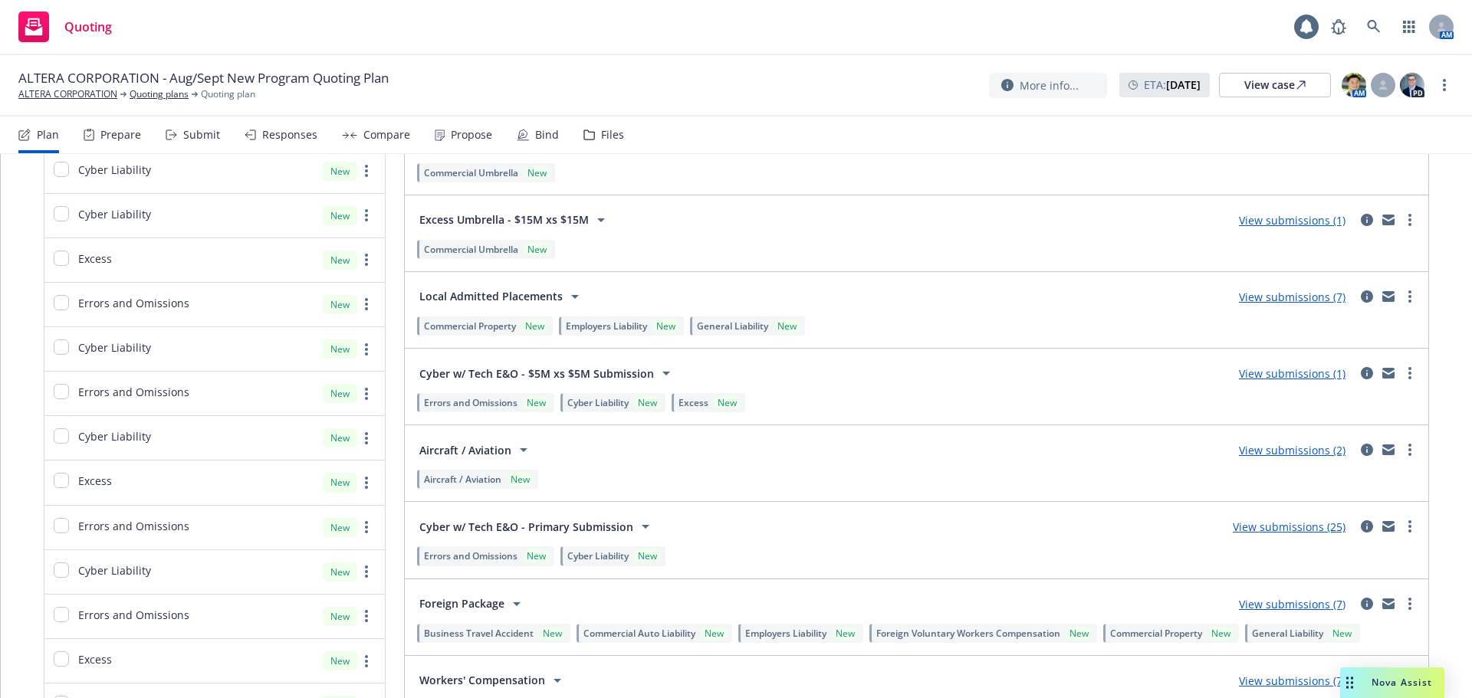
scroll to position [1763, 0]
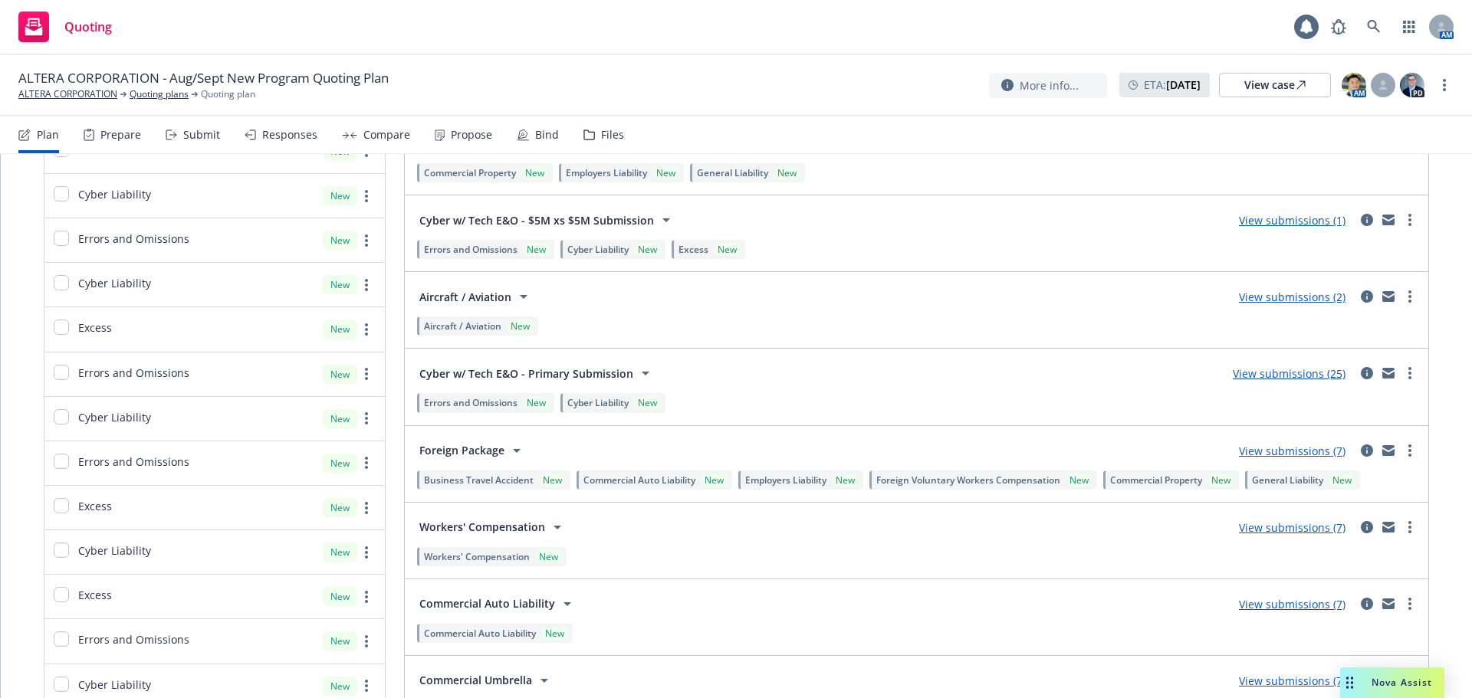
click at [1439, 625] on div "Lines of coverage Add NOT ADDED (0) ADDED (76) Cyber Liability New Errors and O…" at bounding box center [736, 208] width 1471 height 3634
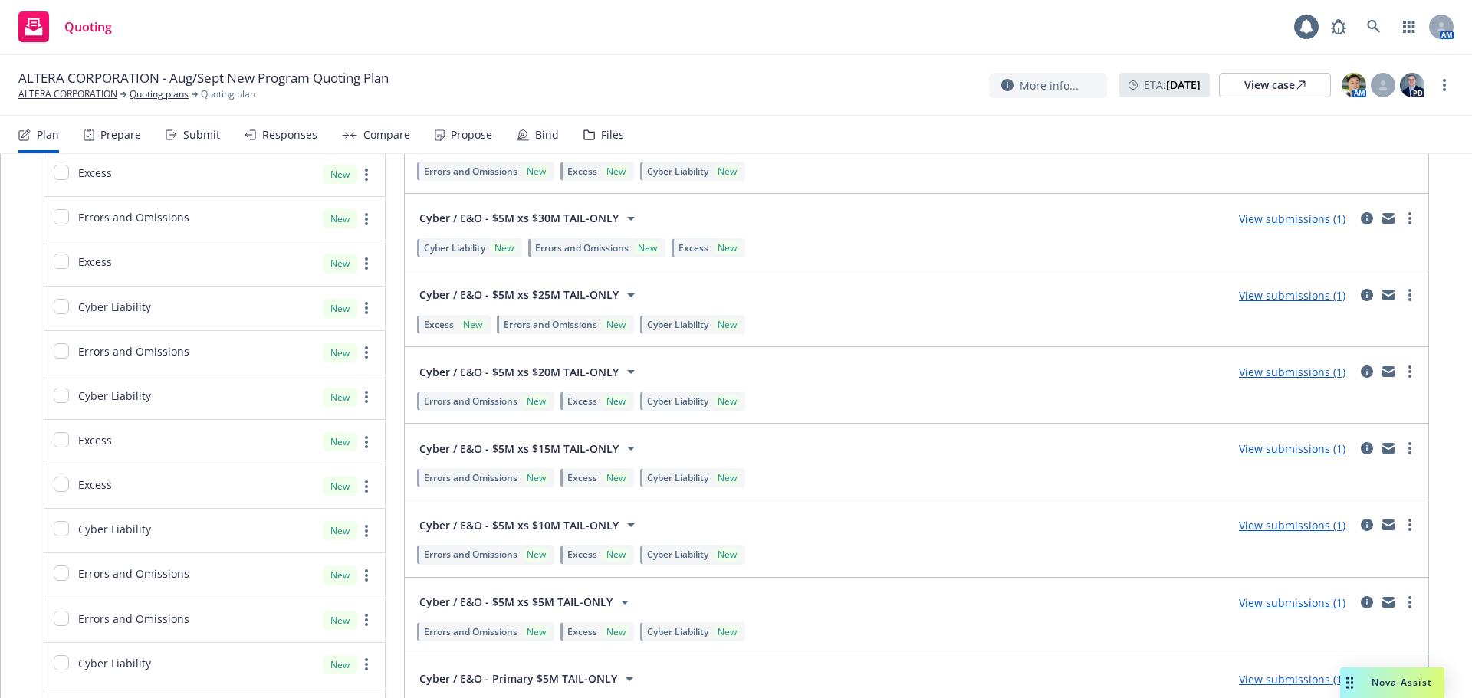
scroll to position [690, 0]
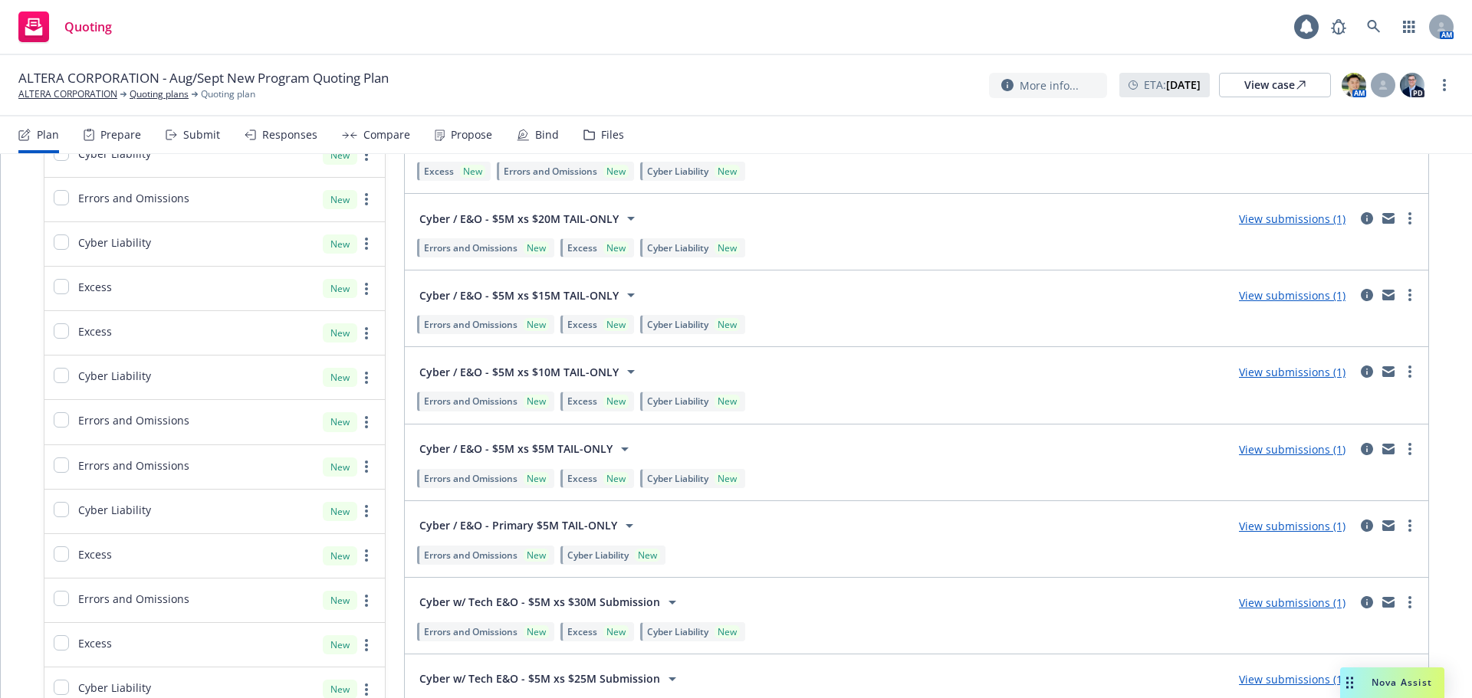
click at [1263, 524] on link "View submissions (1)" at bounding box center [1292, 526] width 107 height 15
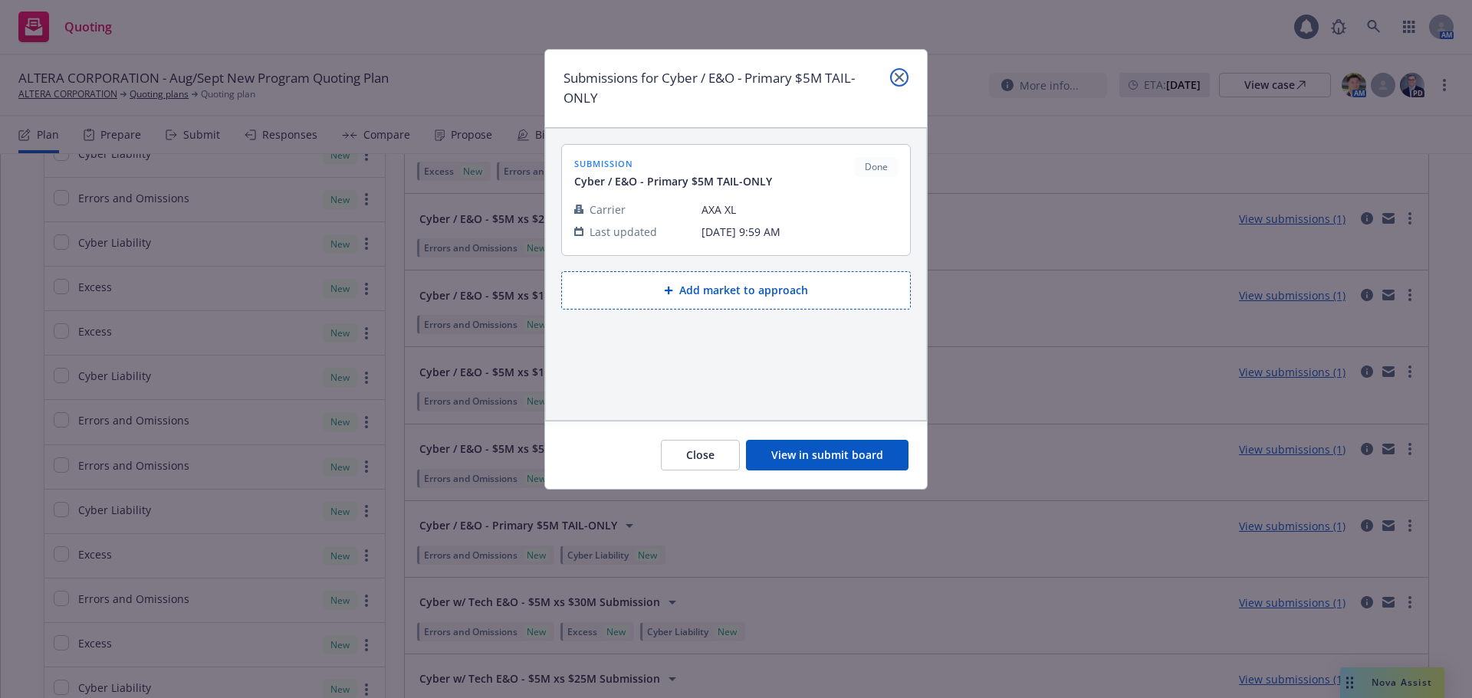
drag, startPoint x: 898, startPoint y: 80, endPoint x: 1089, endPoint y: 62, distance: 191.7
click at [898, 80] on icon "close" at bounding box center [899, 77] width 9 height 9
